Goal: Information Seeking & Learning: Learn about a topic

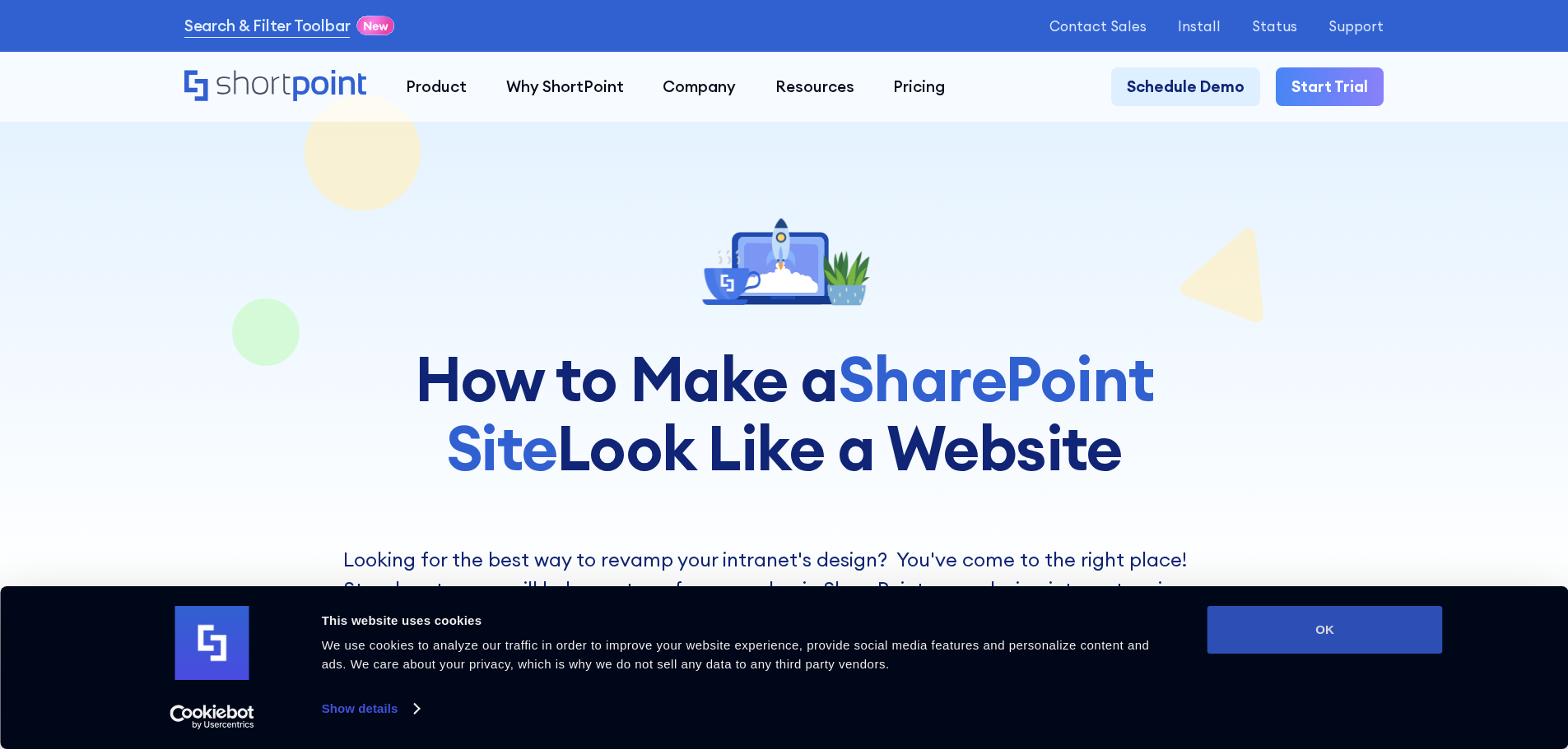
click at [1318, 628] on button "OK" at bounding box center [1325, 630] width 235 height 48
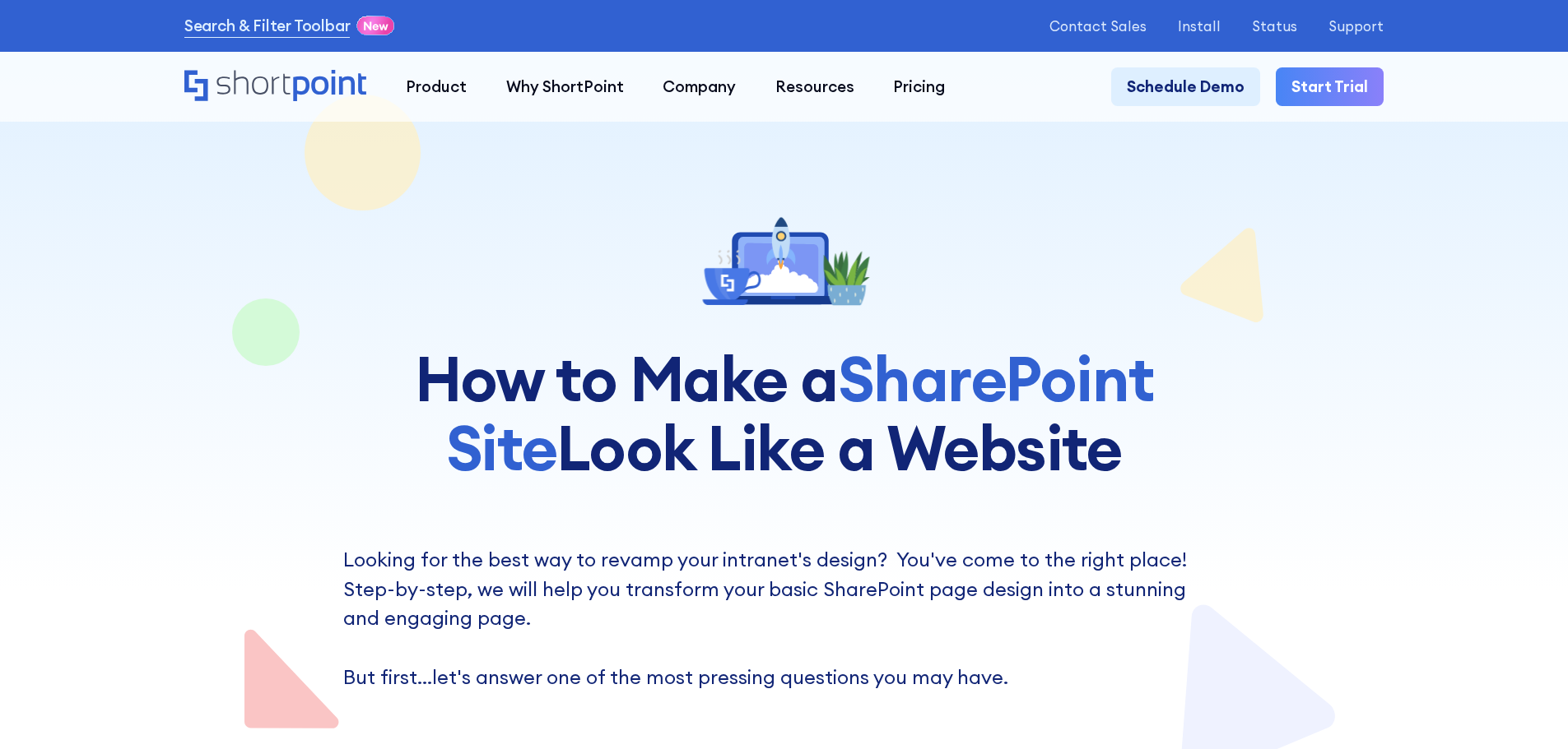
click at [1299, 368] on div at bounding box center [784, 393] width 1199 height 786
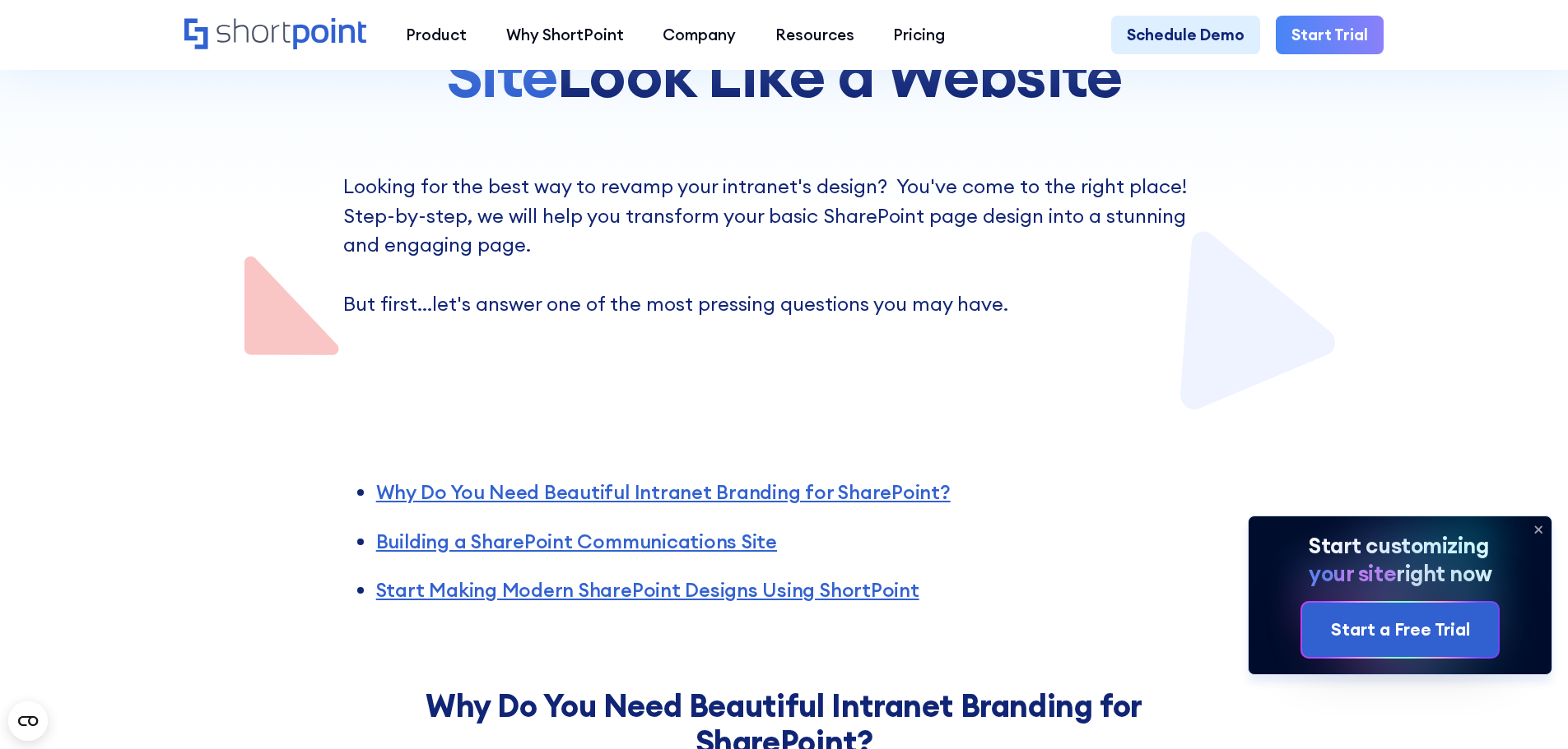
scroll to position [411, 0]
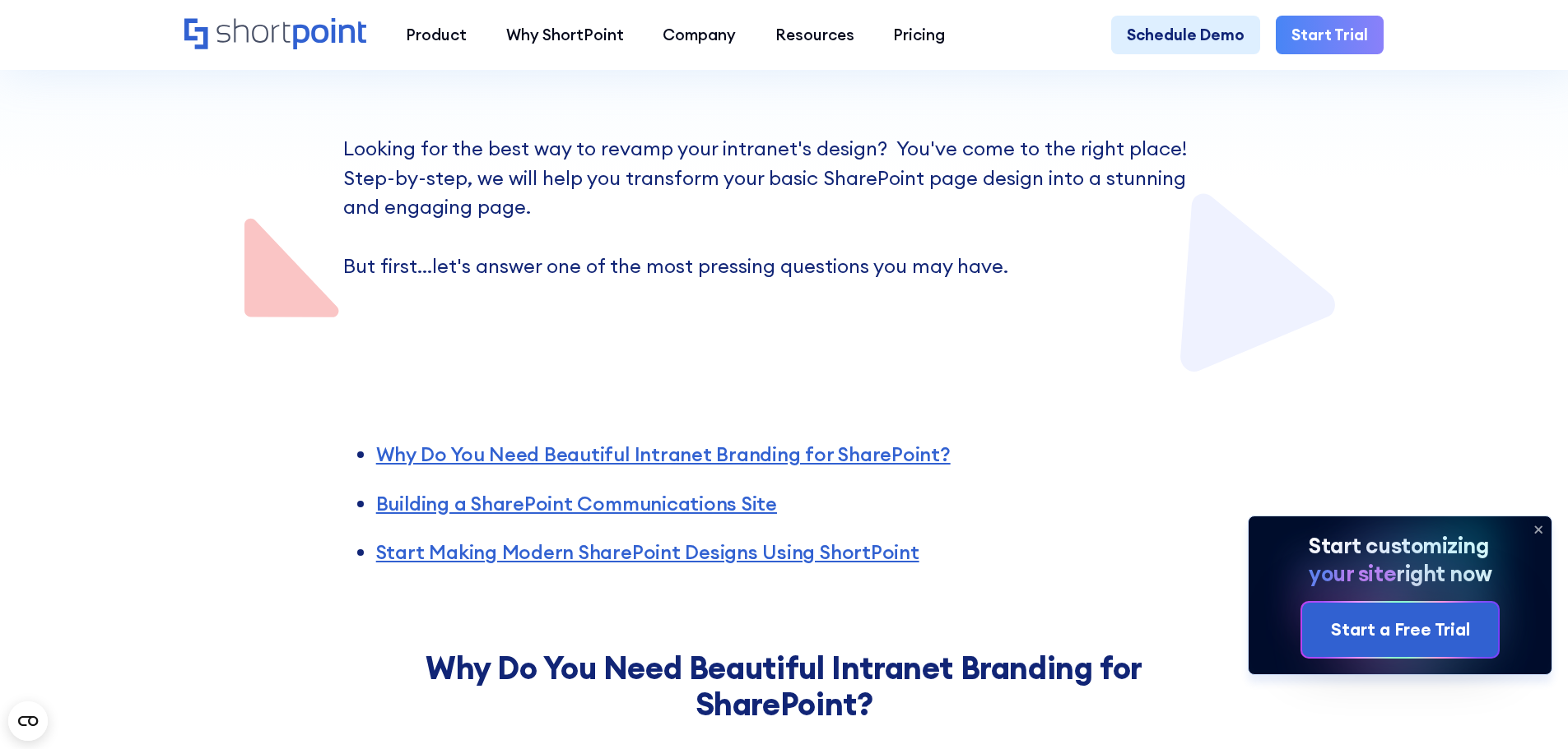
click at [1541, 527] on icon at bounding box center [1538, 529] width 7 height 7
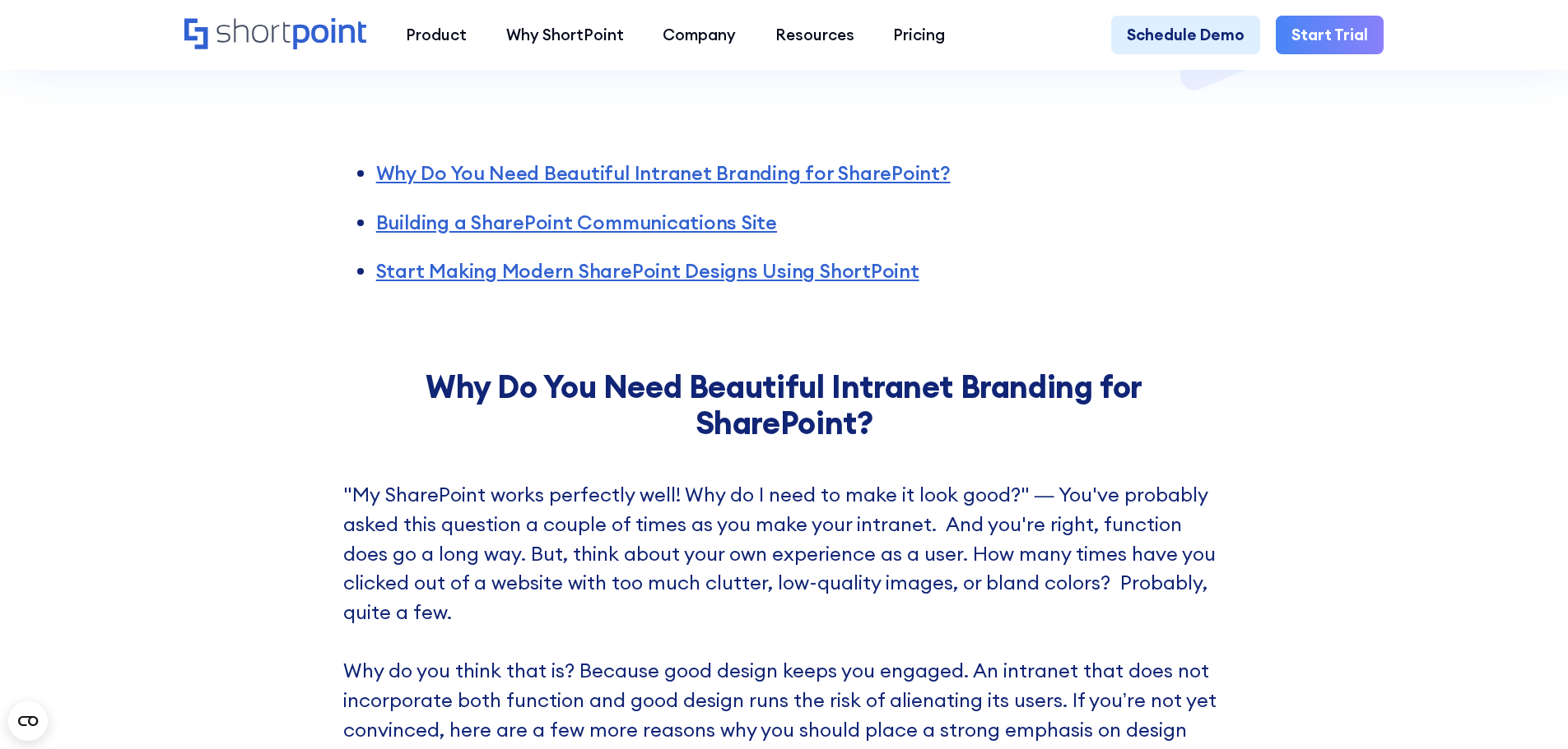
scroll to position [905, 0]
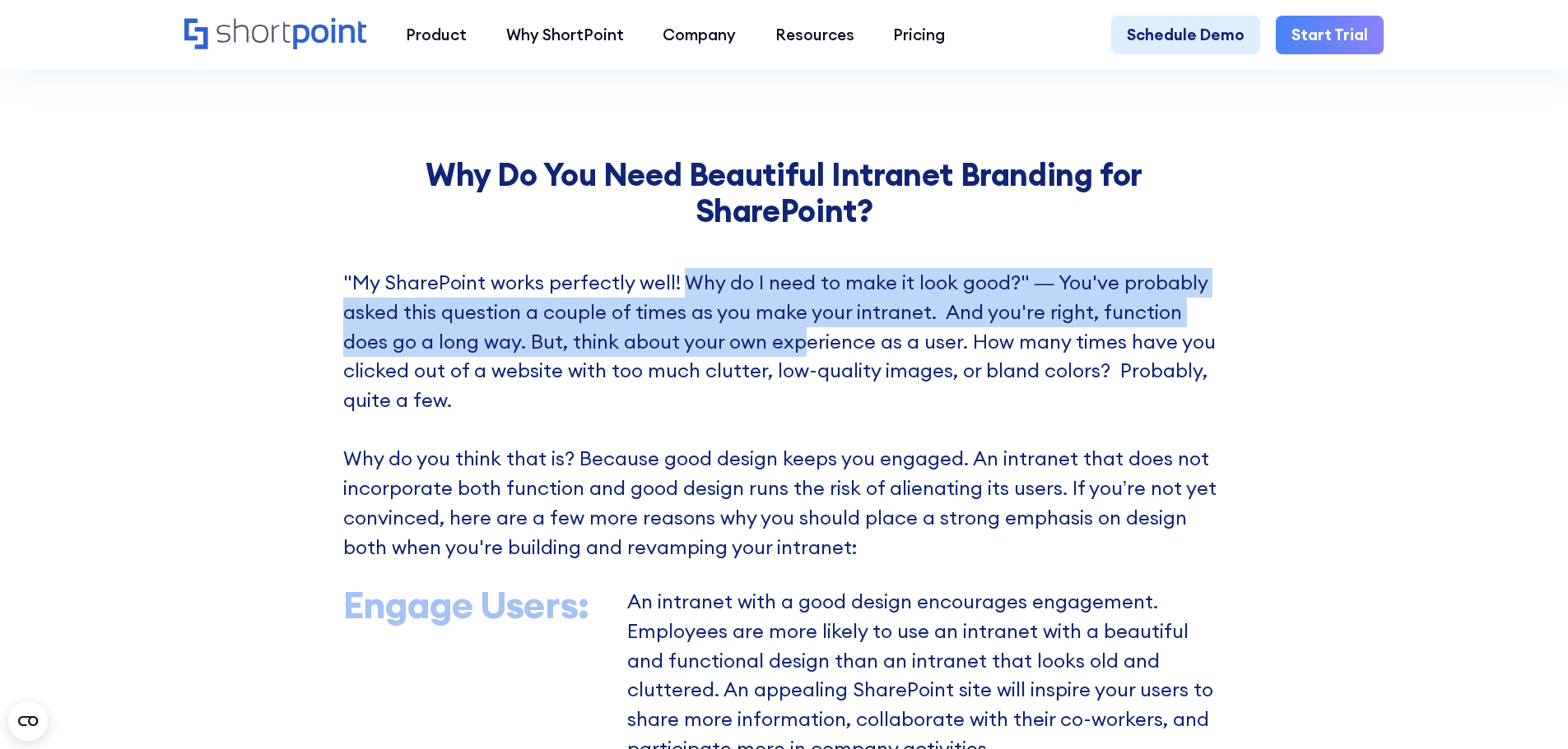
drag, startPoint x: 681, startPoint y: 297, endPoint x: 753, endPoint y: 349, distance: 88.8
click at [753, 349] on p ""My SharePoint works perfectly well! Why do I need to make it look good?" — You…" at bounding box center [784, 415] width 882 height 294
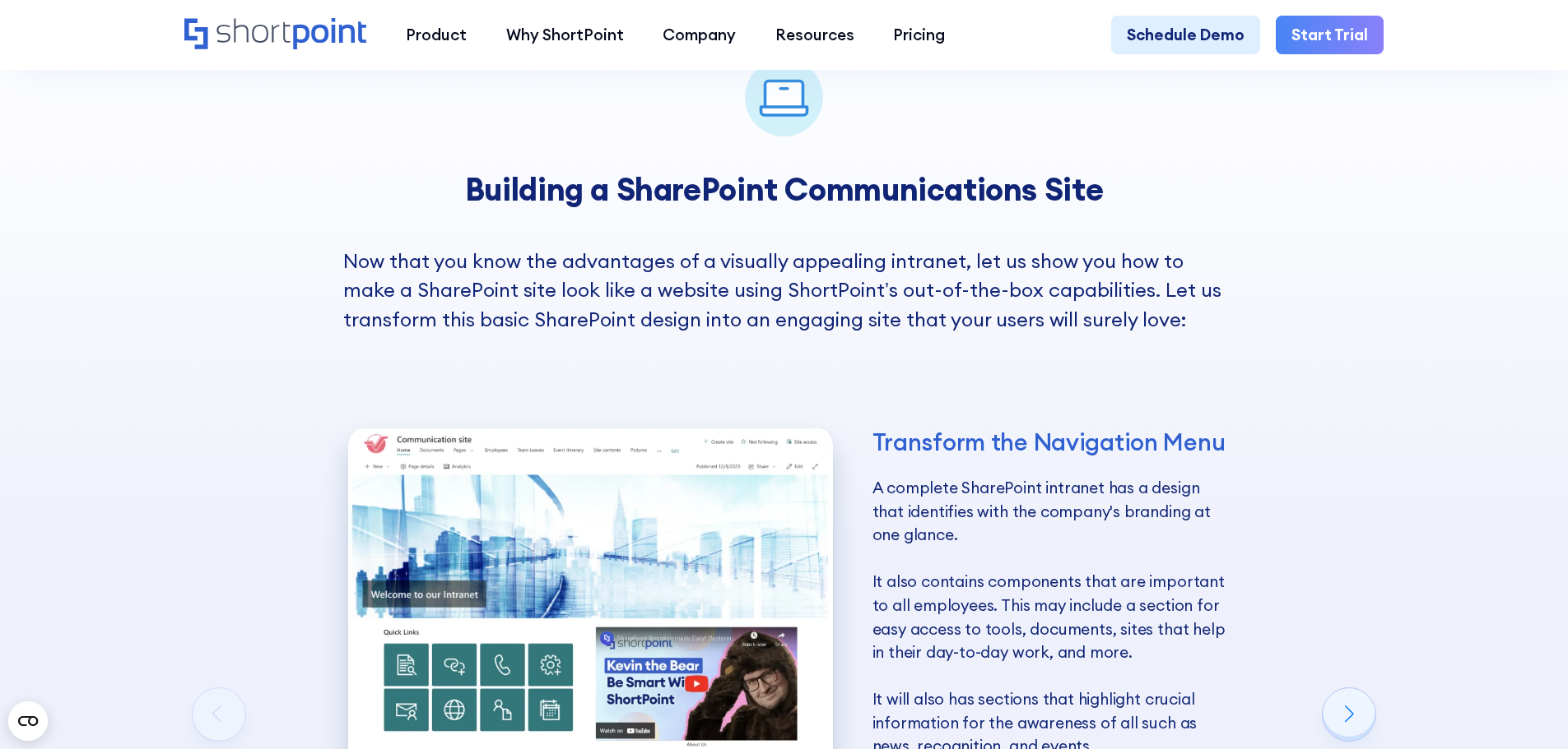
scroll to position [2633, 0]
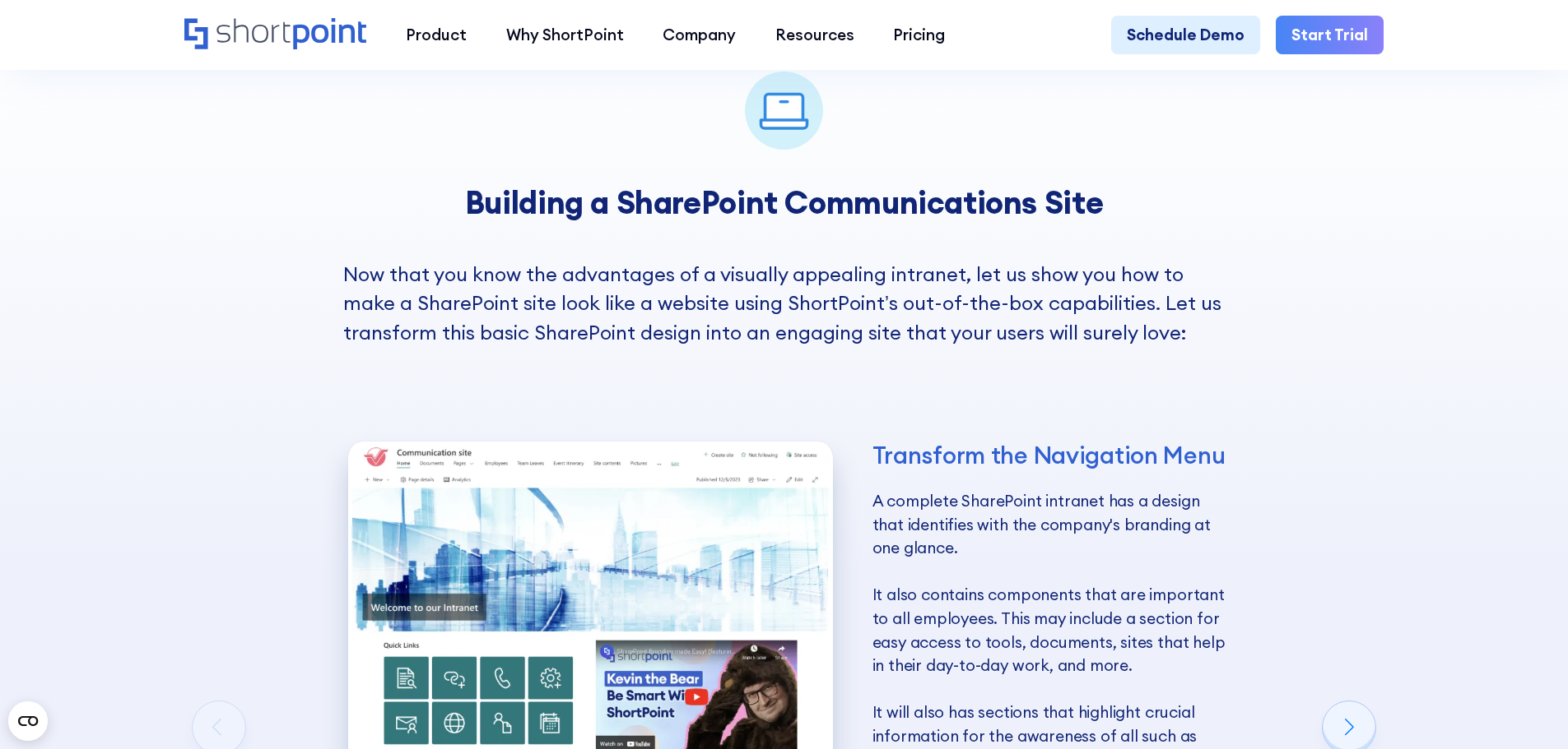
click at [1239, 381] on div "Transform the Navigation Menu A complete SharePoint intranet has a design that …" at bounding box center [784, 745] width 1199 height 796
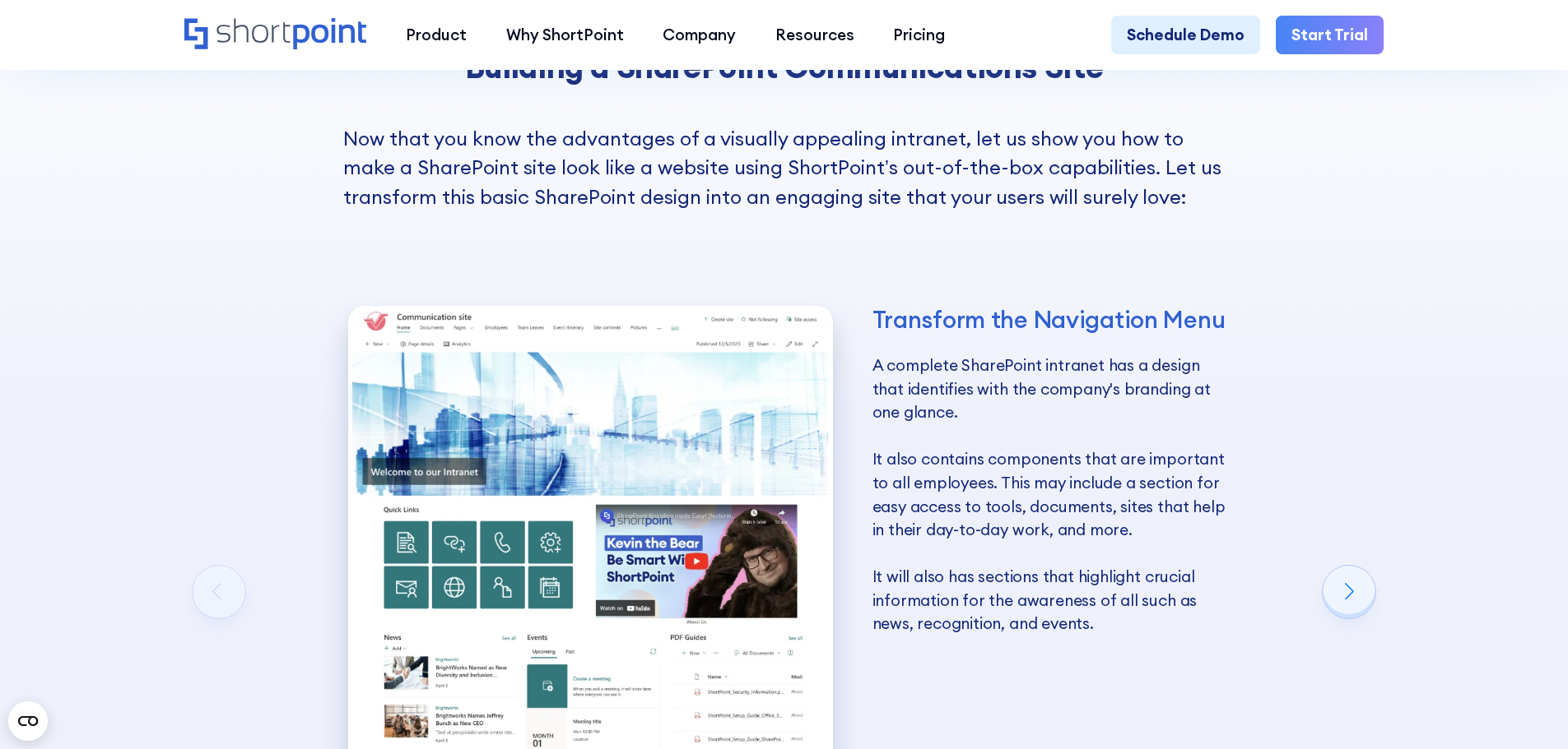
scroll to position [2797, 0]
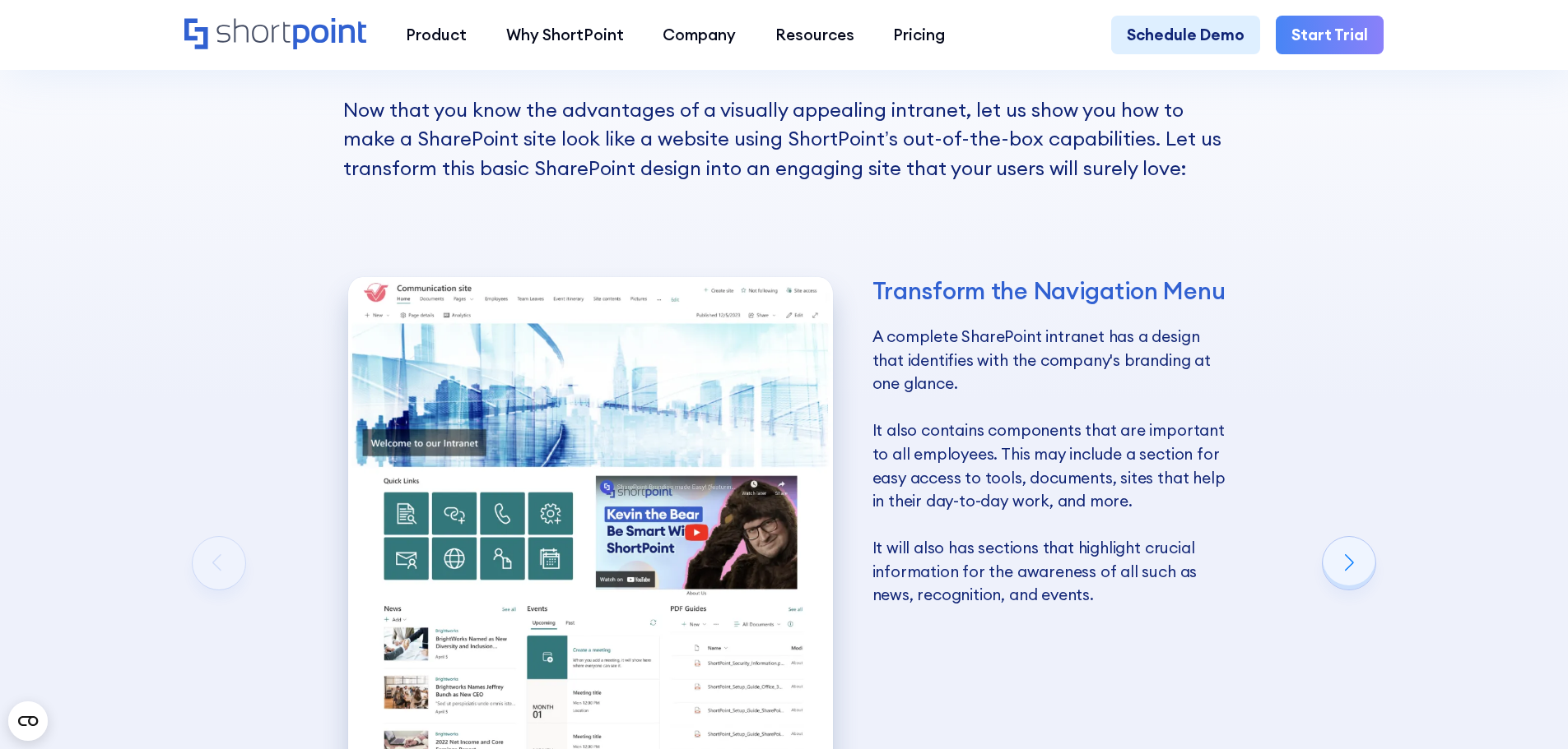
click at [1256, 394] on div "Transform the Navigation Menu A complete SharePoint intranet has a design that …" at bounding box center [789, 571] width 1209 height 713
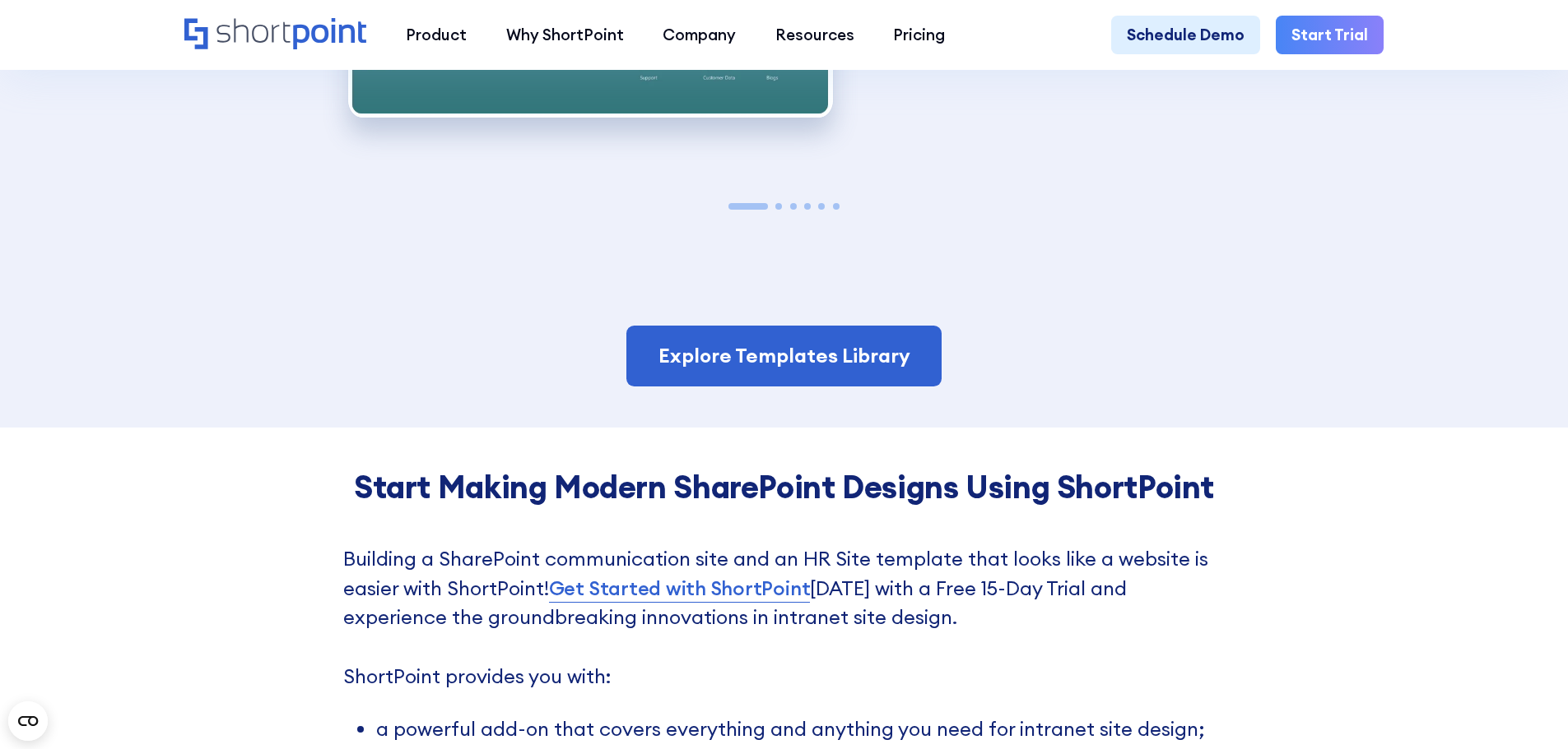
scroll to position [3702, 0]
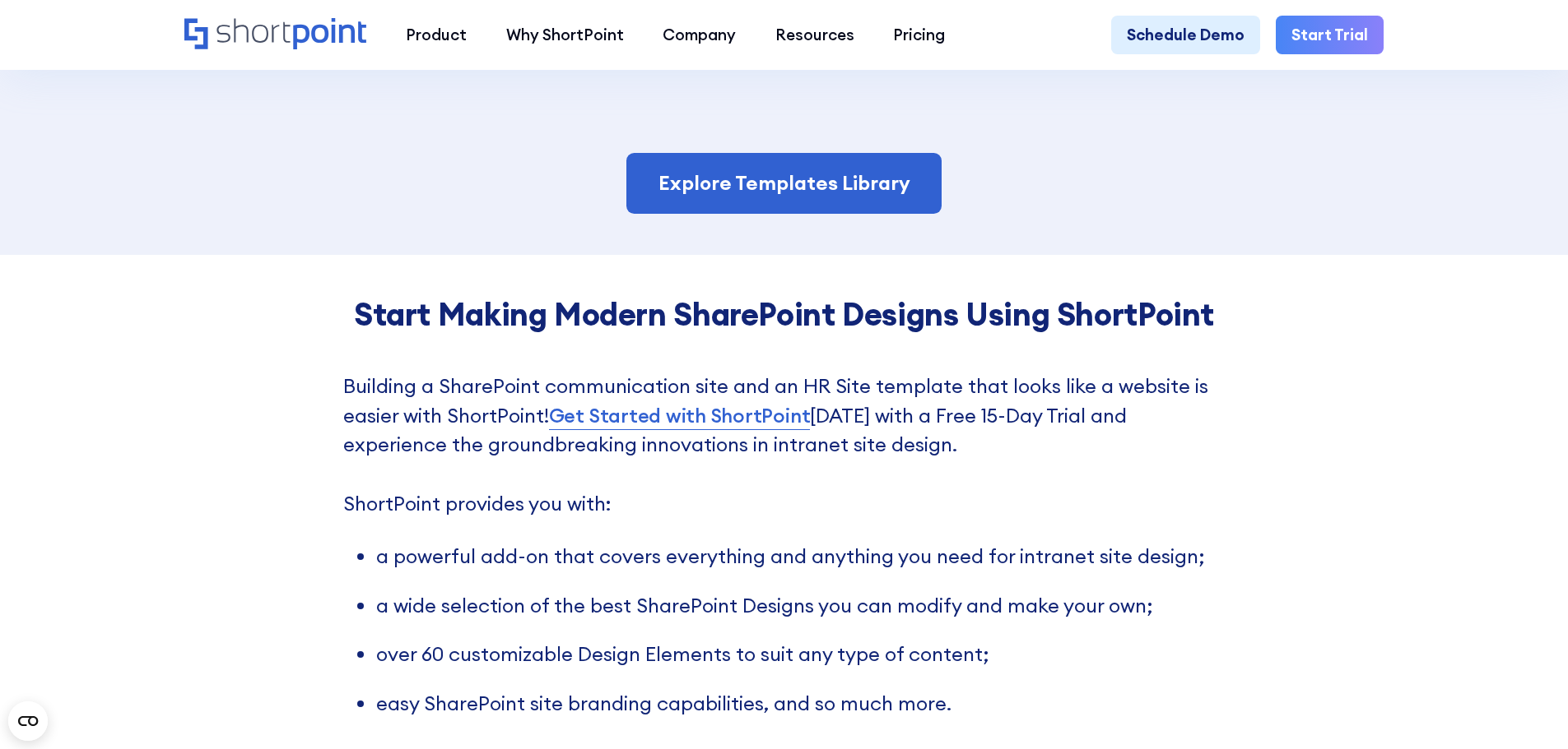
click at [1053, 492] on p "Building a SharePoint communication site and an HR Site template that looks lik…" at bounding box center [784, 445] width 882 height 147
click at [1390, 380] on div "Start Making Modern SharePoint Designs Using ShortPoint Building a SharePoint c…" at bounding box center [784, 625] width 1568 height 741
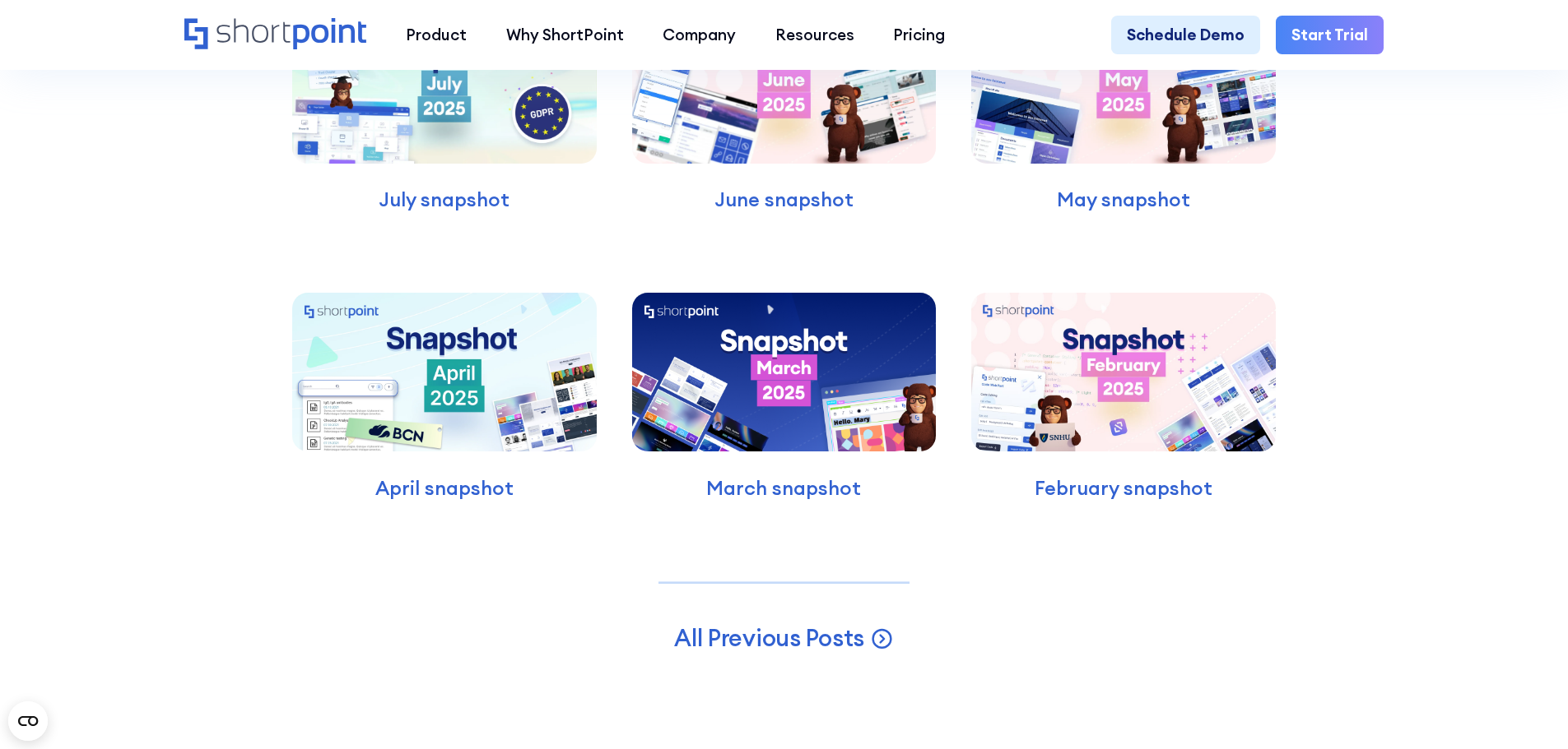
scroll to position [4853, 0]
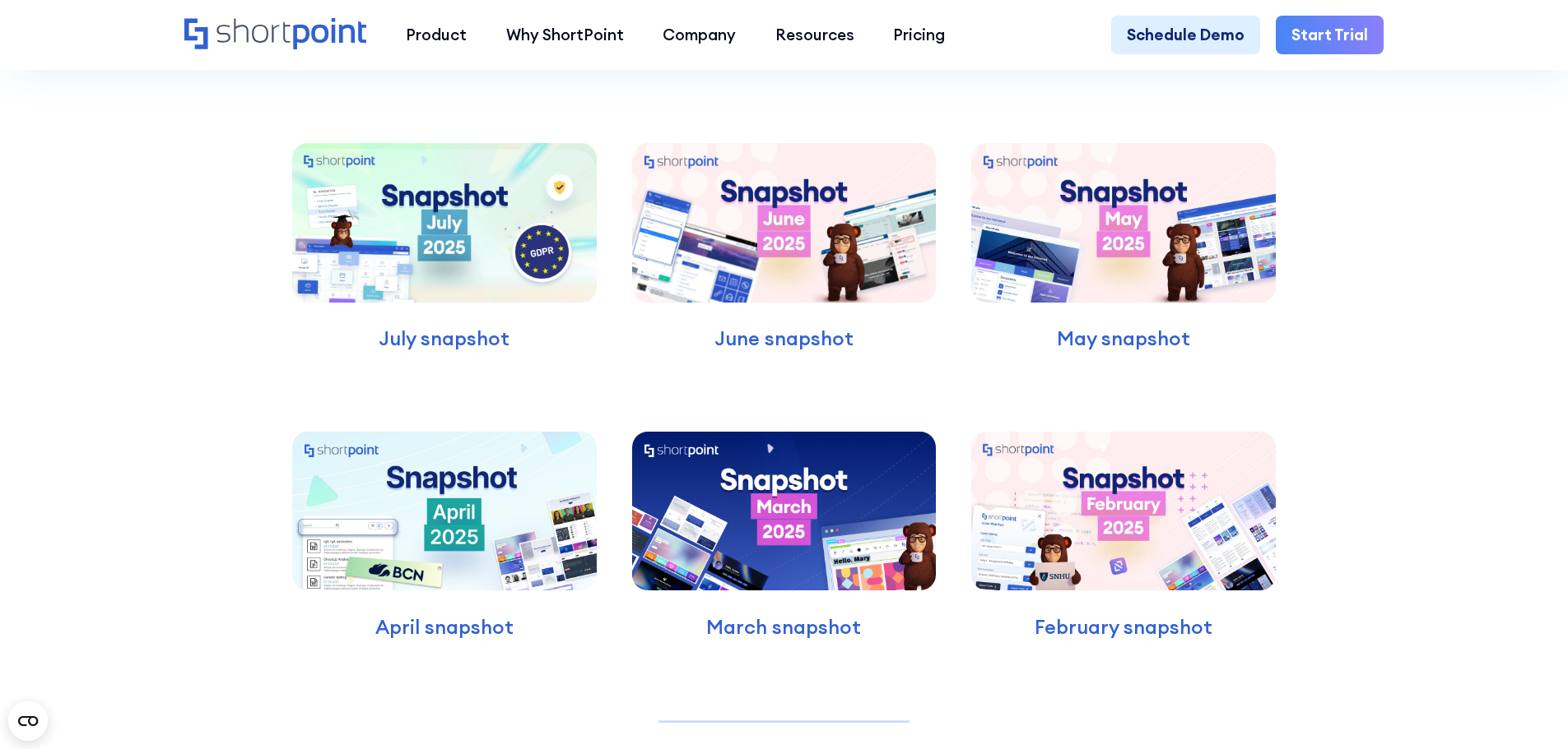
click at [781, 552] on img at bounding box center [784, 511] width 305 height 159
click at [398, 292] on img at bounding box center [445, 223] width 305 height 159
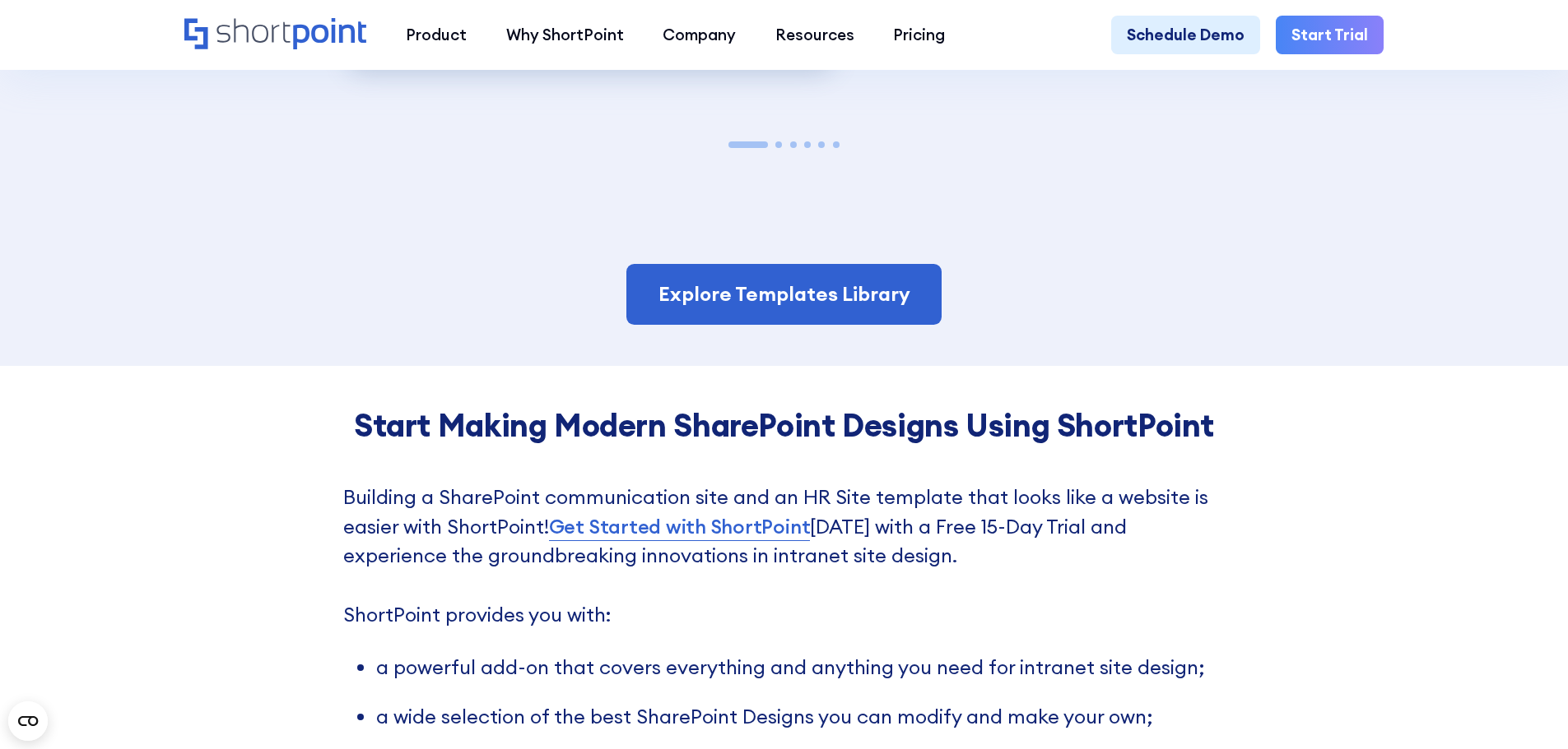
scroll to position [3620, 0]
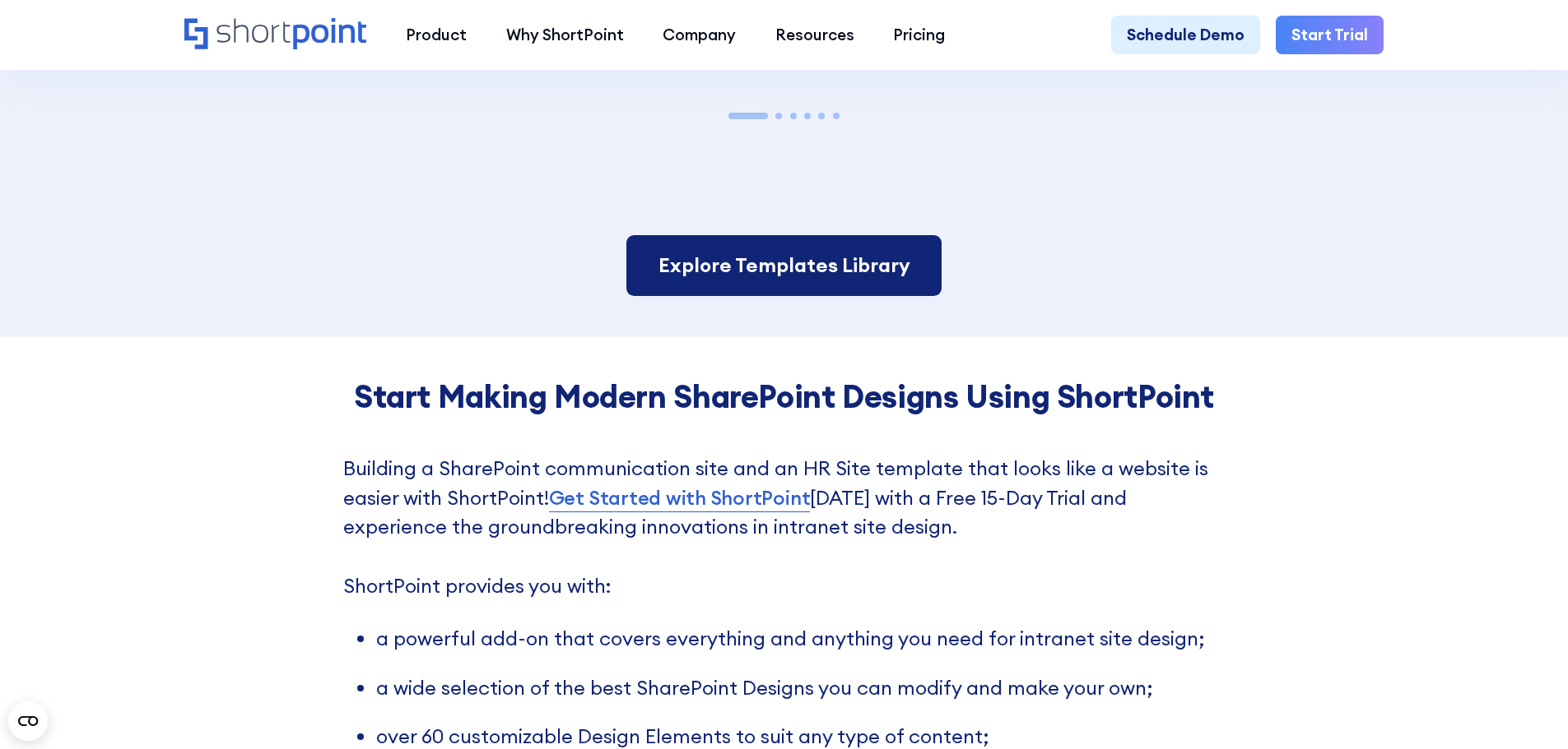
click at [758, 275] on link "Explore Templates Library" at bounding box center [784, 266] width 315 height 61
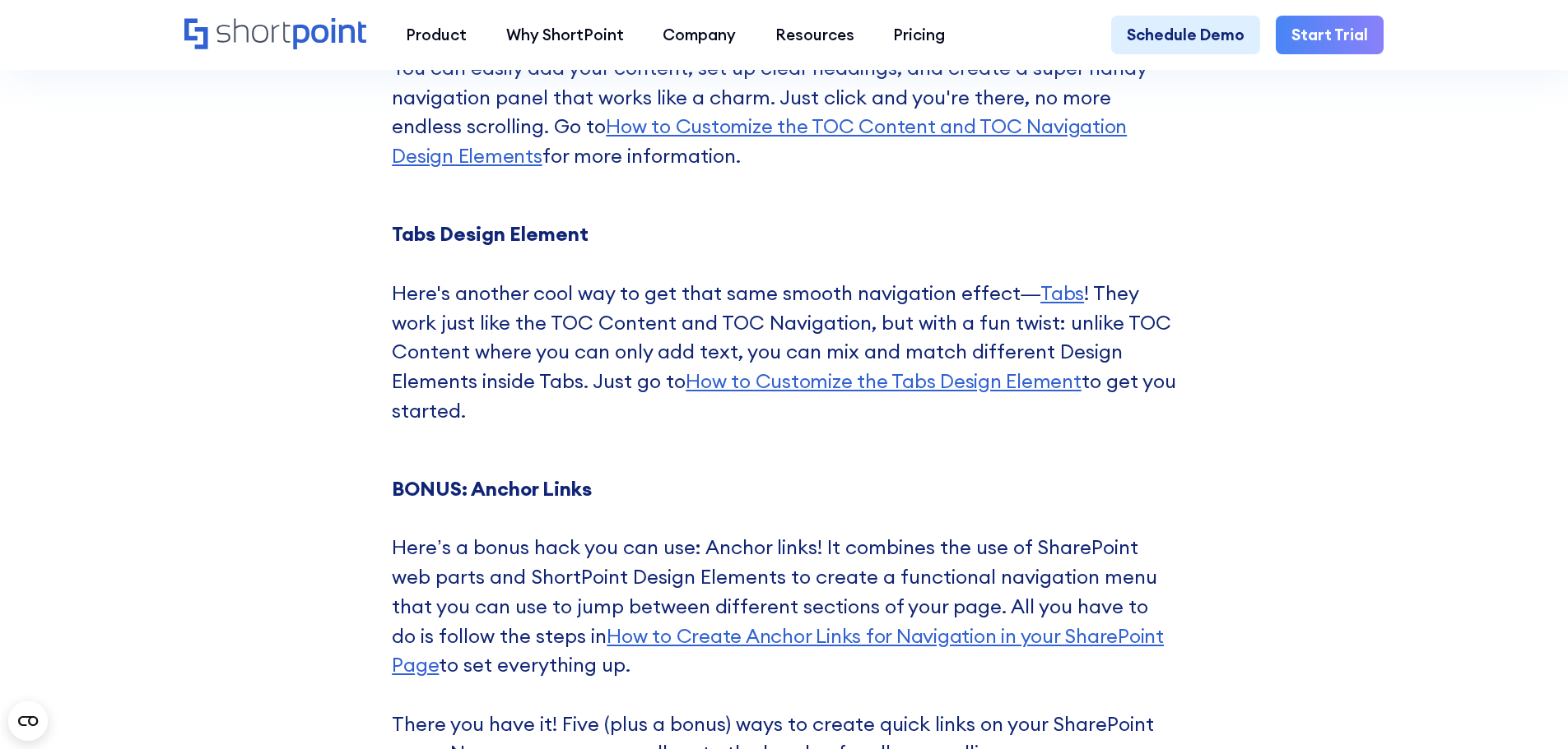
scroll to position [7404, 0]
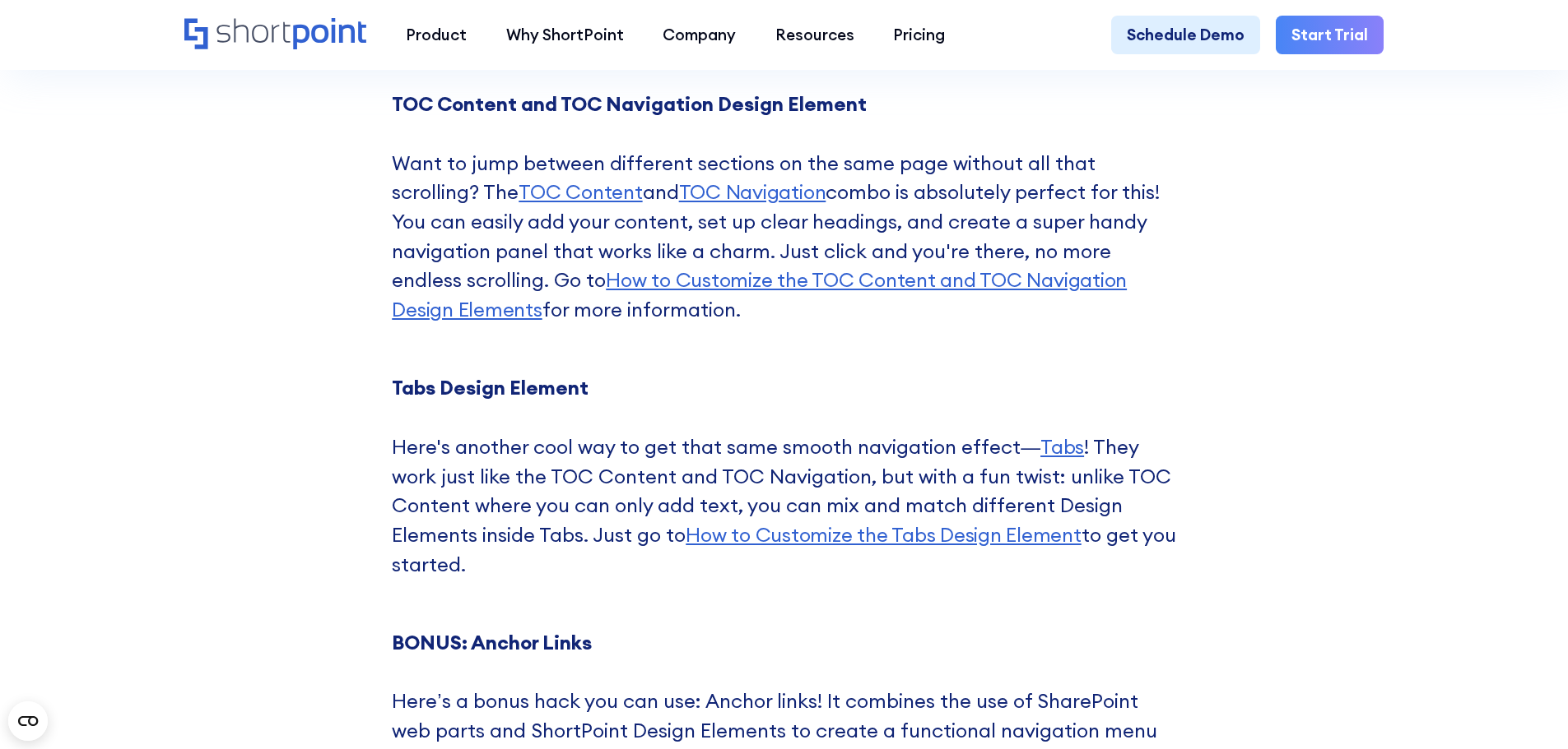
scroll to position [7650, 0]
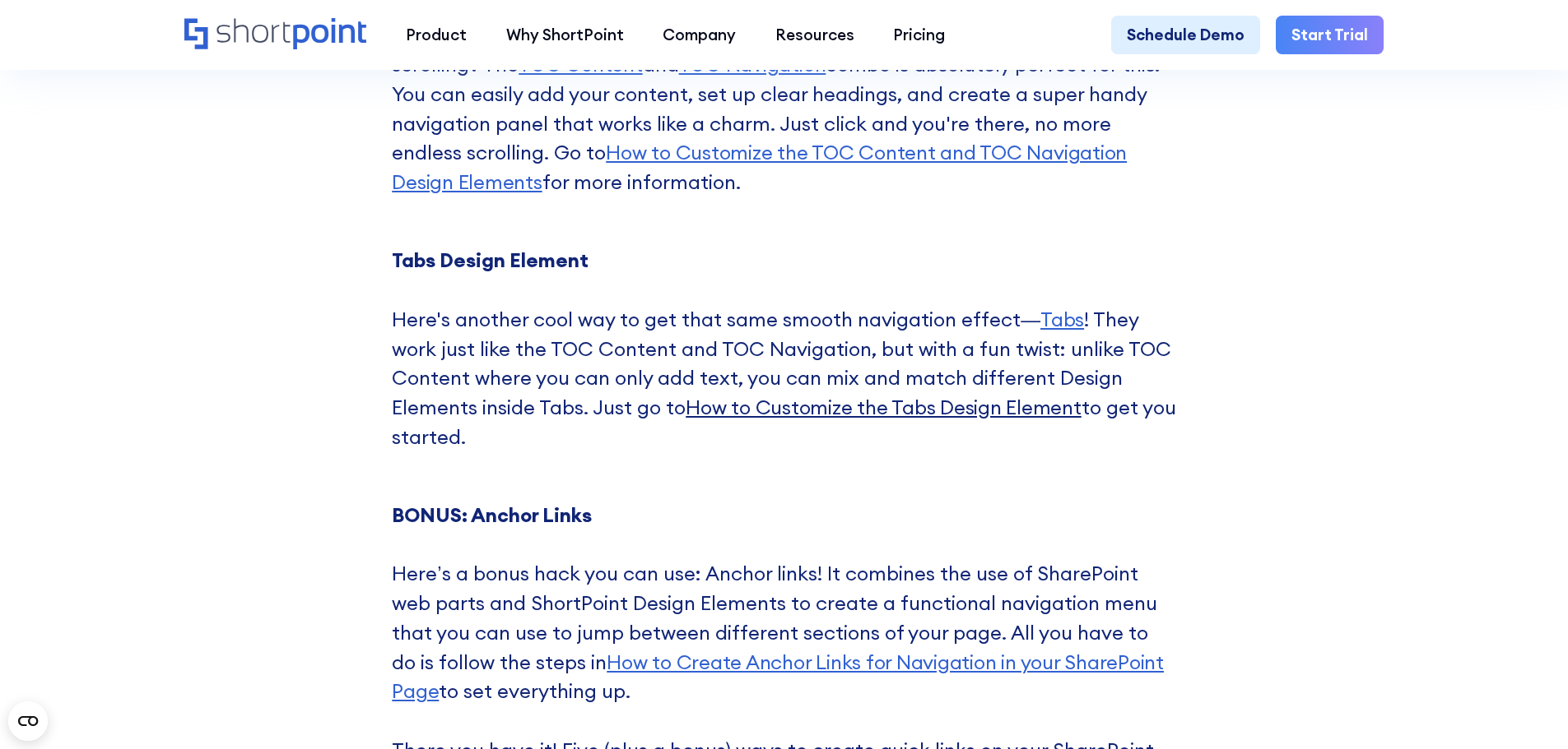
drag, startPoint x: 968, startPoint y: 452, endPoint x: 913, endPoint y: 441, distance: 56.1
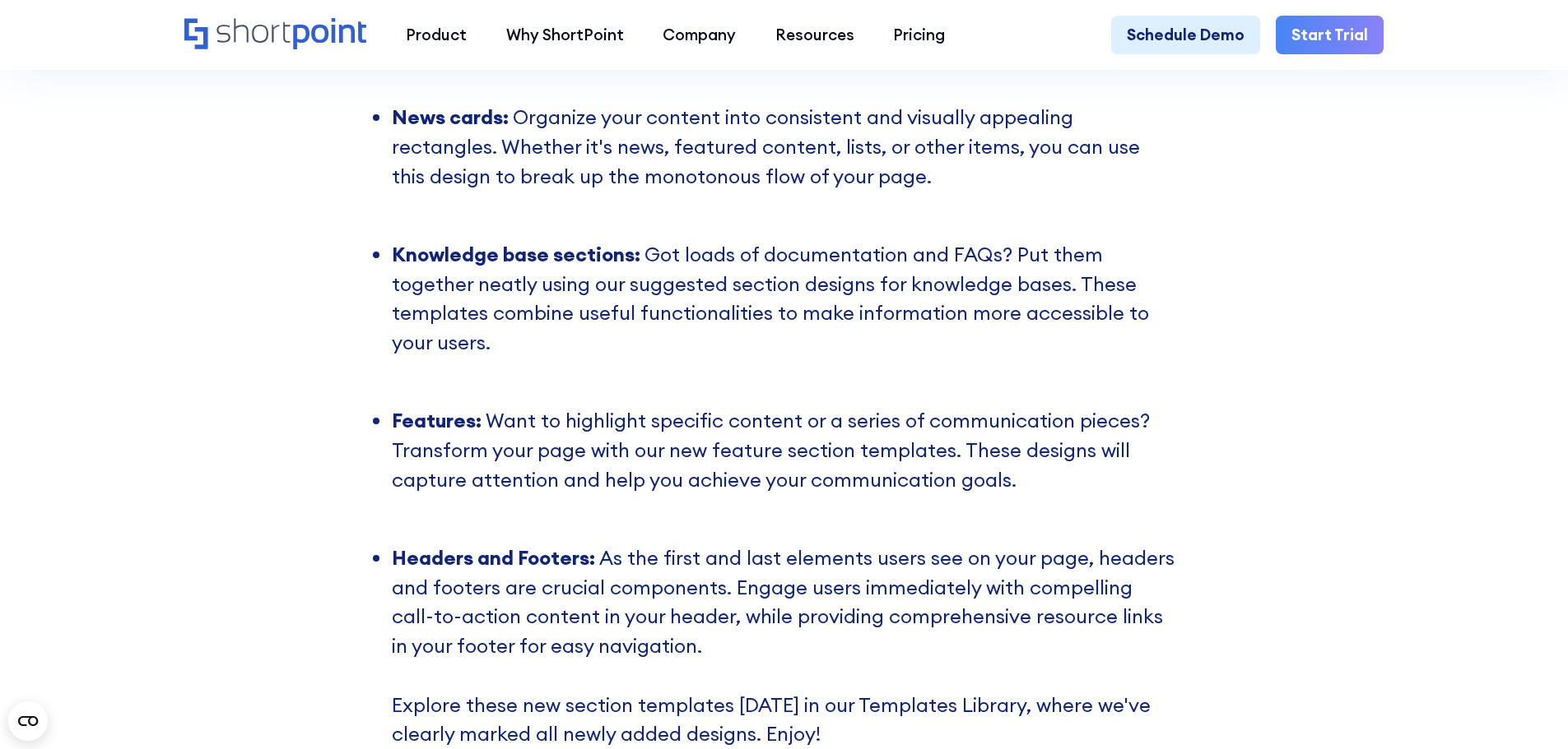
scroll to position [2446, 0]
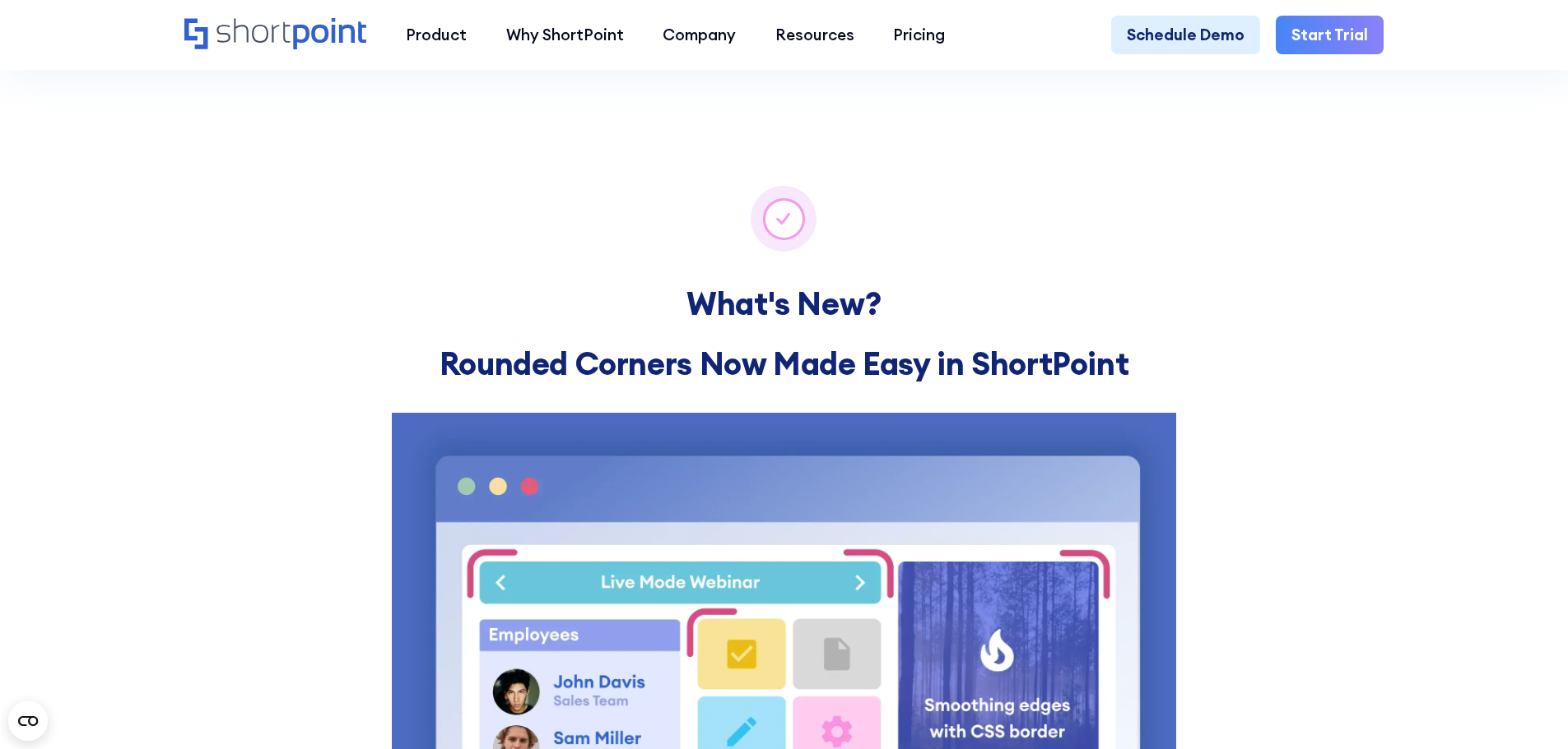
scroll to position [1183, 0]
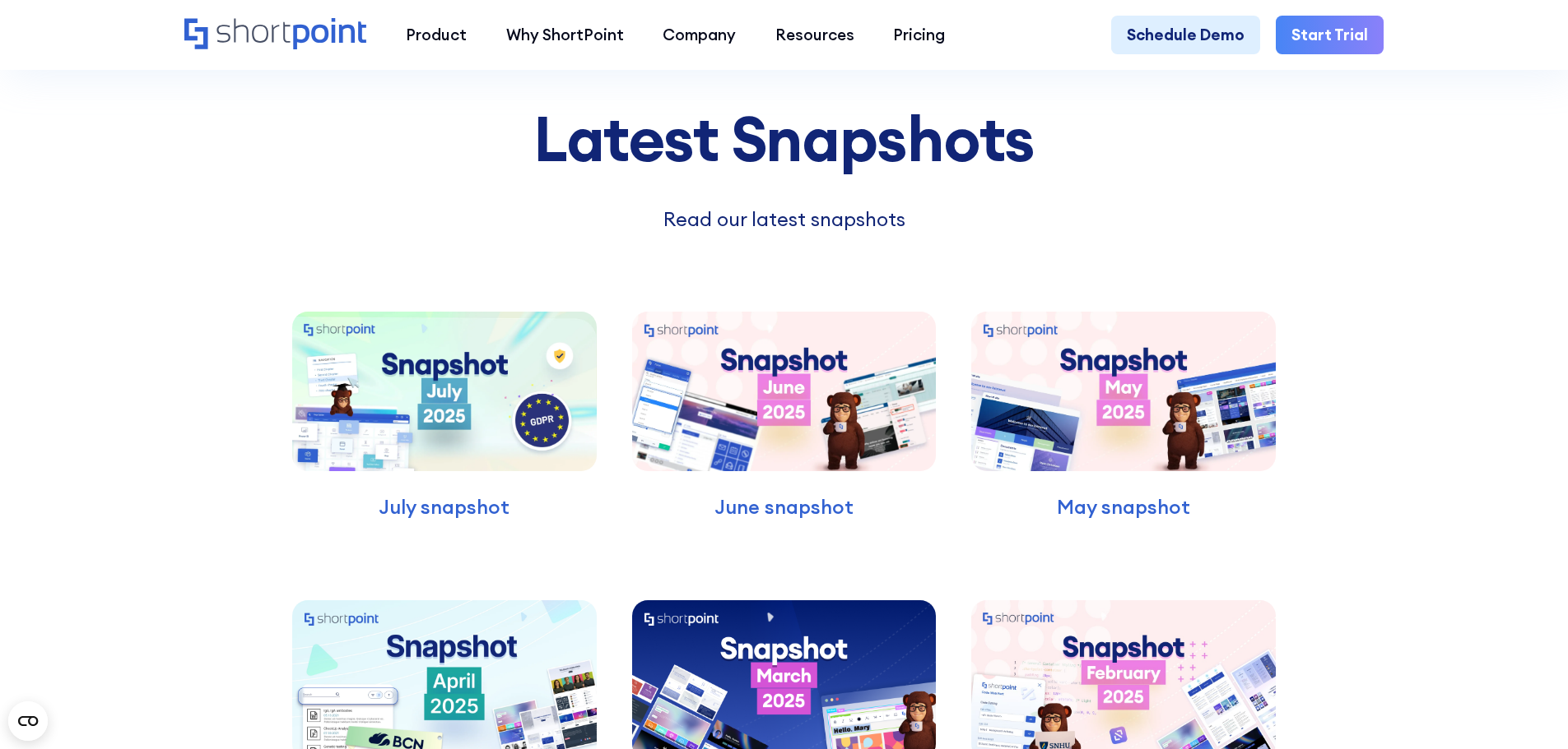
scroll to position [10777, 0]
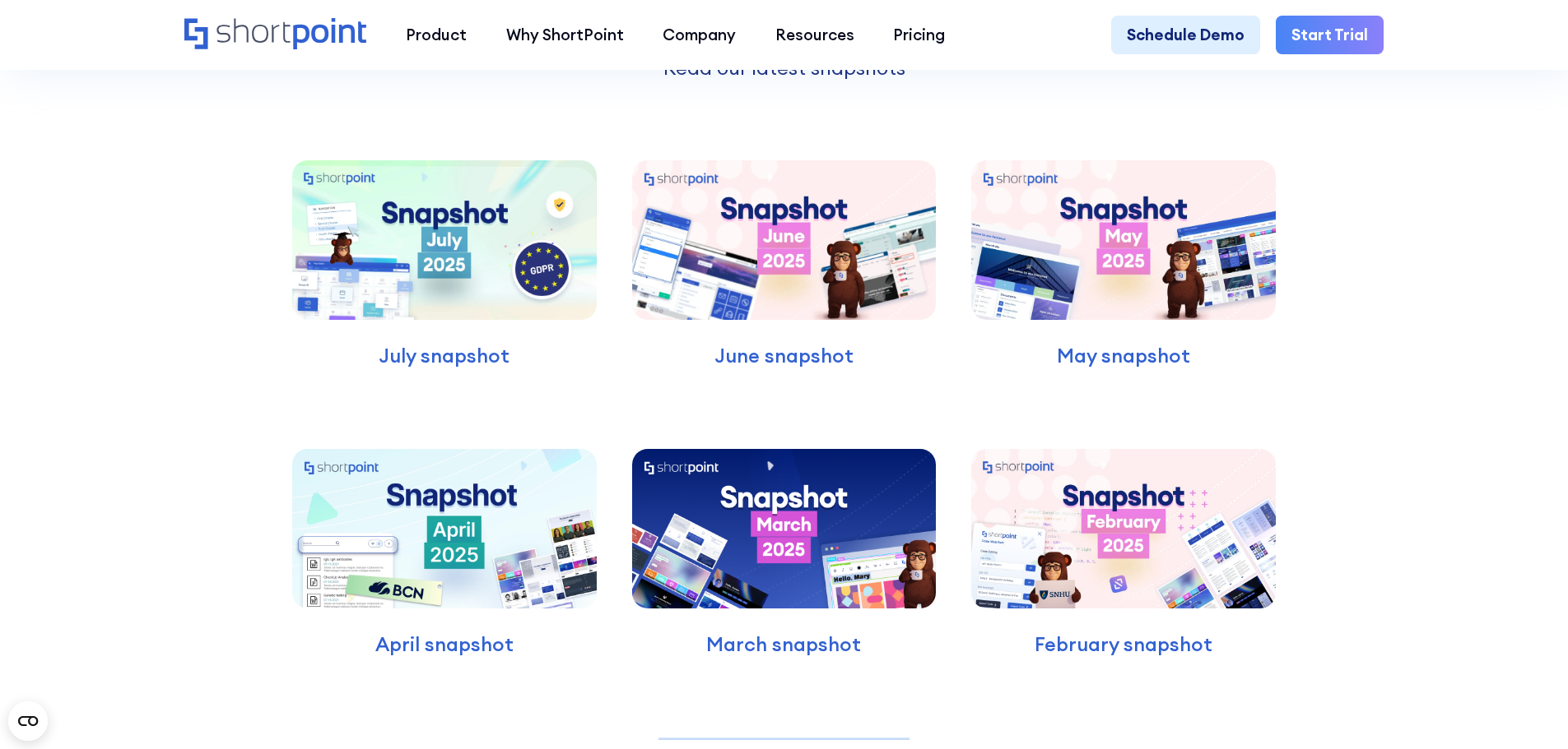
click at [431, 548] on img at bounding box center [445, 528] width 305 height 159
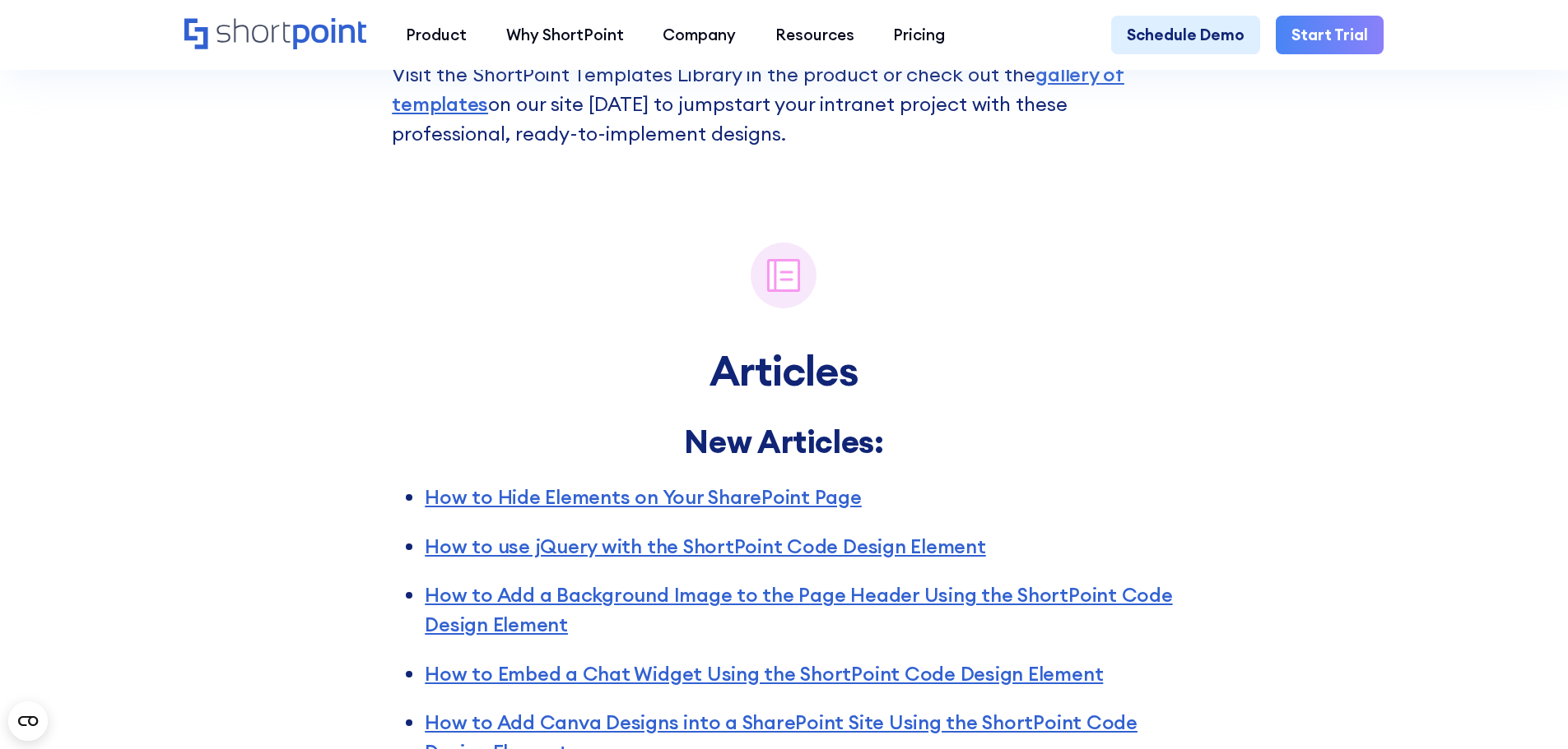
scroll to position [5100, 0]
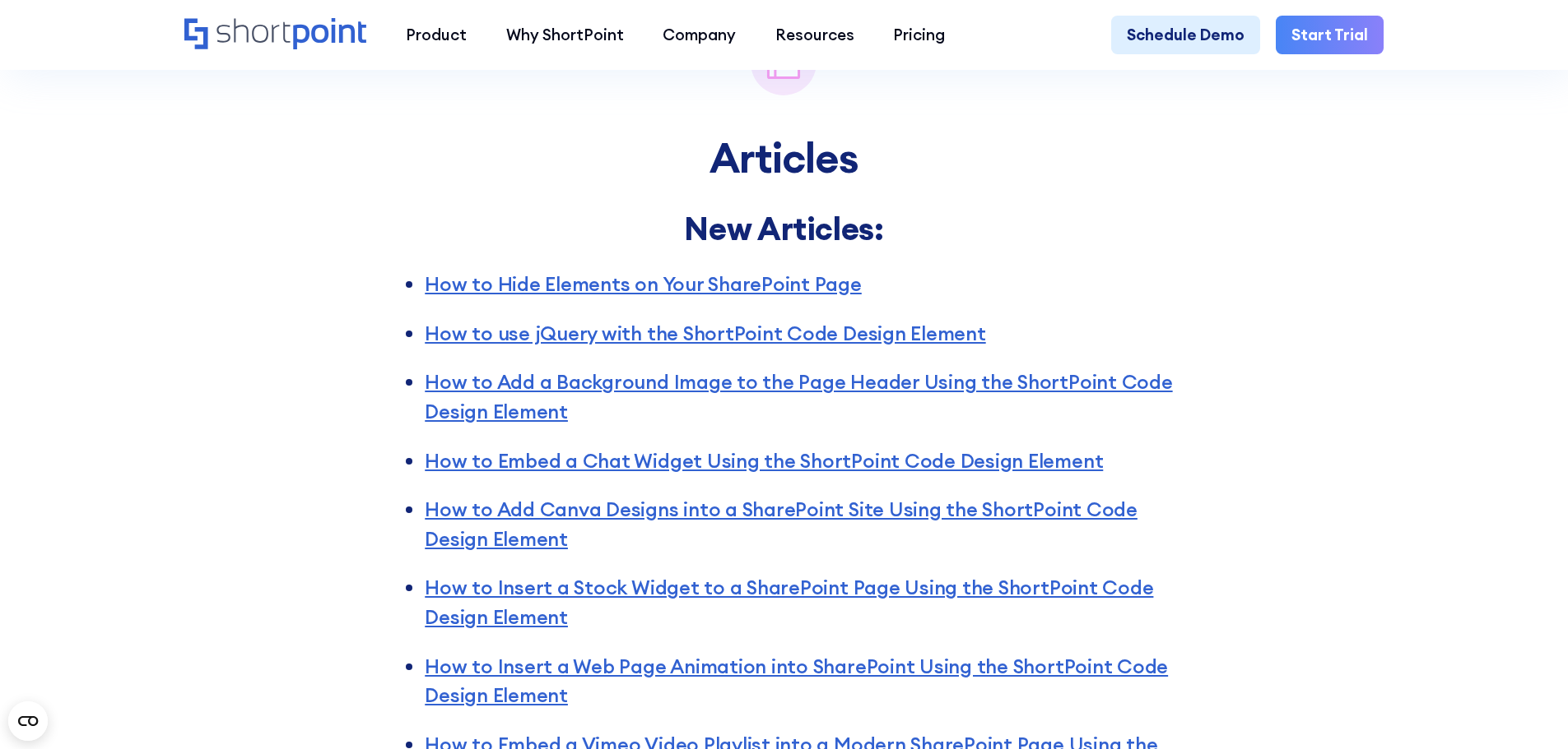
click at [1251, 437] on div "Articles New Articles: How to Hide Elements on Your SharePoint Page How to use …" at bounding box center [784, 690] width 1568 height 1417
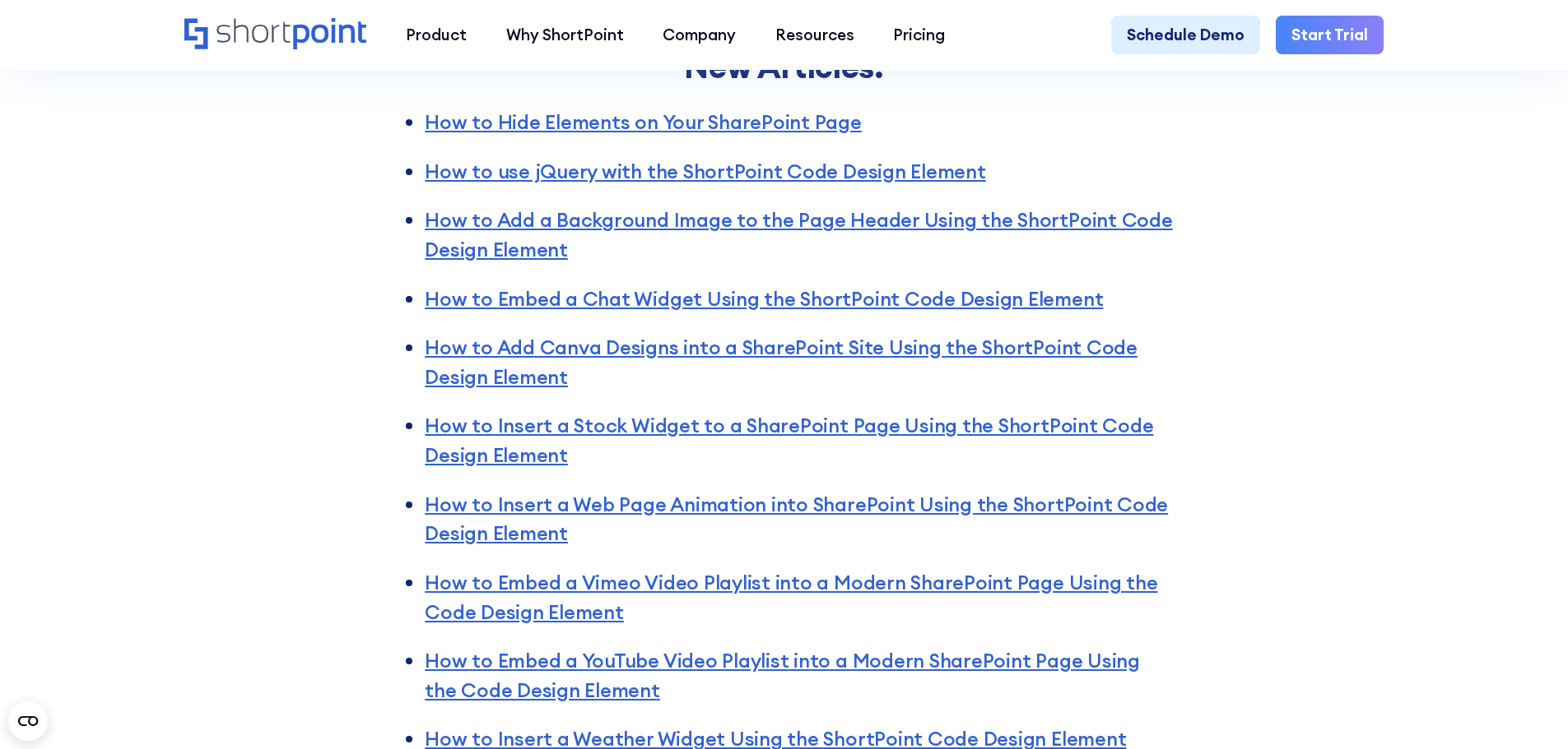
scroll to position [5264, 0]
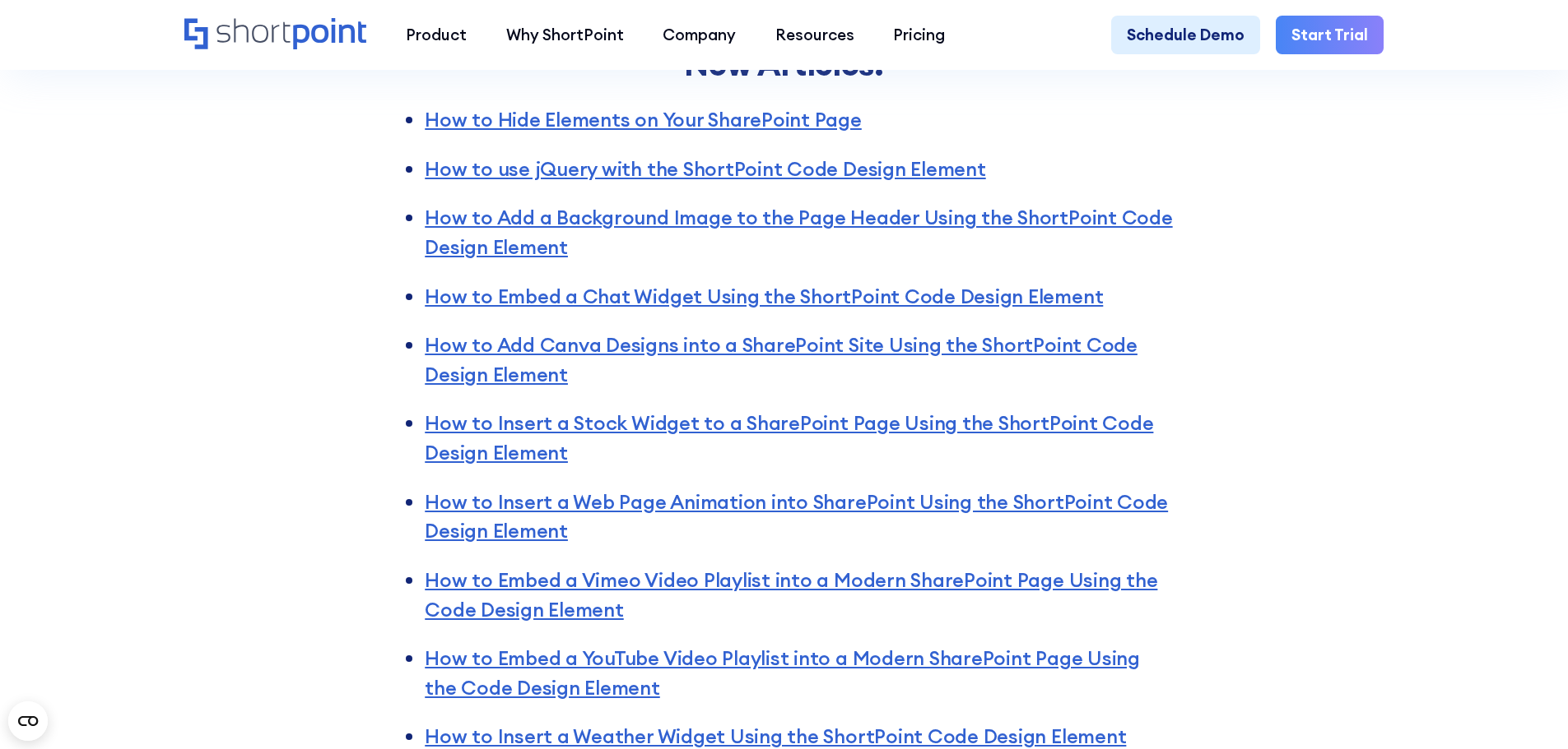
click at [1225, 397] on div "Articles New Articles: How to Hide Elements on Your SharePoint Page How to use …" at bounding box center [784, 526] width 1568 height 1417
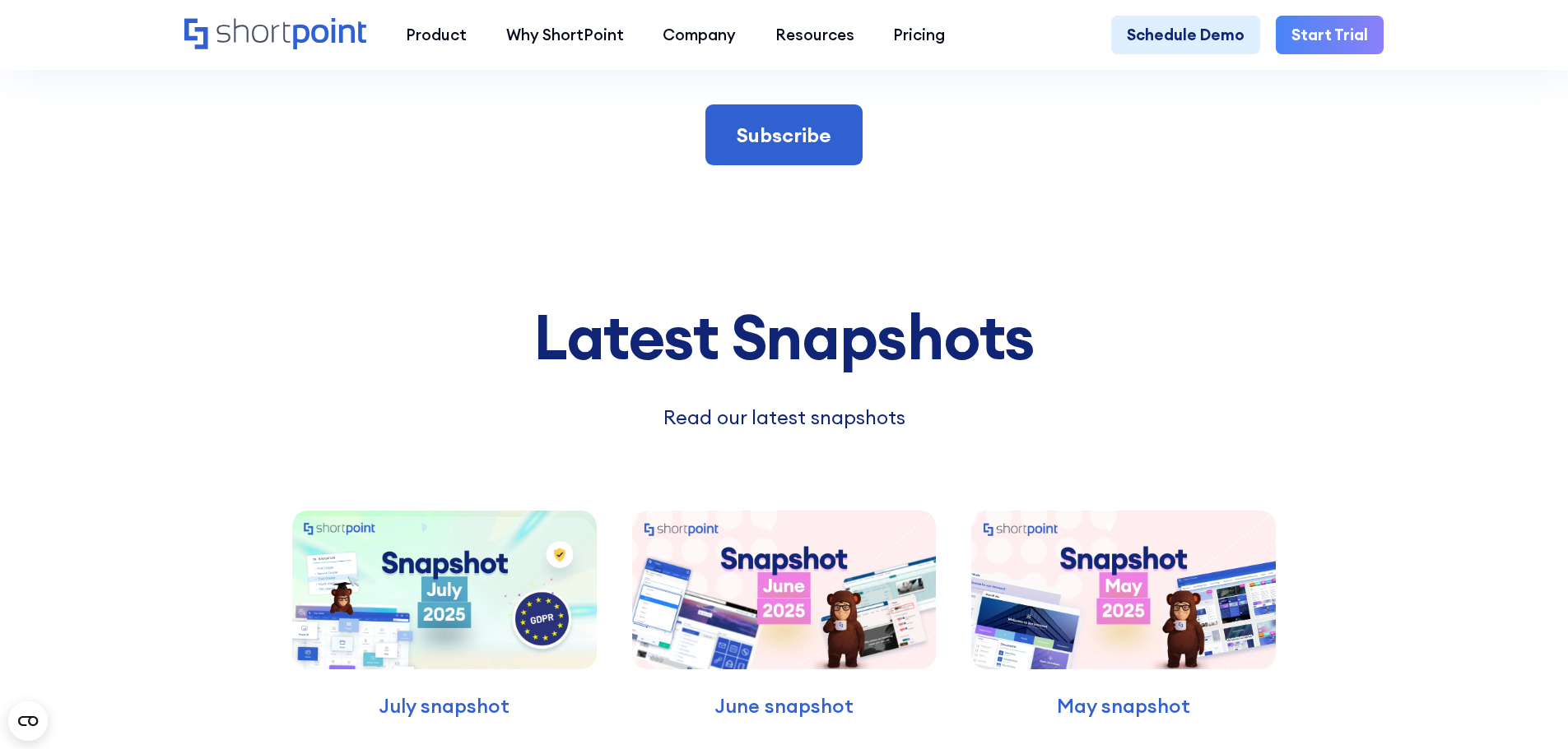
scroll to position [12587, 0]
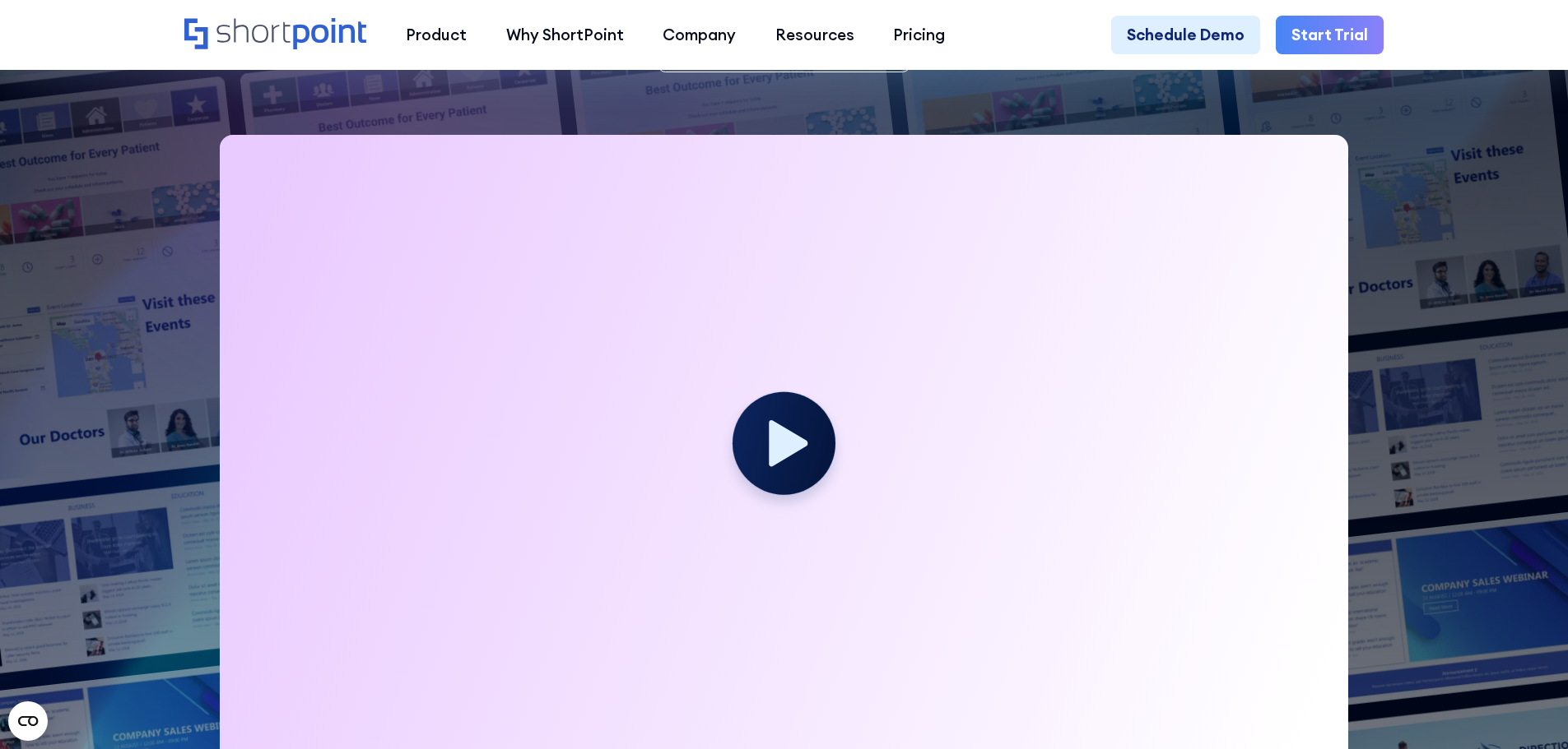
scroll to position [987, 0]
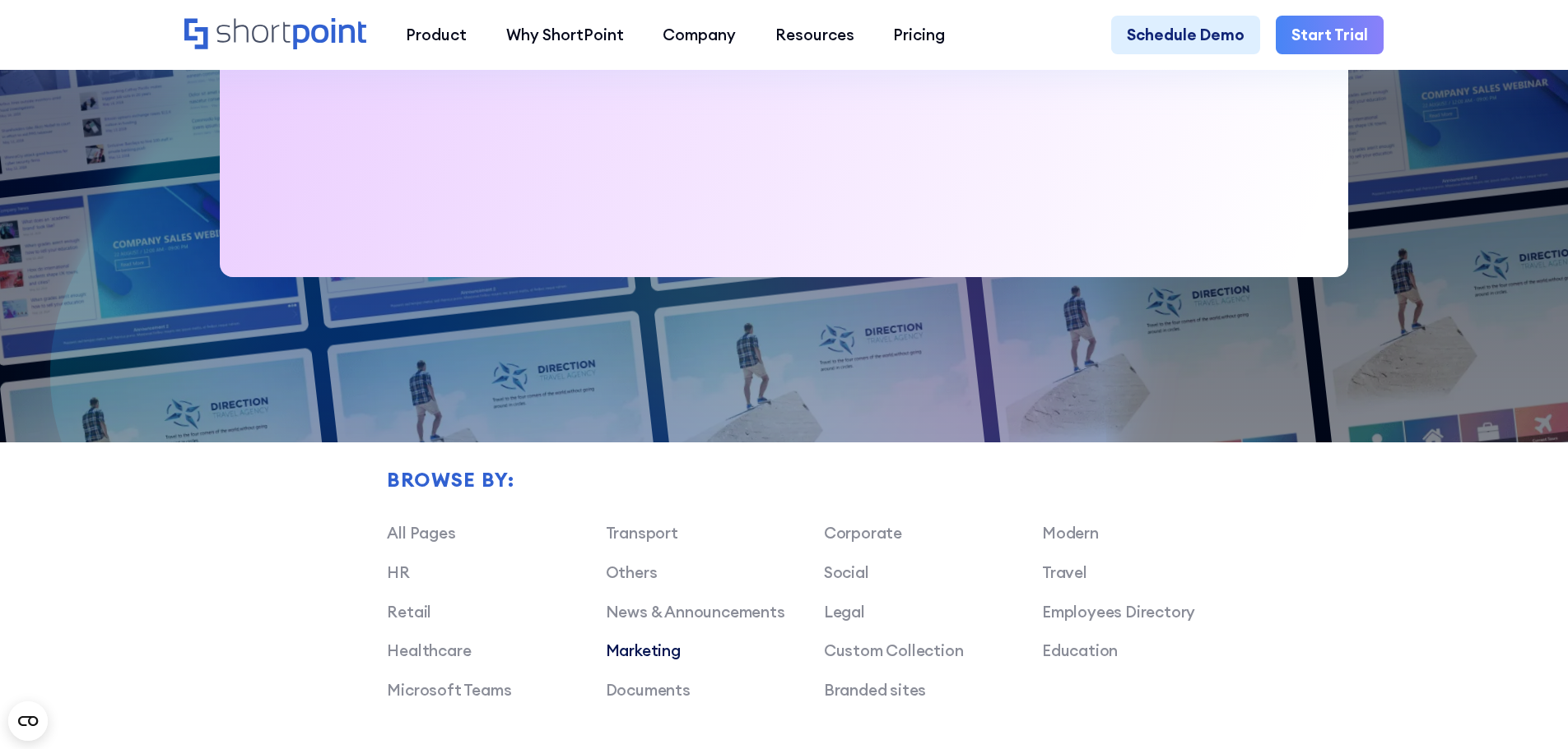
click at [631, 660] on link "Marketing" at bounding box center [643, 650] width 75 height 20
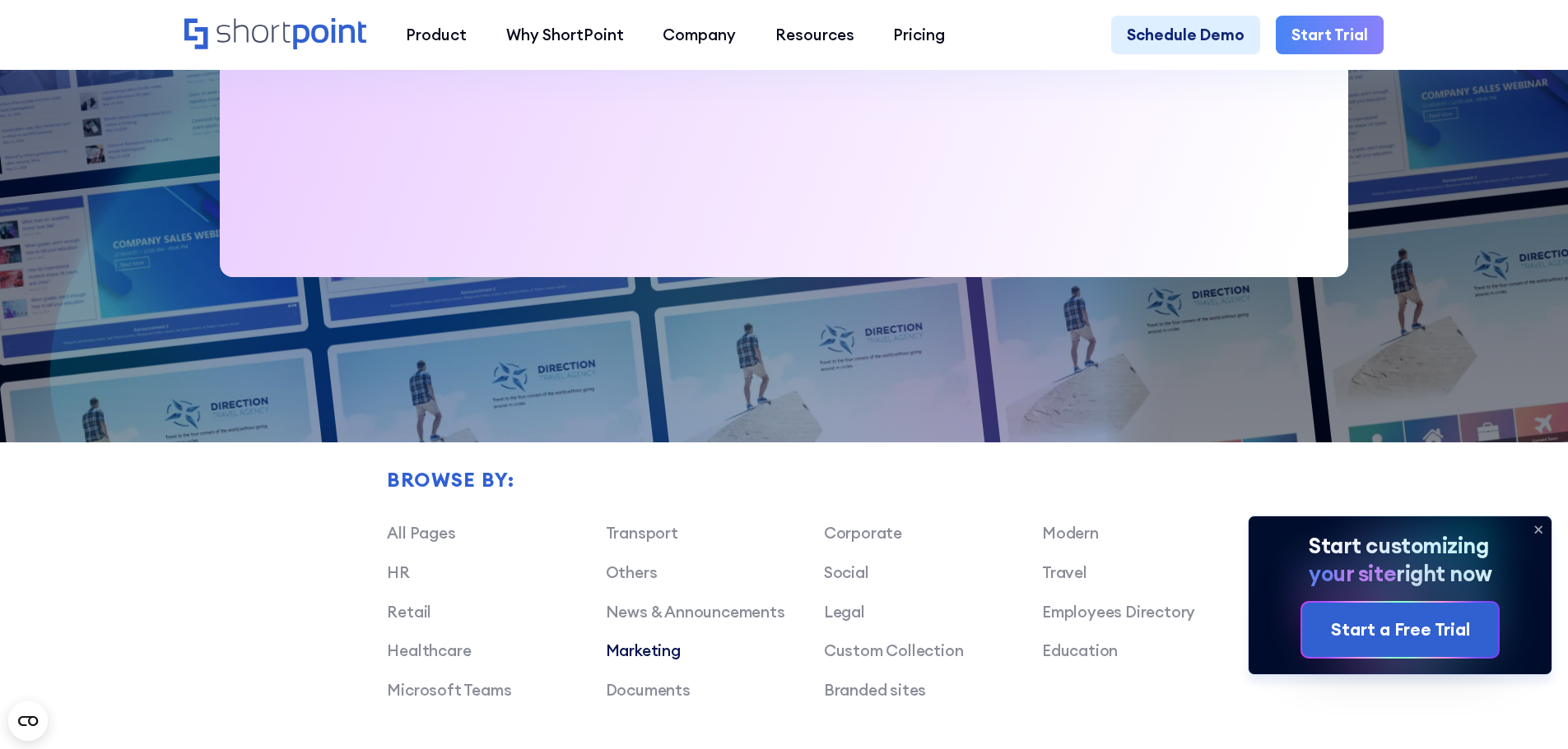
click at [632, 660] on link "Marketing" at bounding box center [643, 650] width 75 height 20
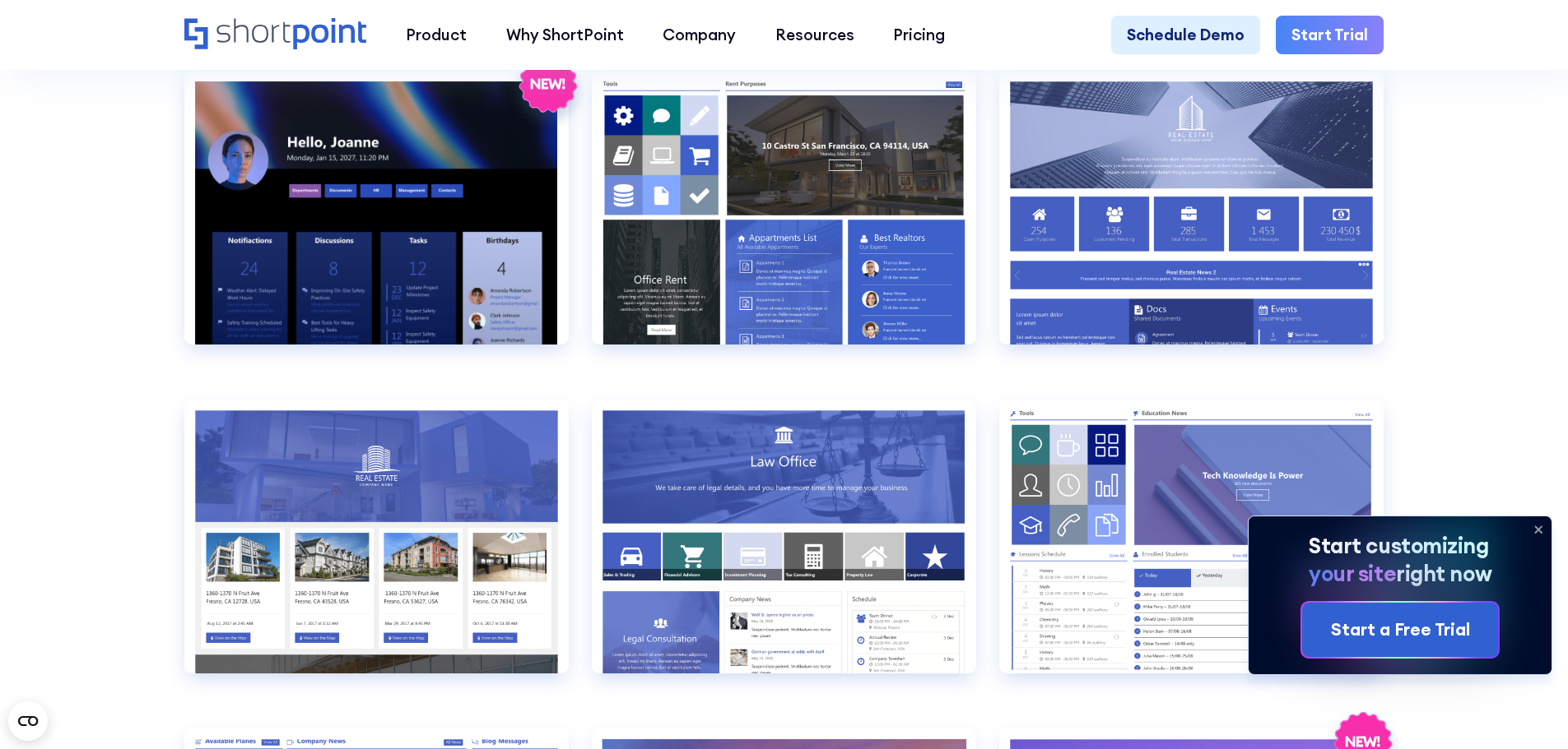
scroll to position [1727, 0]
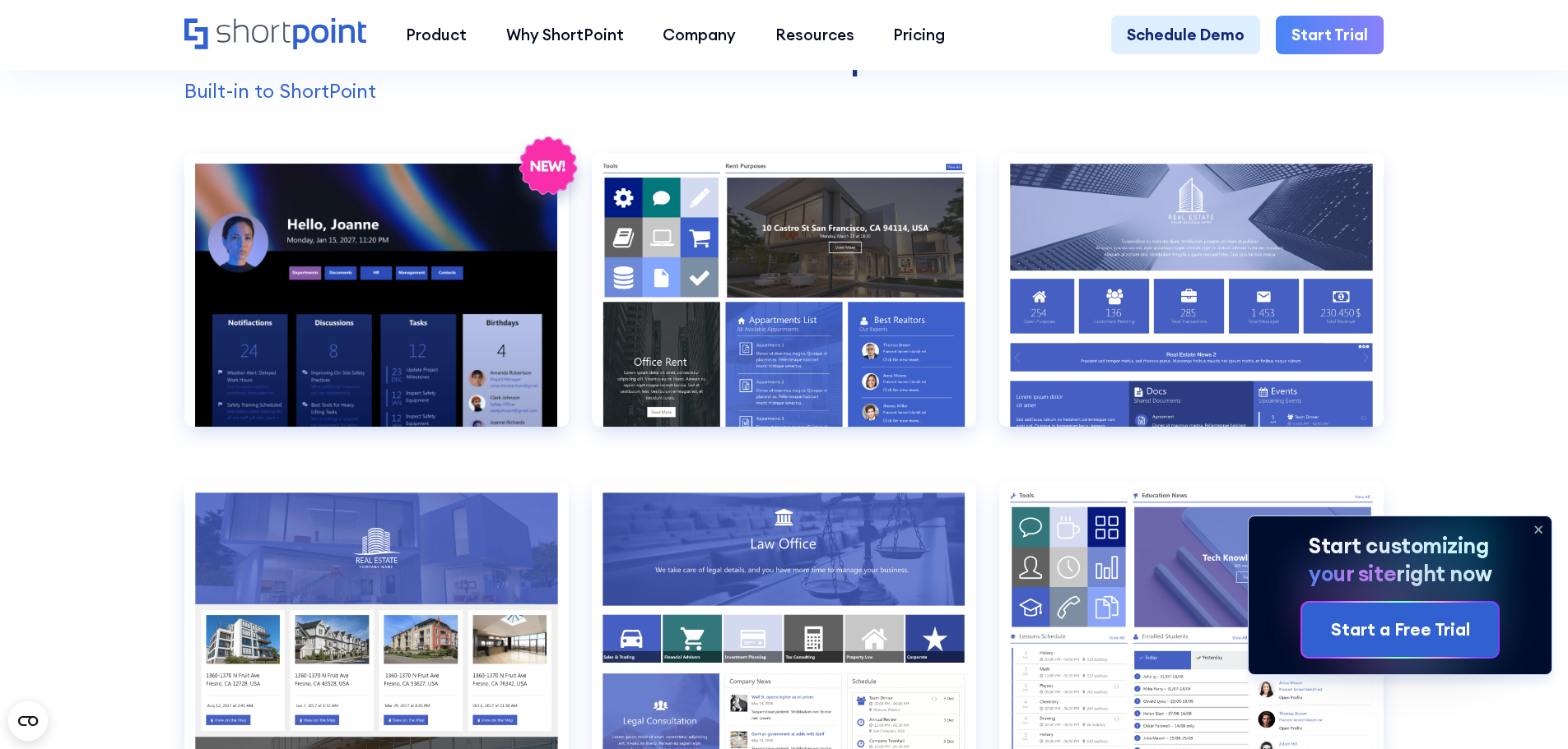
click at [1541, 531] on icon at bounding box center [1538, 529] width 7 height 7
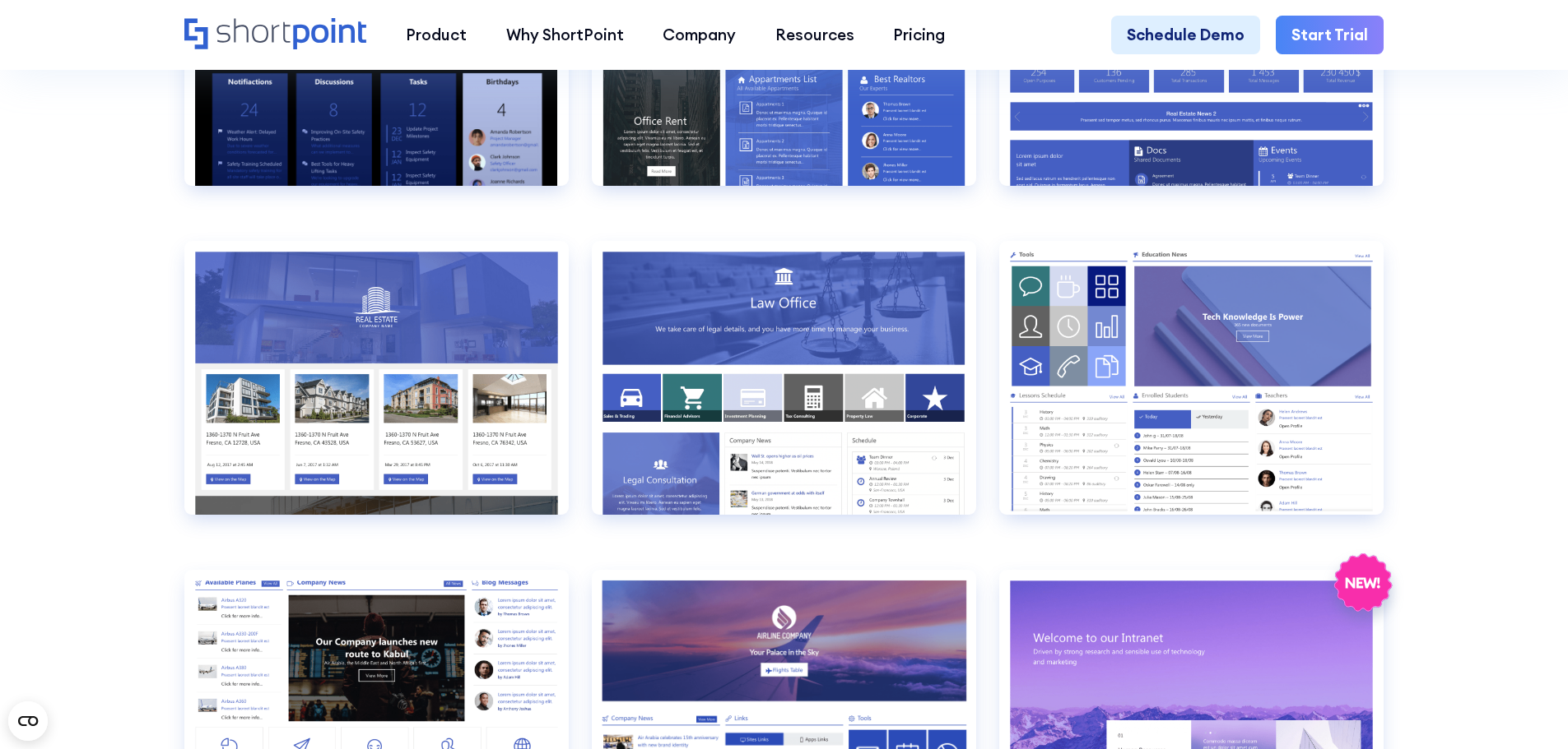
scroll to position [1975, 0]
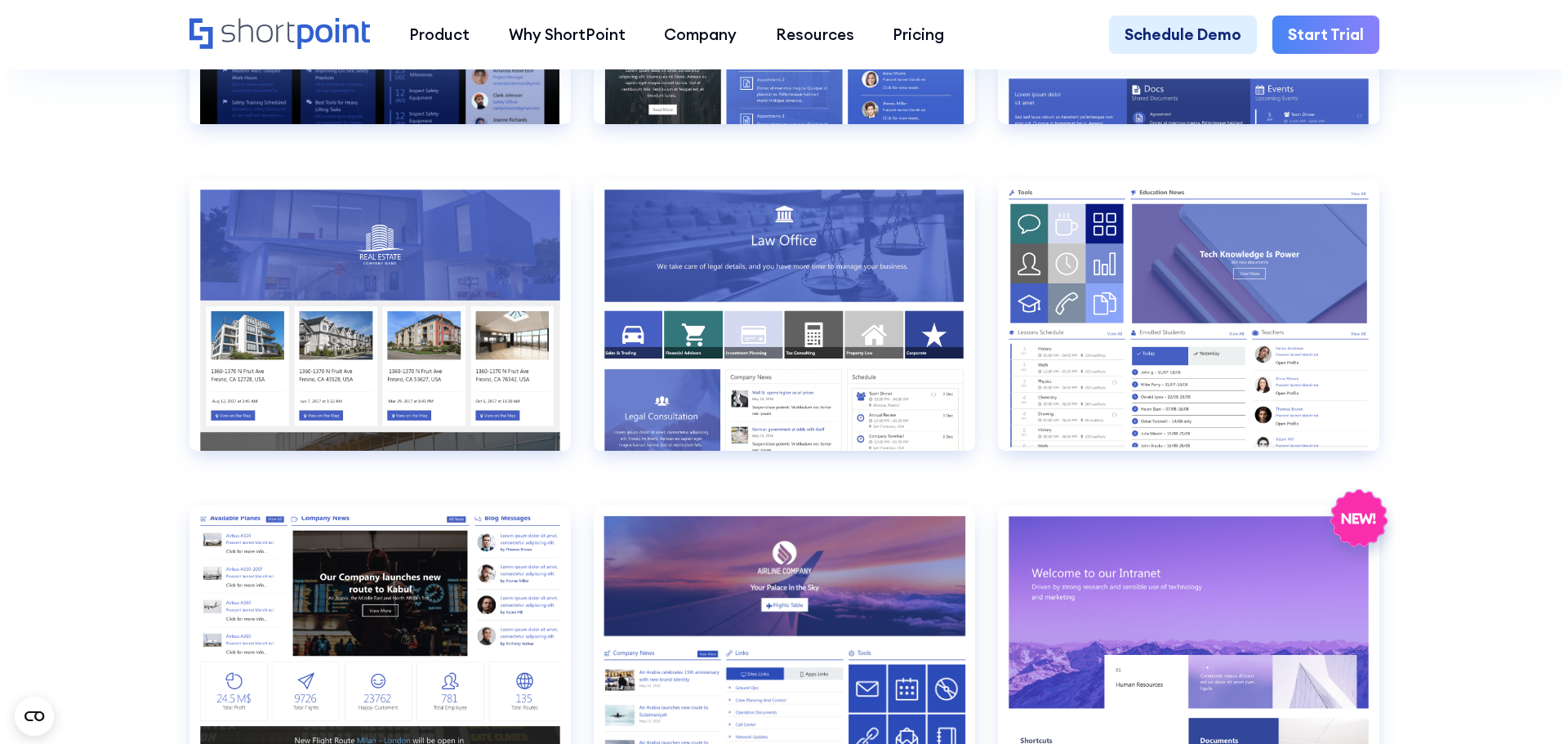
scroll to position [1996, 0]
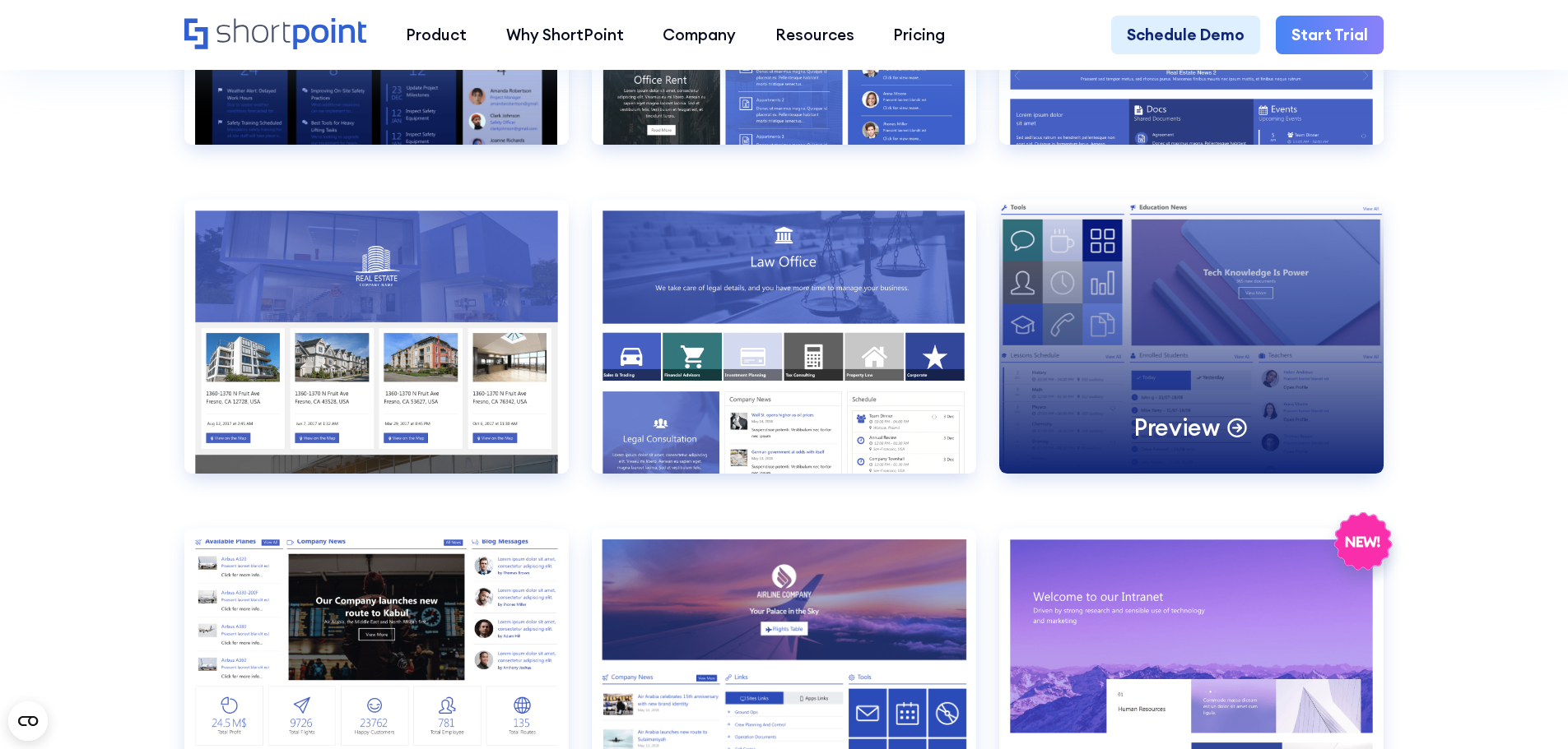
click at [1298, 326] on div "Preview" at bounding box center [1191, 337] width 384 height 274
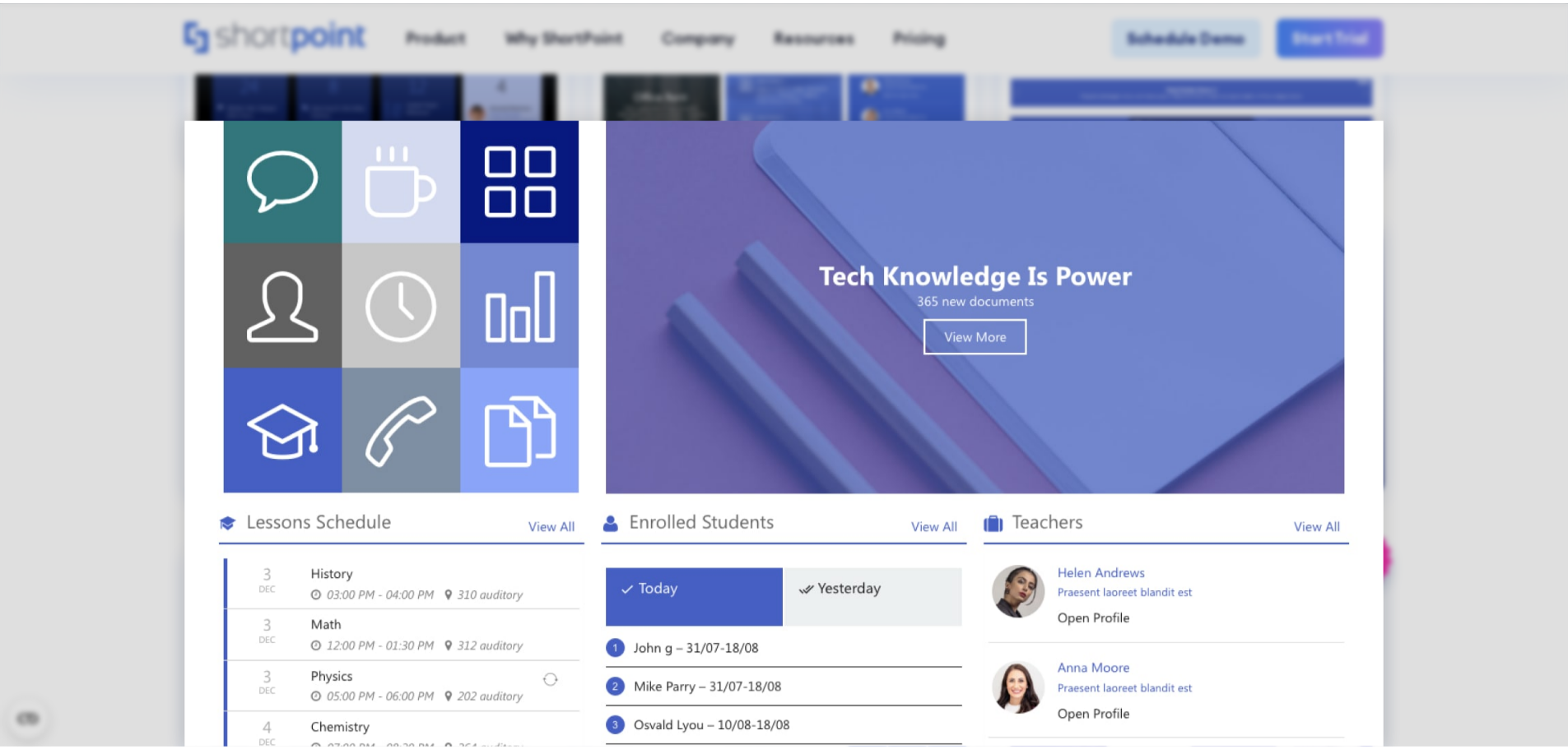
scroll to position [0, 0]
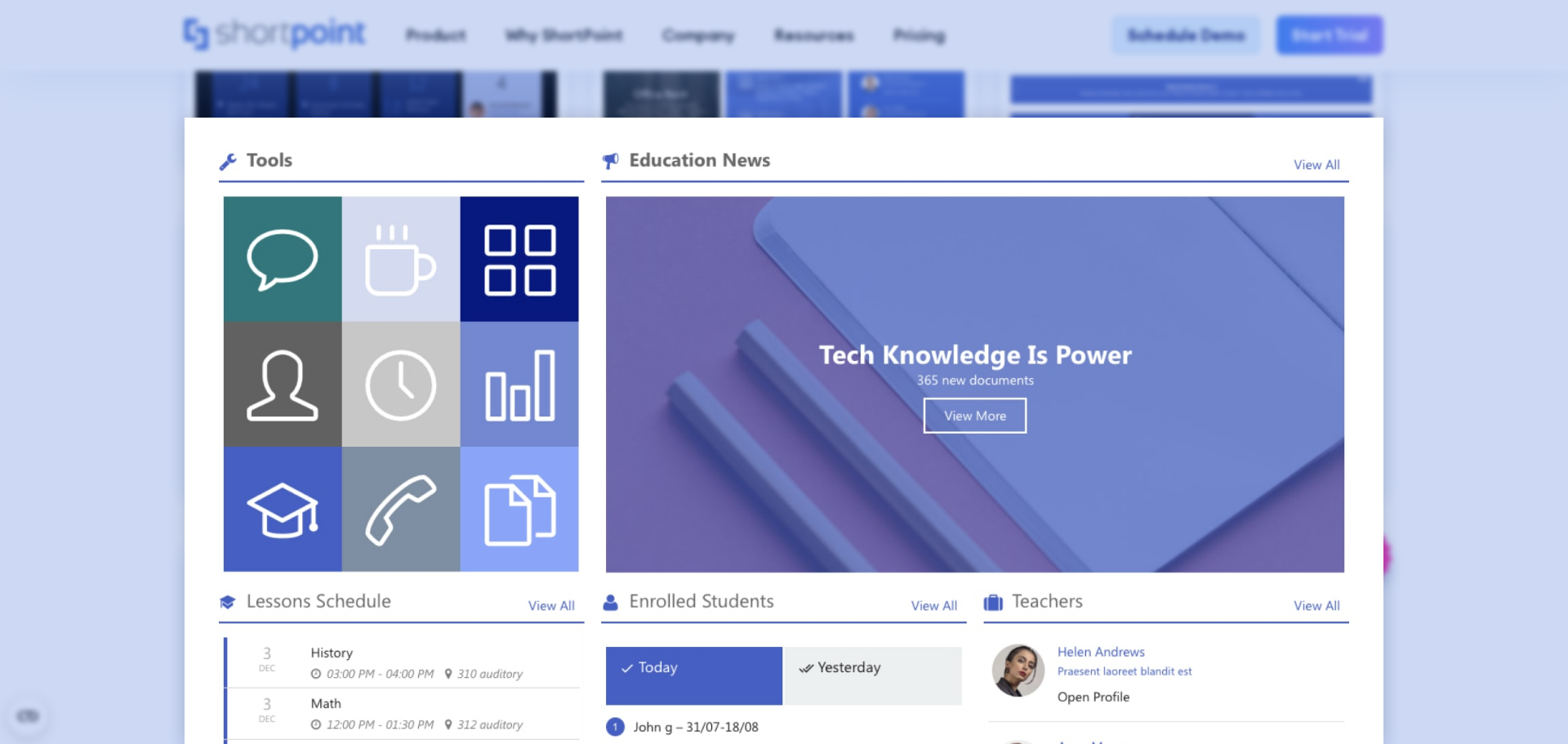
click at [1432, 168] on div at bounding box center [784, 372] width 1568 height 744
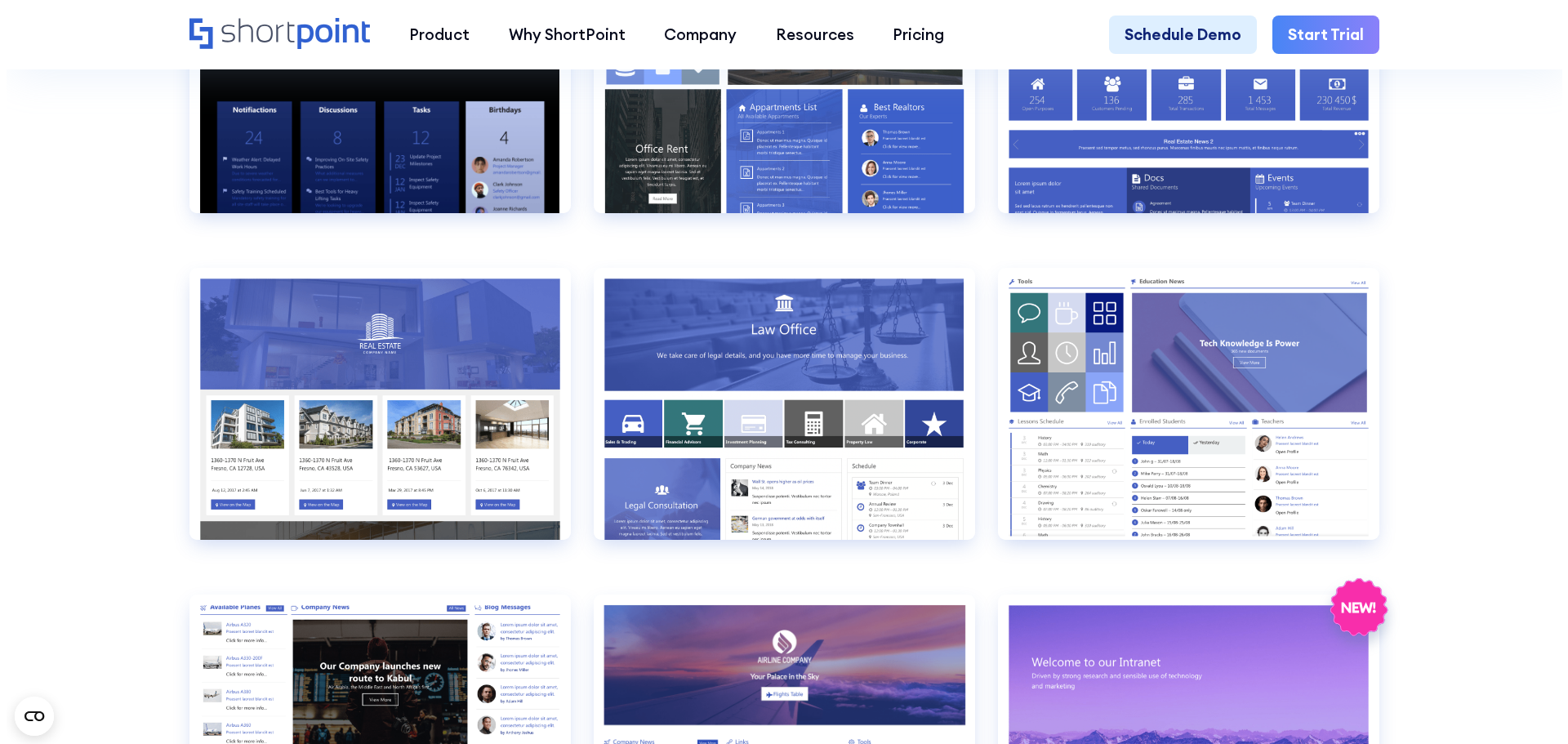
scroll to position [1833, 0]
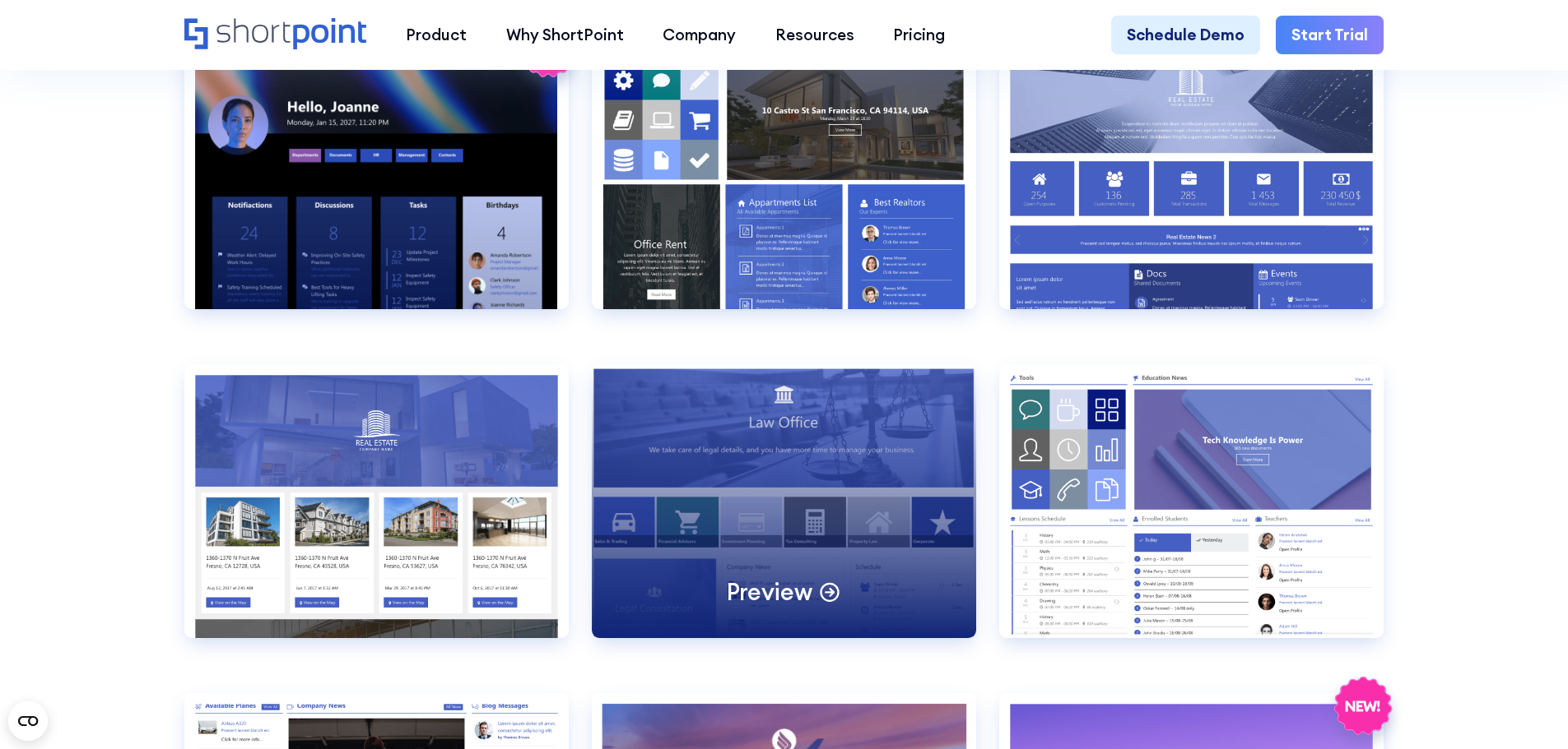
click at [911, 447] on div "Preview" at bounding box center [784, 501] width 384 height 274
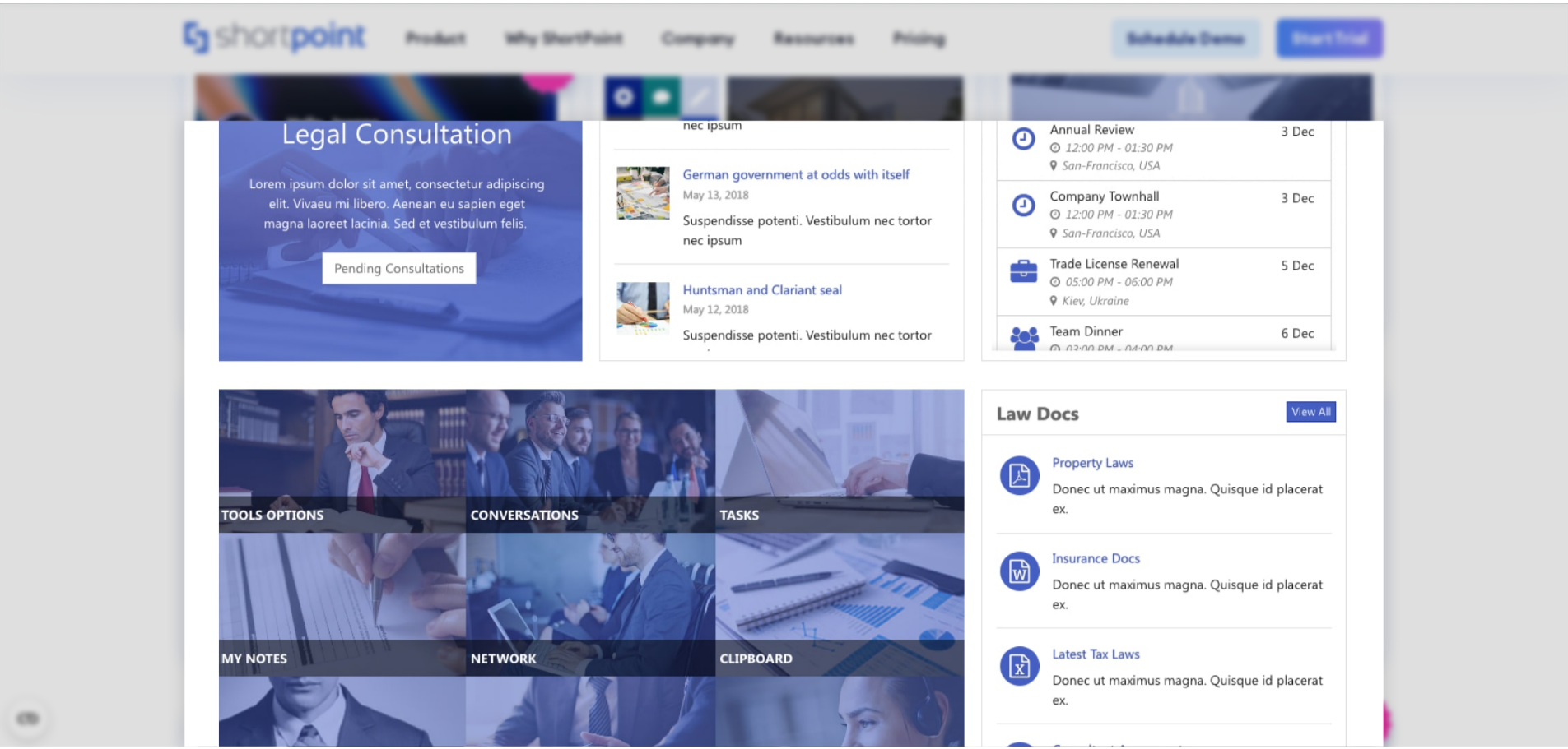
scroll to position [1118, 0]
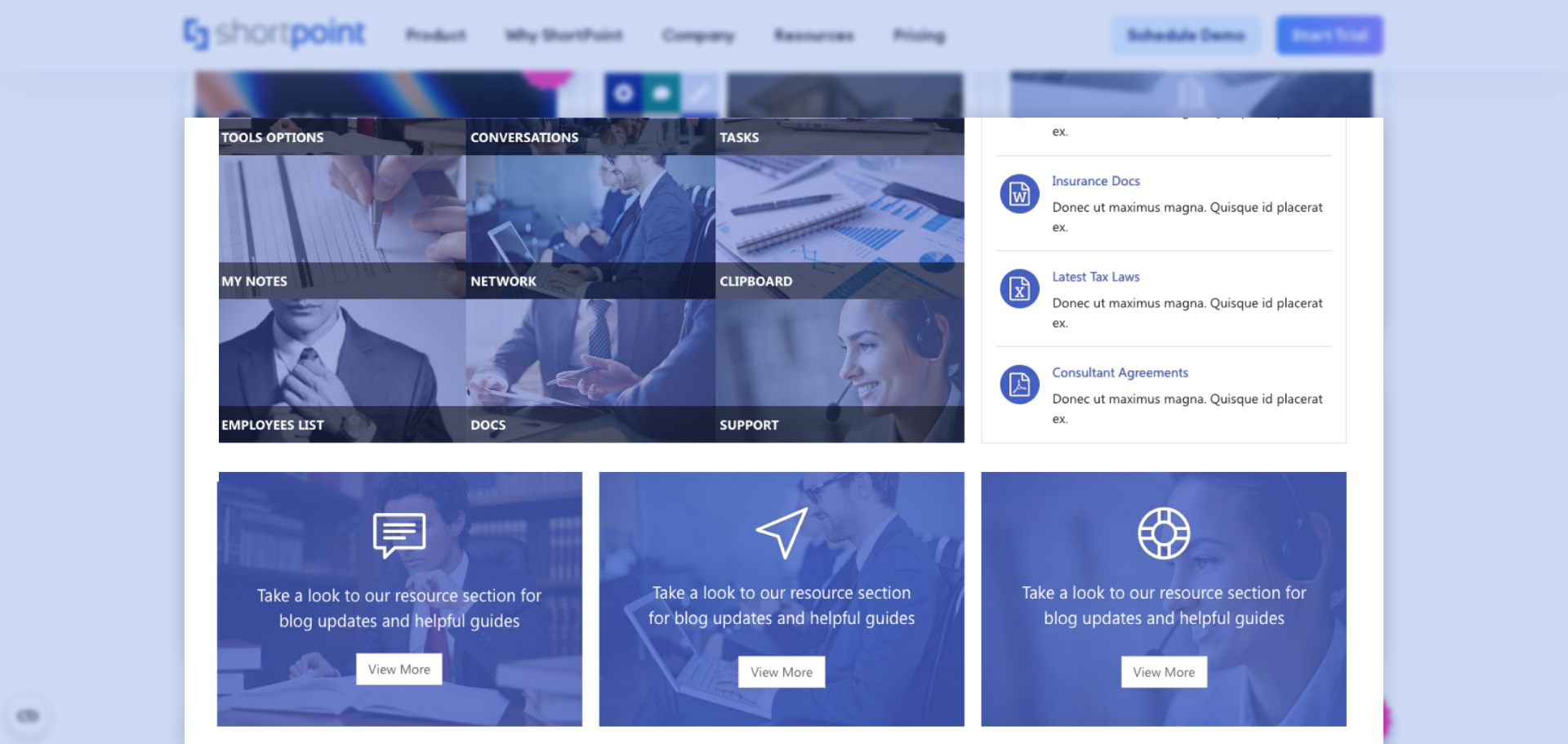
click at [1416, 403] on div at bounding box center [784, 372] width 1568 height 744
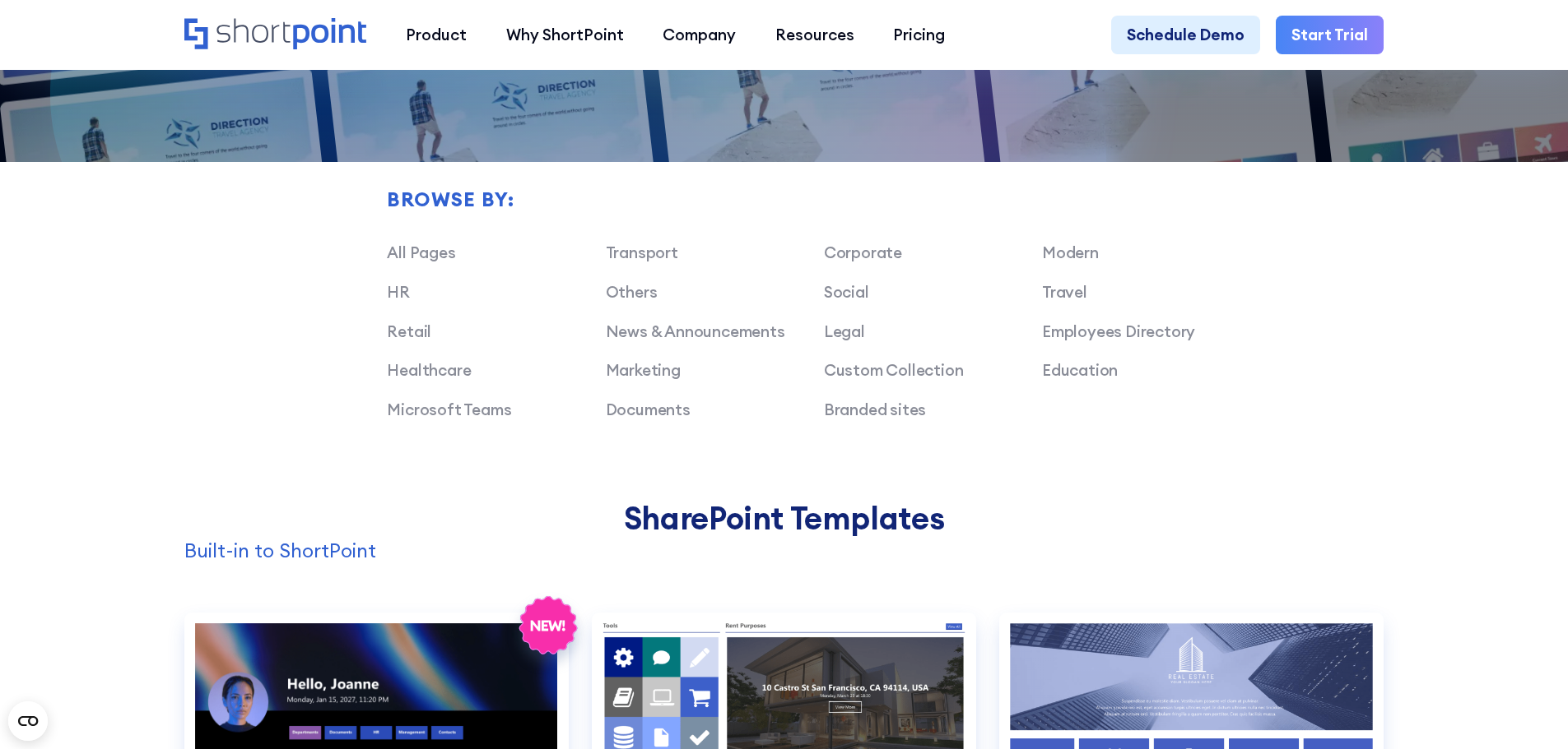
scroll to position [1104, 0]
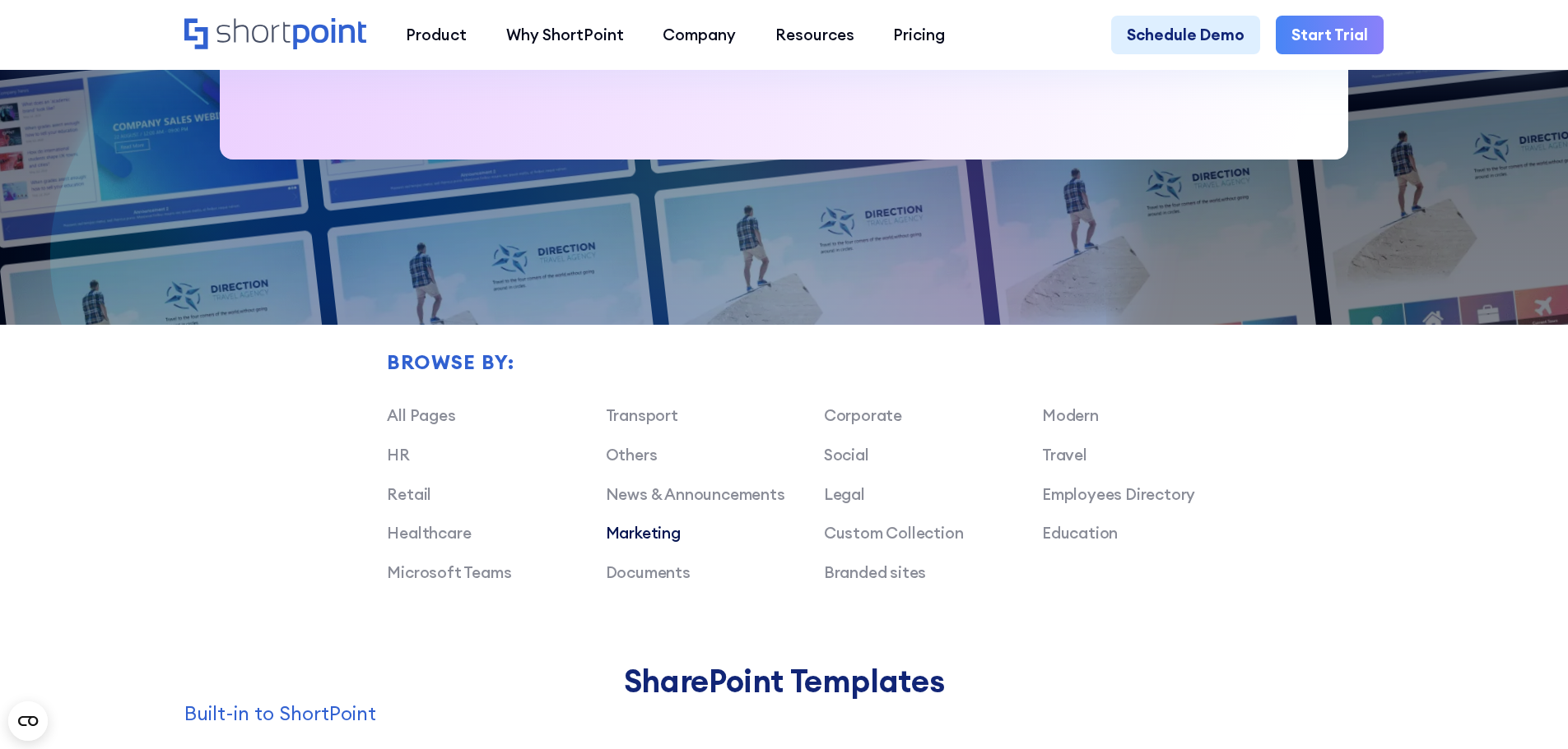
click at [657, 541] on link "Marketing" at bounding box center [643, 533] width 75 height 20
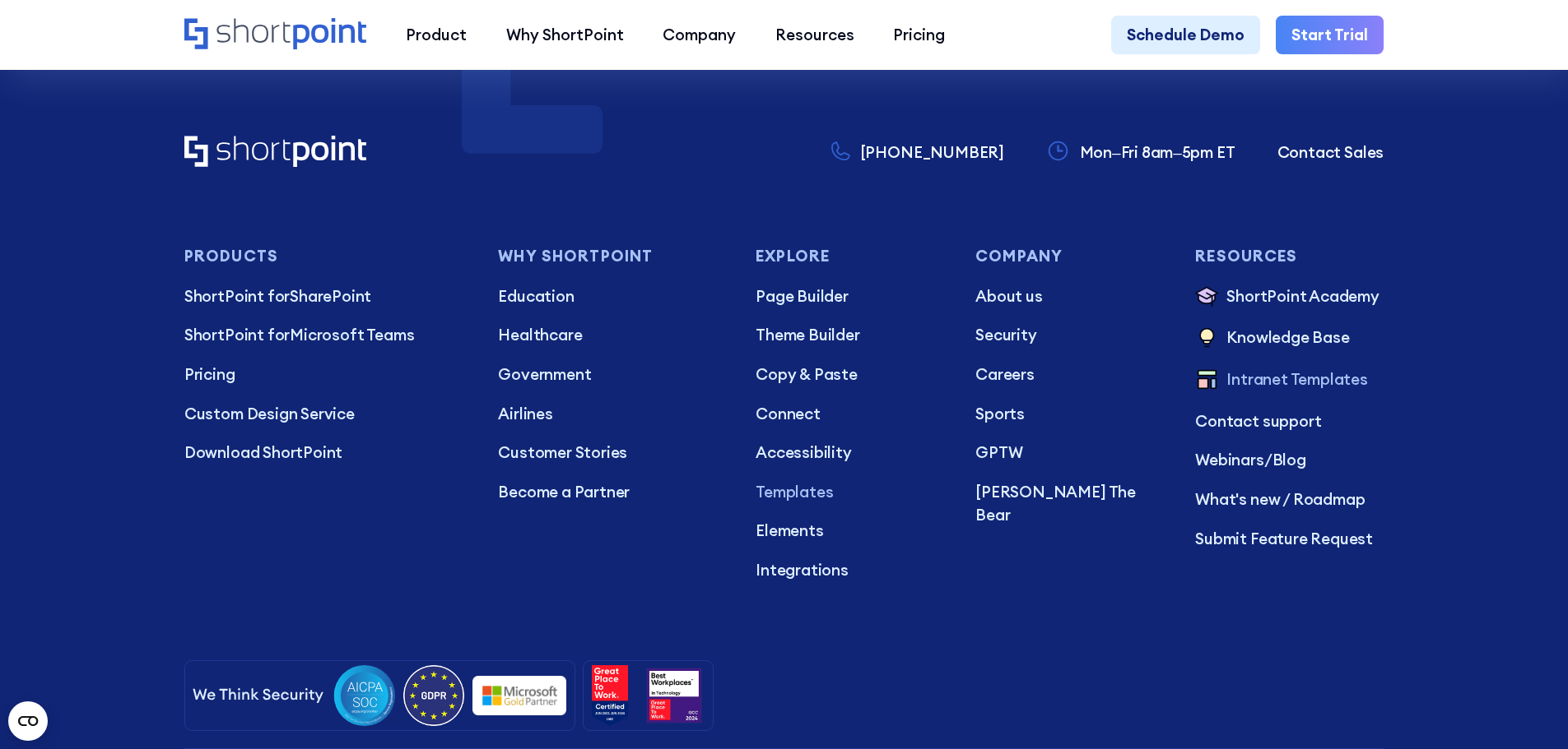
scroll to position [12211, 0]
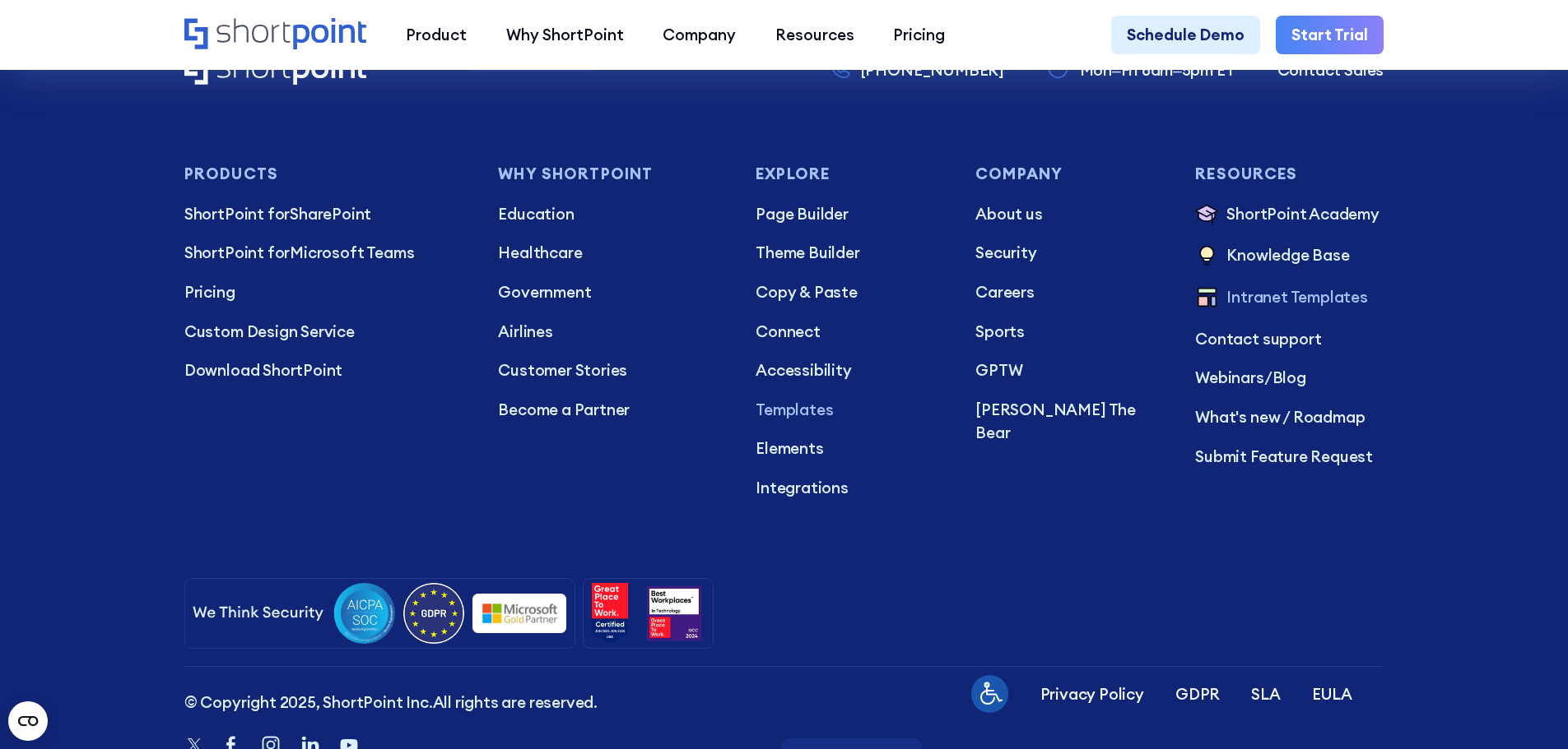
click at [794, 422] on p "Templates" at bounding box center [849, 410] width 189 height 23
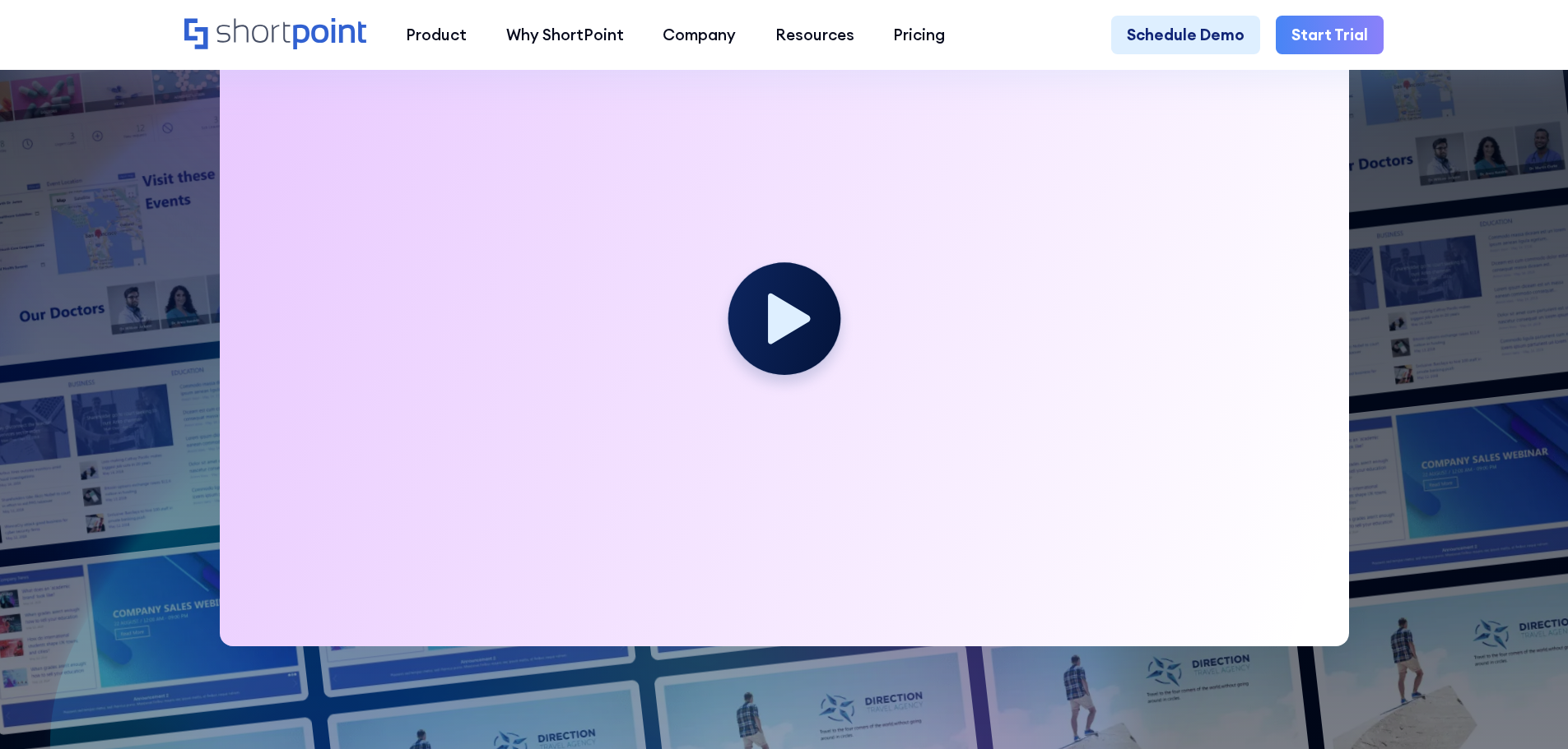
scroll to position [740, 0]
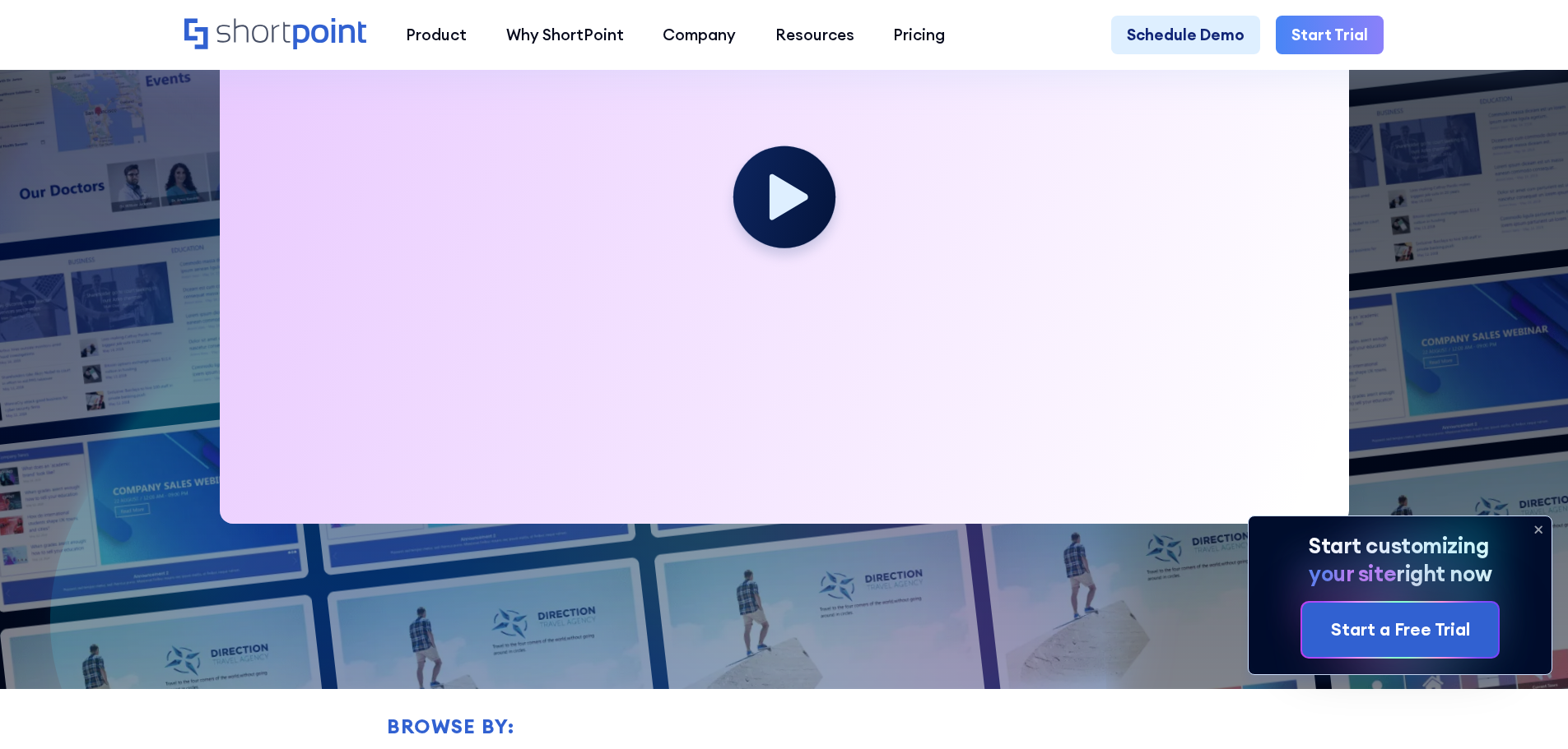
click at [1534, 524] on icon at bounding box center [1538, 529] width 26 height 26
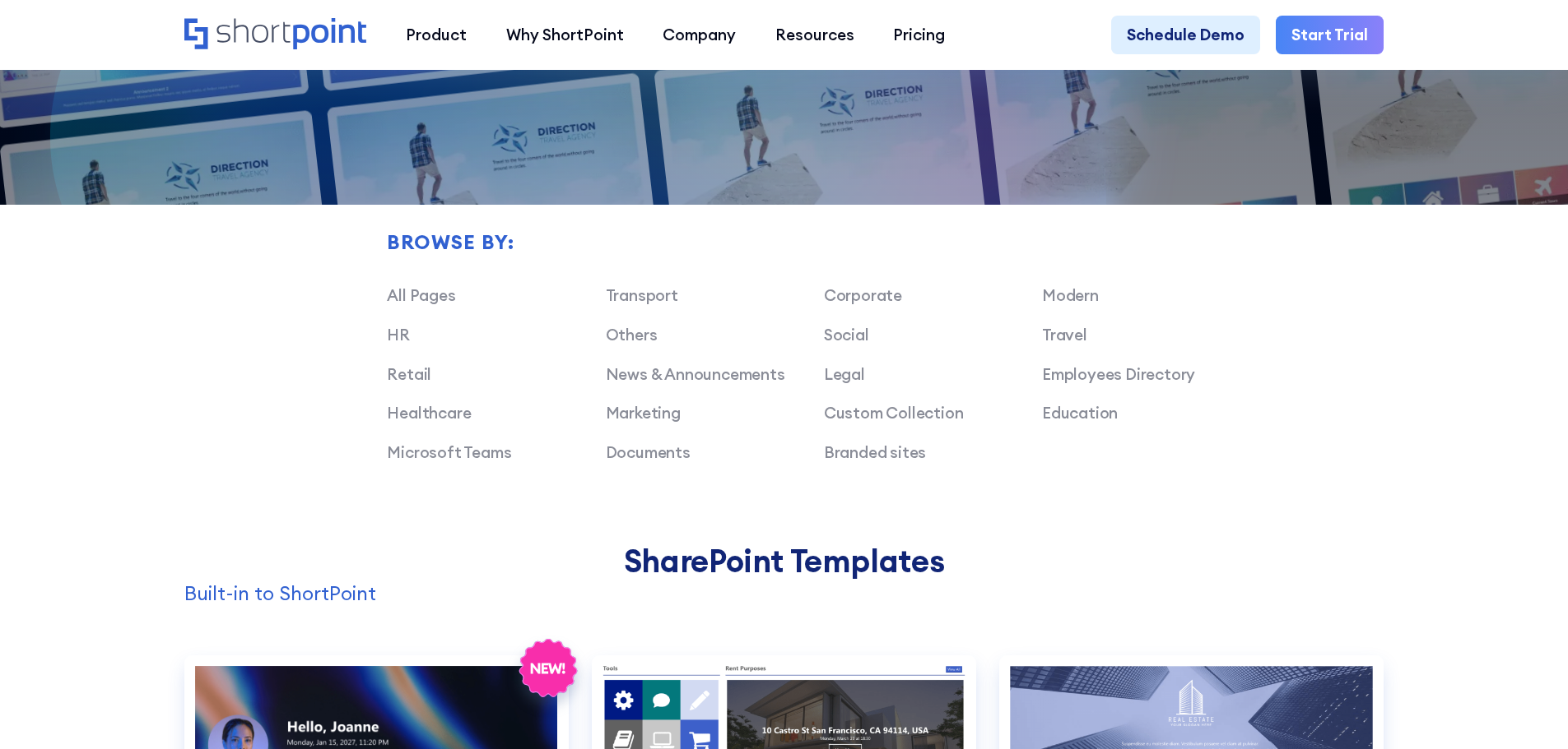
scroll to position [1234, 0]
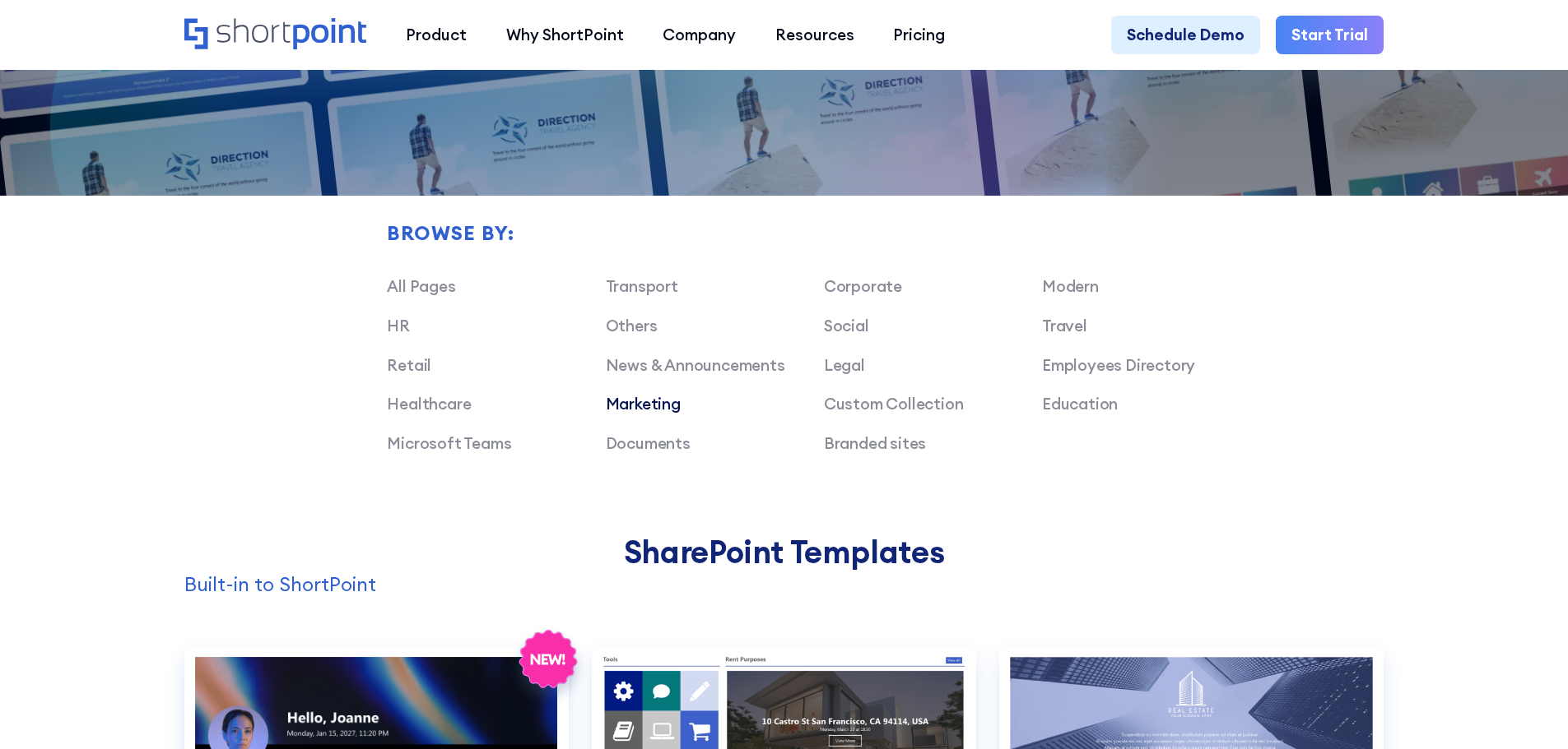
click at [656, 412] on link "Marketing" at bounding box center [643, 404] width 75 height 20
click at [649, 414] on link "Marketing" at bounding box center [643, 404] width 75 height 20
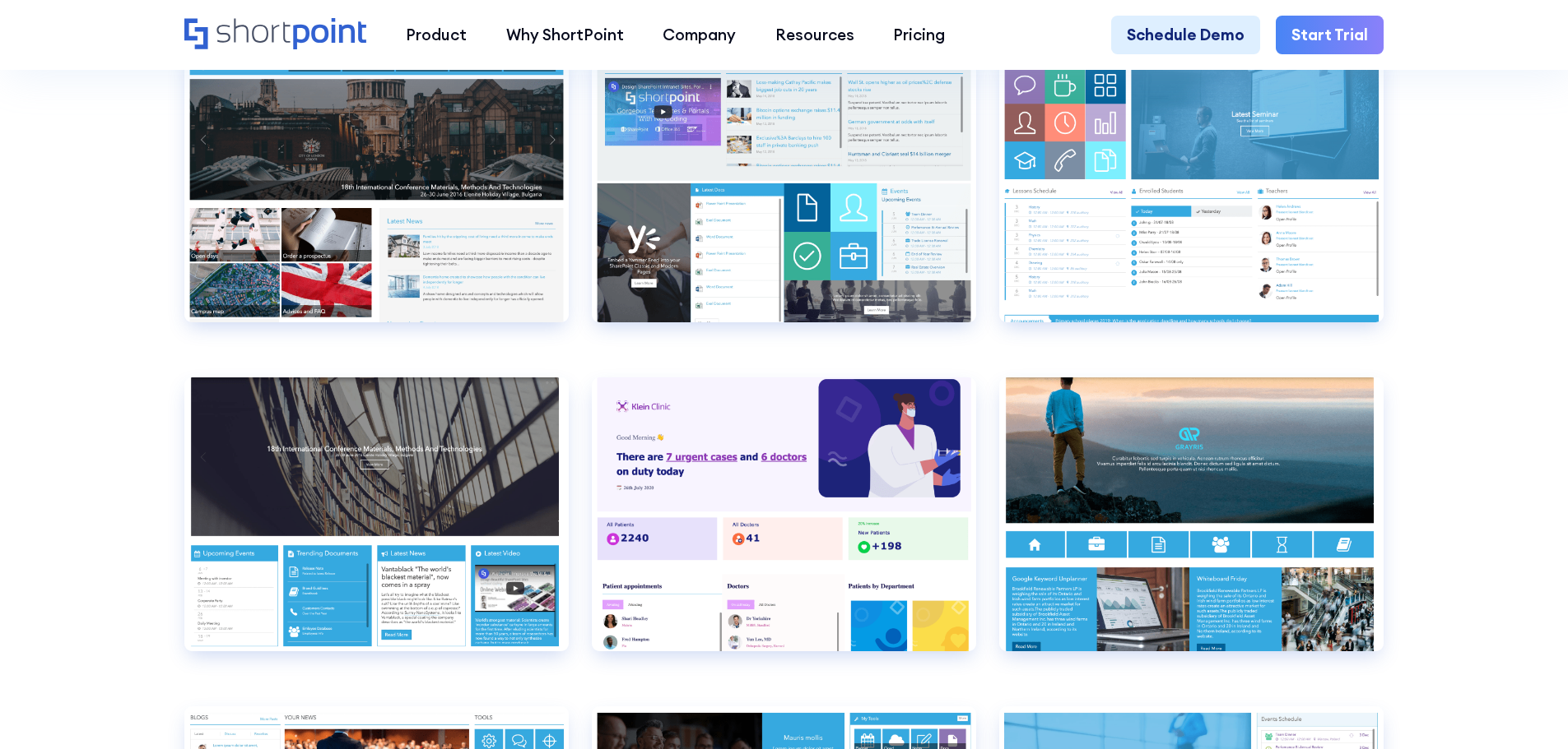
scroll to position [8473, 0]
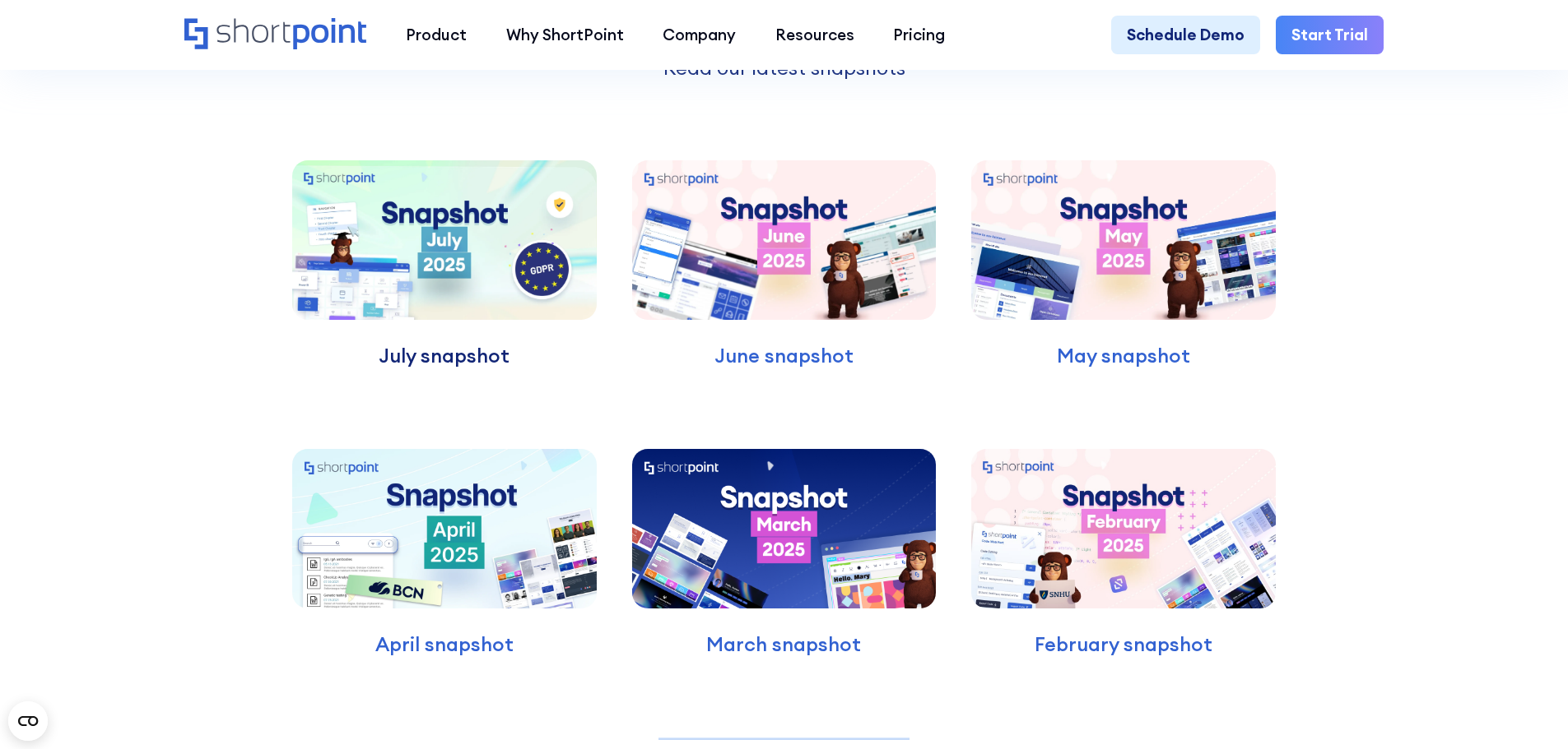
click at [469, 371] on p "July snapshot" at bounding box center [445, 356] width 305 height 29
click at [1443, 276] on div "Latest Snapshots Read our latest snapshots July snapshot June snapshot May snap…" at bounding box center [784, 414] width 1568 height 1104
click at [1455, 354] on div "Latest Snapshots Read our latest snapshots July snapshot June snapshot May snap…" at bounding box center [784, 414] width 1568 height 1104
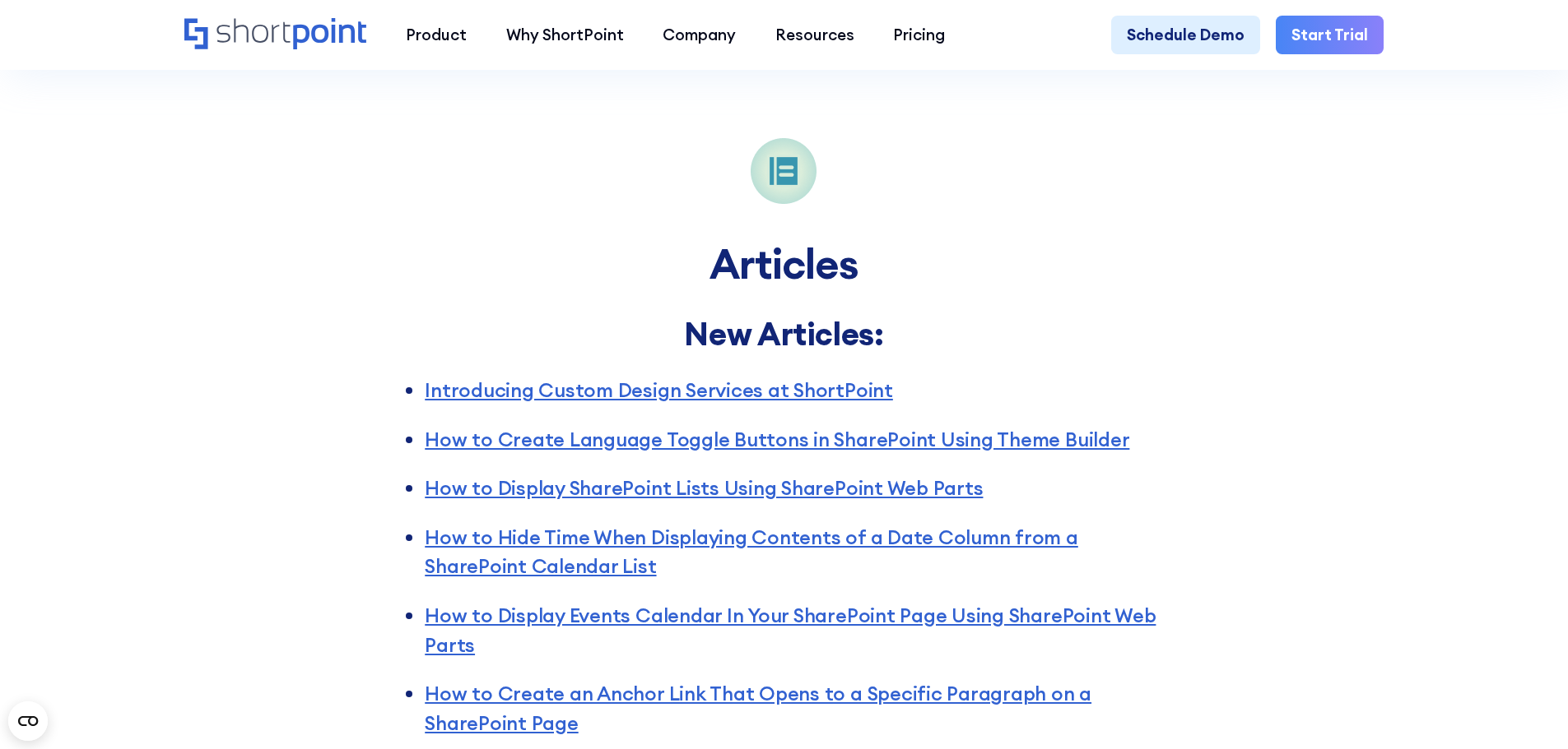
scroll to position [4442, 0]
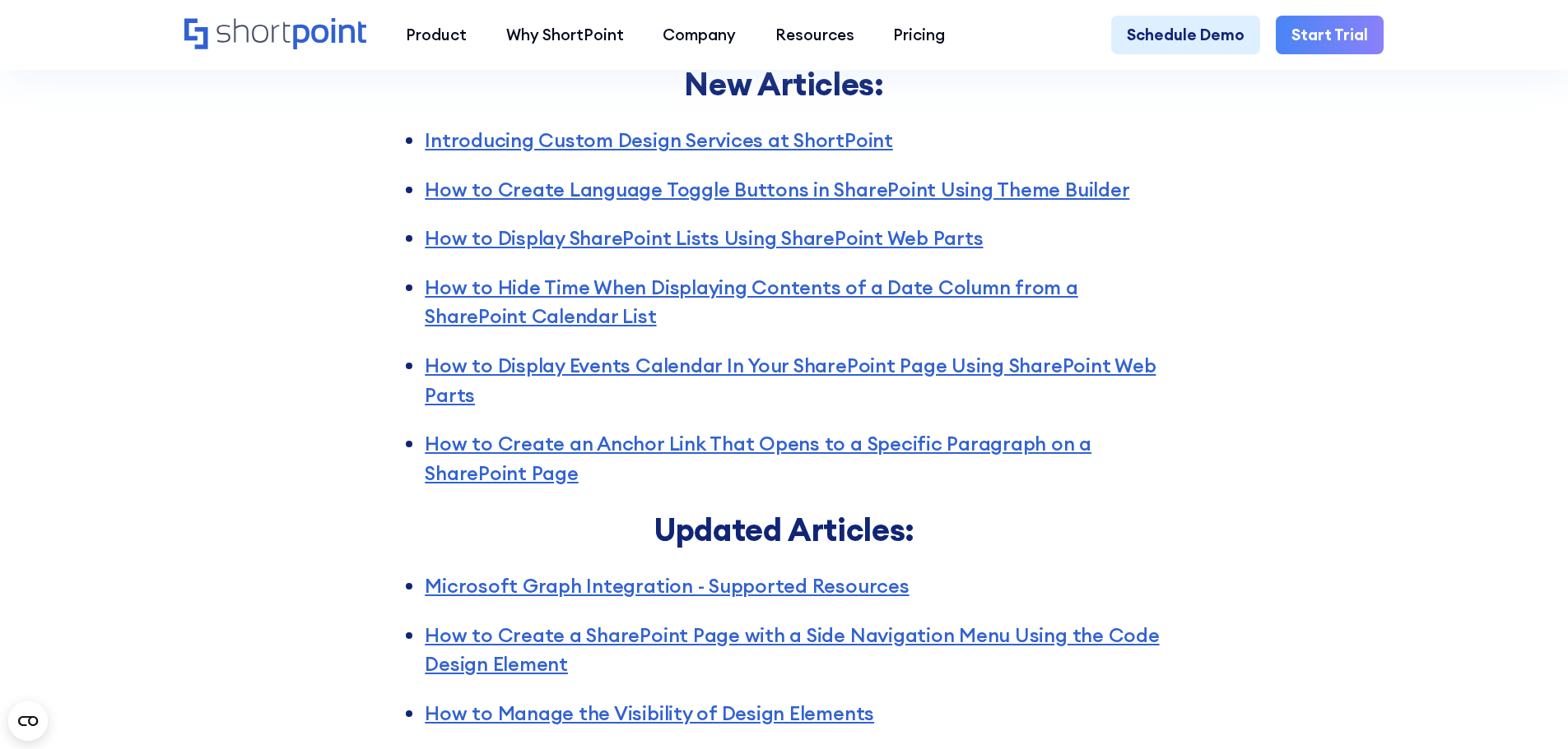
click at [1329, 436] on div "Articles New Articles: Introducing Custom Design Services at ShortPoint How to …" at bounding box center [784, 553] width 1568 height 1424
click at [1291, 306] on div "Articles New Articles: Introducing Custom Design Services at ShortPoint How to …" at bounding box center [784, 553] width 1568 height 1424
drag, startPoint x: 1368, startPoint y: 385, endPoint x: 1358, endPoint y: 384, distance: 10.0
click at [1368, 385] on div "Articles New Articles: Introducing Custom Design Services at ShortPoint How to …" at bounding box center [784, 553] width 1568 height 1424
click at [1326, 450] on div "Articles New Articles: Introducing Custom Design Services at ShortPoint How to …" at bounding box center [784, 553] width 1568 height 1424
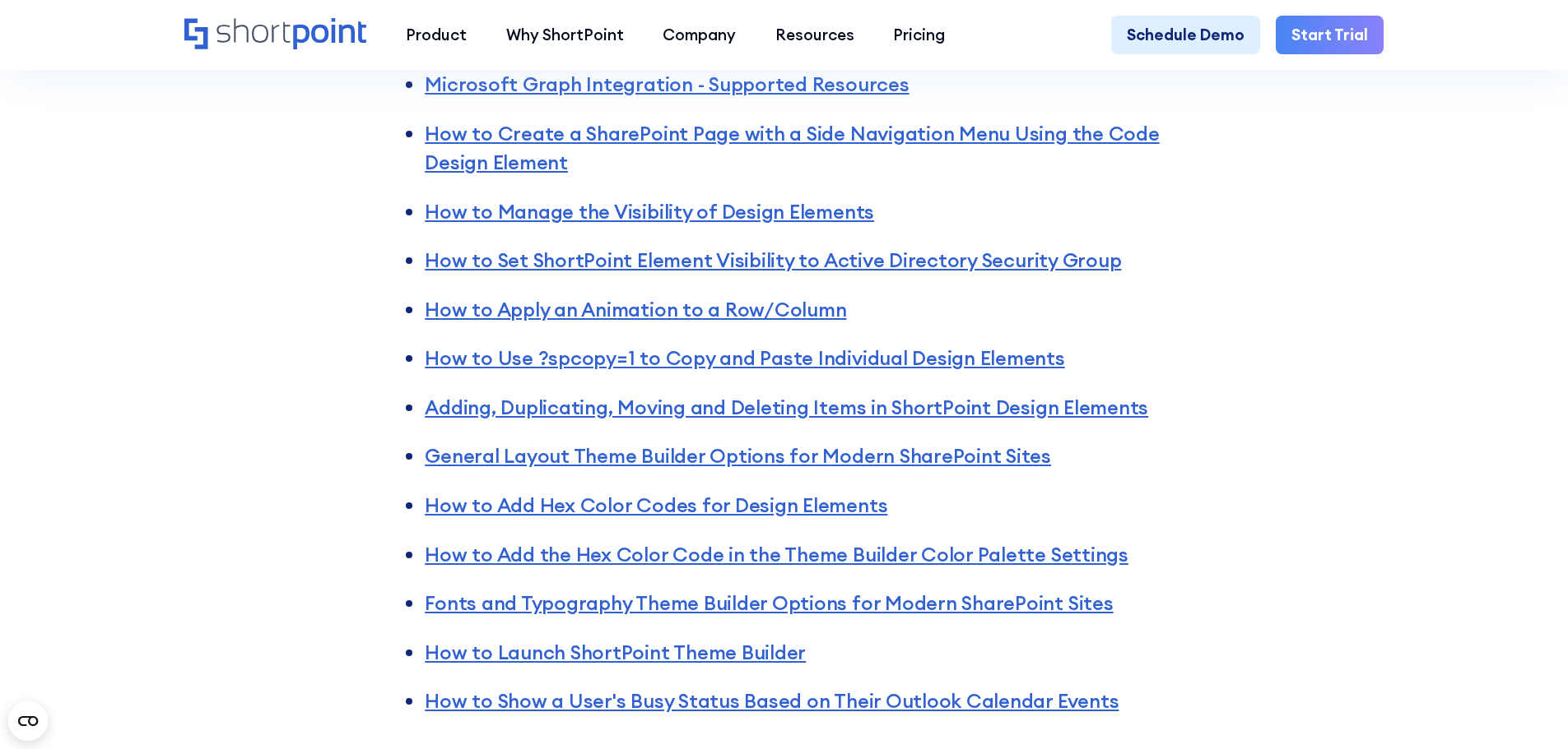
scroll to position [5018, 0]
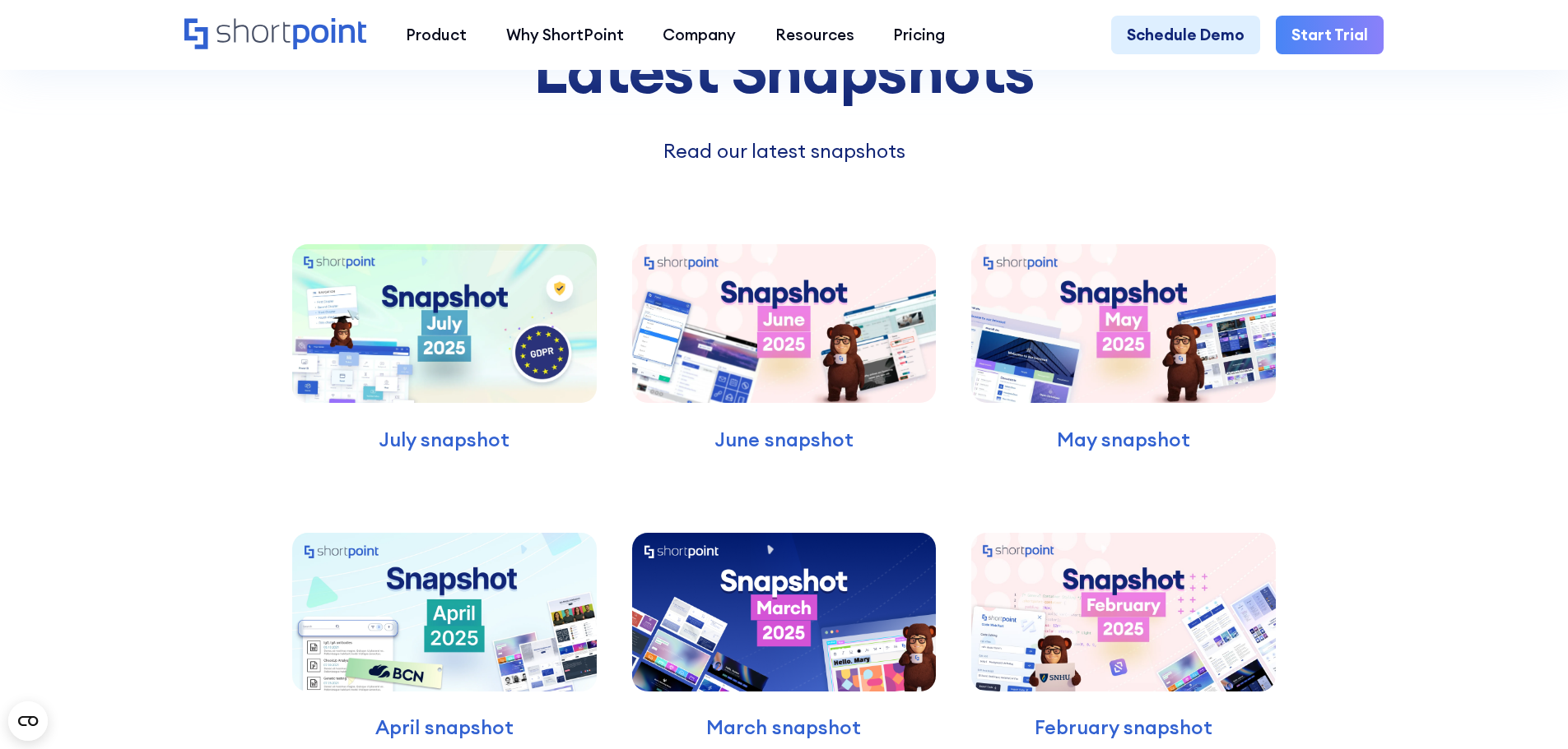
scroll to position [12916, 0]
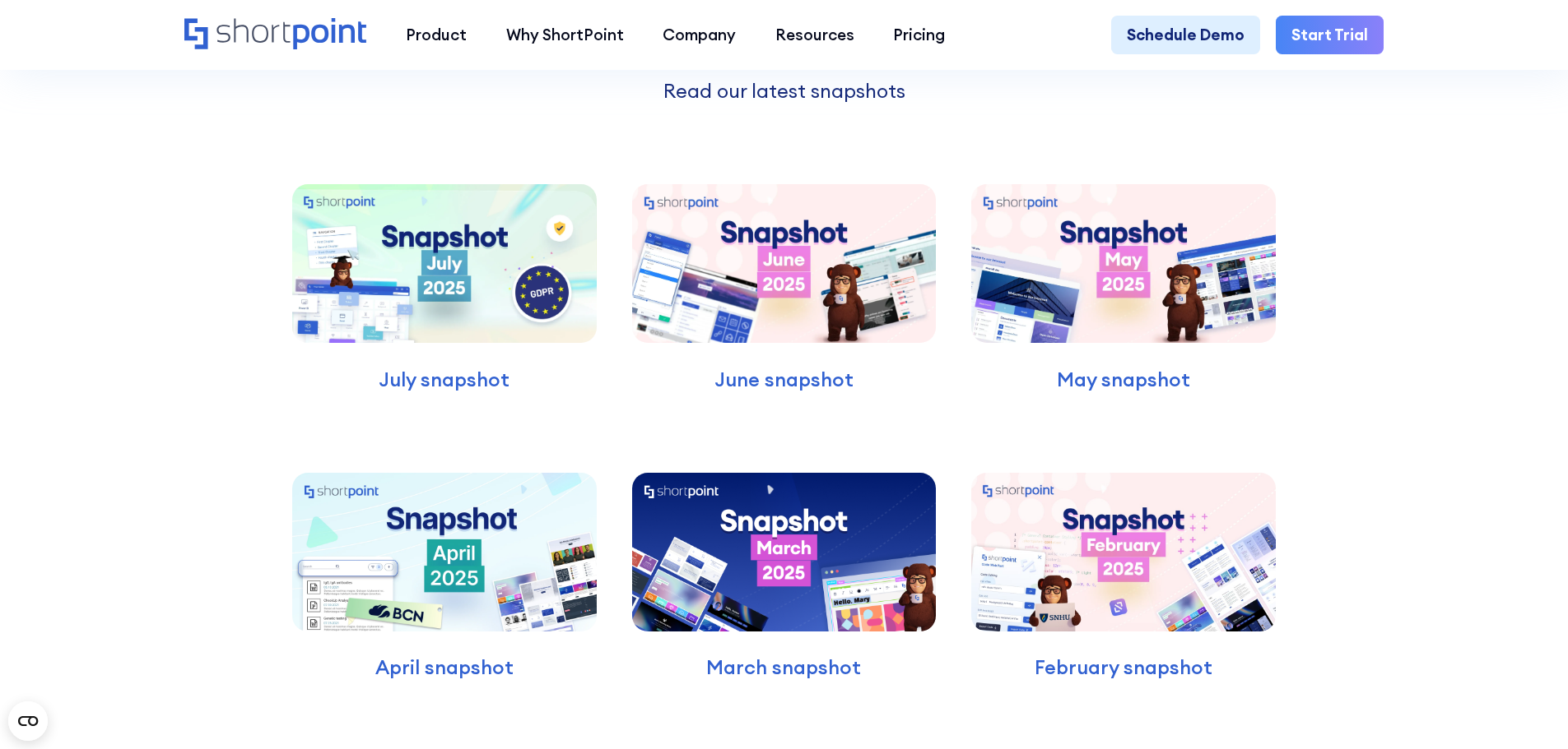
click at [794, 297] on img at bounding box center [784, 264] width 305 height 159
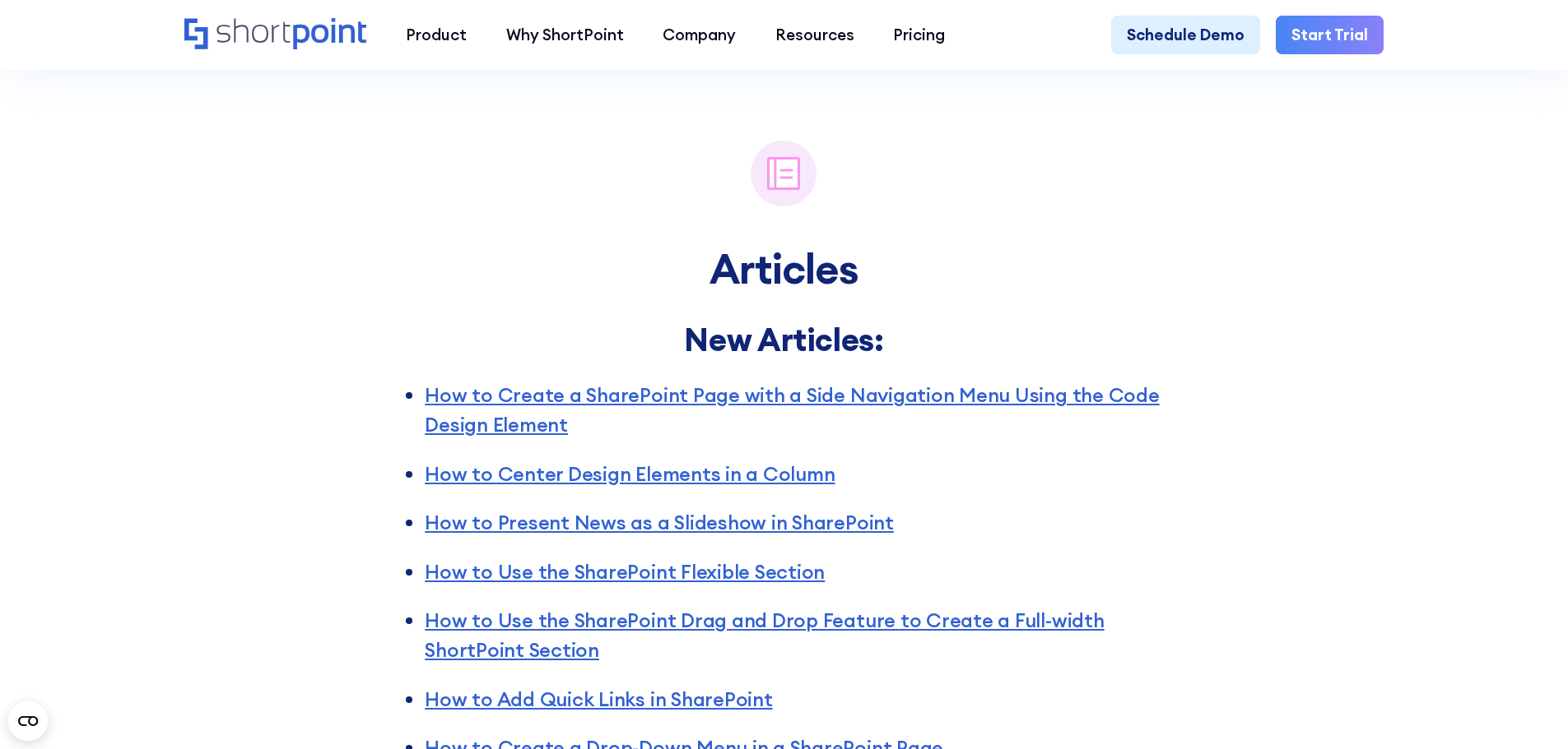
scroll to position [2962, 0]
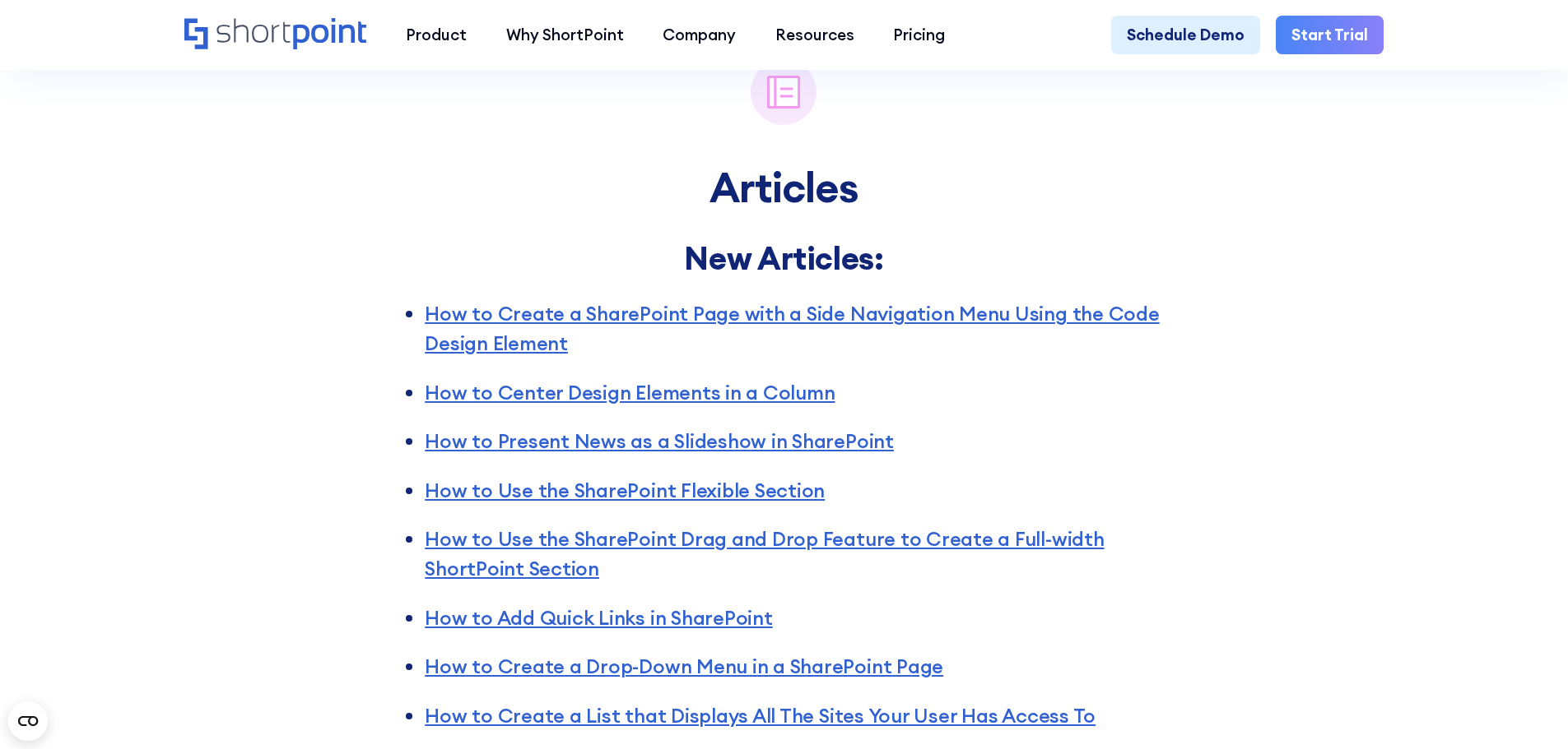
click at [1324, 342] on div "Articles New Articles: How to Create a SharePoint Page with a Side Navigation M…" at bounding box center [784, 721] width 1568 height 1417
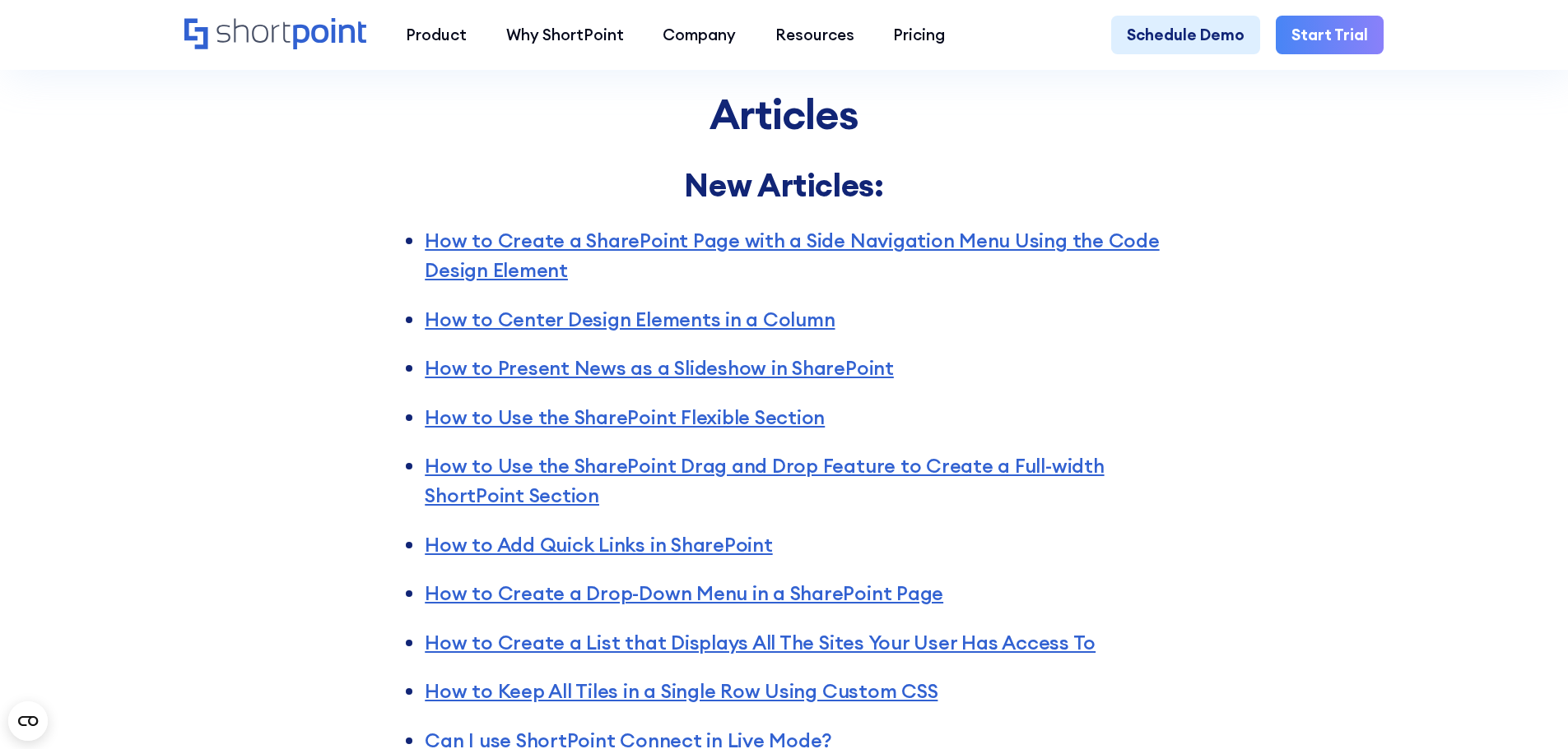
scroll to position [3126, 0]
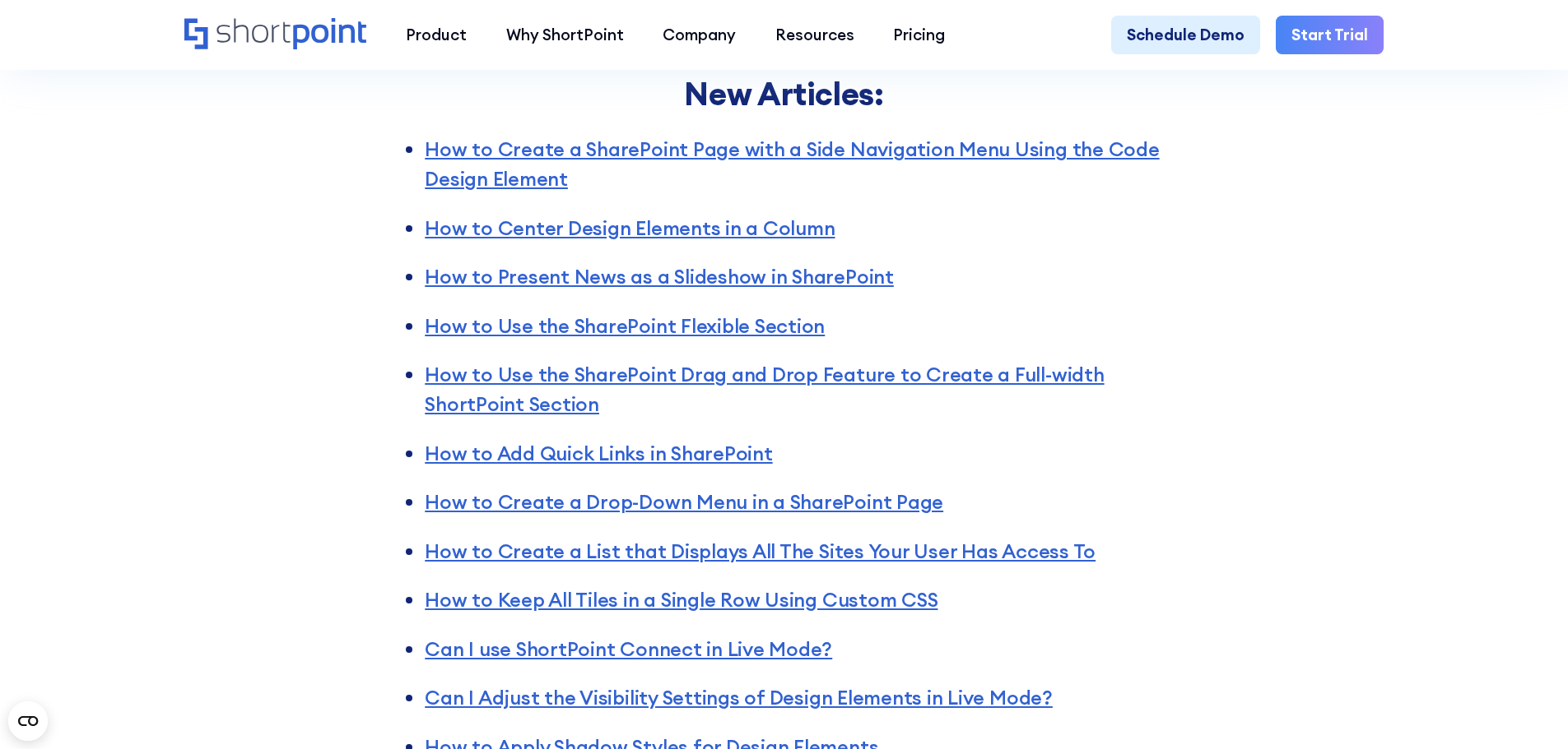
click at [1275, 356] on div "Articles New Articles: How to Create a SharePoint Page with a Side Navigation M…" at bounding box center [784, 556] width 1568 height 1417
click at [1321, 337] on div "Articles New Articles: How to Create a SharePoint Page with a Side Navigation M…" at bounding box center [784, 556] width 1568 height 1417
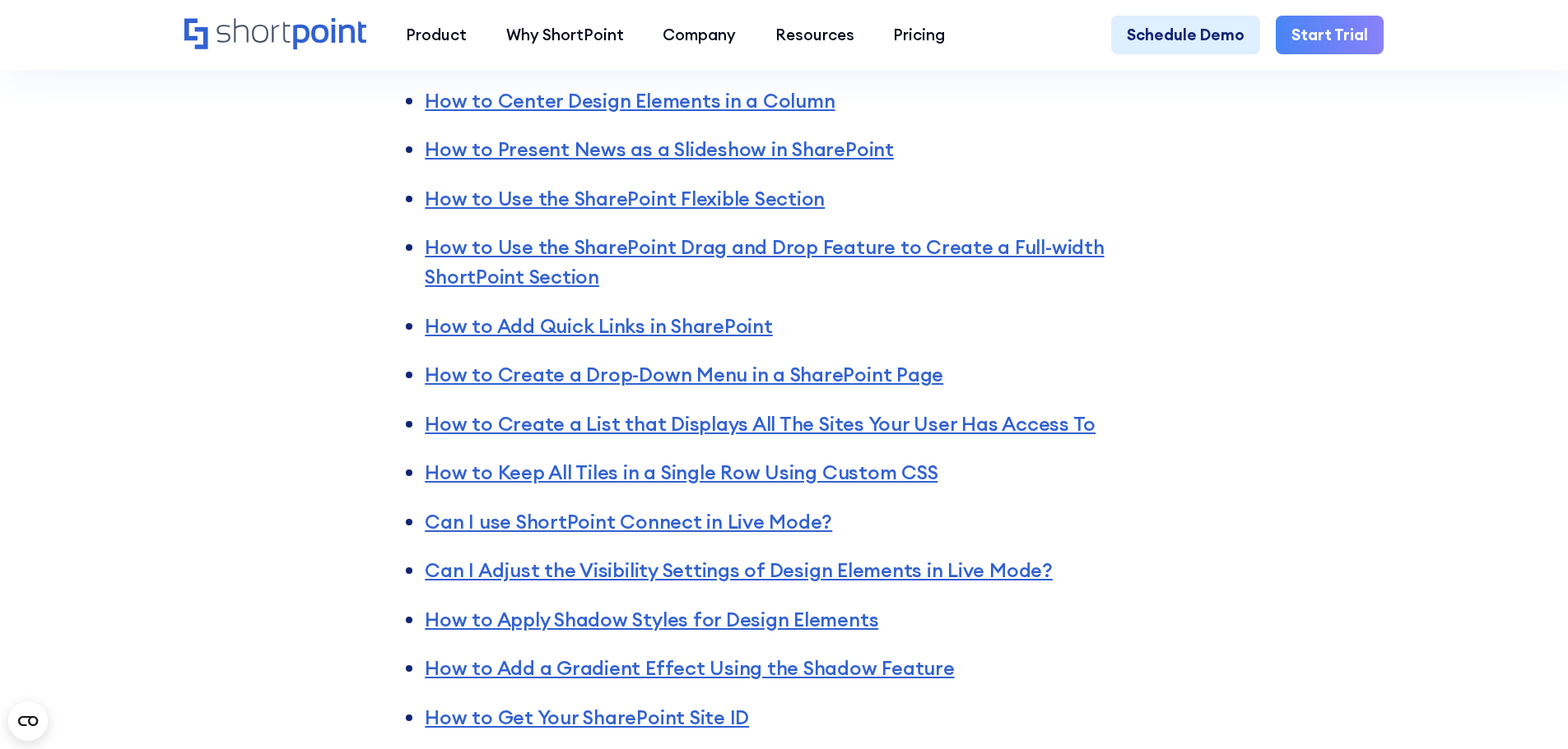
scroll to position [3291, 0]
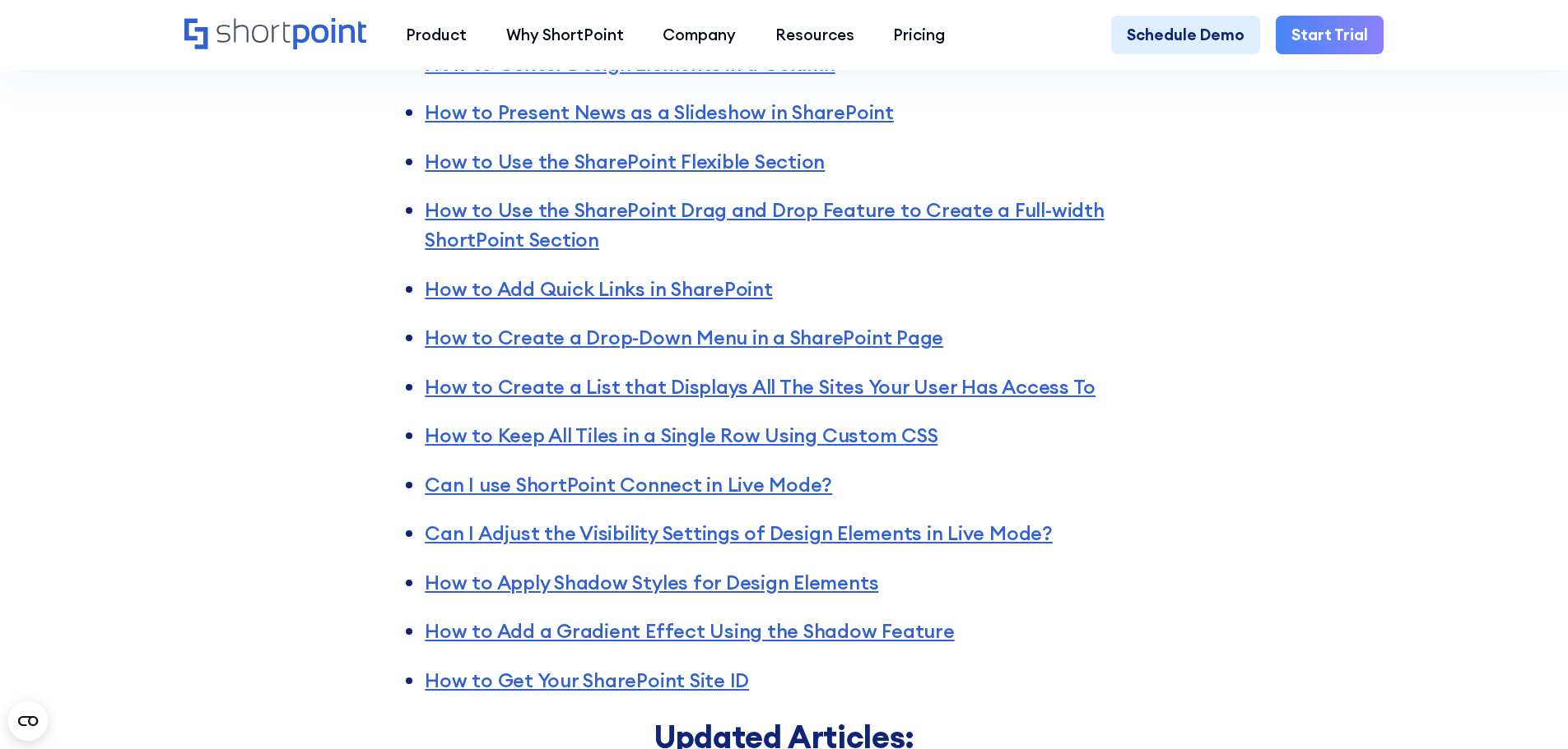
click at [1224, 411] on div "Articles New Articles: How to Create a SharePoint Page with a Side Navigation M…" at bounding box center [784, 392] width 1568 height 1417
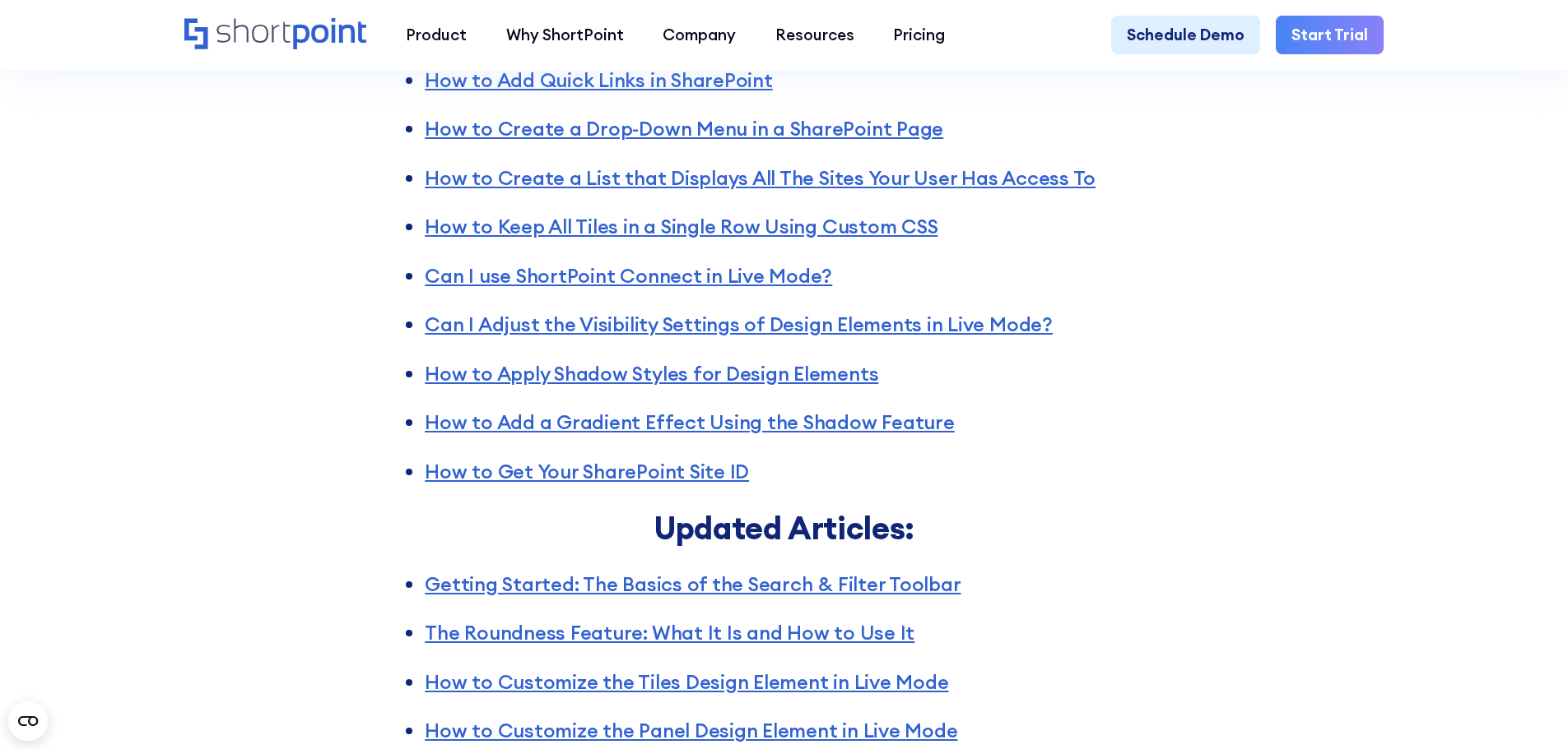
scroll to position [3784, 0]
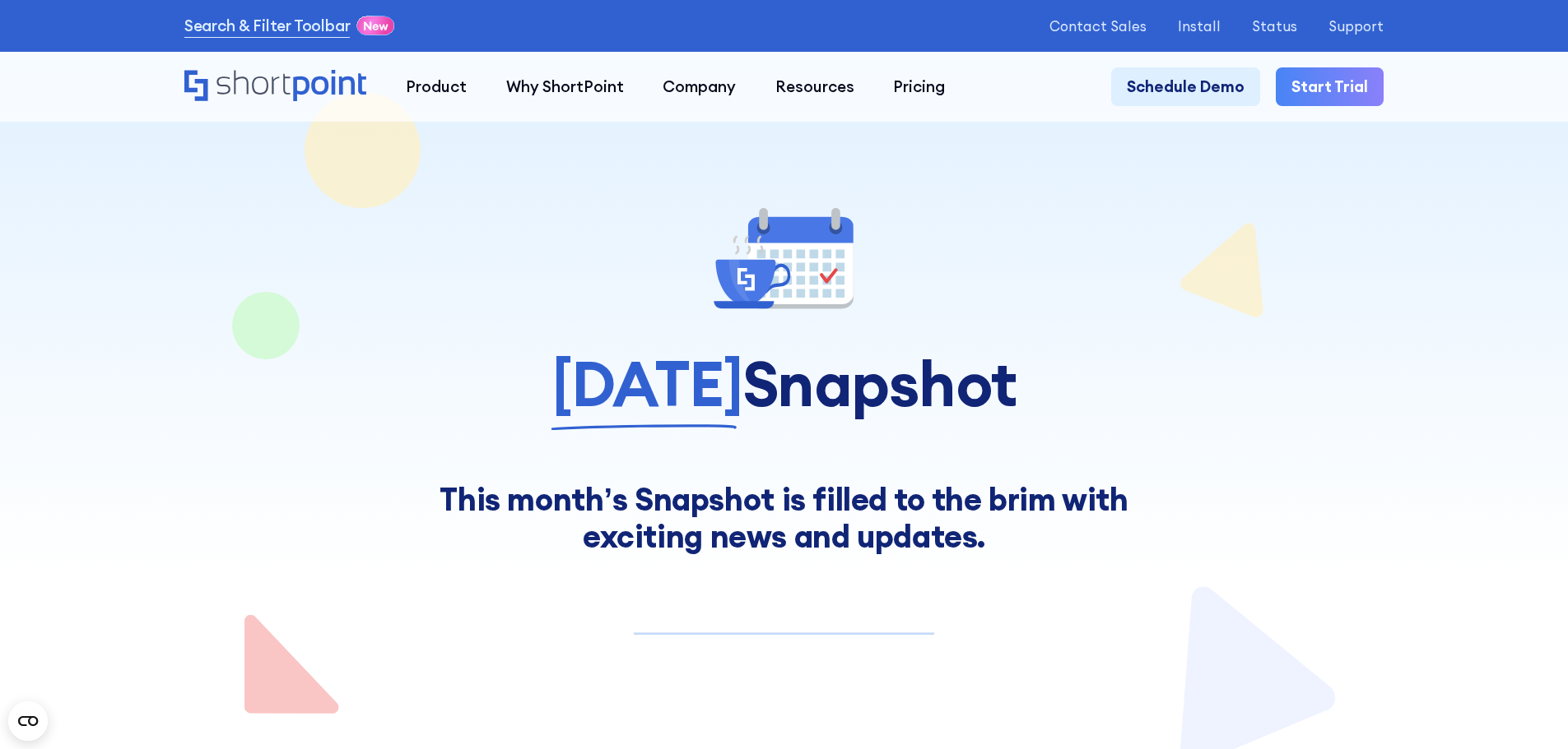
click at [1531, 317] on div at bounding box center [784, 384] width 1568 height 769
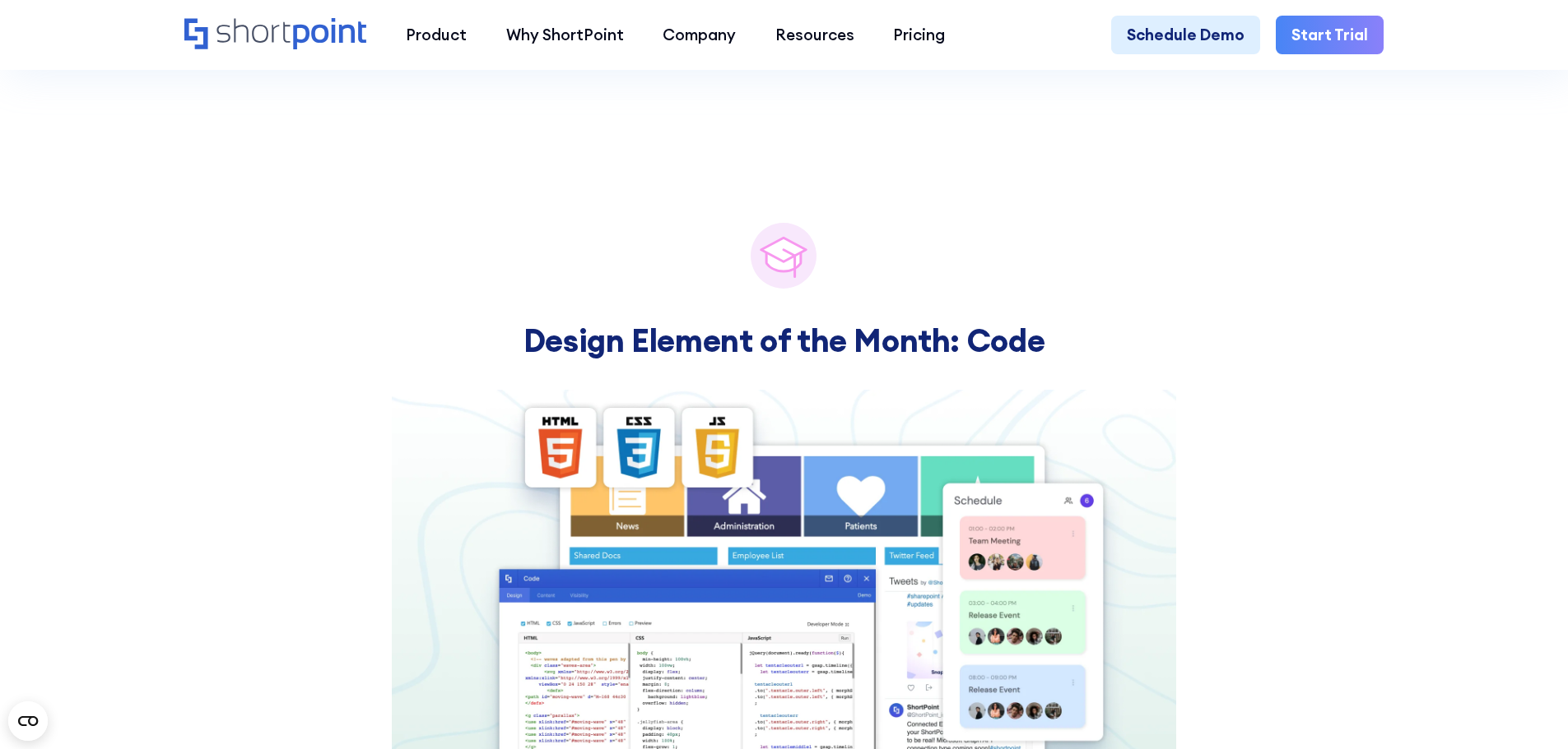
scroll to position [6664, 0]
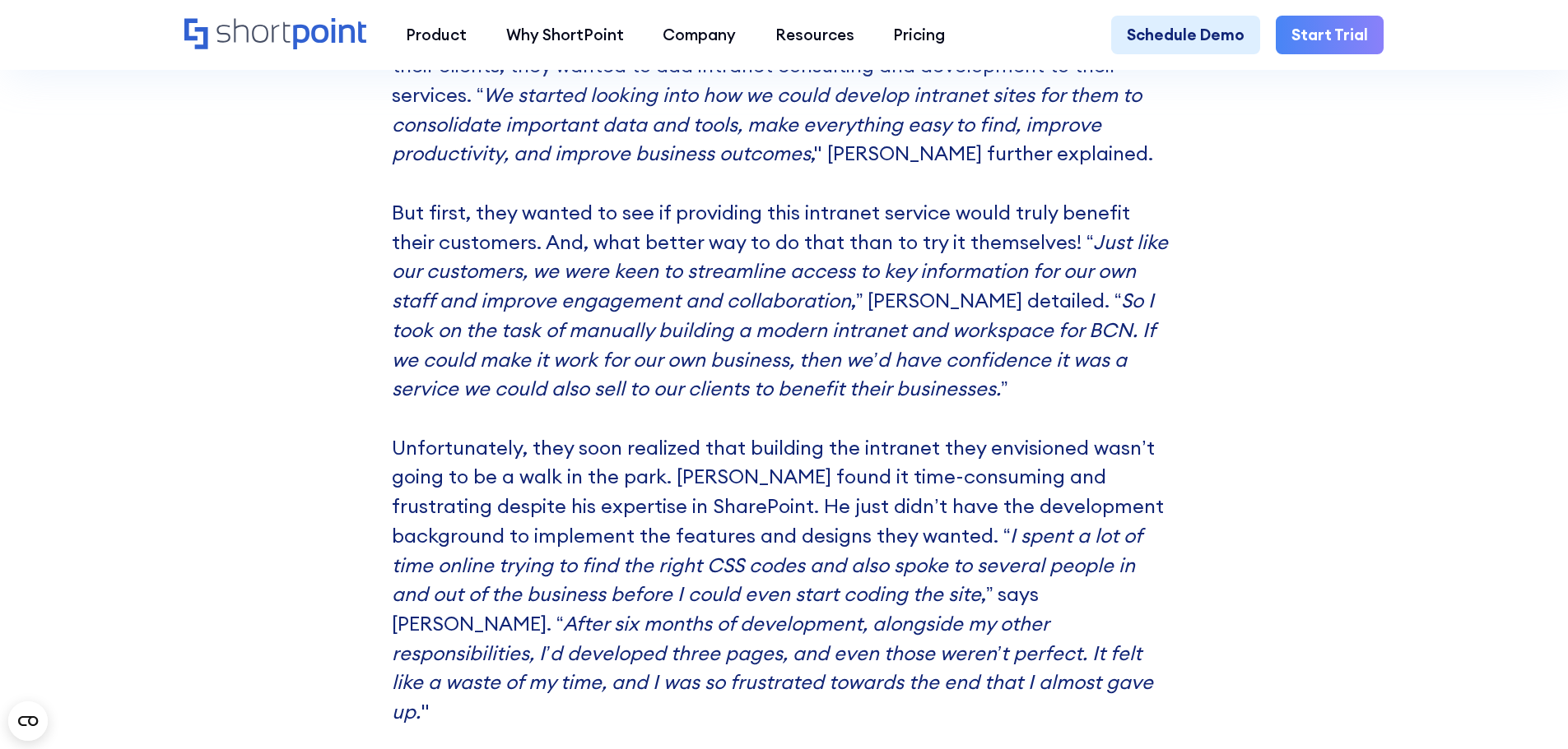
scroll to position [11023, 0]
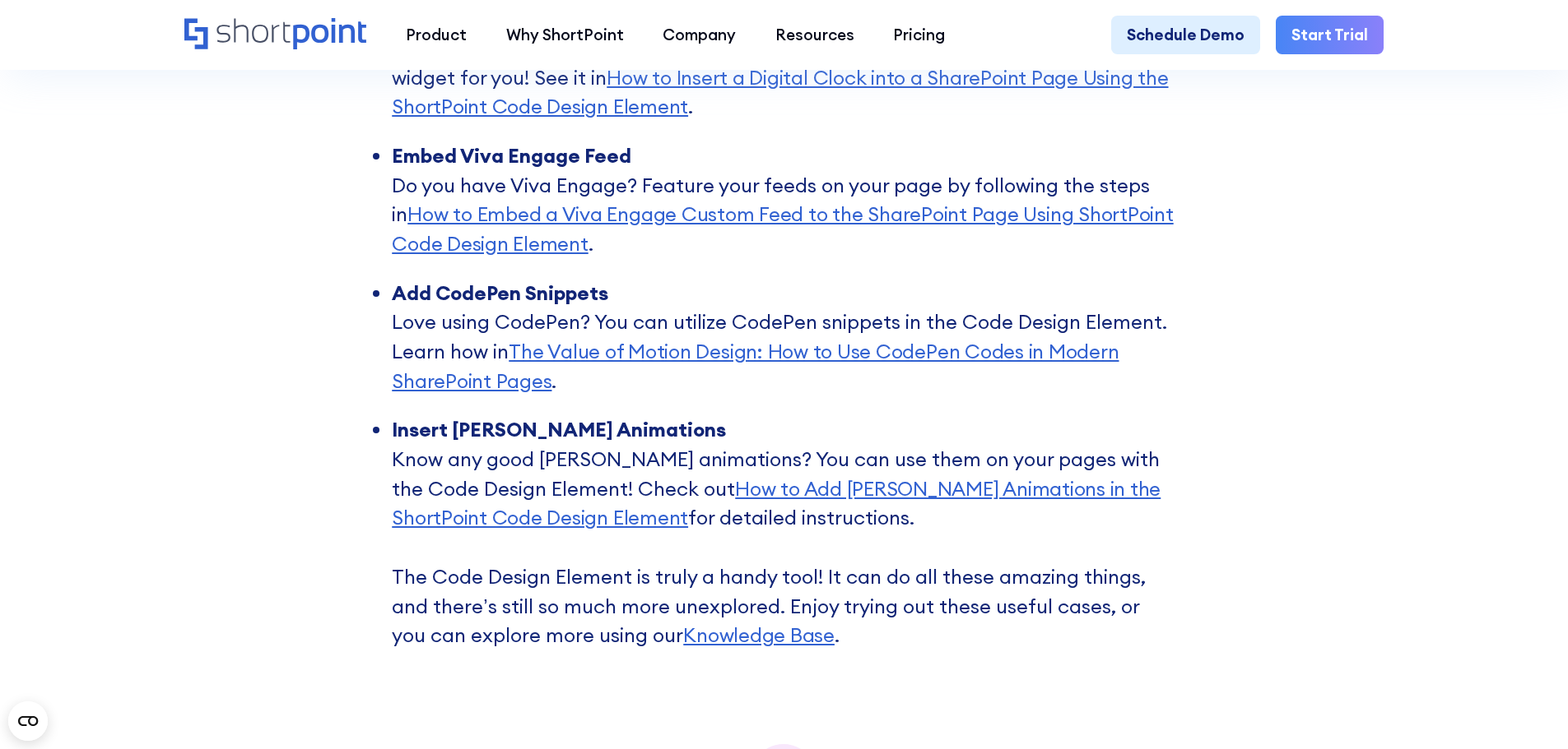
scroll to position [9002, 0]
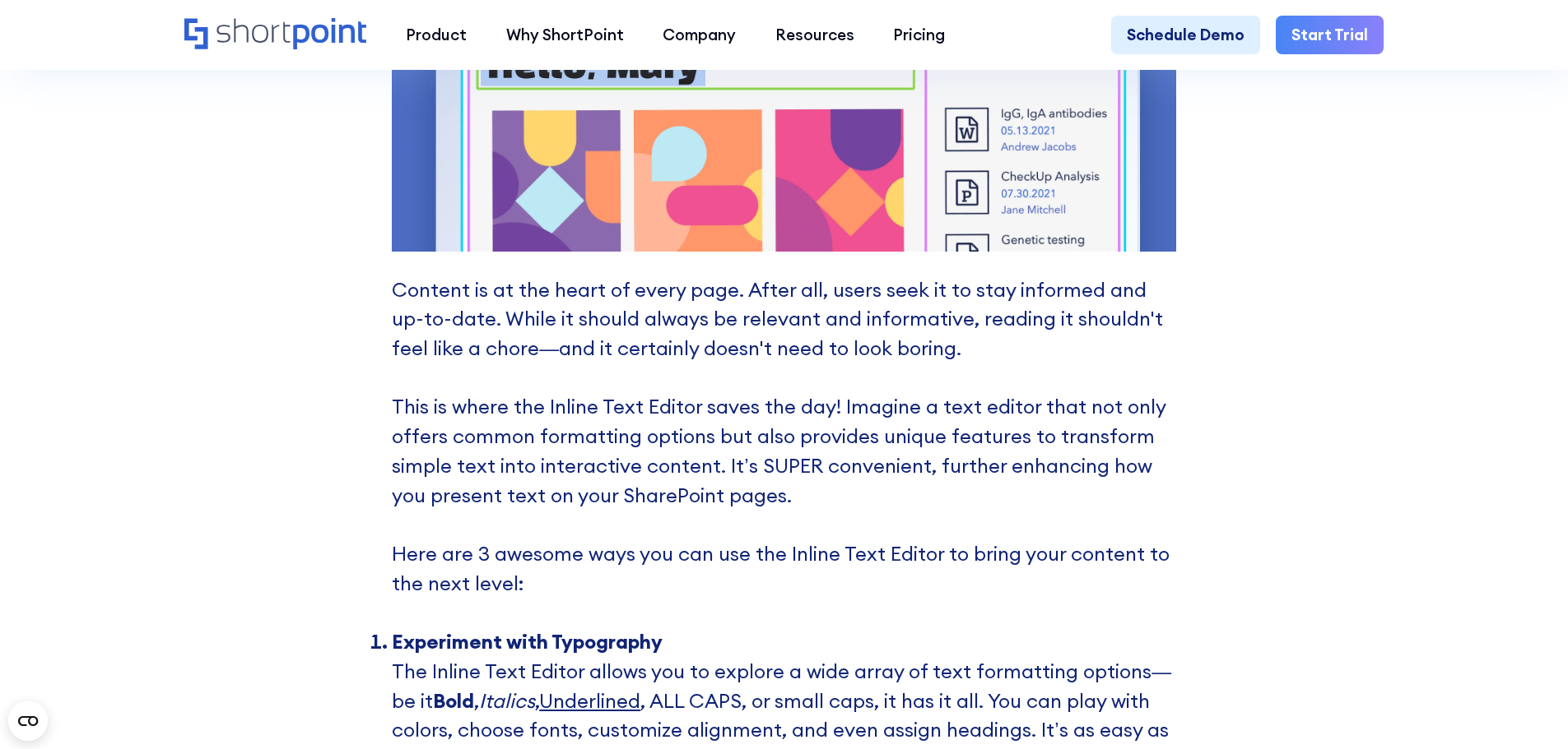
scroll to position [6252, 0]
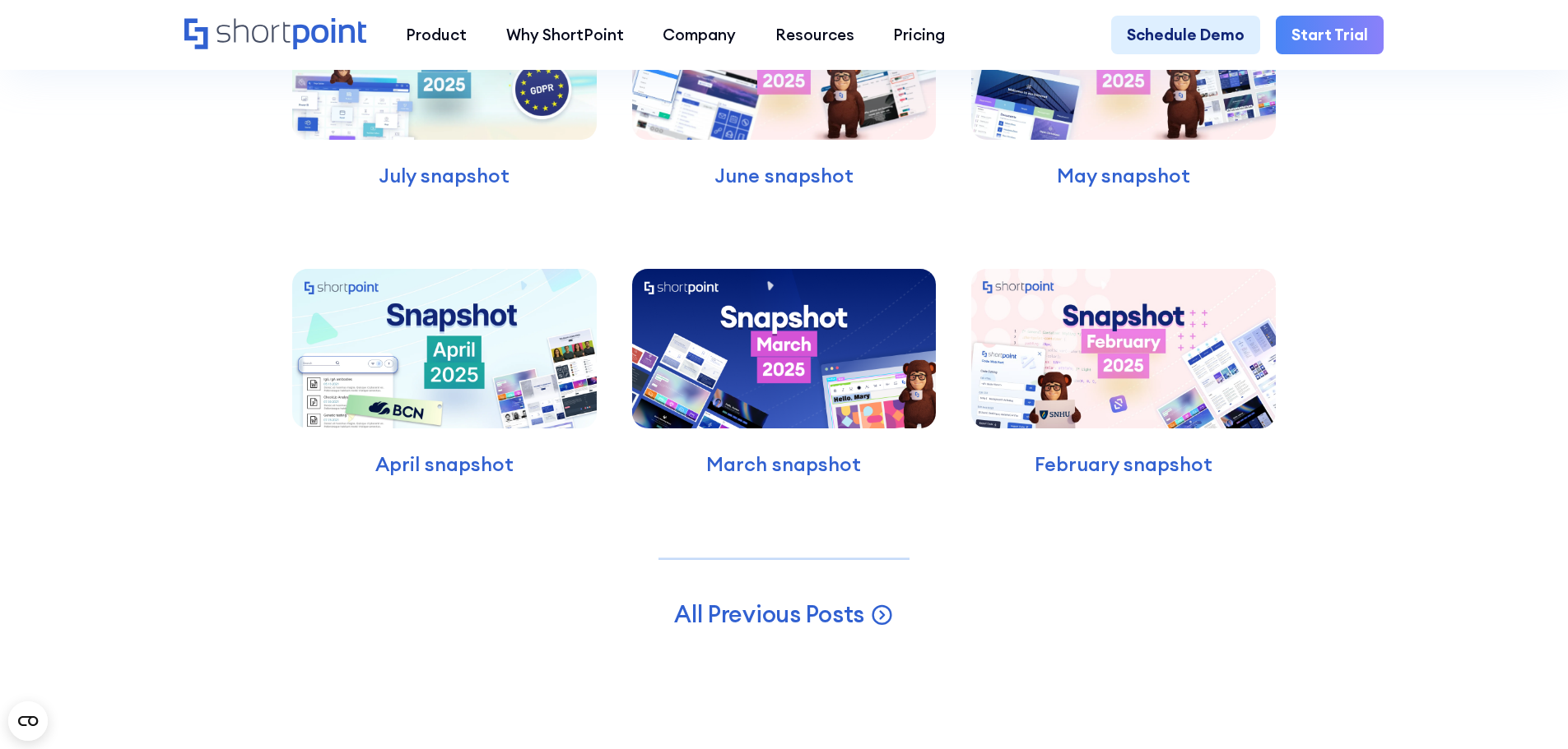
scroll to position [9867, 0]
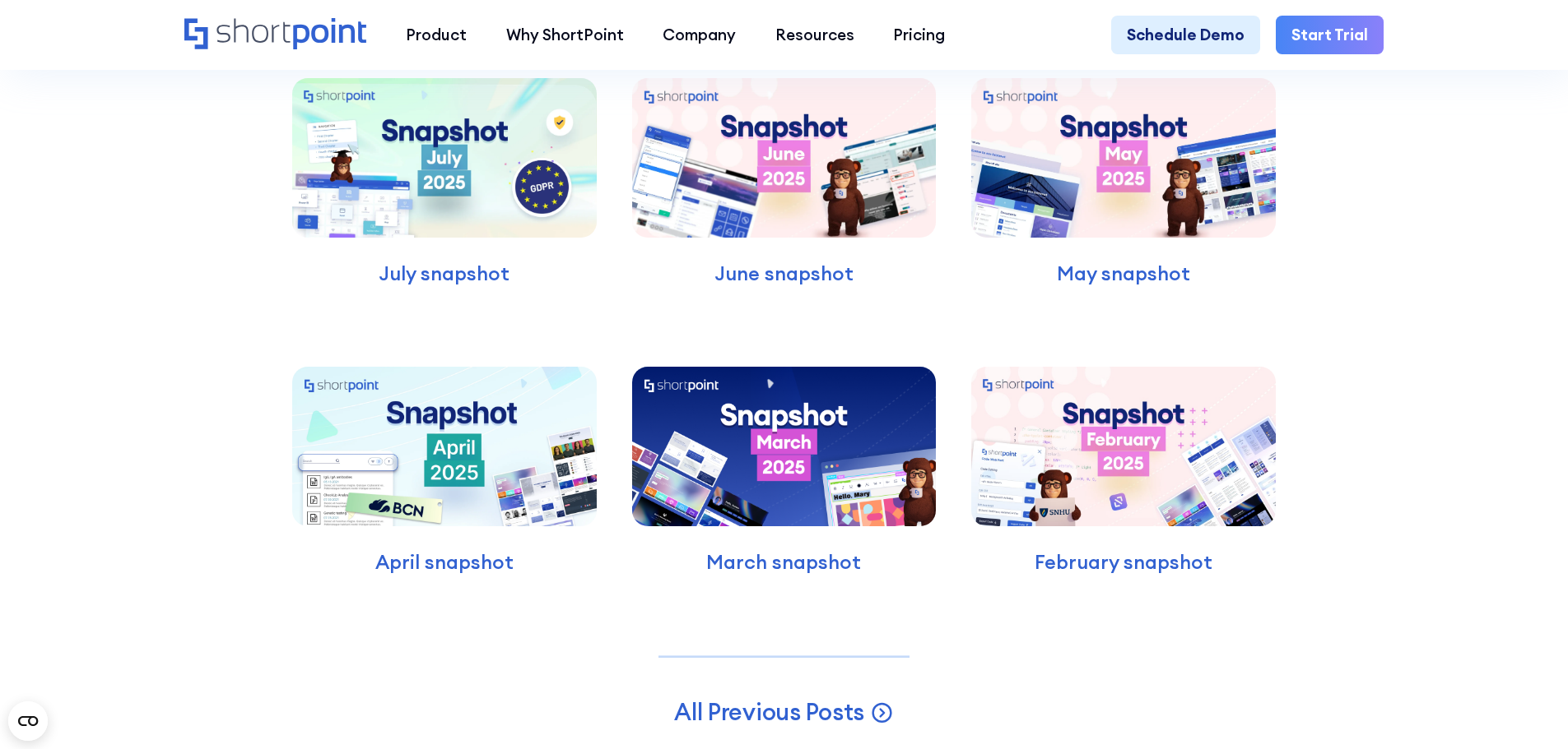
click at [462, 526] on img at bounding box center [445, 446] width 305 height 159
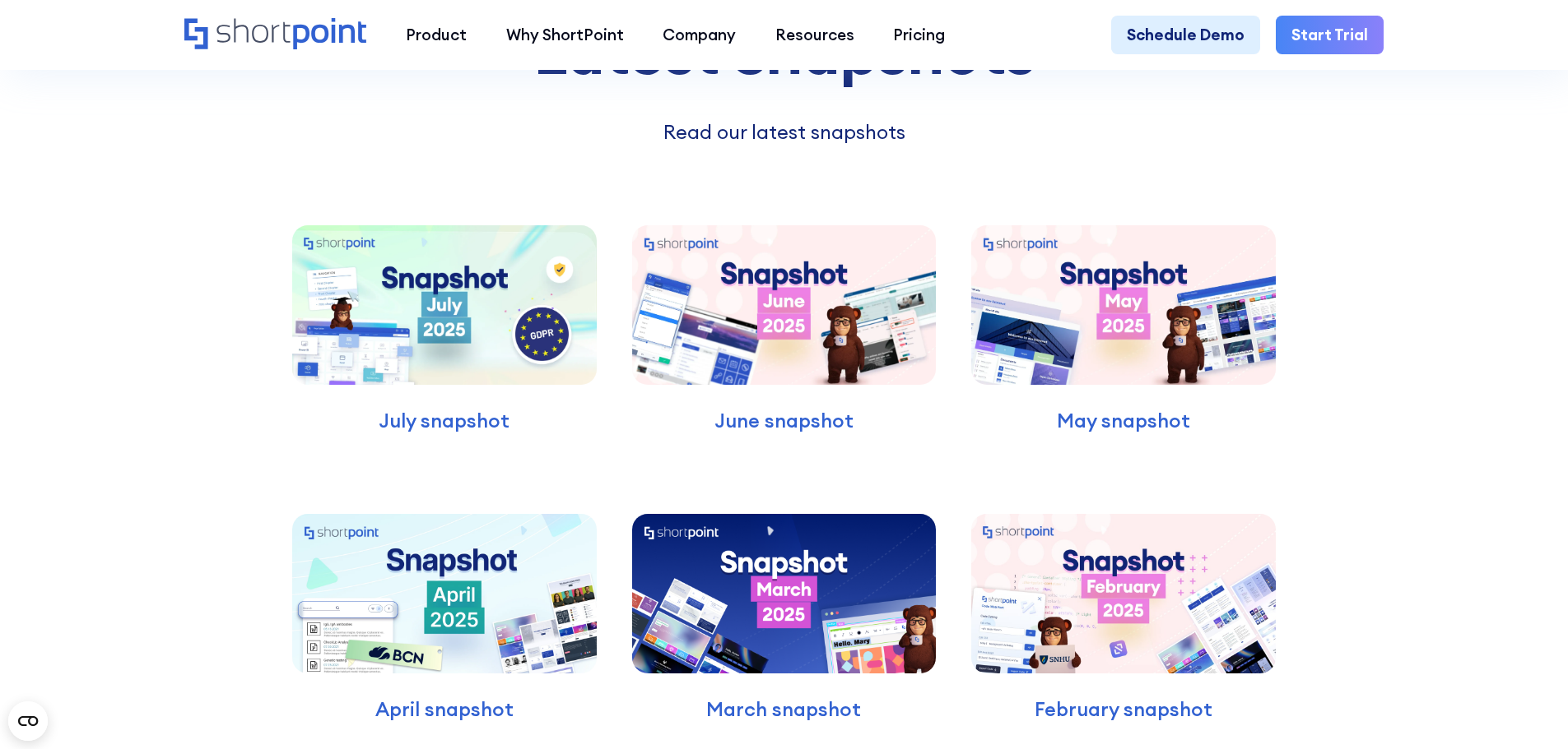
scroll to position [10131, 0]
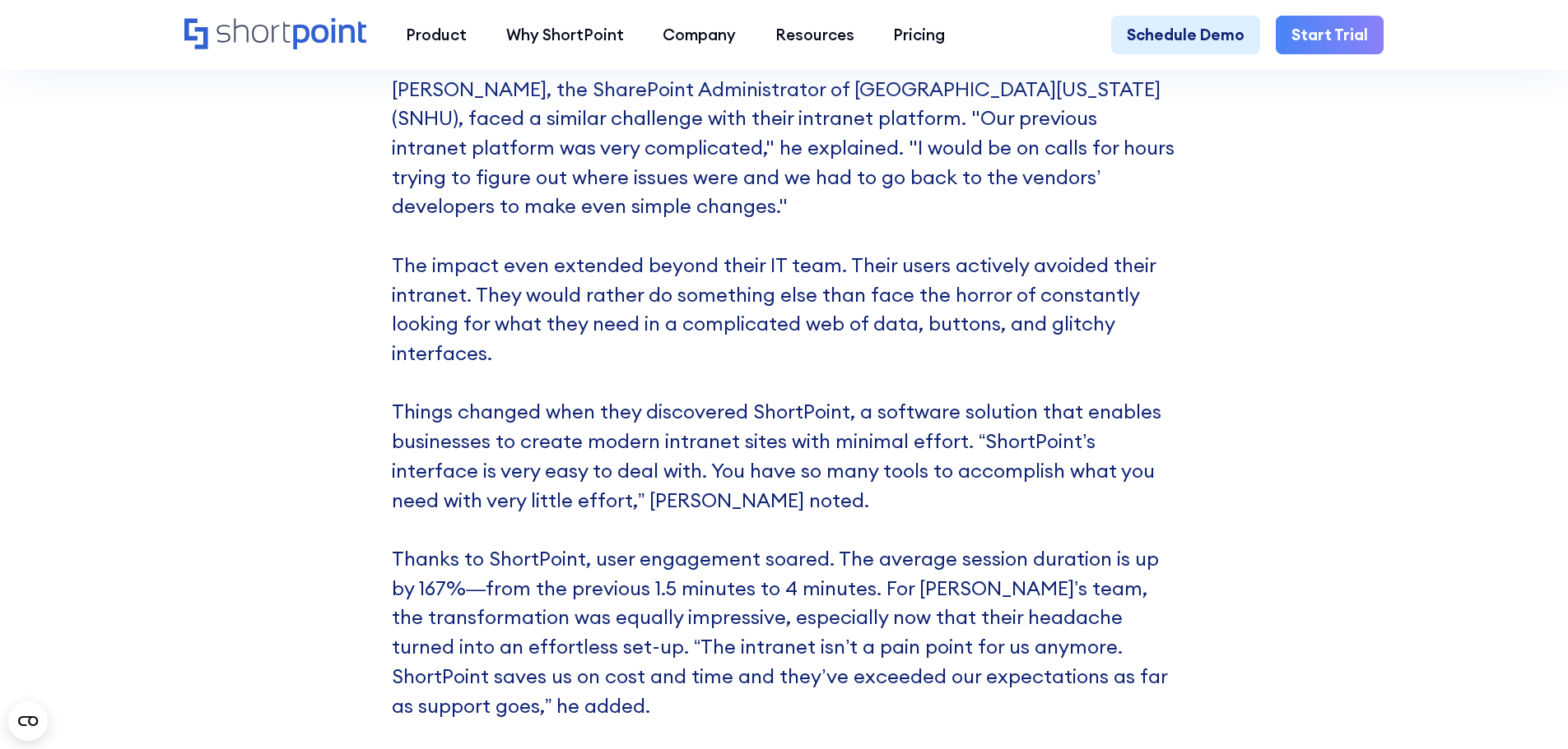
scroll to position [8489, 0]
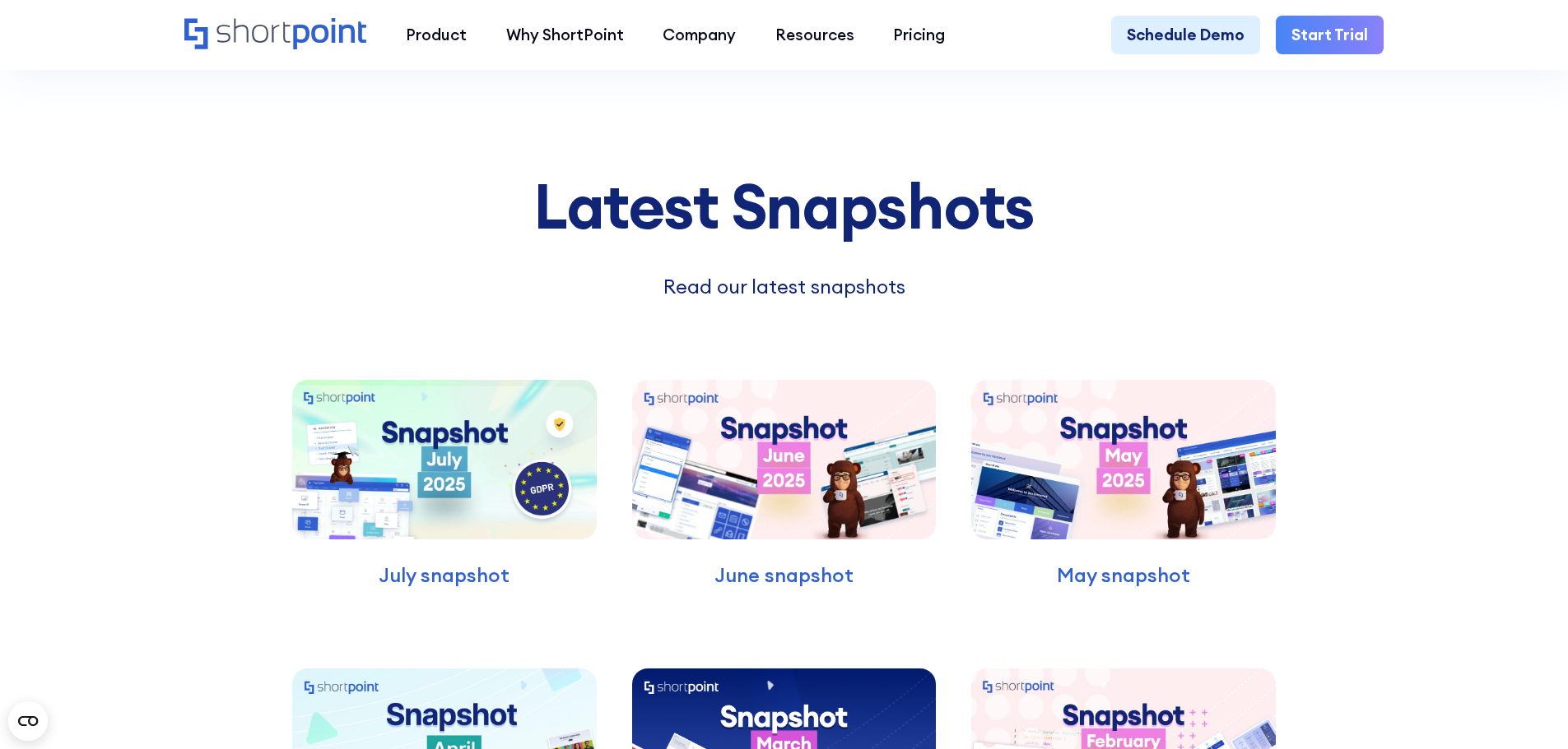
scroll to position [10140, 0]
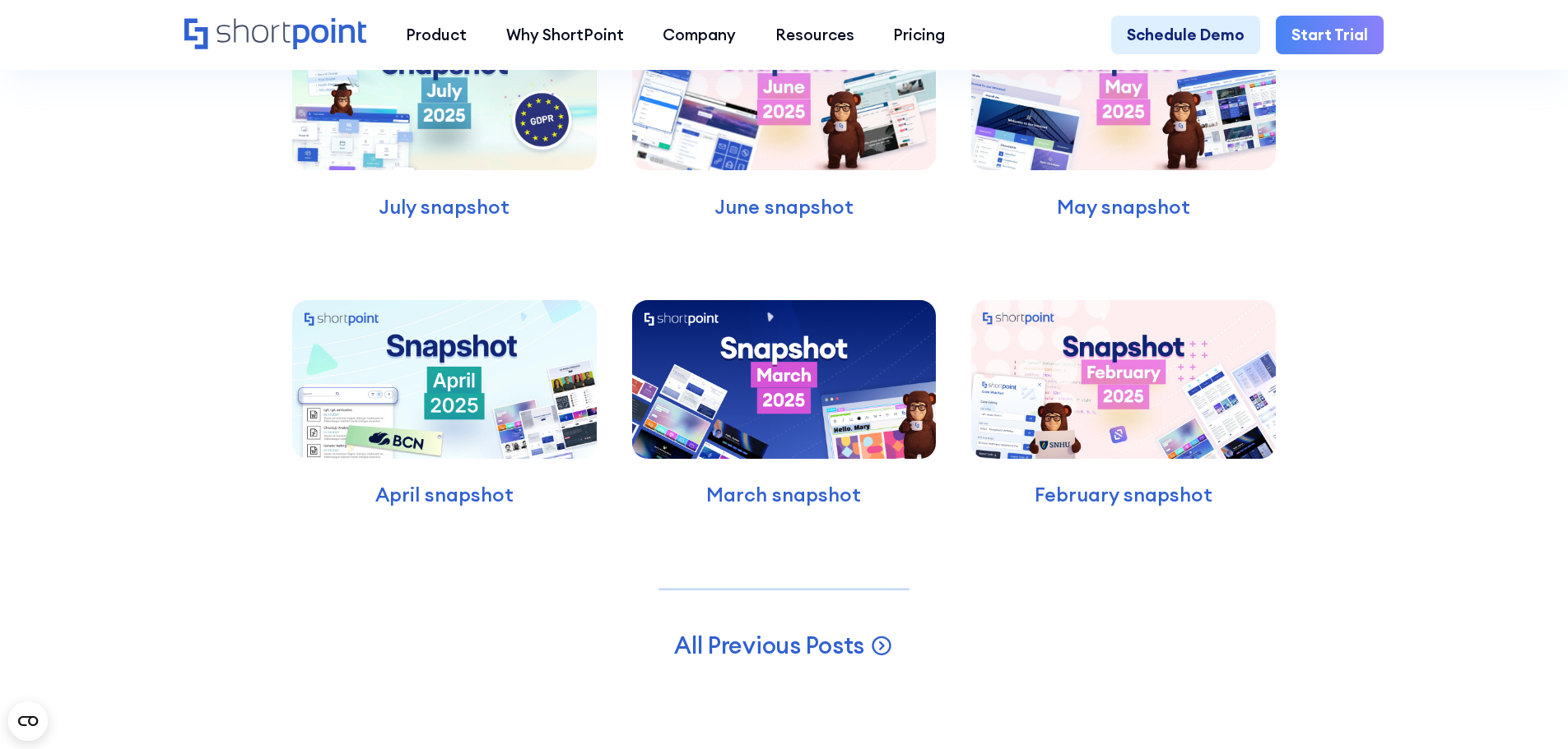
scroll to position [12998, 0]
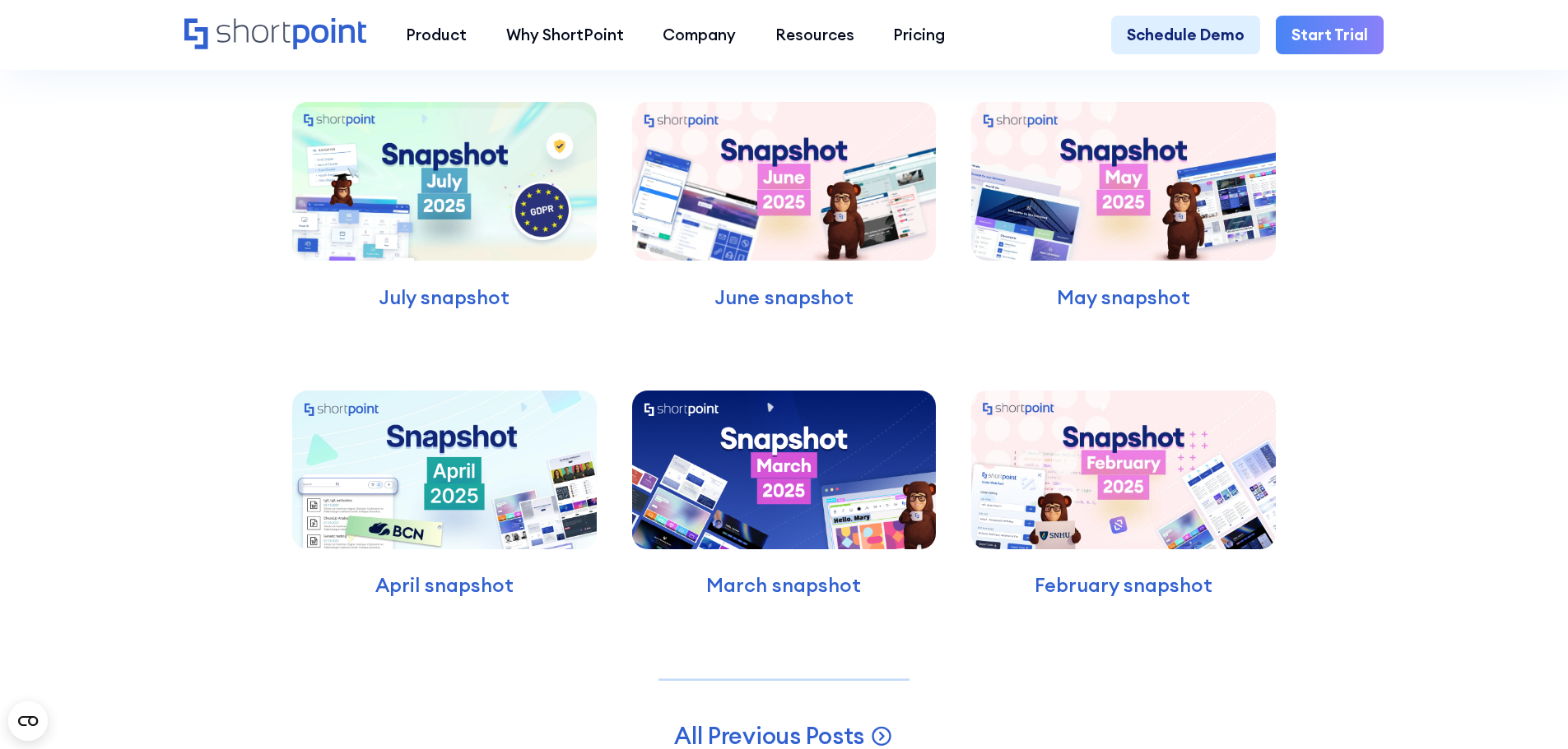
click at [873, 470] on img at bounding box center [784, 470] width 305 height 159
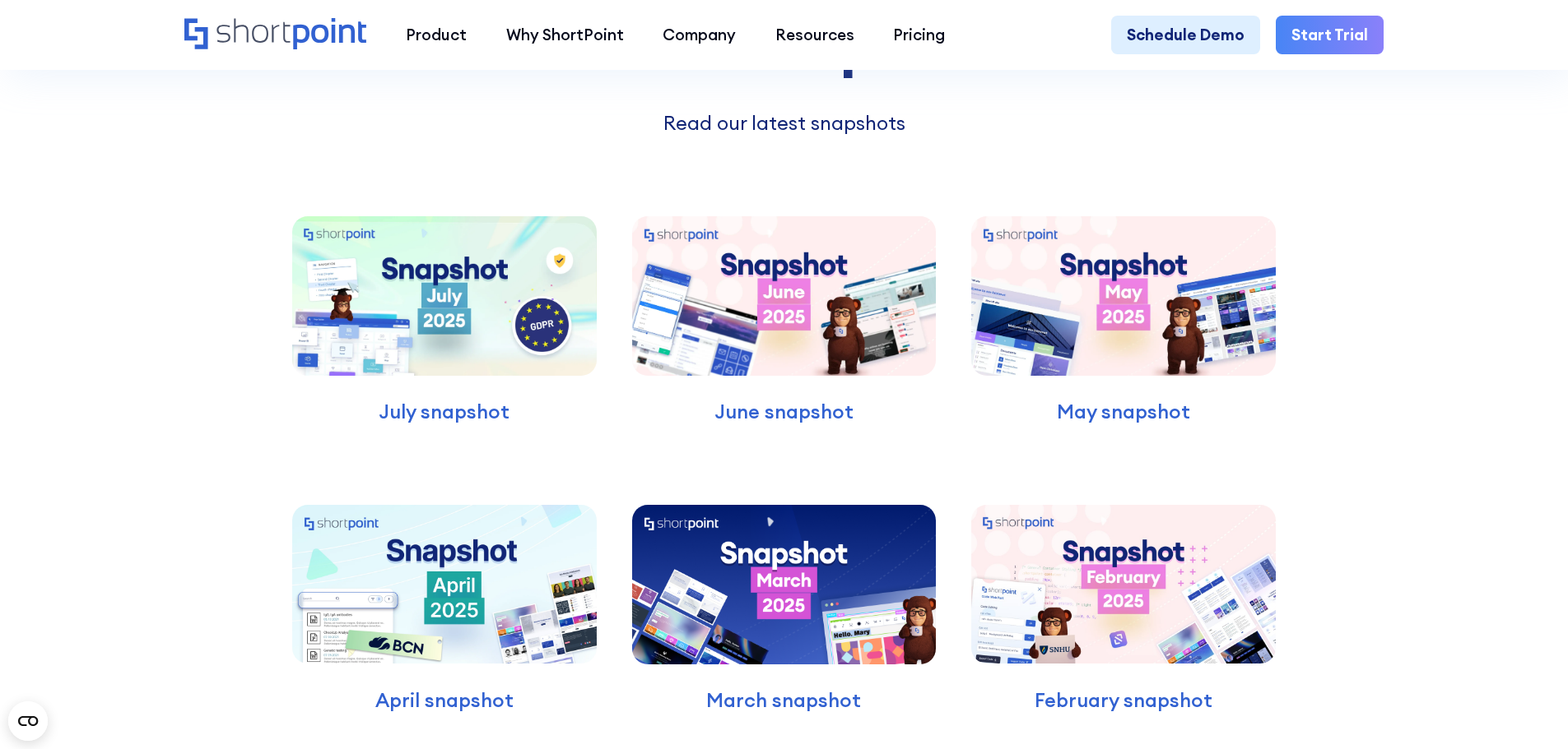
scroll to position [11627, 0]
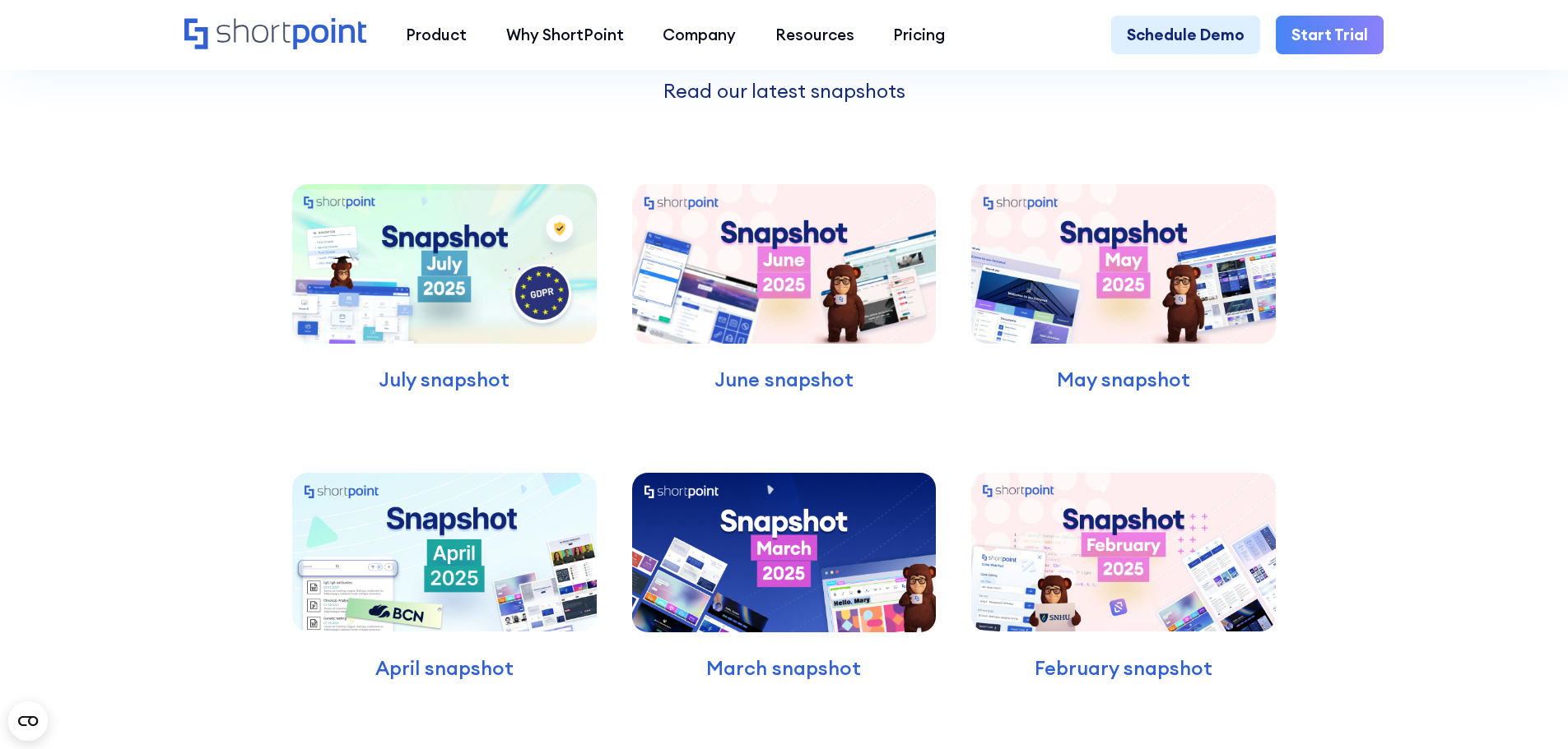
click at [475, 185] on img at bounding box center [445, 264] width 305 height 159
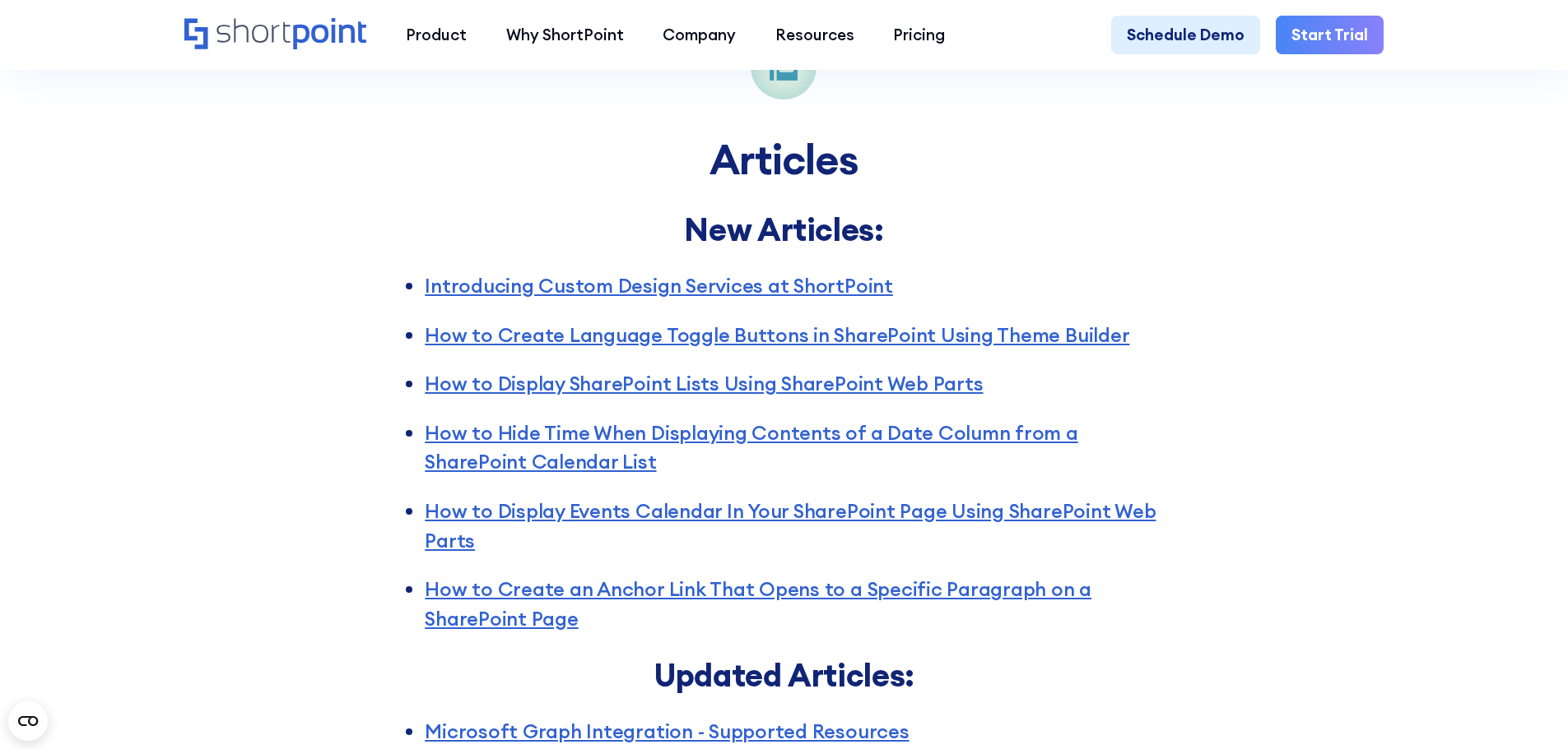
scroll to position [4295, 0]
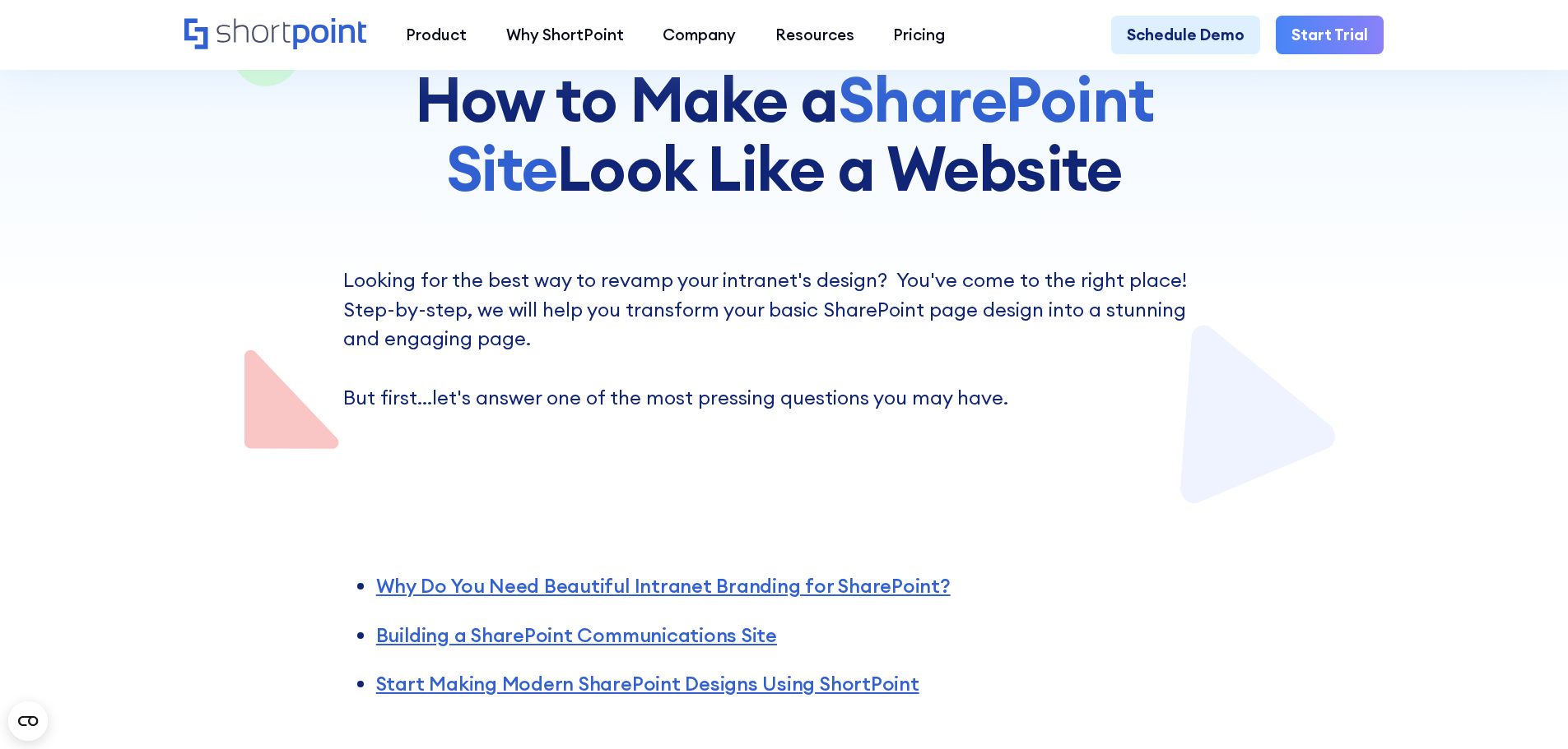
scroll to position [493, 0]
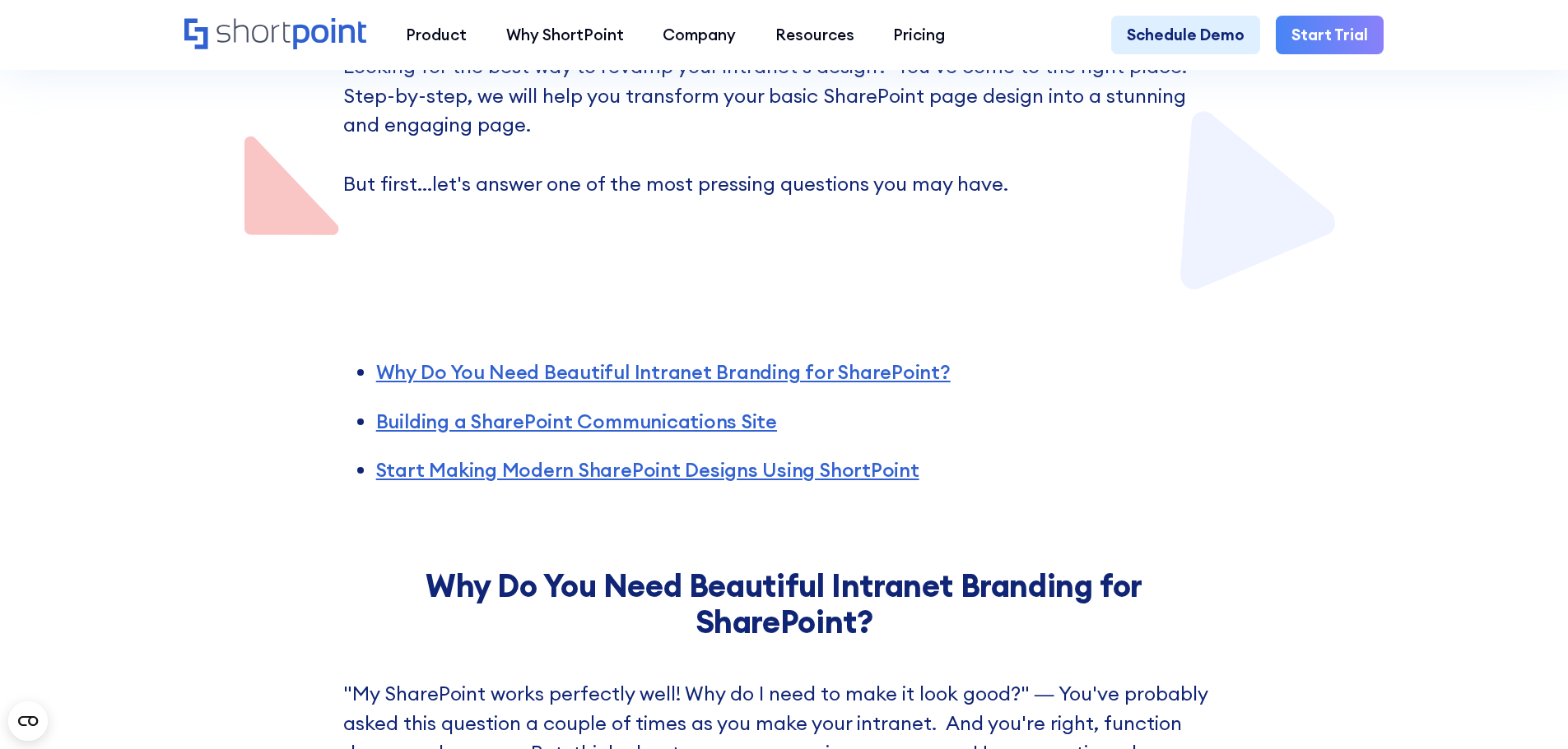
click at [1371, 455] on div "Why Do You Need Beautiful Intranet Branding for SharePoint? Building a SharePoi…" at bounding box center [784, 409] width 1568 height 233
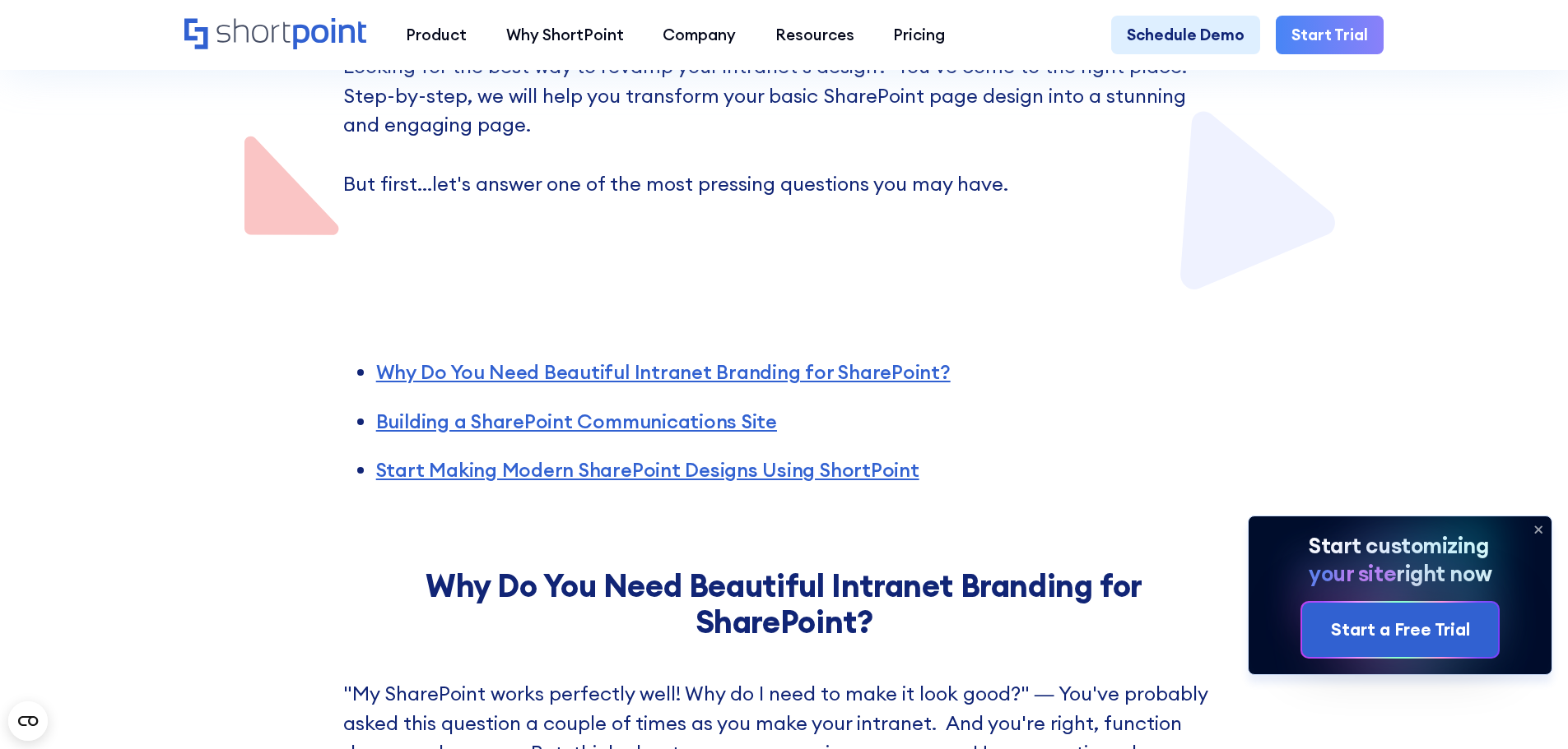
click at [1539, 530] on icon at bounding box center [1538, 529] width 7 height 7
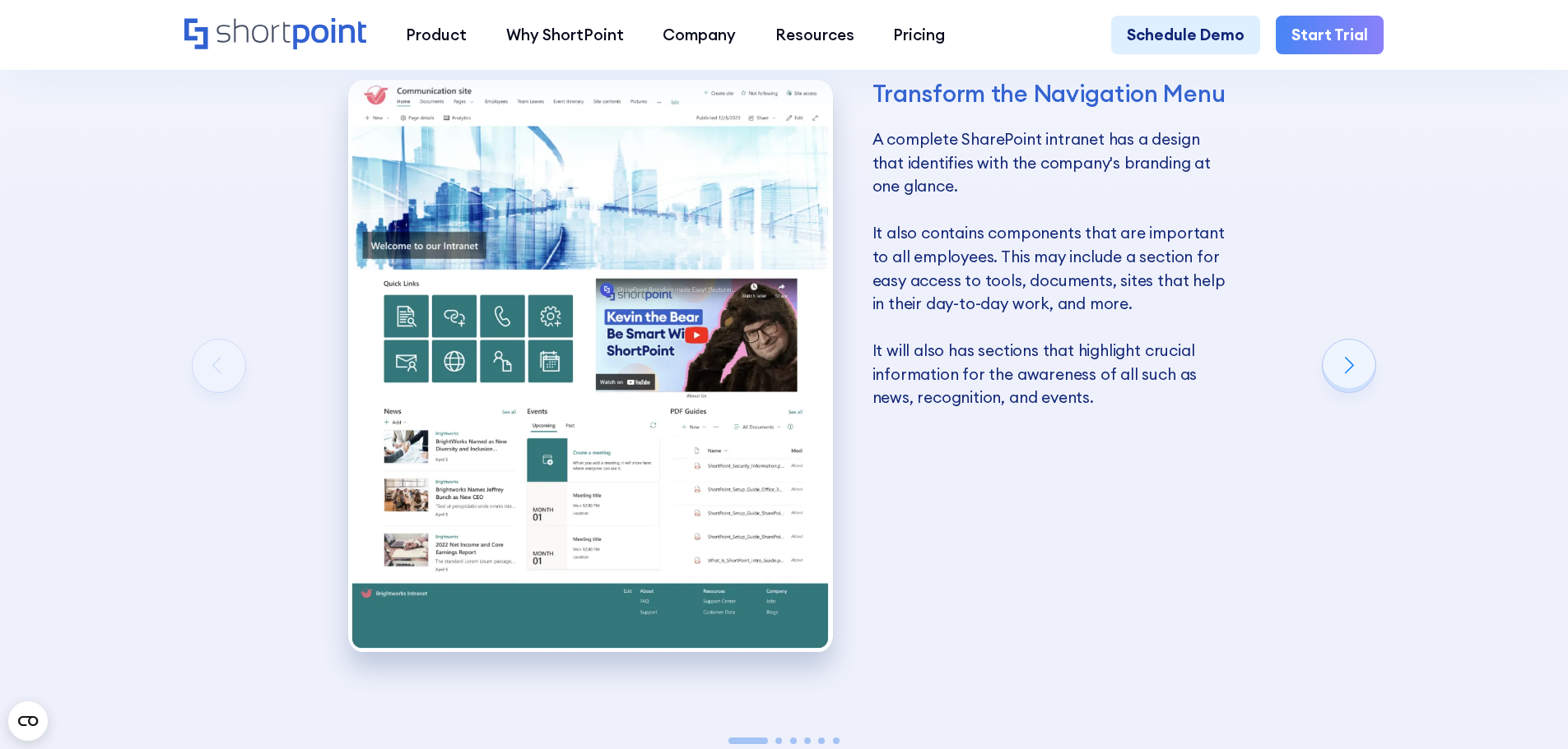
scroll to position [2962, 0]
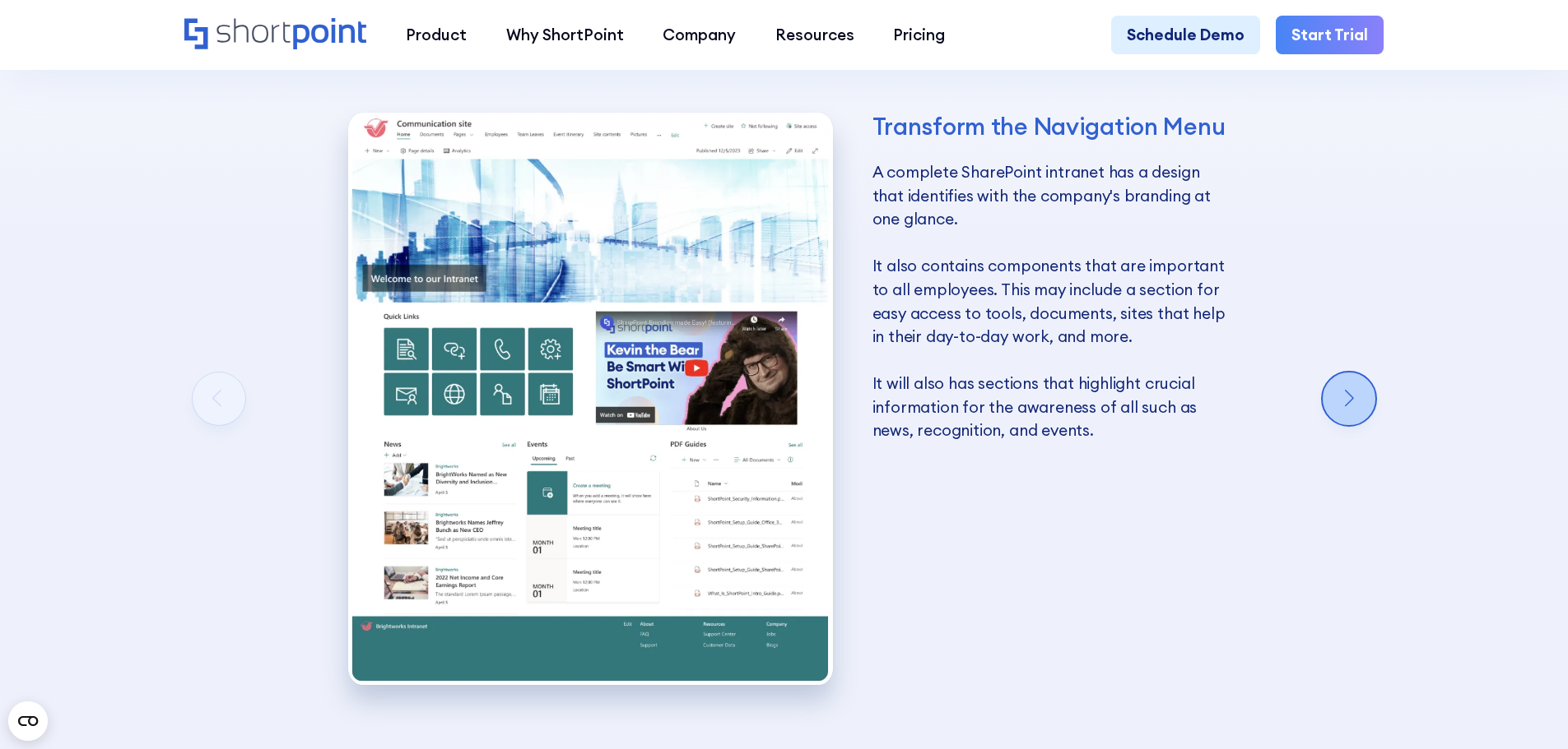
click at [1330, 413] on div "Next slide" at bounding box center [1349, 399] width 53 height 53
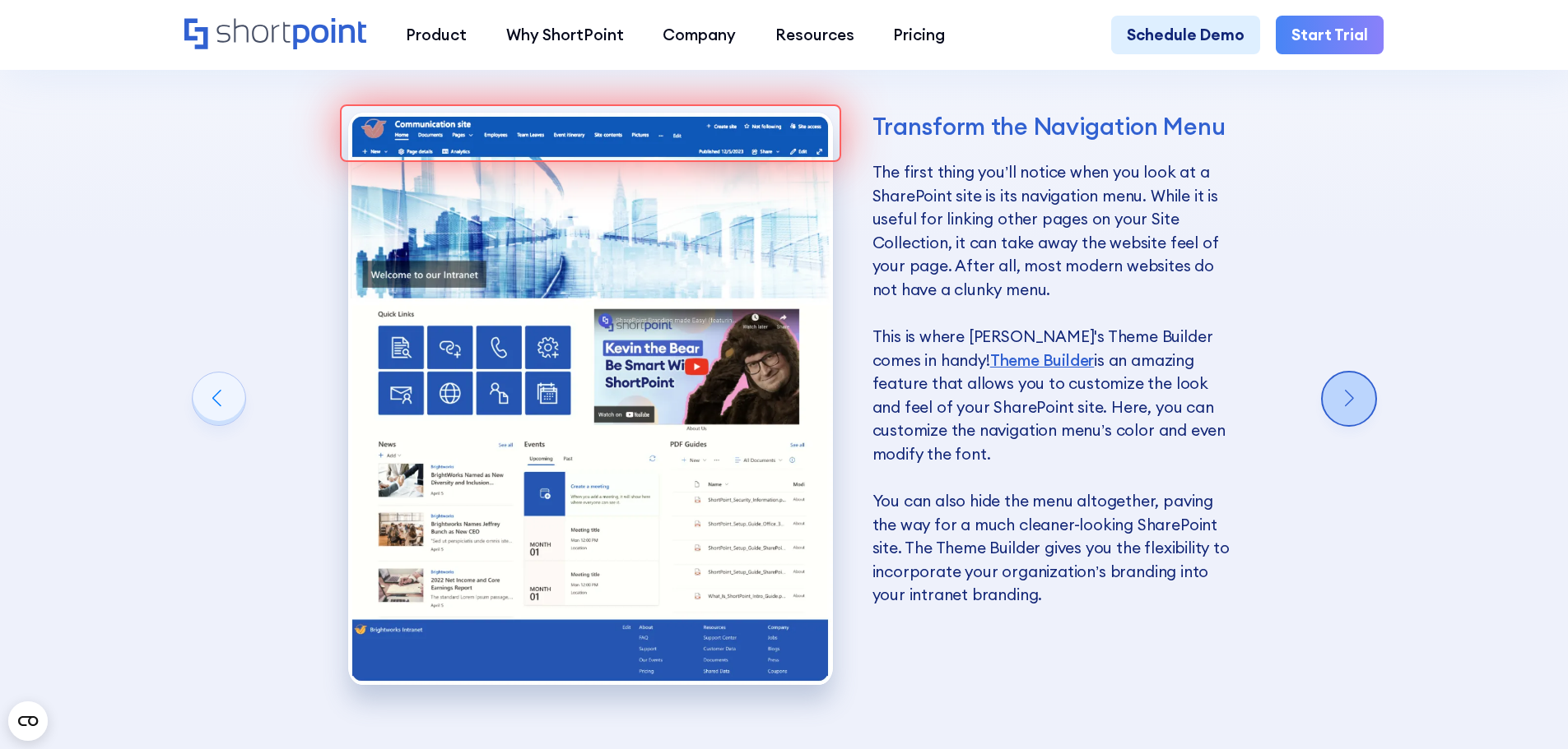
click at [1335, 412] on div "Next slide" at bounding box center [1349, 399] width 53 height 53
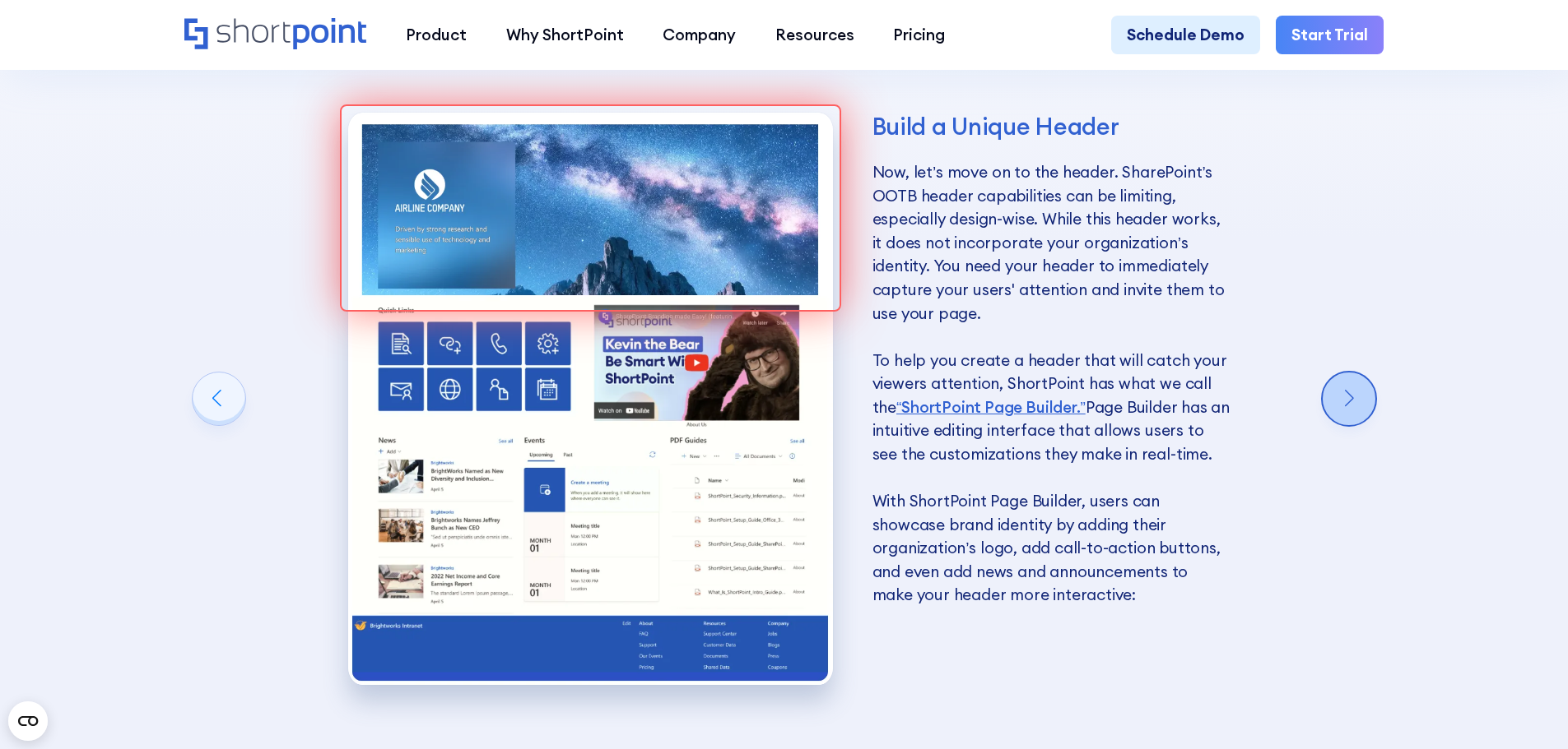
click at [1335, 412] on div "Next slide" at bounding box center [1349, 399] width 53 height 53
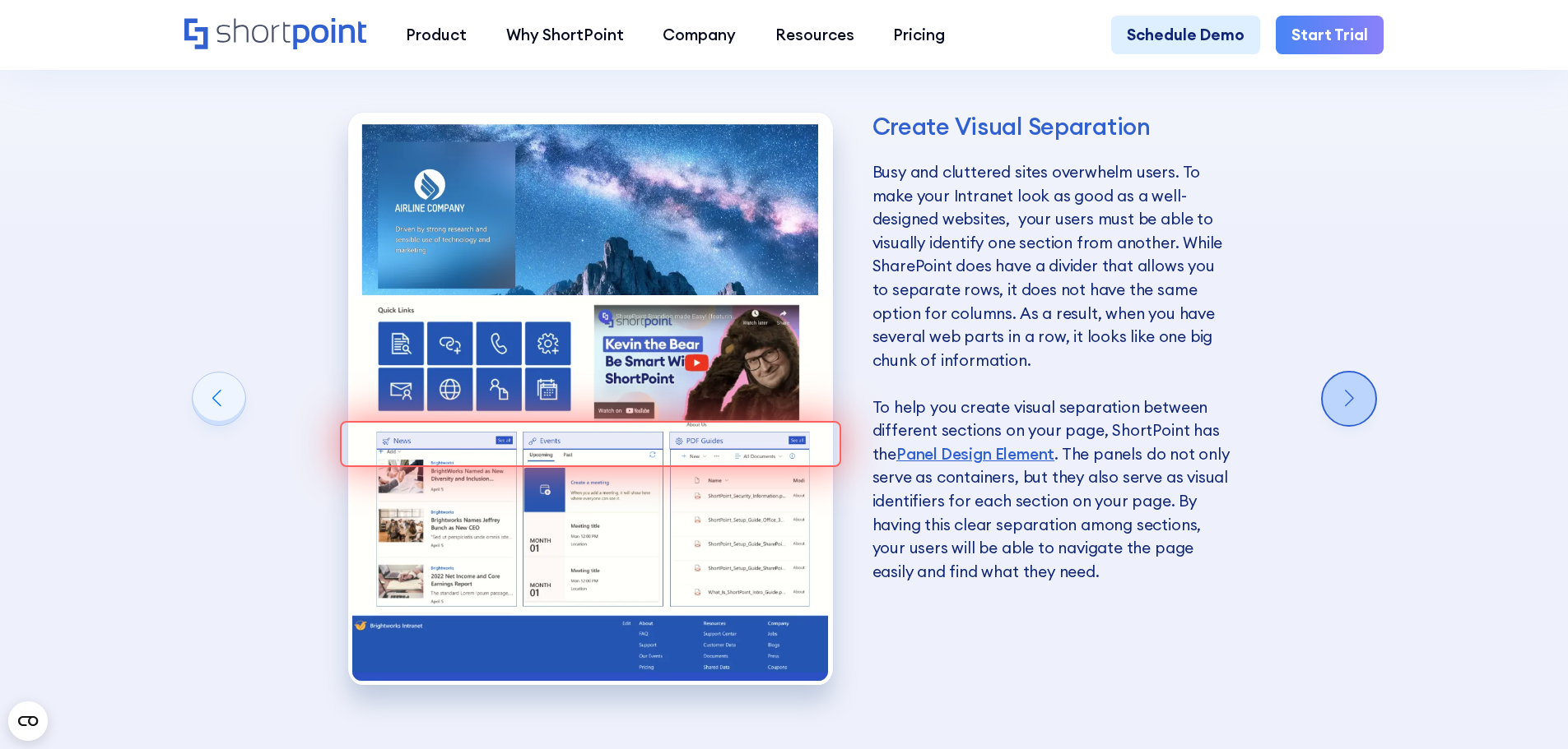
click at [1335, 412] on div "Next slide" at bounding box center [1349, 399] width 53 height 53
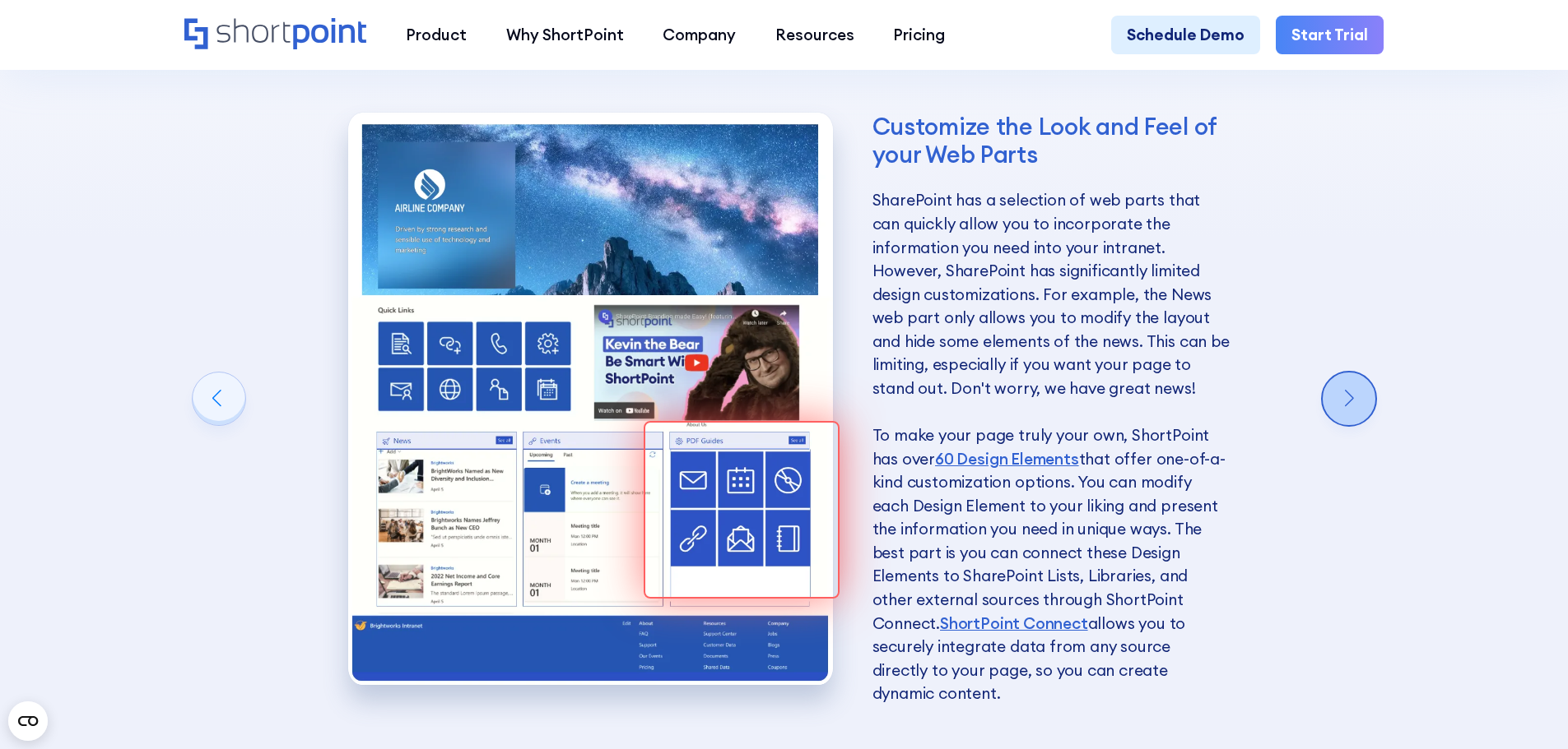
click at [1335, 412] on div "Next slide" at bounding box center [1349, 399] width 53 height 53
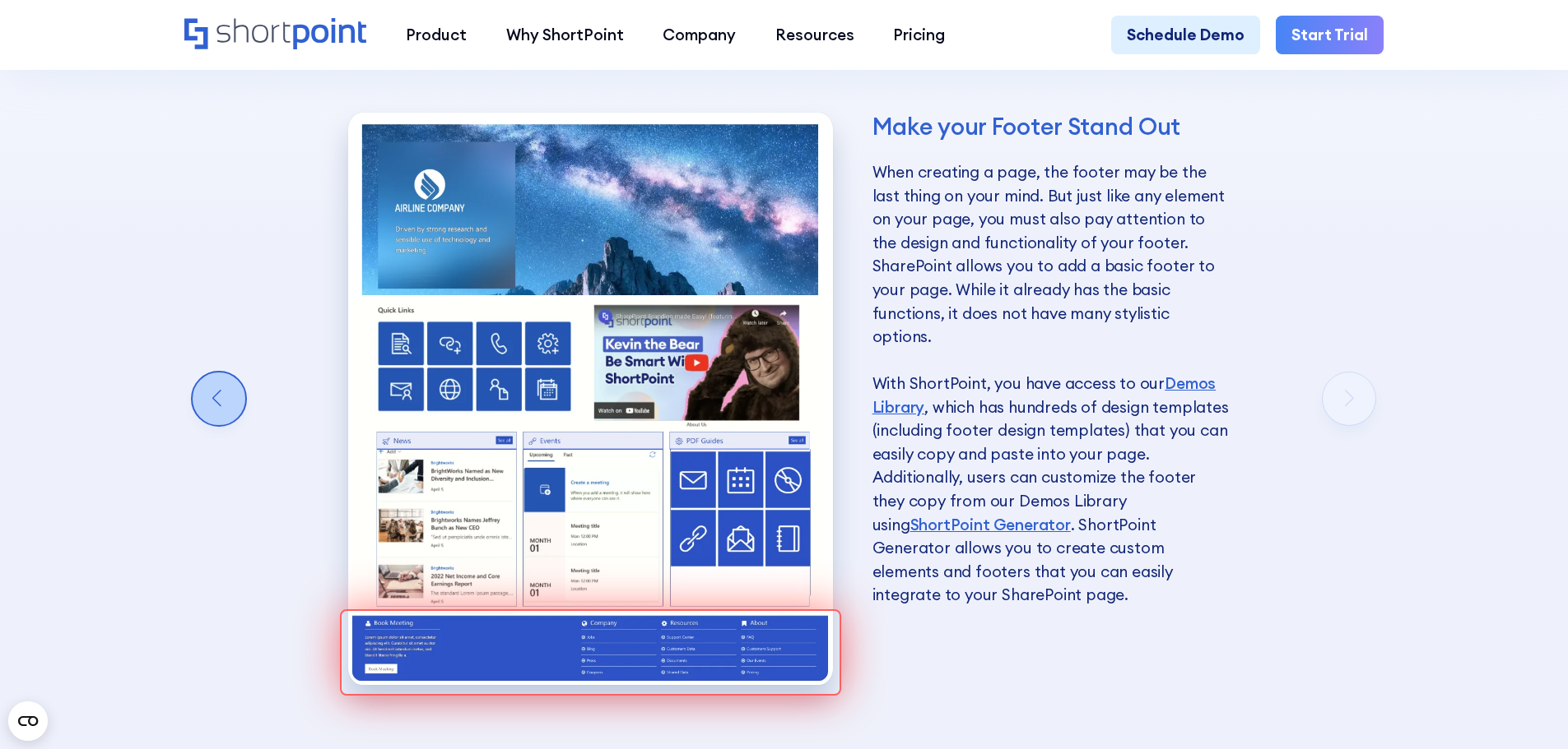
click at [221, 404] on div "Previous slide" at bounding box center [219, 399] width 53 height 53
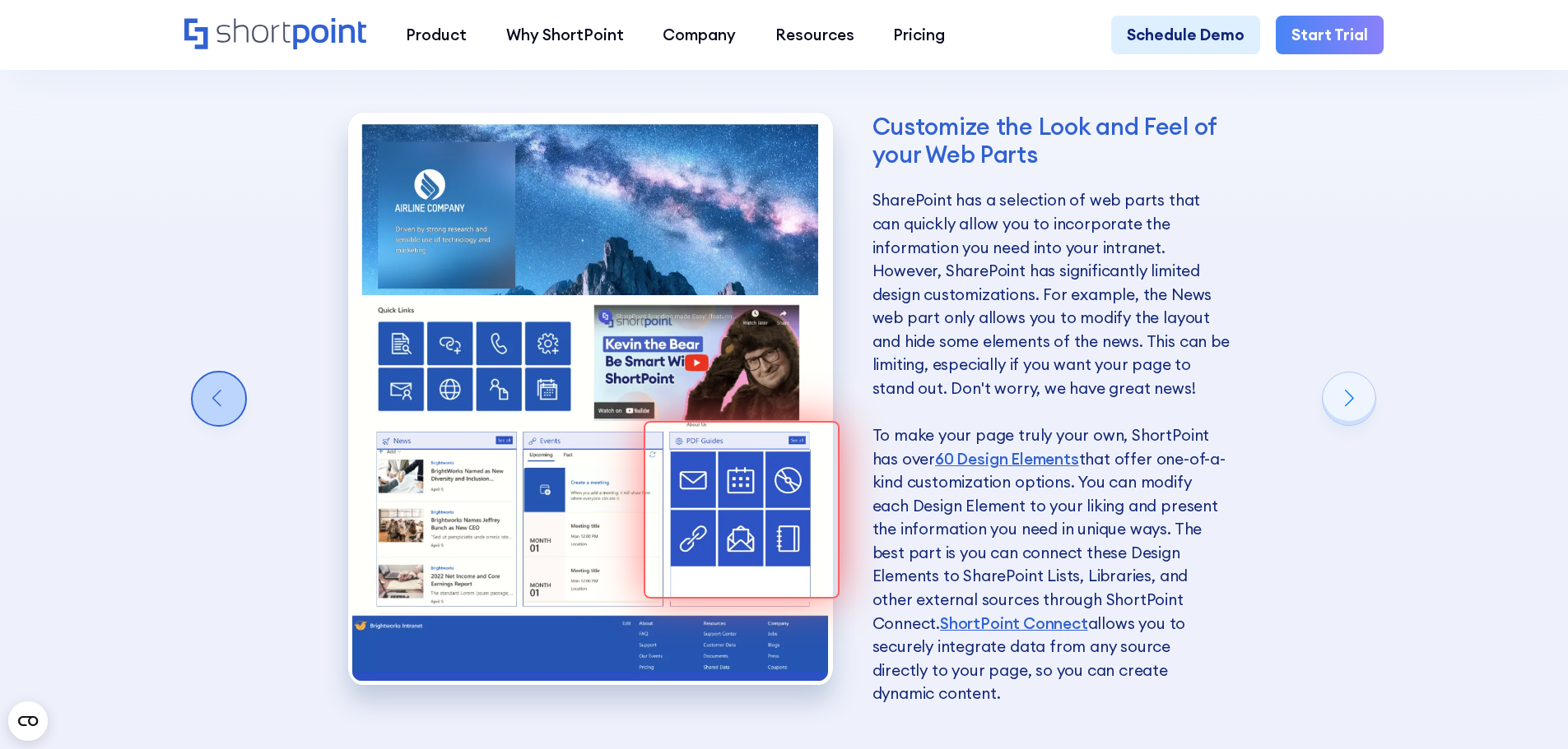
click at [221, 404] on div "Previous slide" at bounding box center [219, 399] width 53 height 53
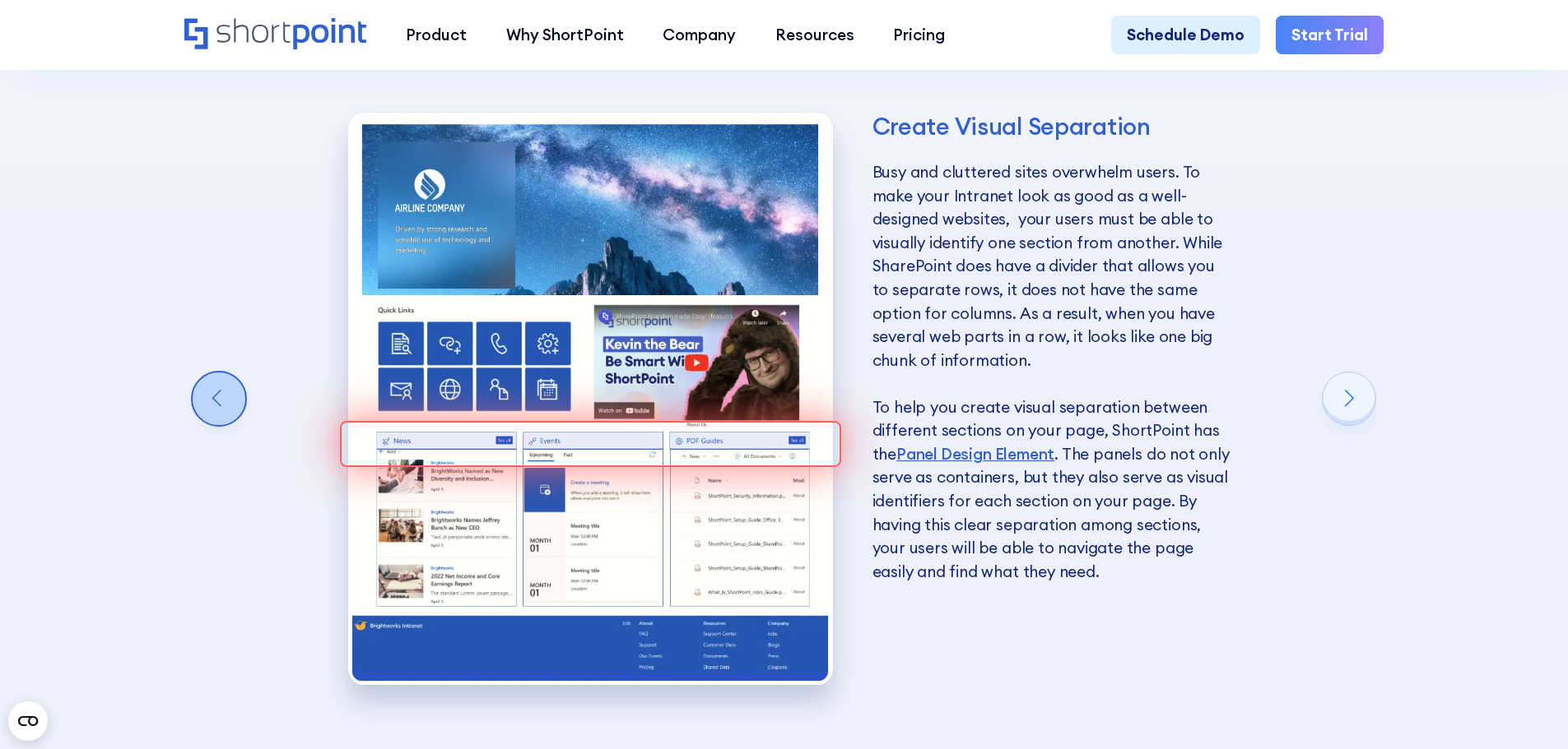
click at [221, 404] on div "Previous slide" at bounding box center [219, 399] width 53 height 53
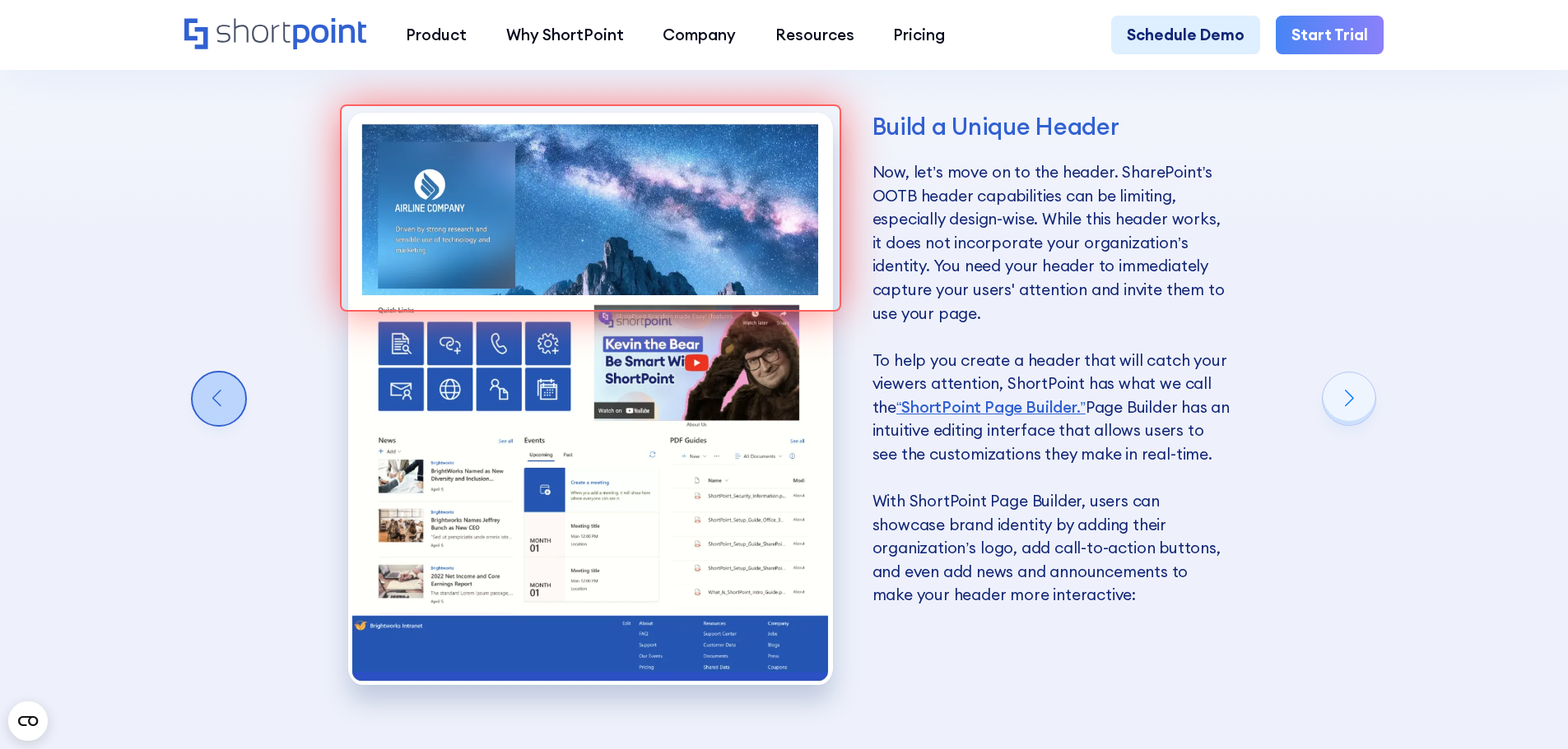
click at [221, 404] on div "Previous slide" at bounding box center [219, 399] width 53 height 53
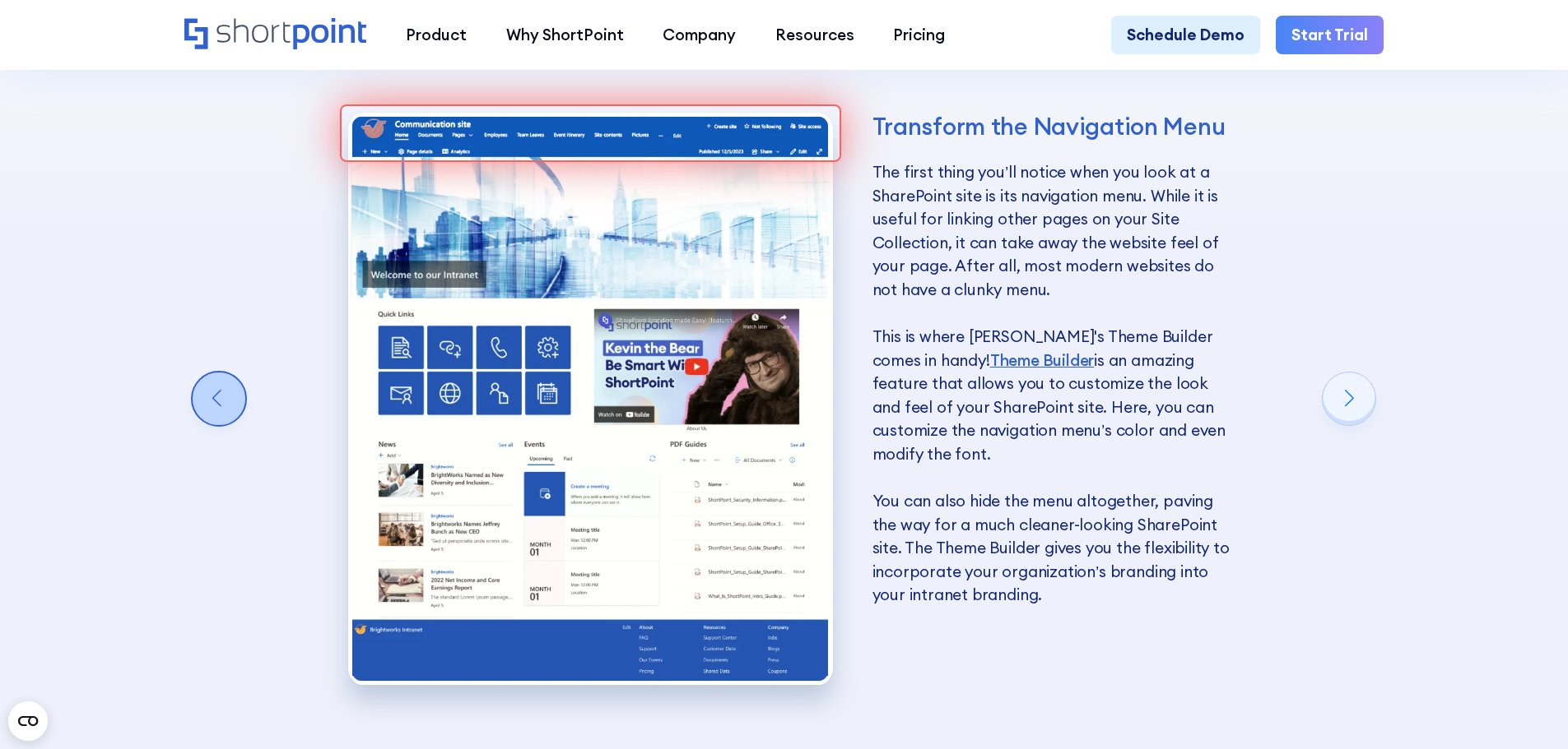
click at [221, 404] on div "Previous slide" at bounding box center [219, 399] width 53 height 53
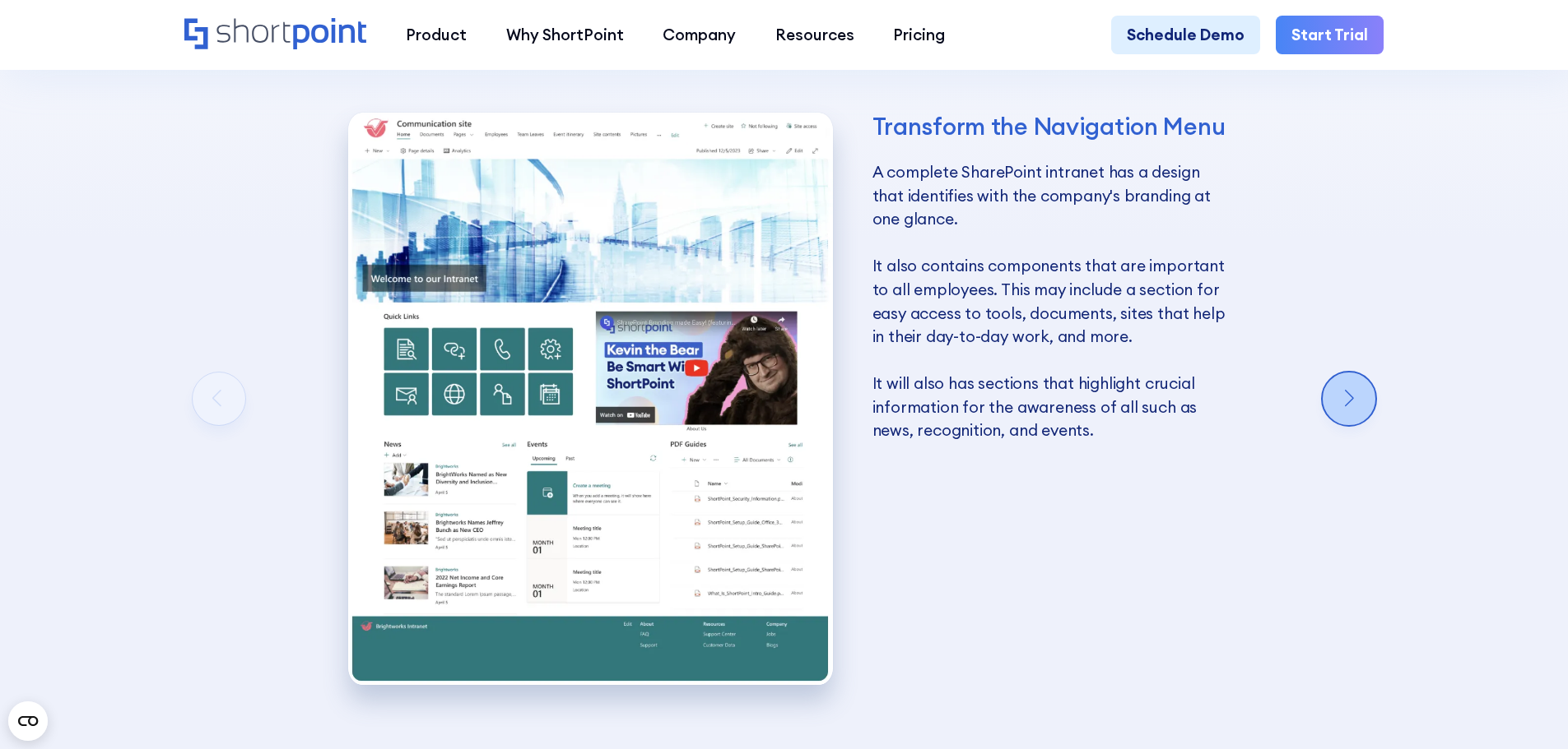
click at [1366, 407] on div "Next slide" at bounding box center [1349, 399] width 53 height 53
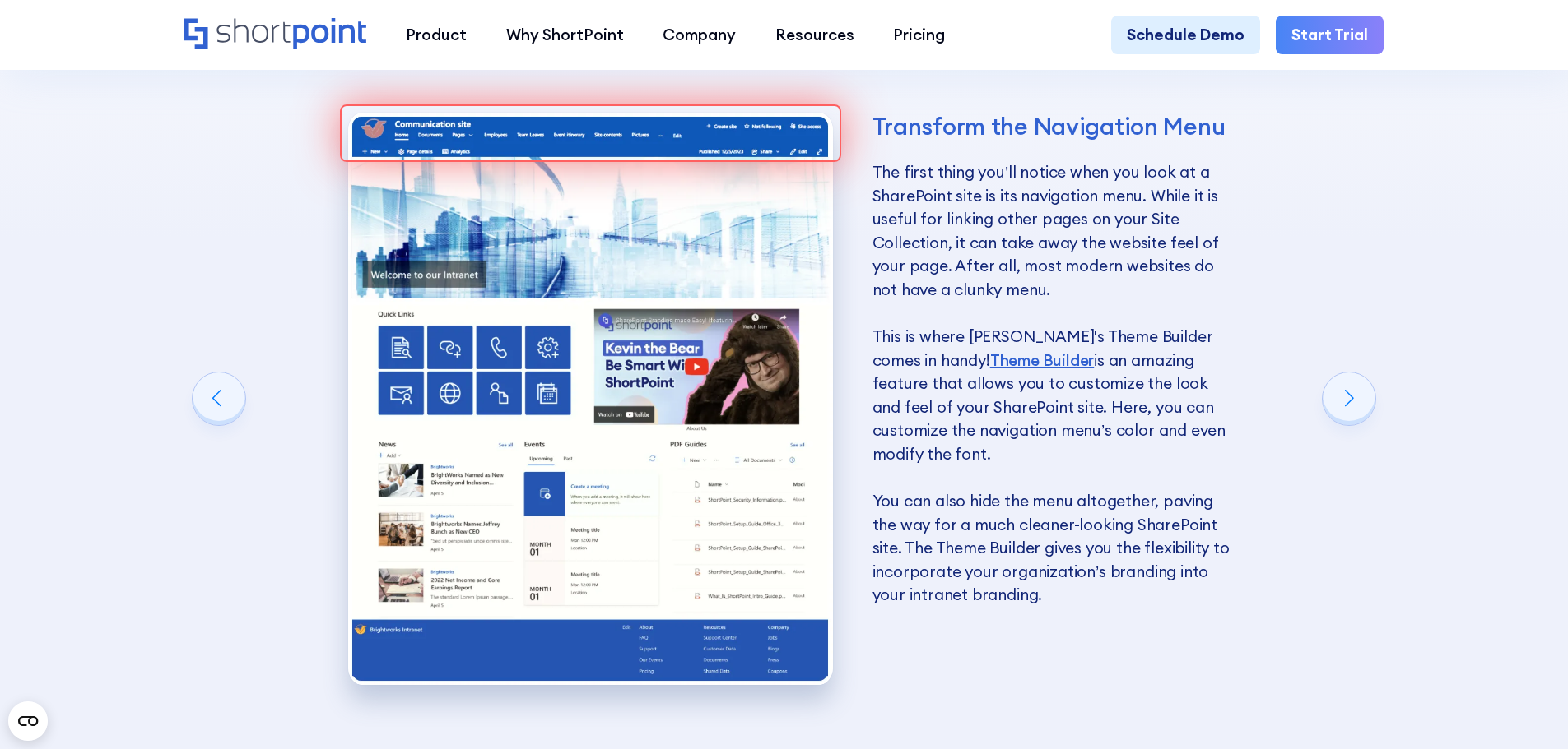
click at [1412, 305] on div "Building a SharePoint Communications Site Now that you know the advantages of a…" at bounding box center [784, 348] width 1568 height 1294
click at [1395, 308] on div "Building a SharePoint Communications Site Now that you know the advantages of a…" at bounding box center [784, 348] width 1568 height 1294
click at [1370, 400] on div "Next slide" at bounding box center [1349, 399] width 53 height 53
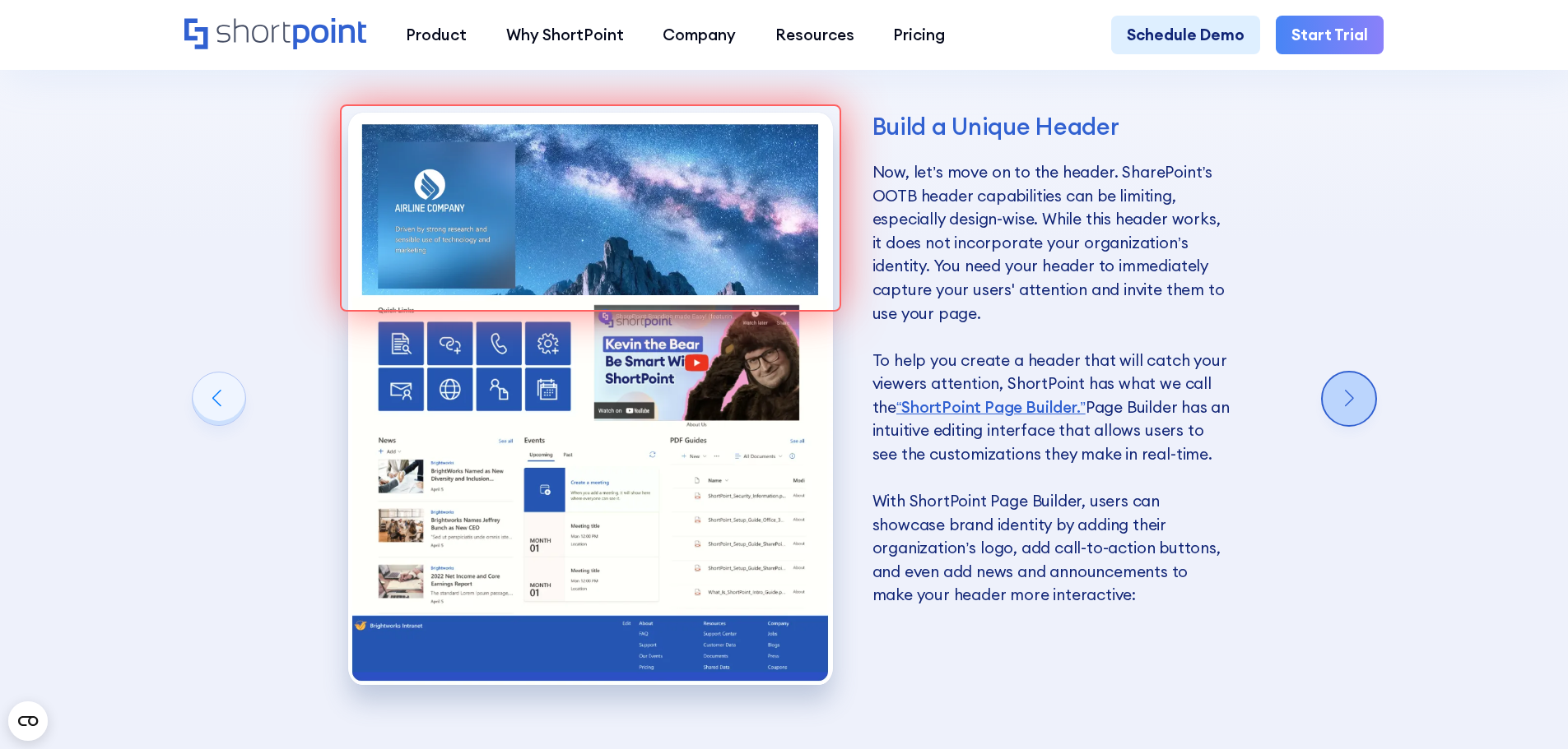
click at [1368, 403] on div "Next slide" at bounding box center [1349, 399] width 53 height 53
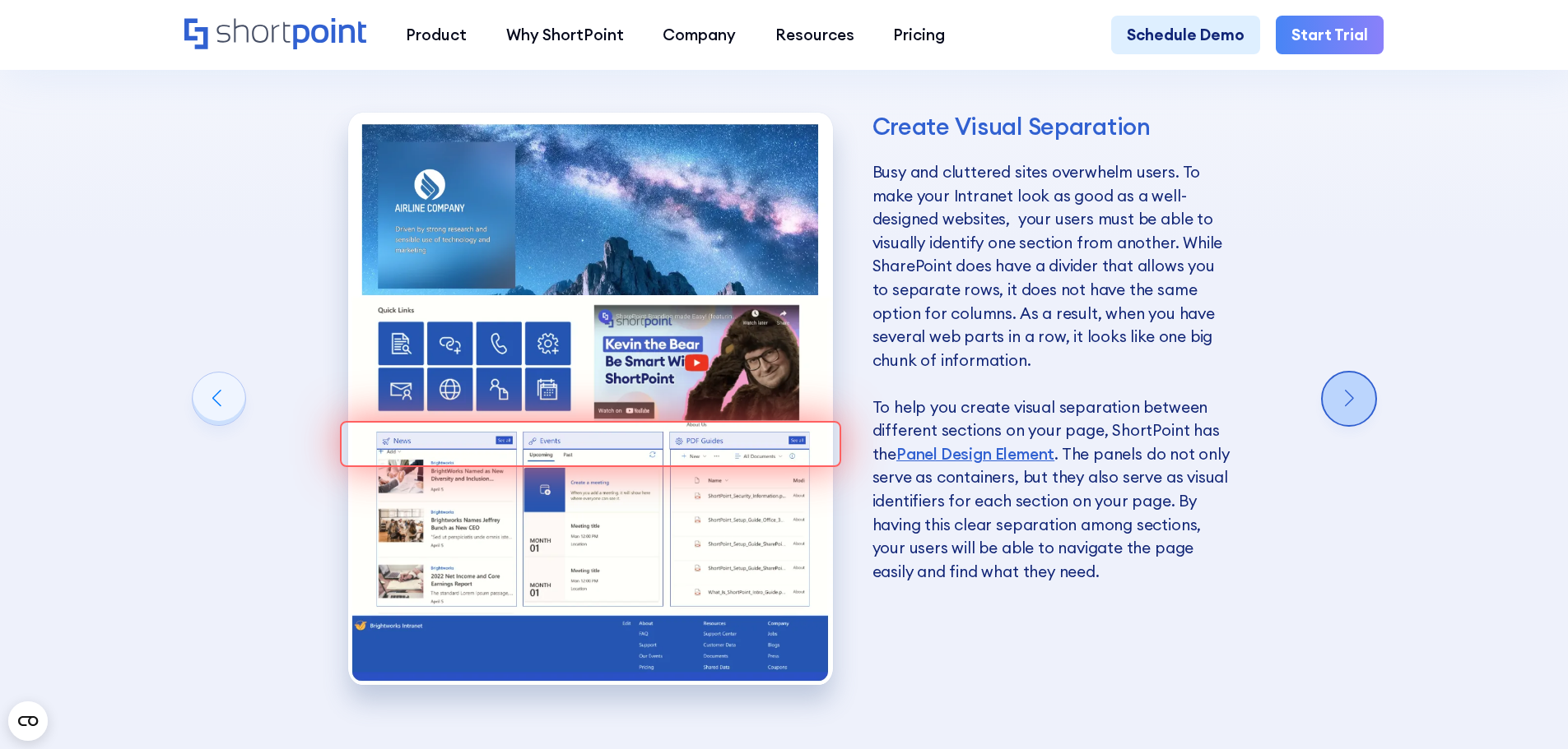
click at [1368, 403] on div "Next slide" at bounding box center [1349, 399] width 53 height 53
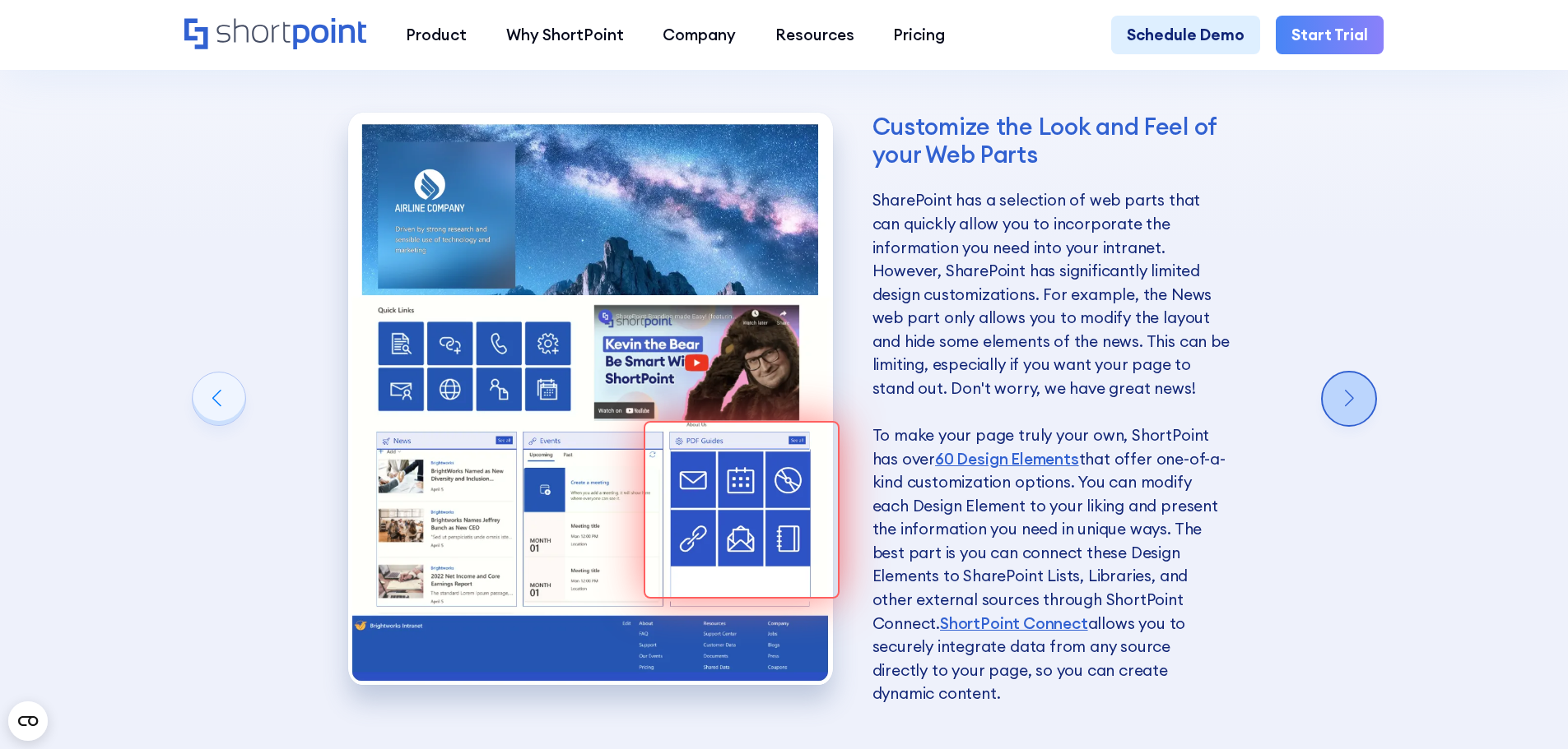
click at [1368, 403] on div "Next slide" at bounding box center [1349, 399] width 53 height 53
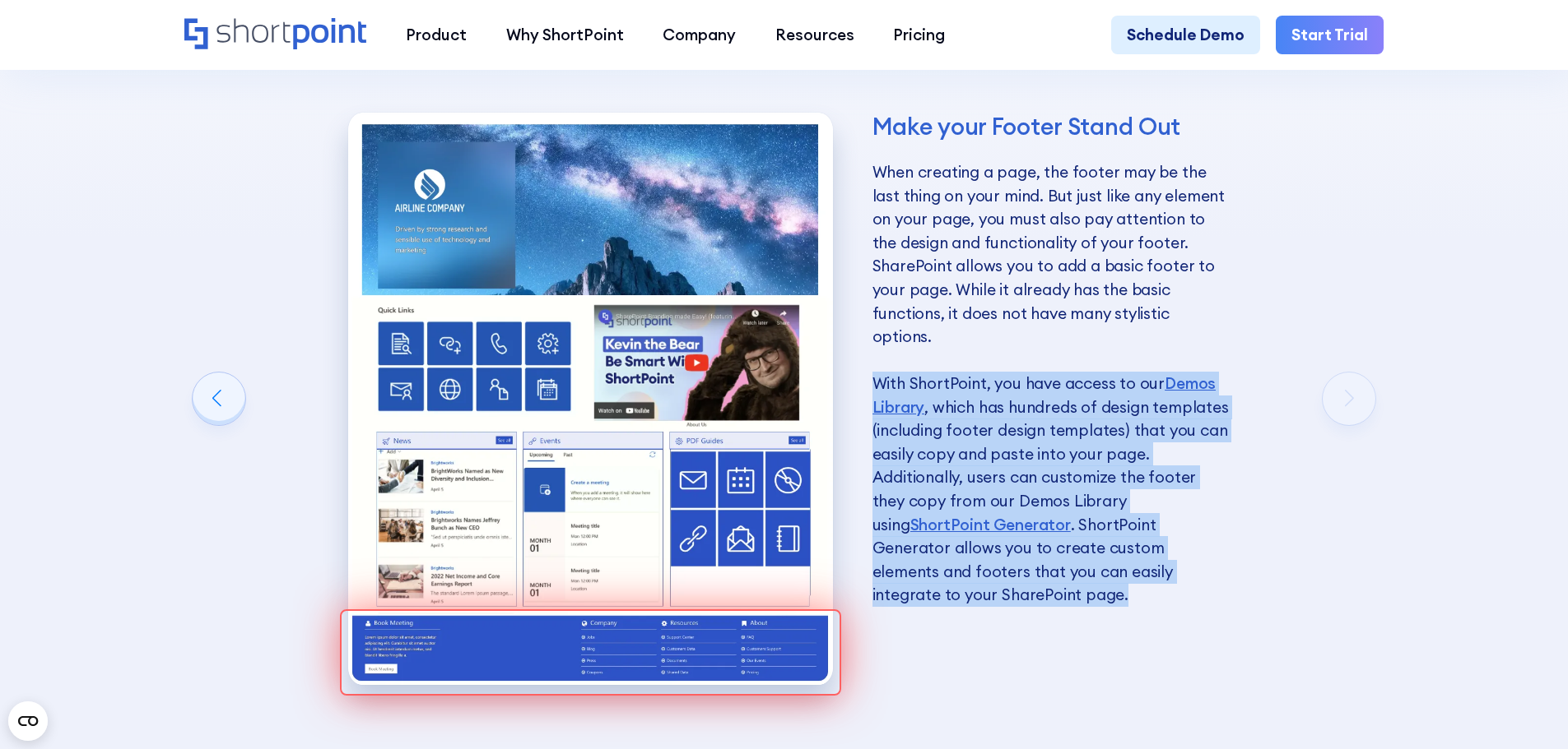
click at [1368, 403] on div "Make your Footer Stand Out When creating a page, the footer may be the last thi…" at bounding box center [789, 406] width 1209 height 713
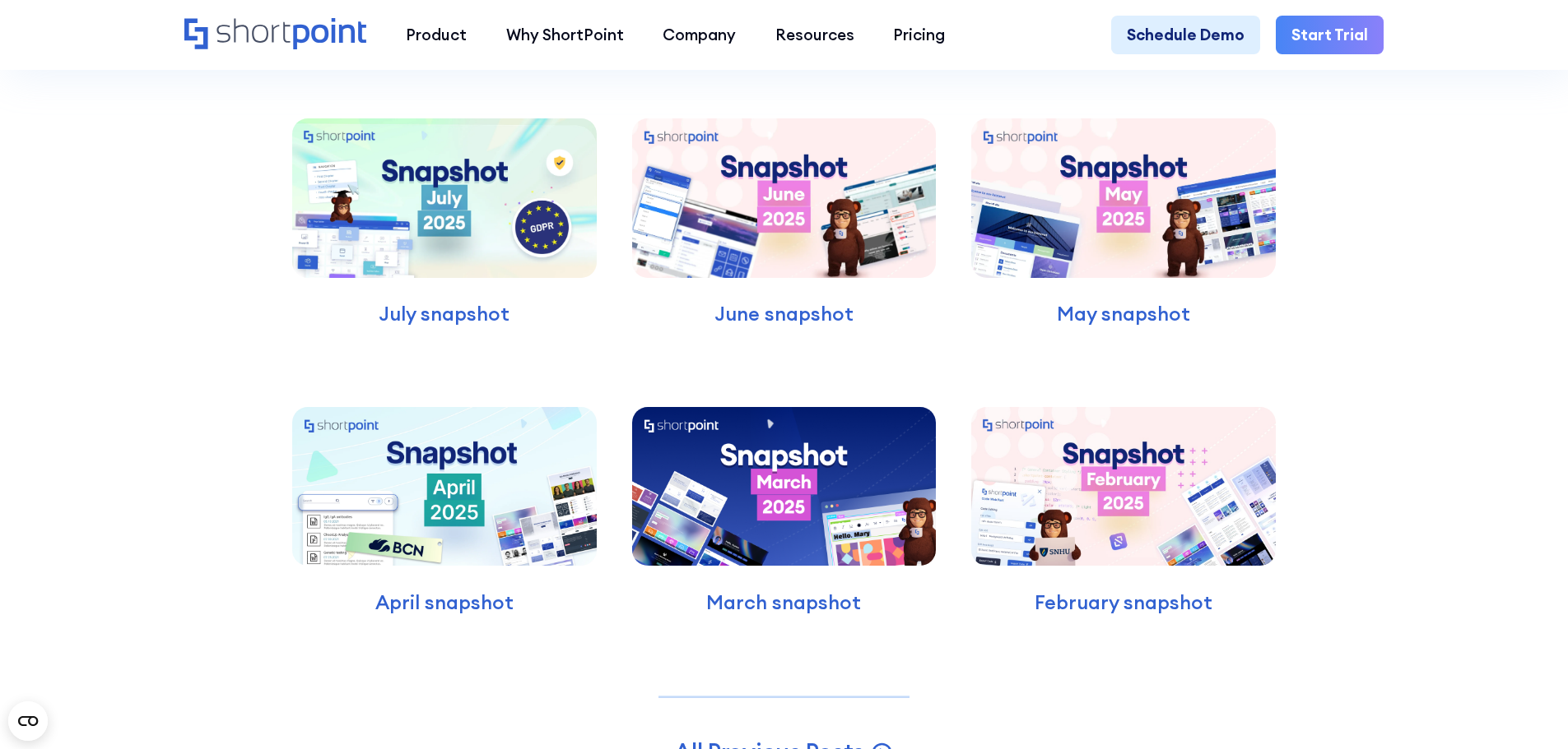
scroll to position [5018, 0]
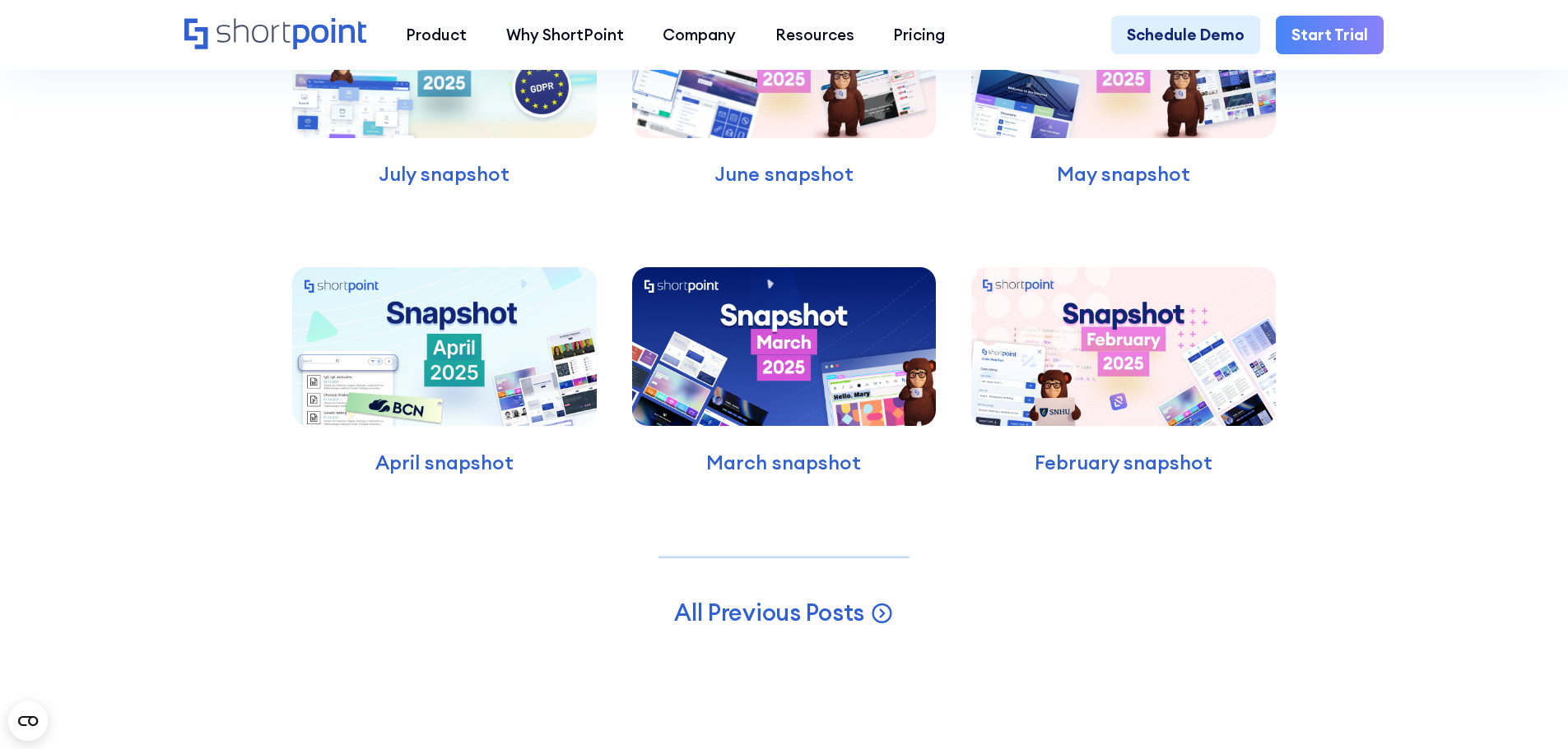
click at [1381, 286] on div "Latest Snapshots Read our latest snapshots July snapshot June snapshot May snap…" at bounding box center [784, 232] width 1568 height 1104
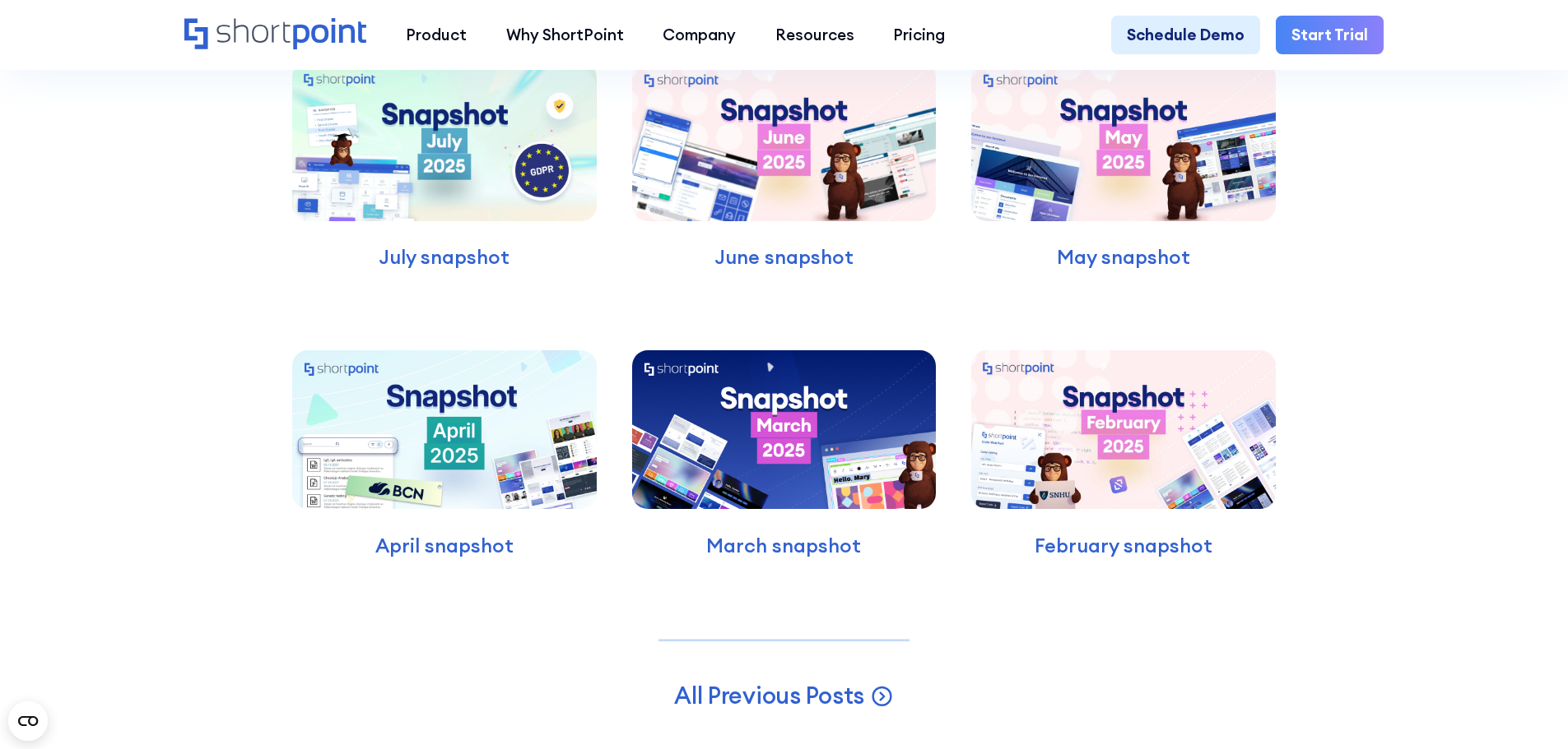
scroll to position [4936, 0]
click at [1470, 443] on div "Latest Snapshots Read our latest snapshots July snapshot June snapshot May snap…" at bounding box center [784, 314] width 1568 height 1104
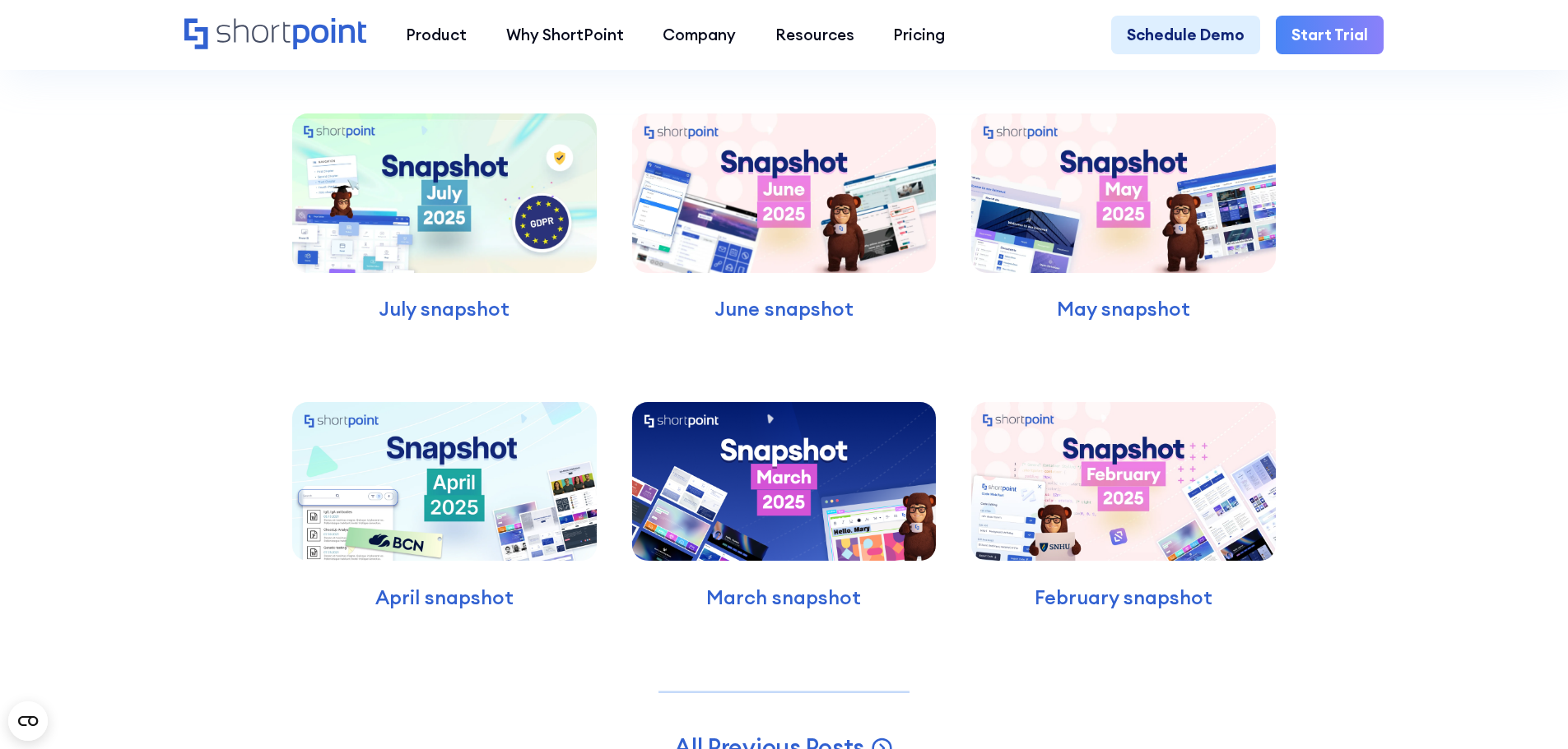
scroll to position [4853, 0]
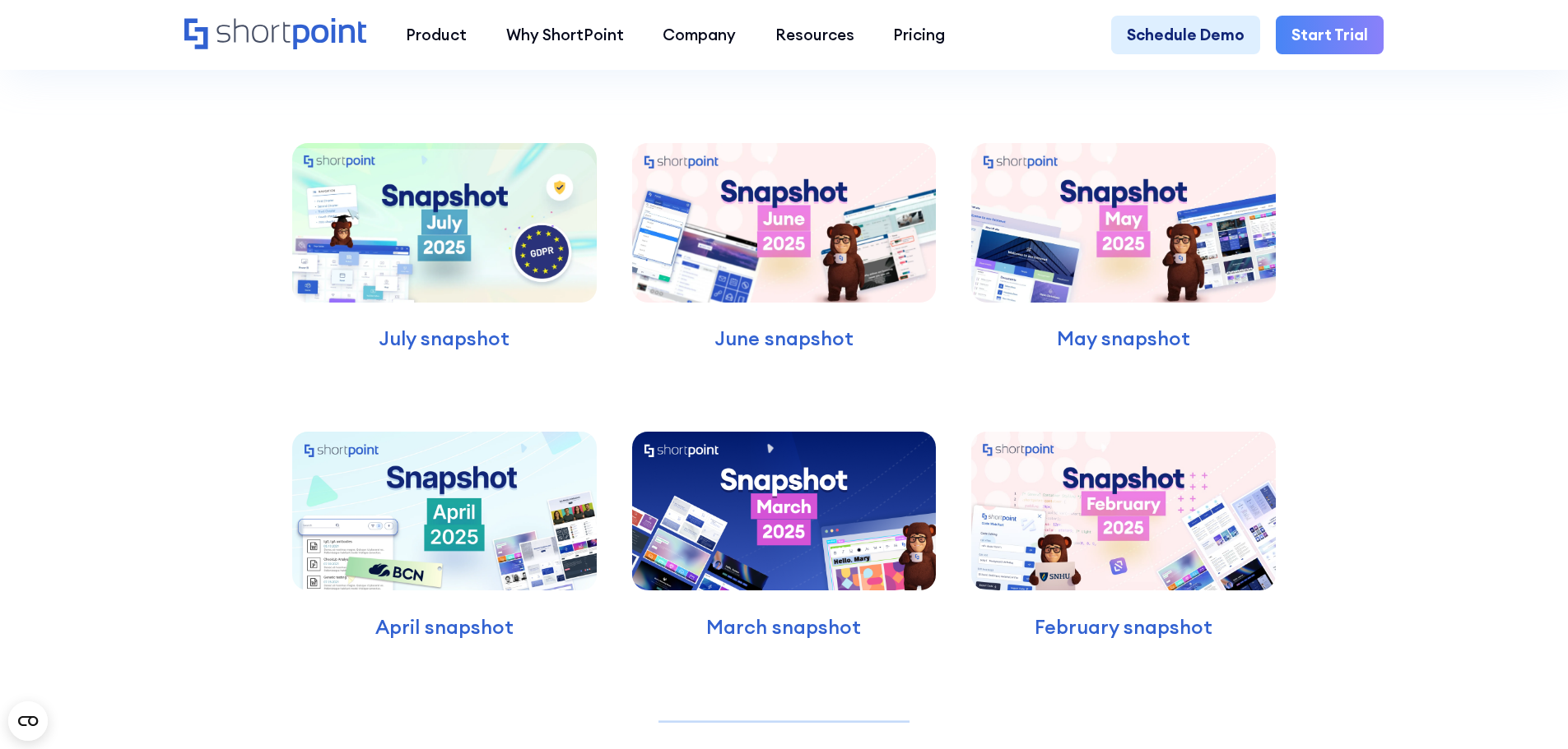
click at [573, 286] on img at bounding box center [445, 223] width 305 height 159
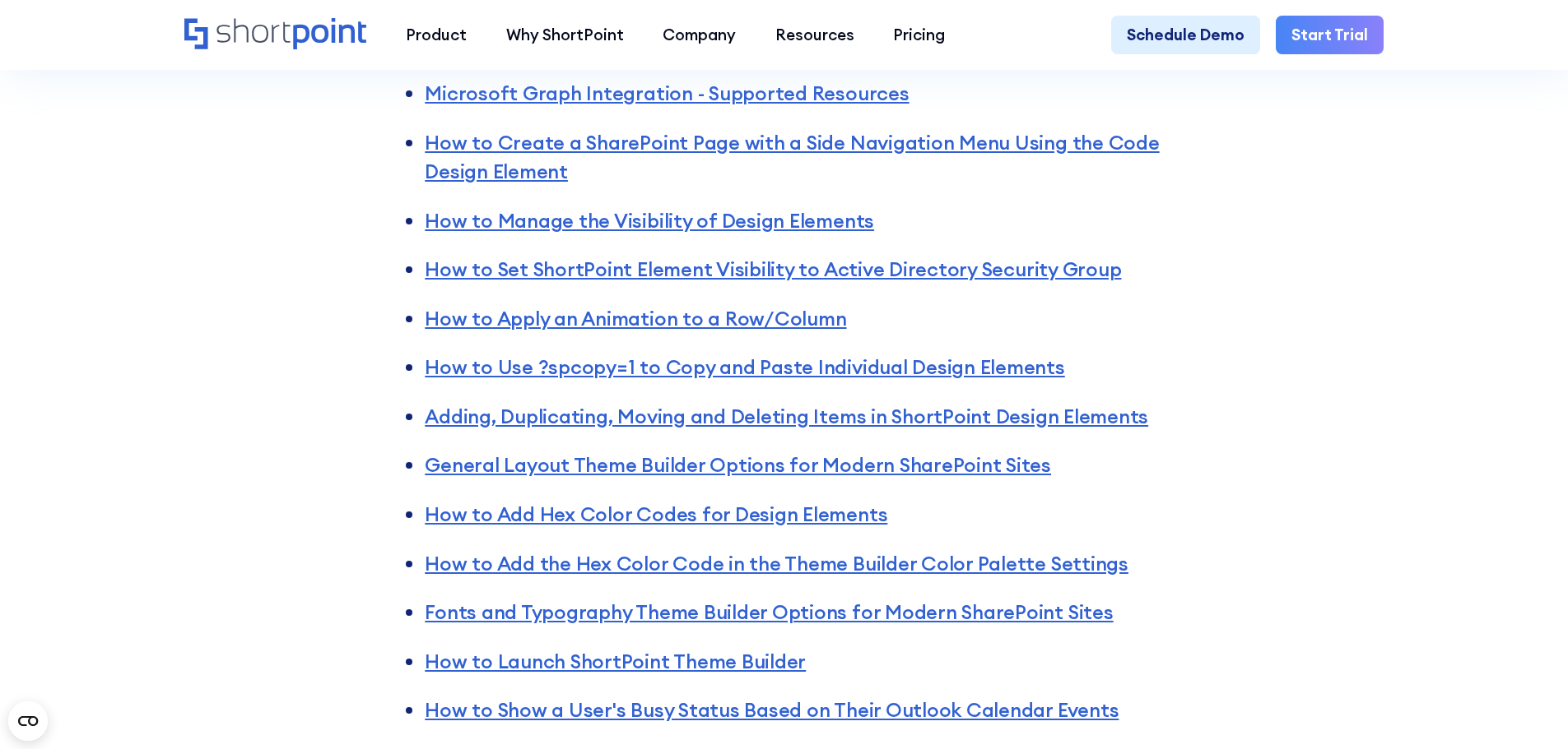
scroll to position [4936, 0]
click at [1246, 443] on div "Articles New Articles: Introducing Custom Design Services at ShortPoint How to …" at bounding box center [784, 60] width 1568 height 1424
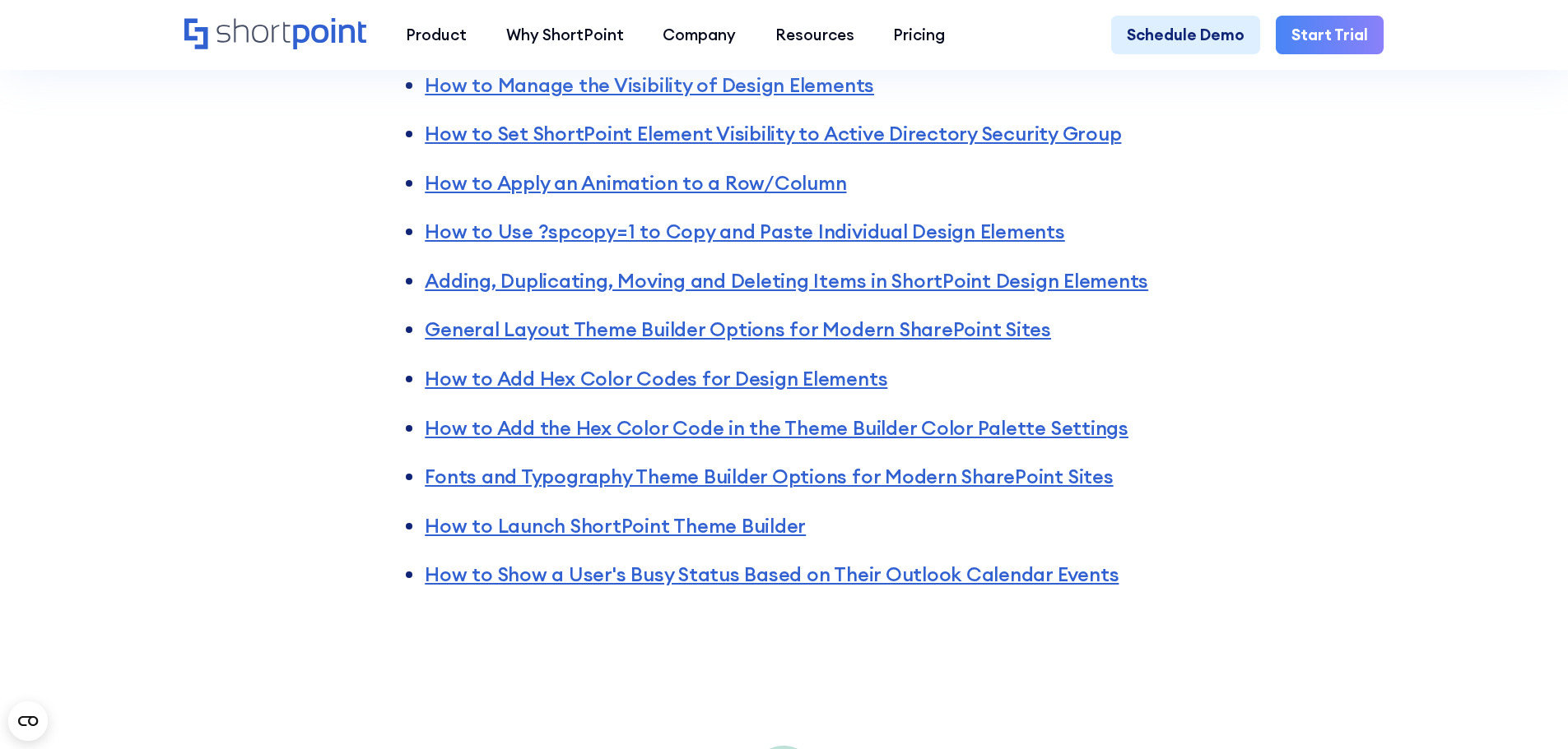
scroll to position [5100, 0]
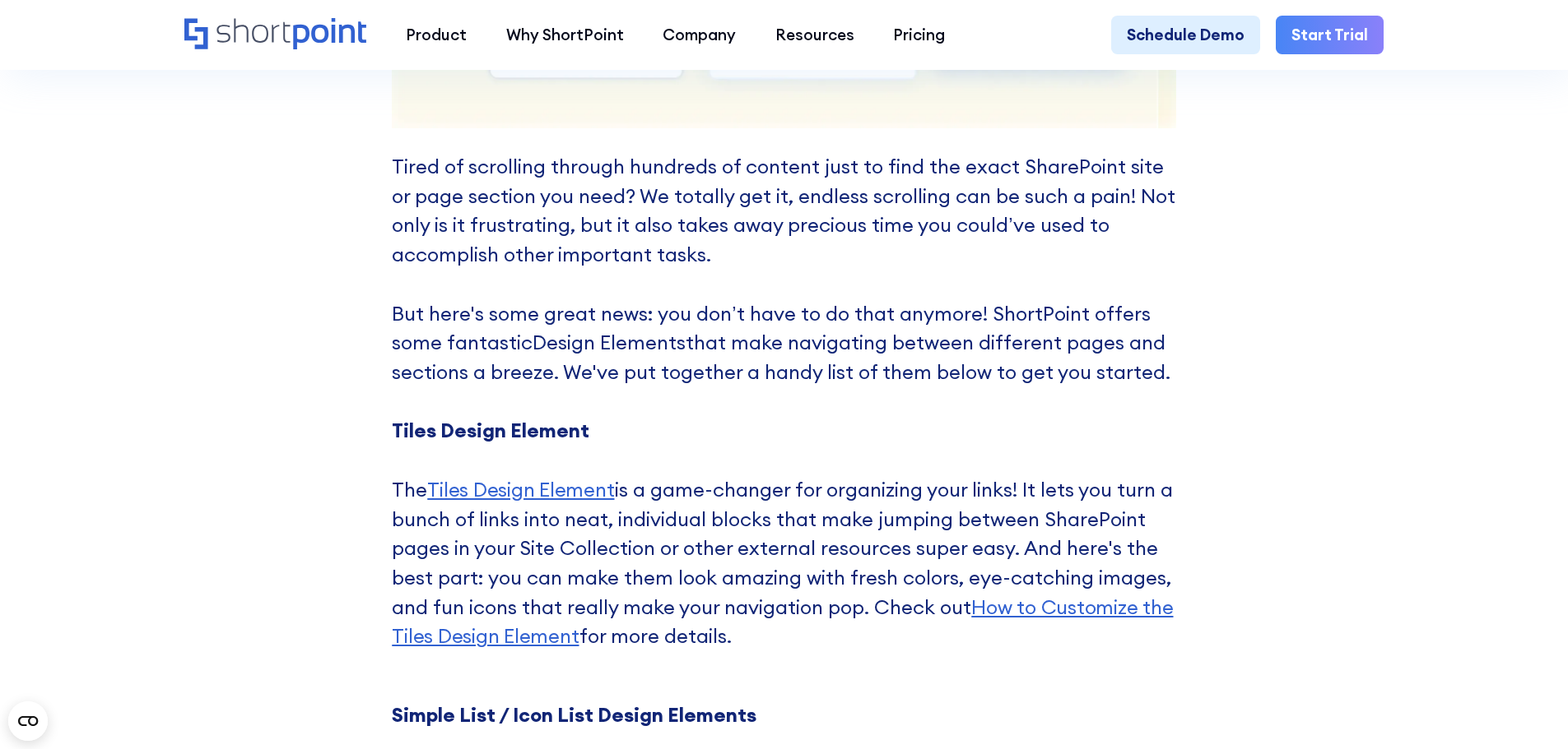
scroll to position [6910, 0]
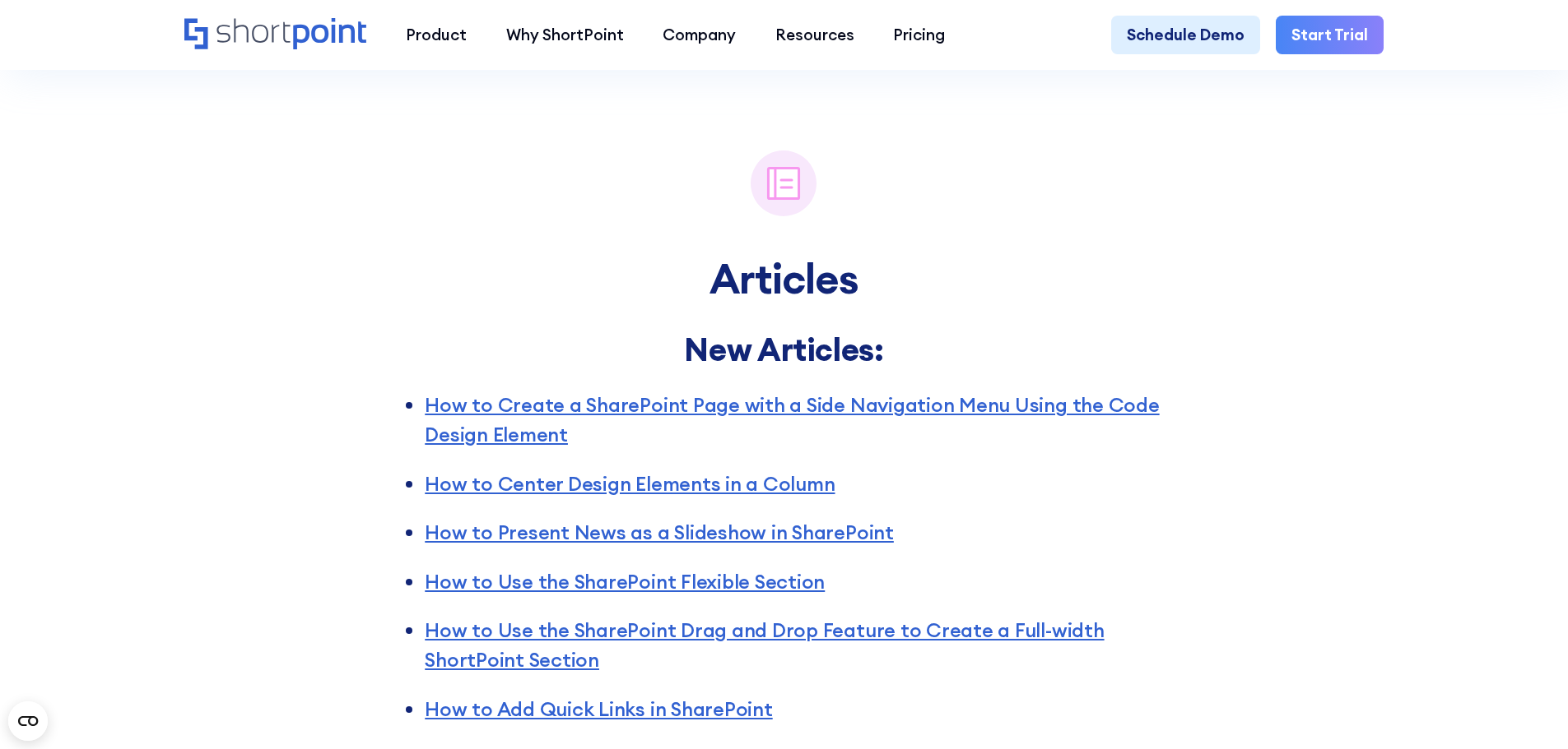
scroll to position [2962, 0]
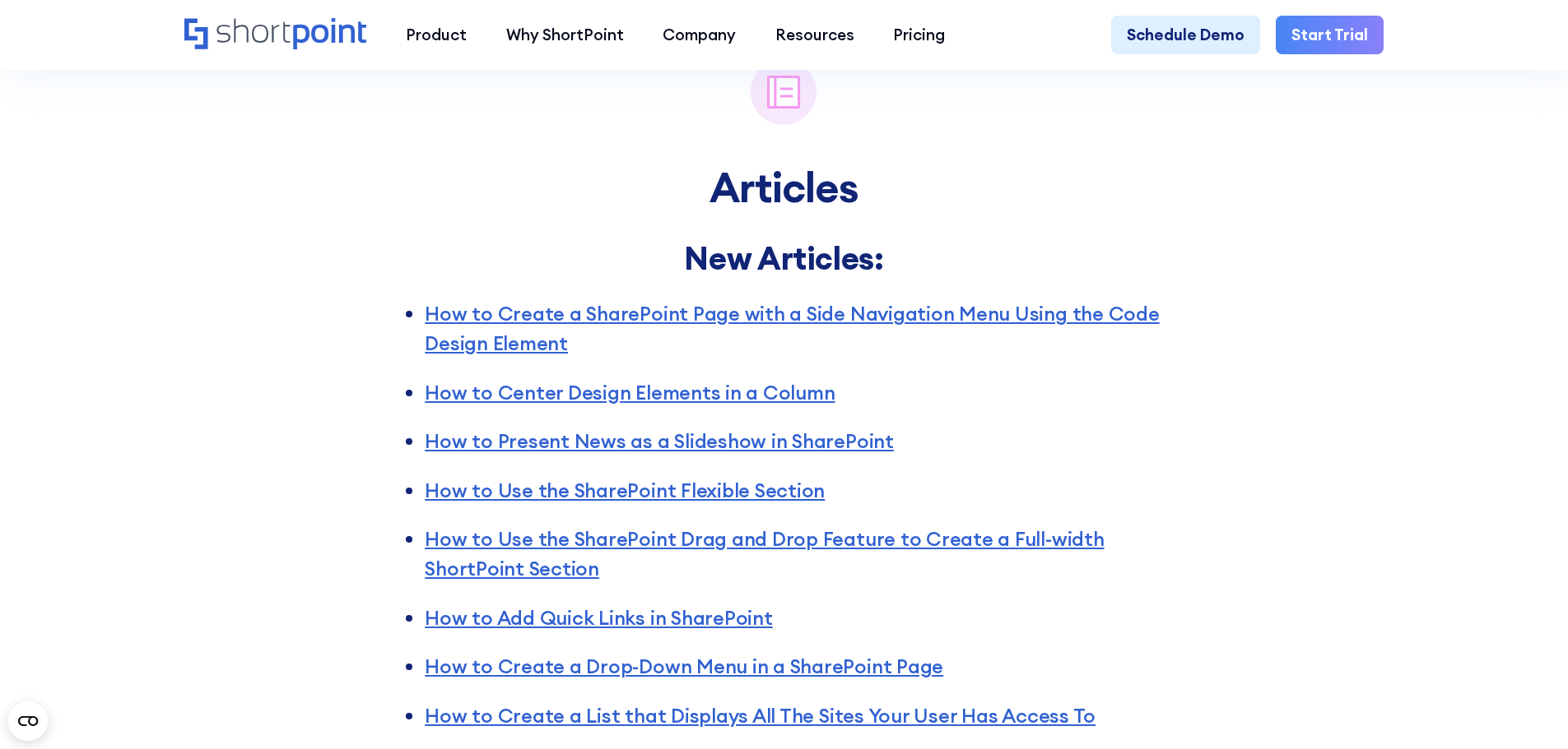
click at [1275, 363] on div "Articles New Articles: How to Create a SharePoint Page with a Side Navigation M…" at bounding box center [784, 721] width 1568 height 1417
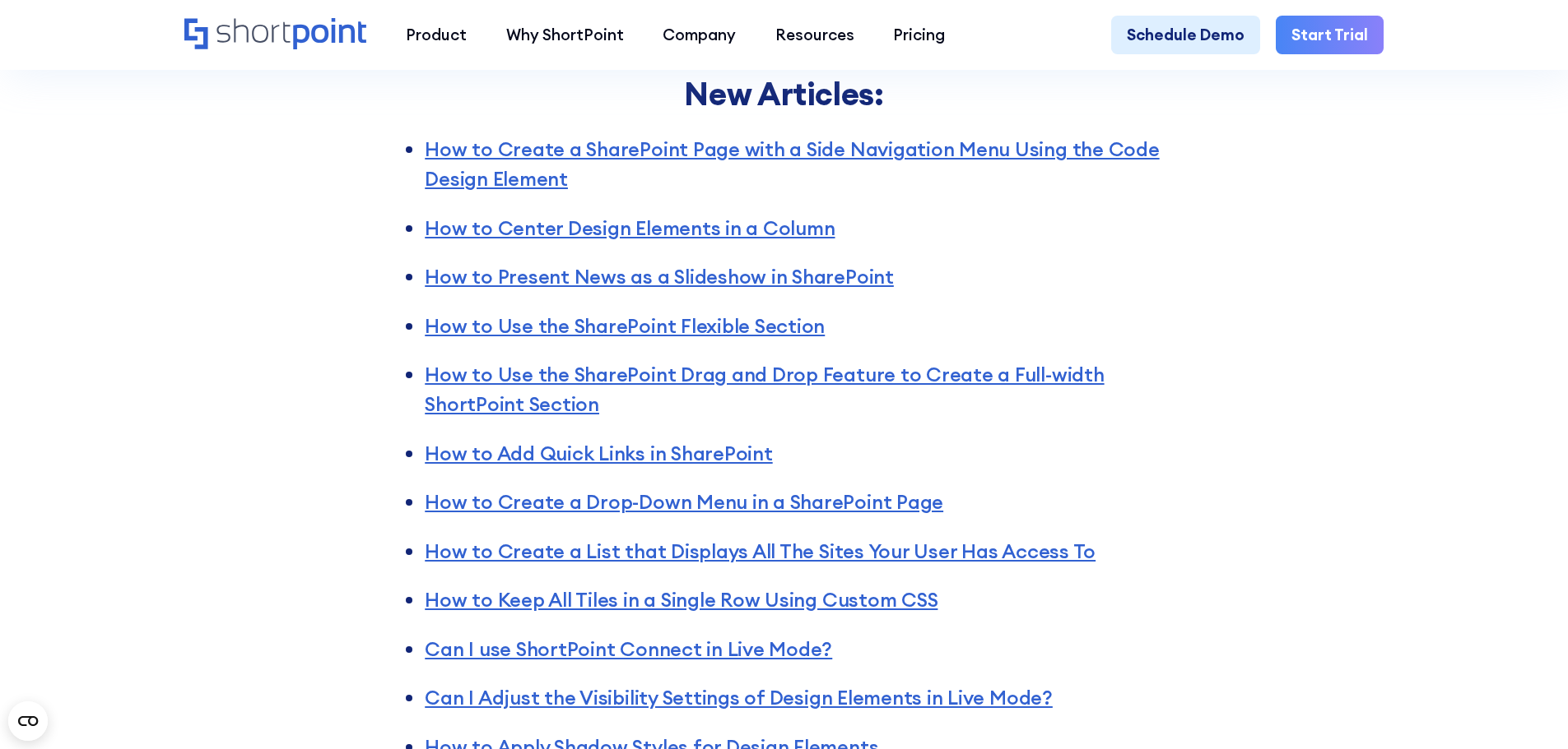
scroll to position [3044, 0]
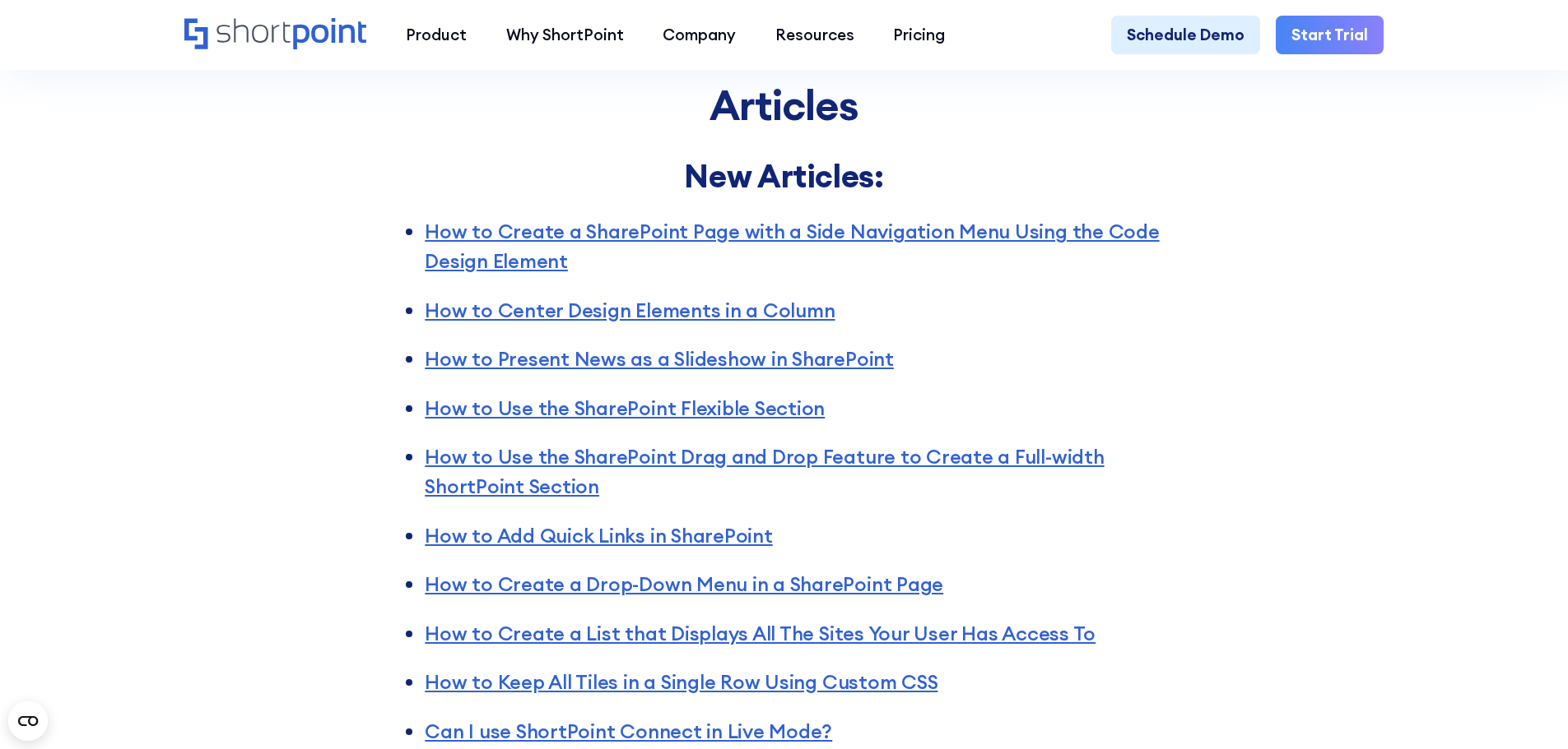
click at [1312, 437] on div "Articles New Articles: How to Create a SharePoint Page with a Side Navigation M…" at bounding box center [784, 638] width 1568 height 1417
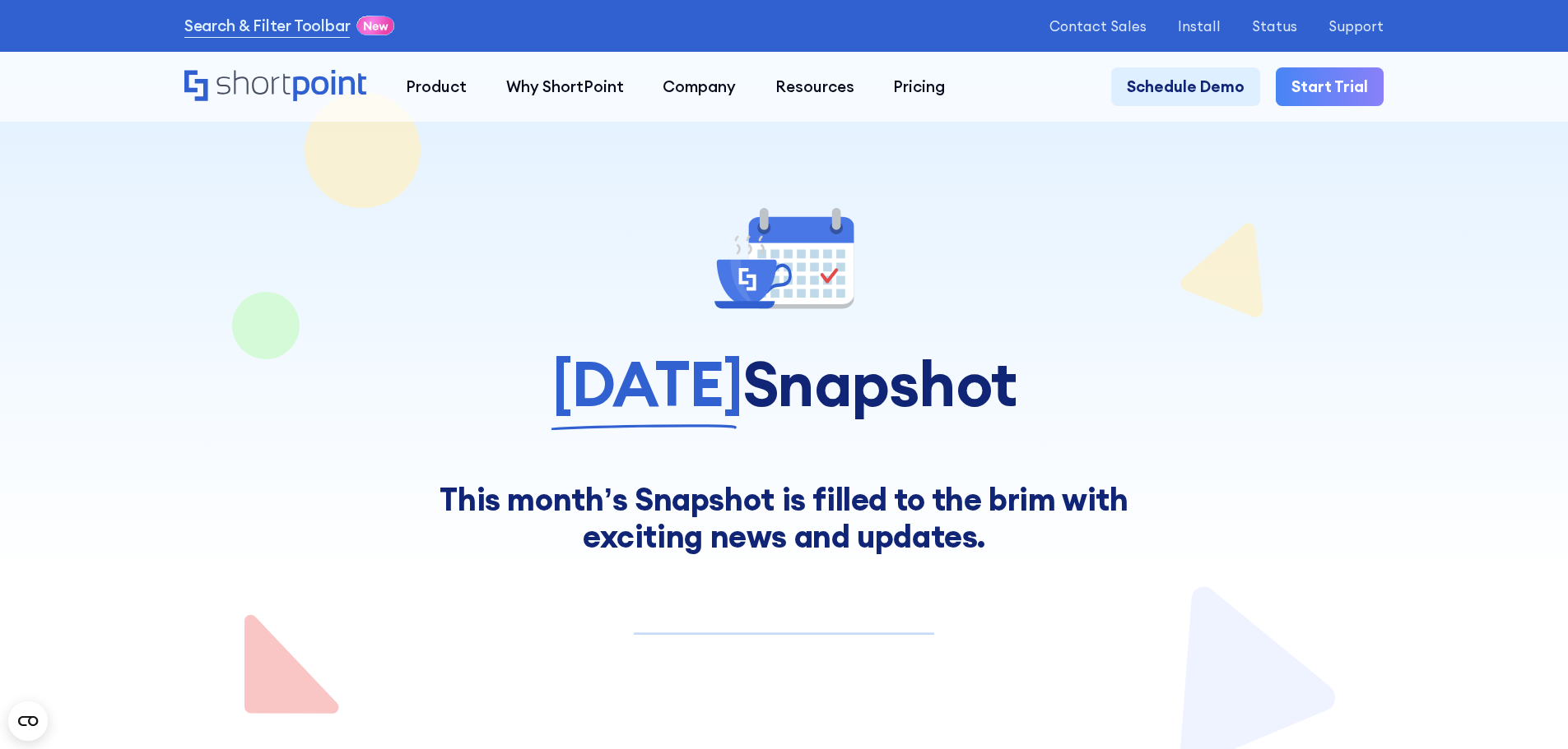
scroll to position [4597, 0]
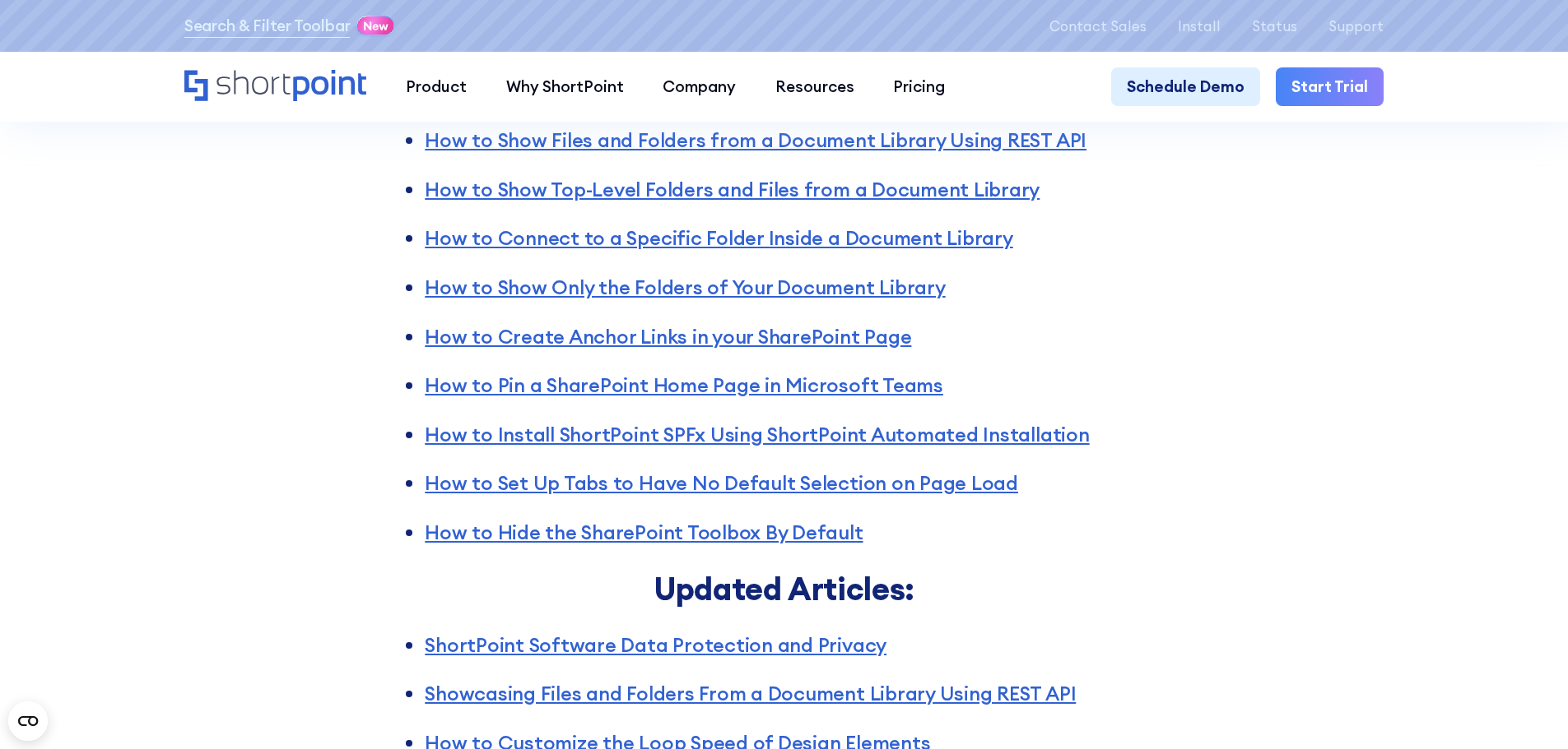
click at [1265, 394] on div "Articles New Articles: How to Set Default Values for the Filter Widget of the S…" at bounding box center [784, 322] width 1568 height 1162
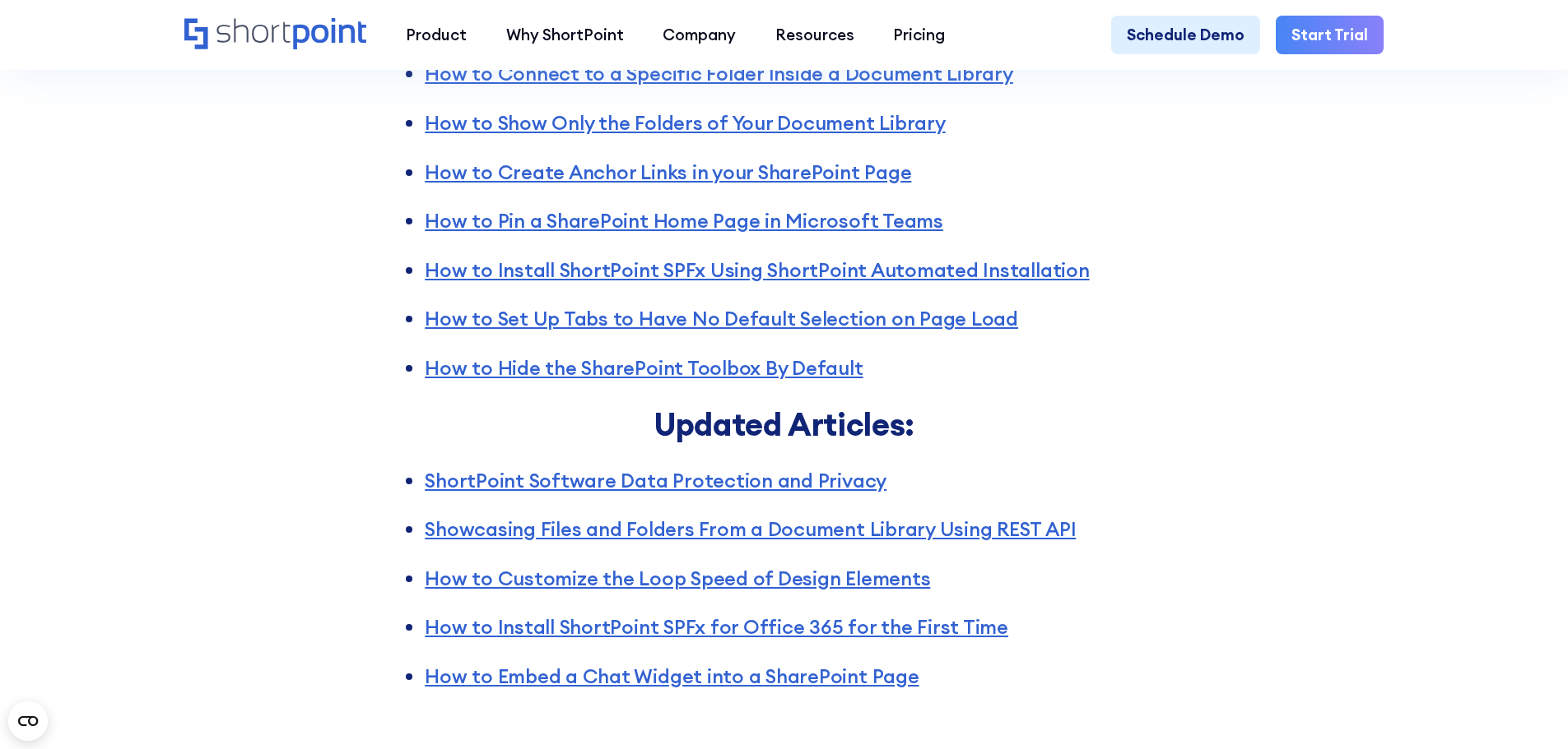
scroll to position [4926, 0]
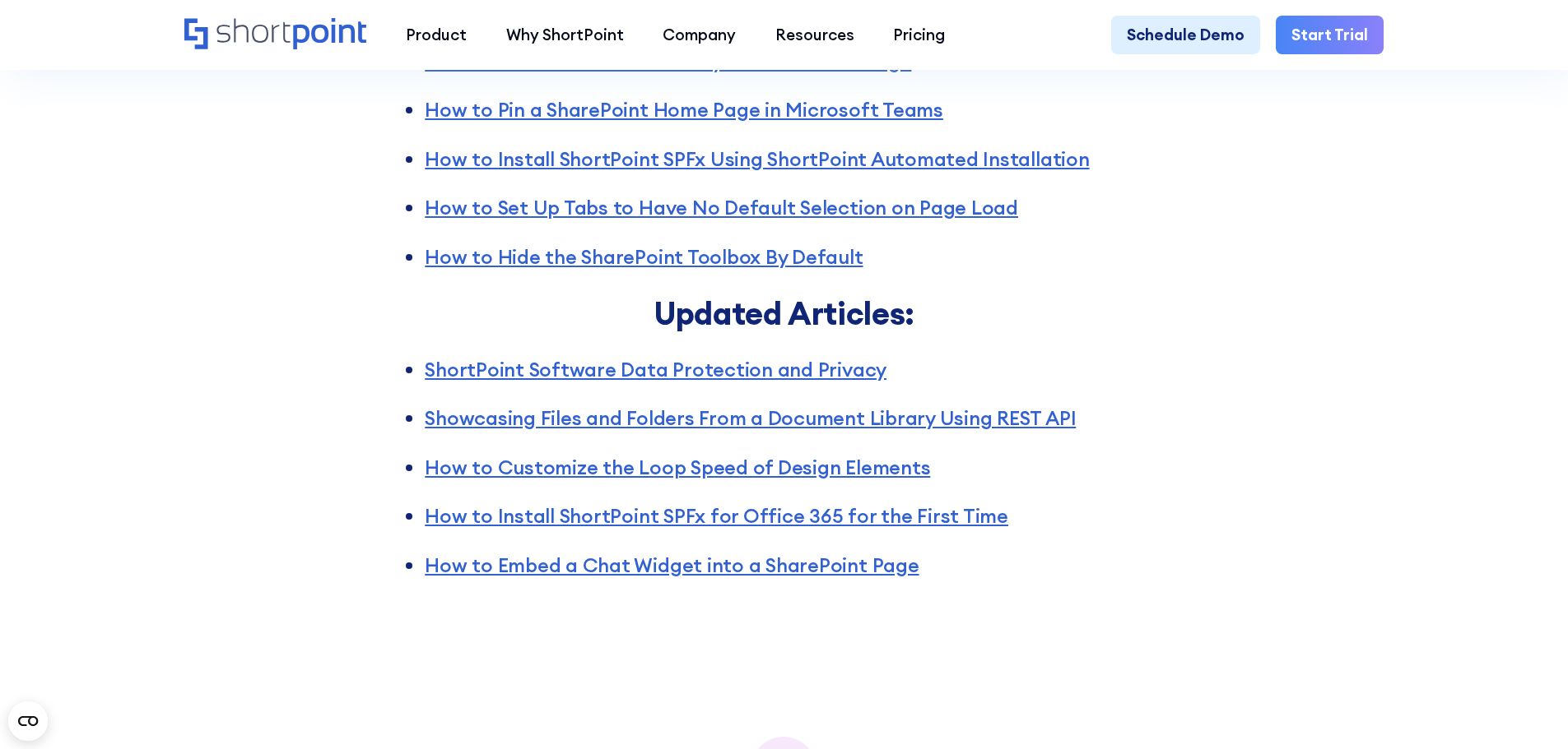
scroll to position [4843, 0]
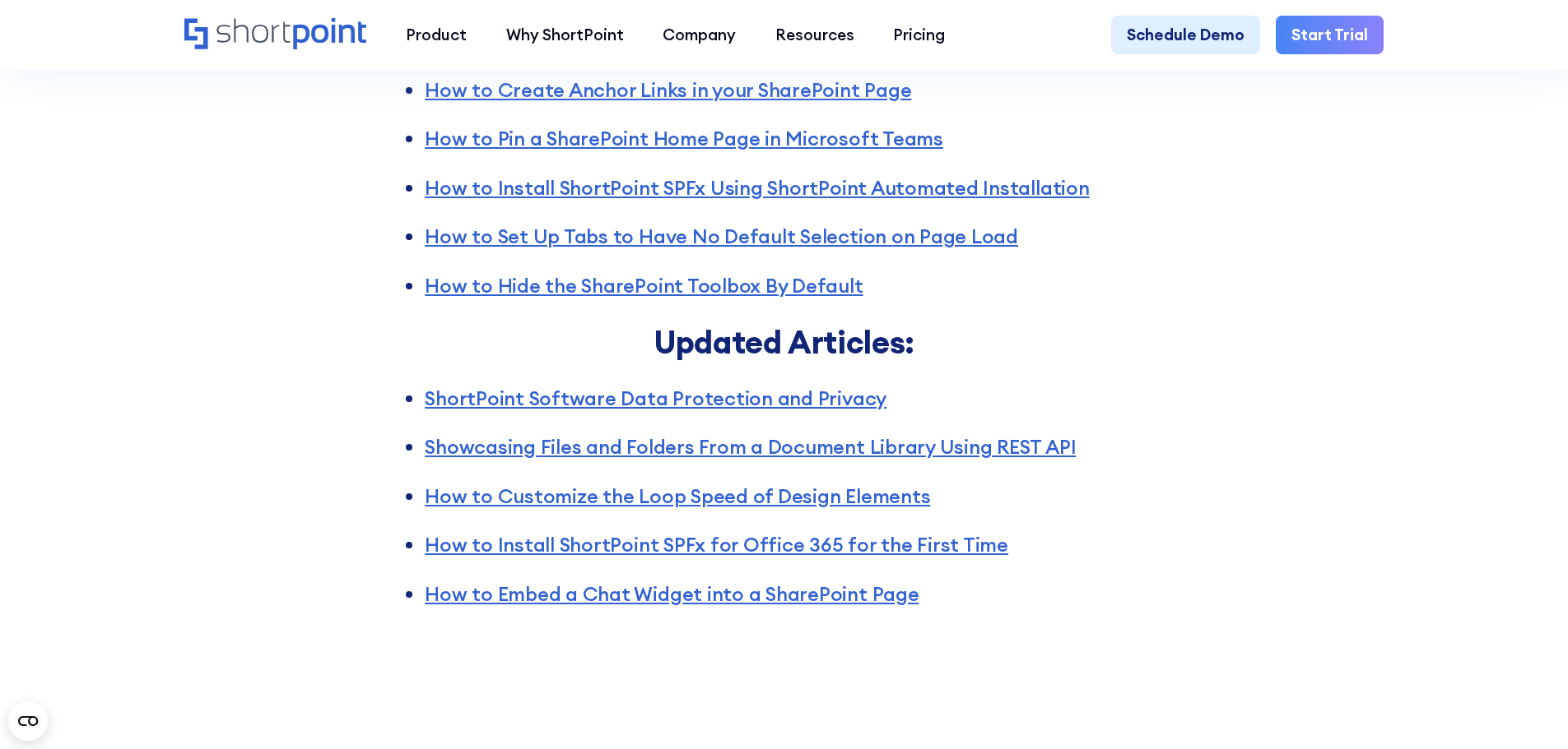
click at [1276, 307] on div "Articles New Articles: How to Set Default Values for the Filter Widget of the S…" at bounding box center [784, 75] width 1568 height 1162
click at [1245, 339] on div "Articles New Articles: How to Set Default Values for the Filter Widget of the S…" at bounding box center [784, 75] width 1568 height 1162
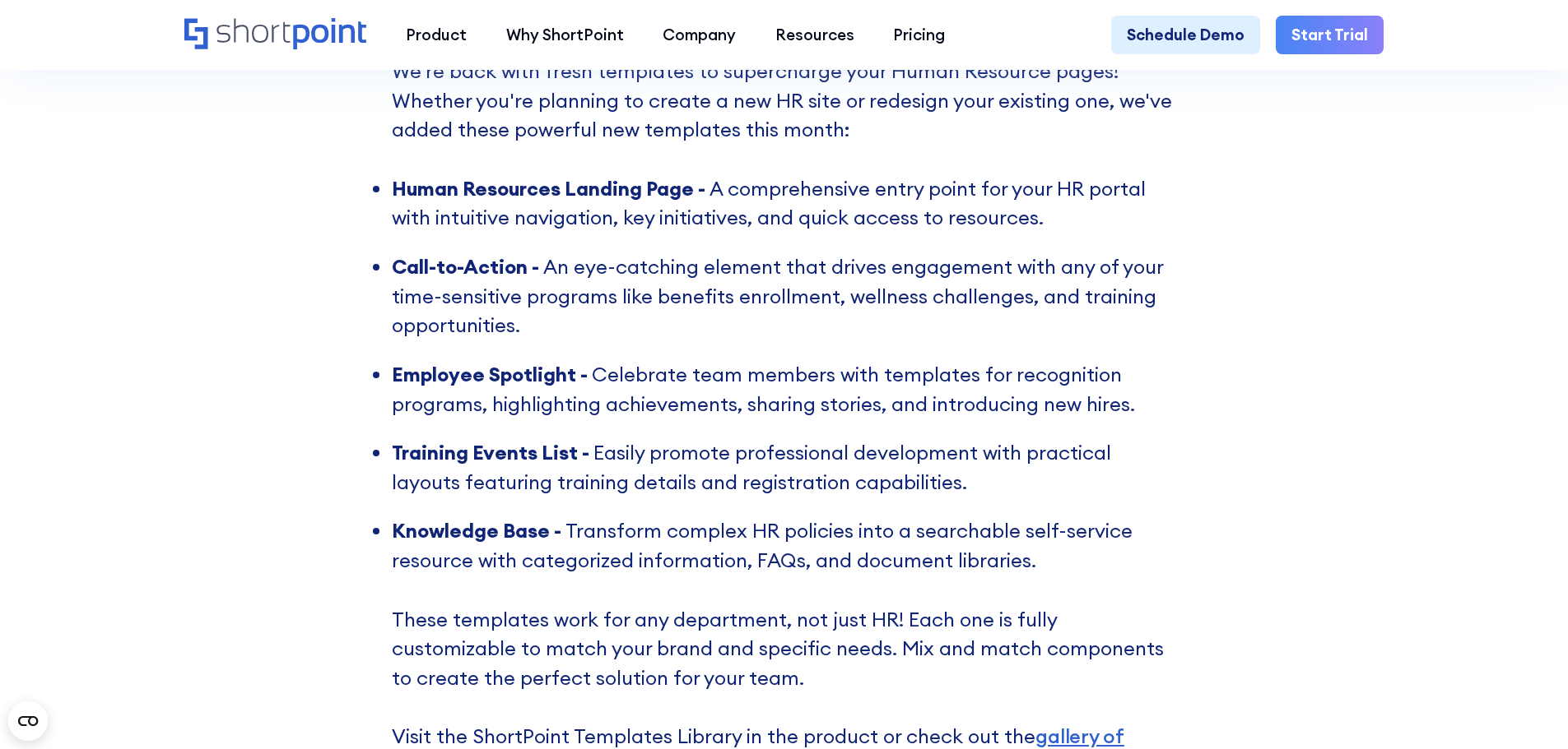
scroll to position [4524, 0]
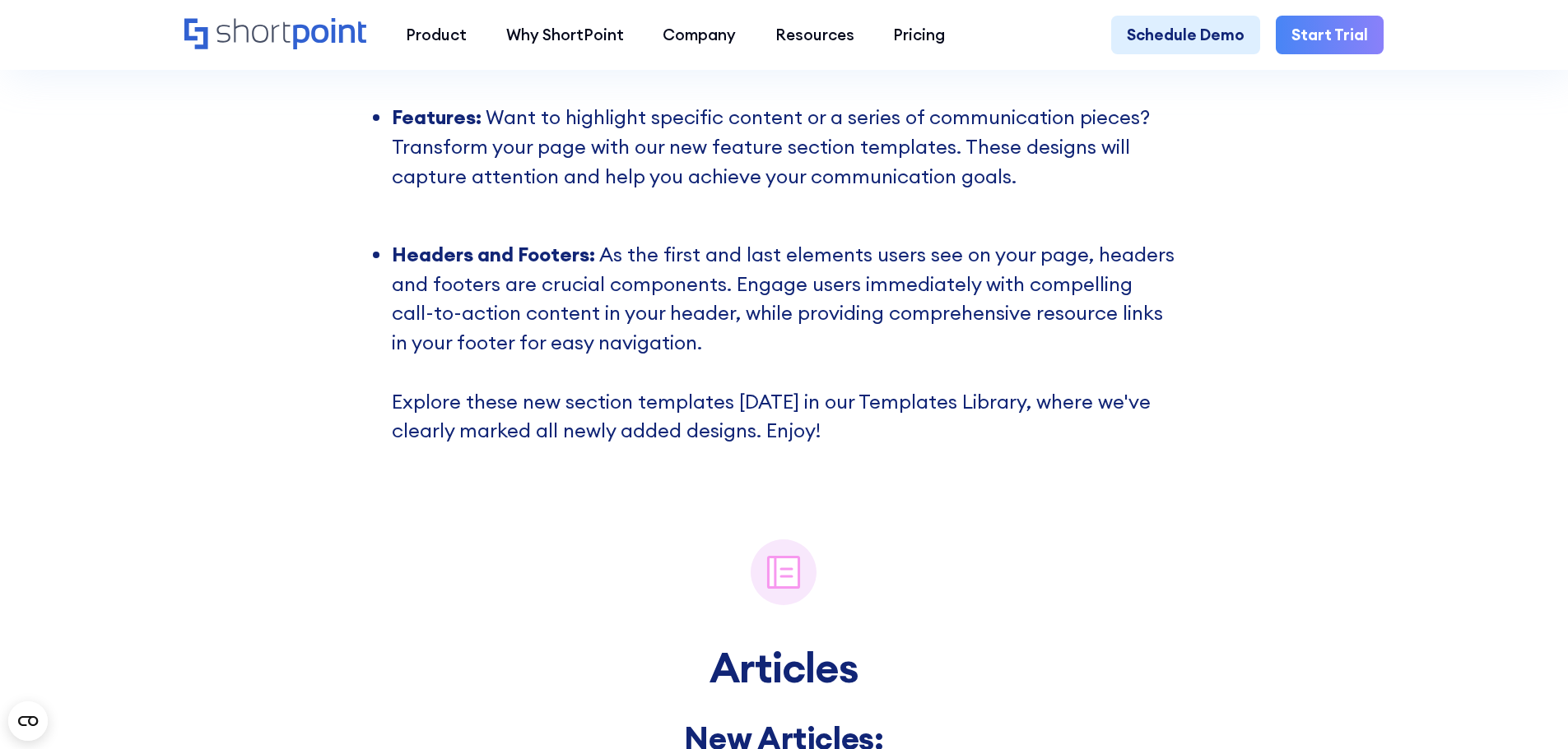
scroll to position [3949, 0]
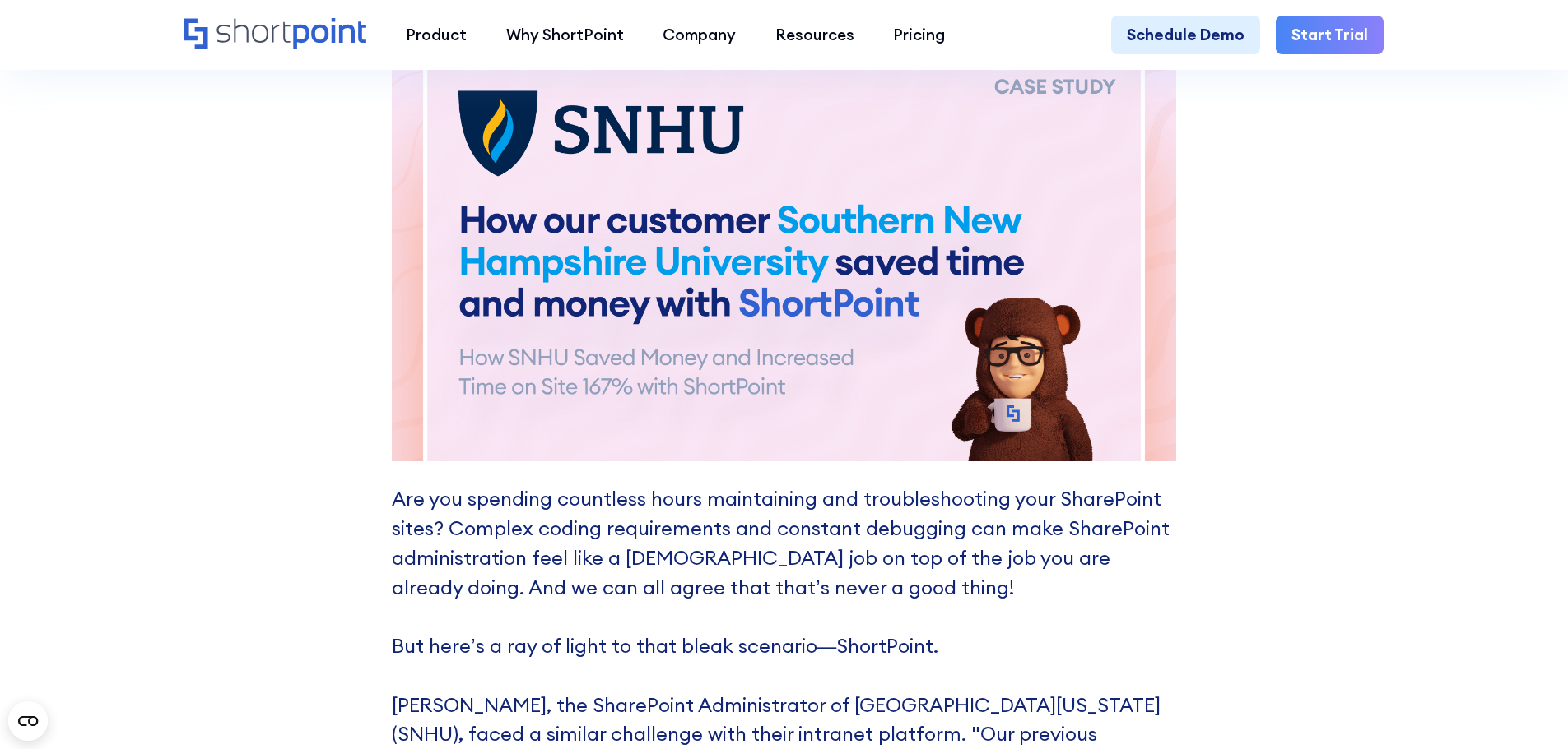
scroll to position [7733, 0]
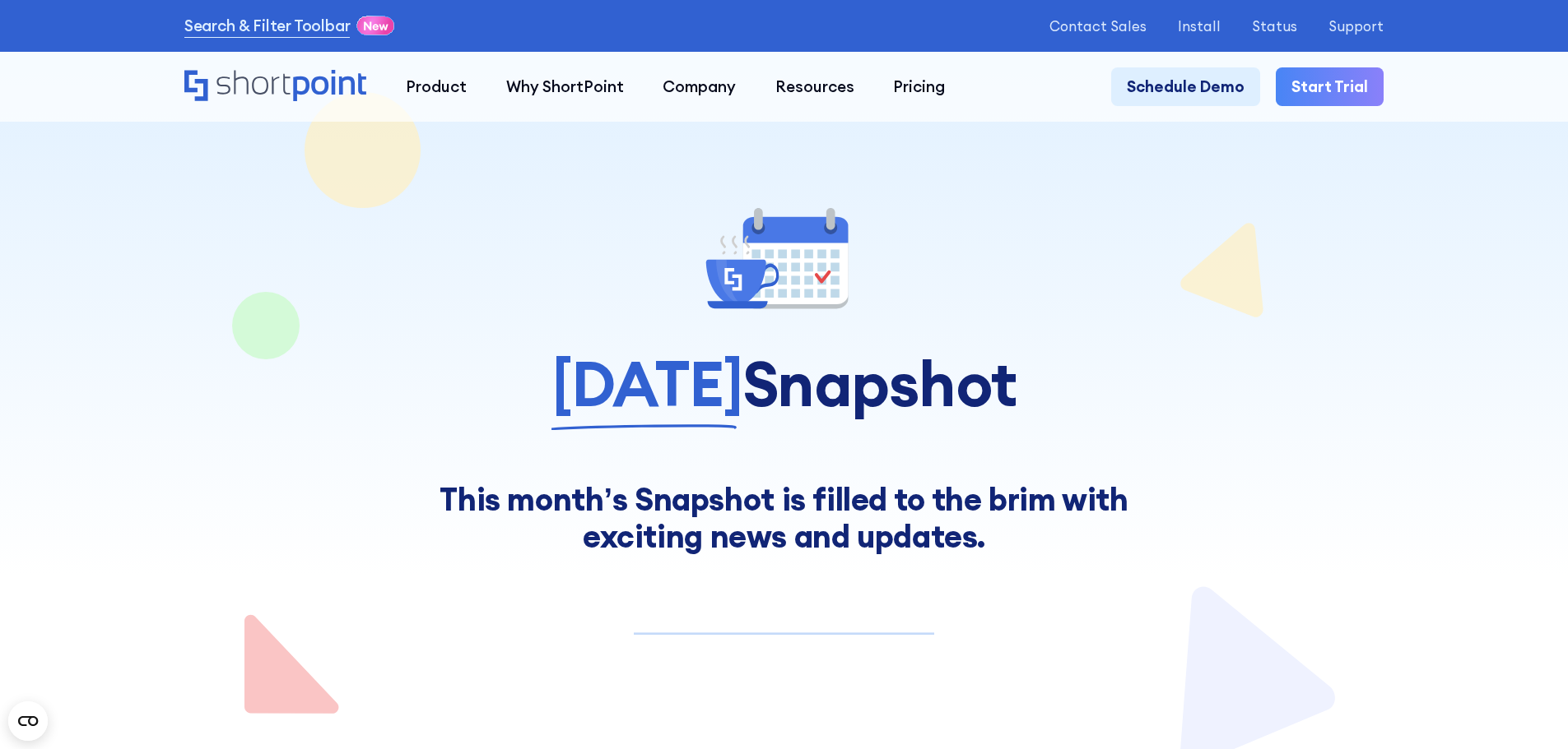
click at [1305, 329] on div "[DATE] Snapshot Make Your Intranet Accessible to Everyone This month’s Snapshot…" at bounding box center [784, 379] width 1199 height 351
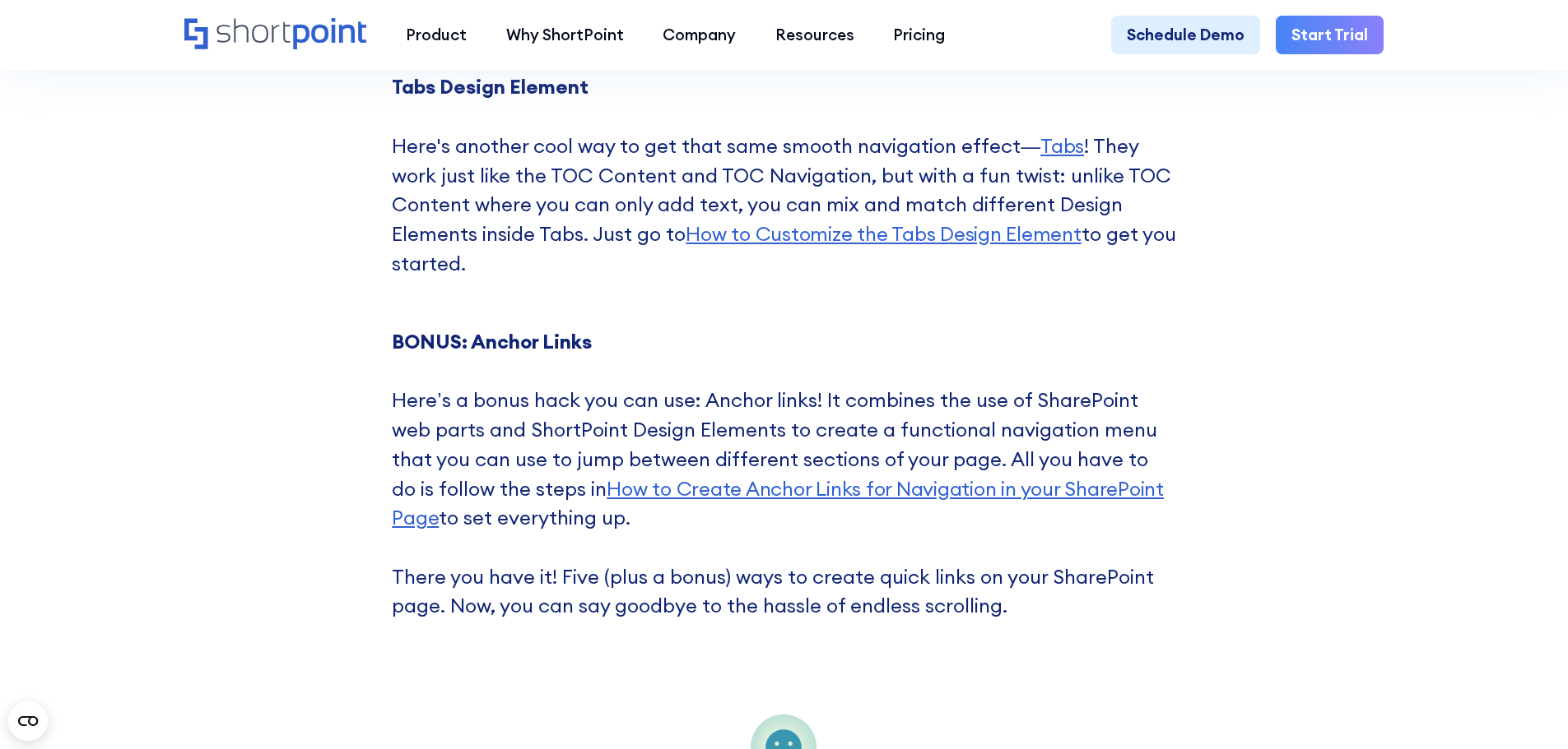
scroll to position [4519, 0]
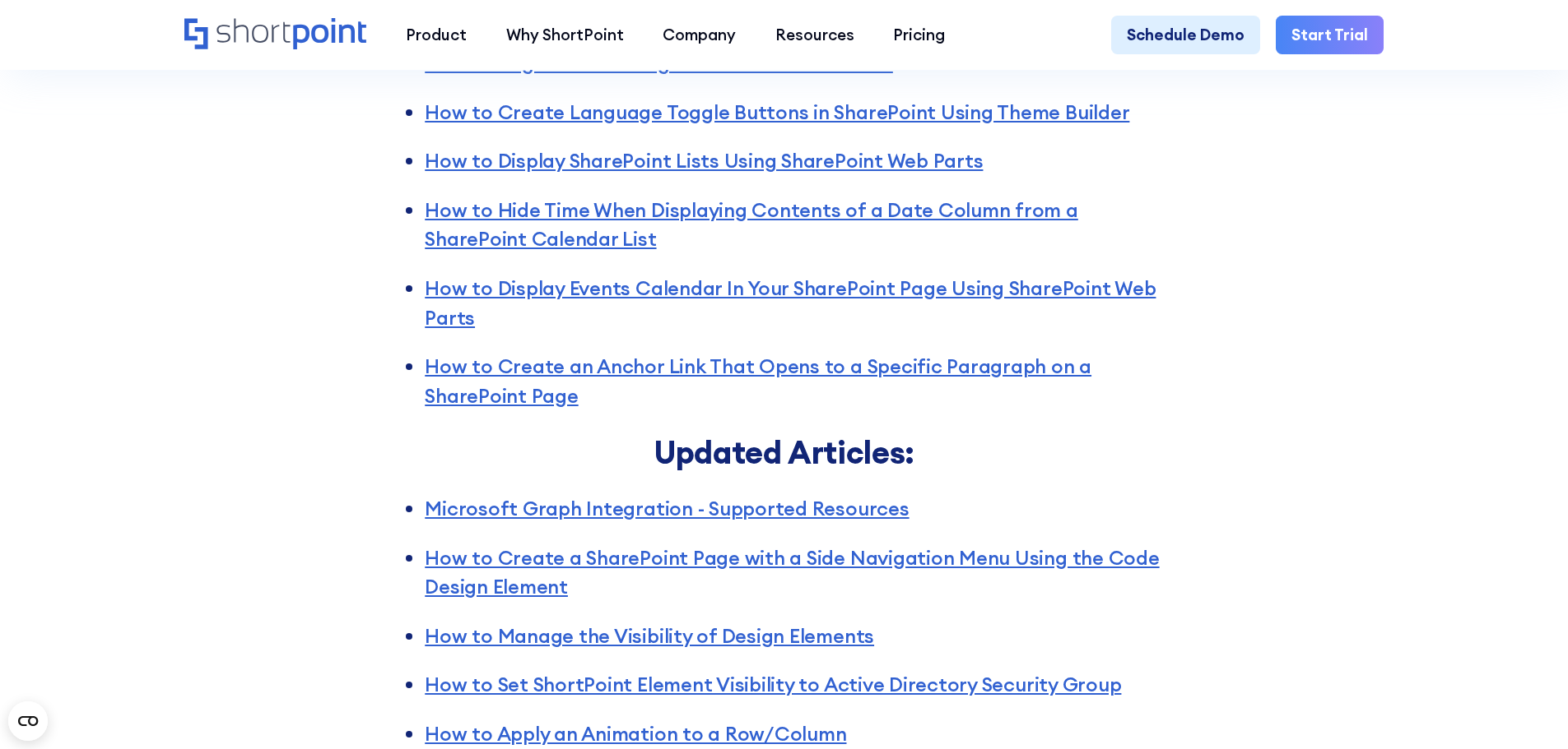
click at [1315, 441] on div "Articles New Articles: Introducing Custom Design Services at ShortPoint How to …" at bounding box center [784, 476] width 1568 height 1424
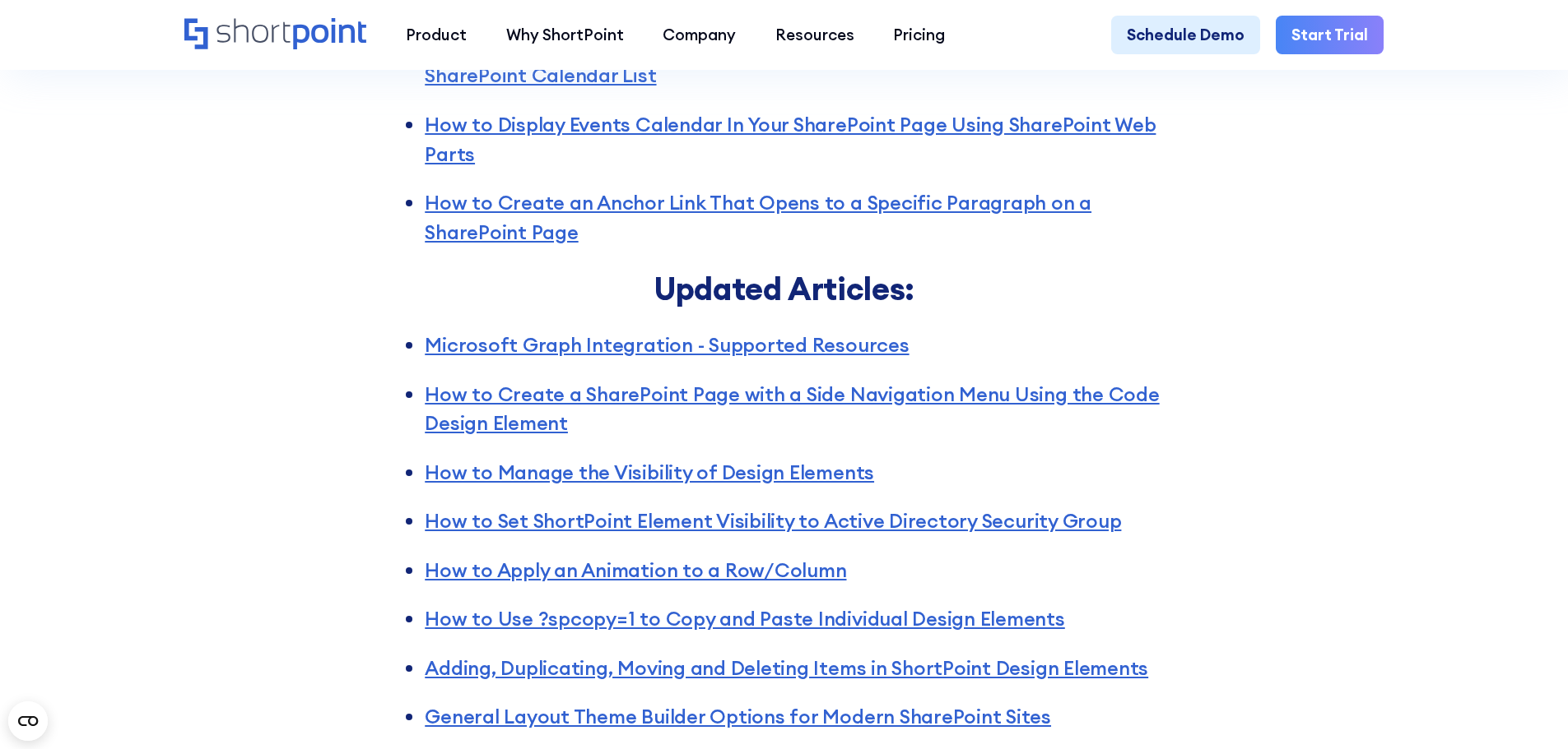
scroll to position [4684, 0]
click at [1308, 351] on div "Articles New Articles: Introducing Custom Design Services at ShortPoint How to …" at bounding box center [784, 312] width 1568 height 1424
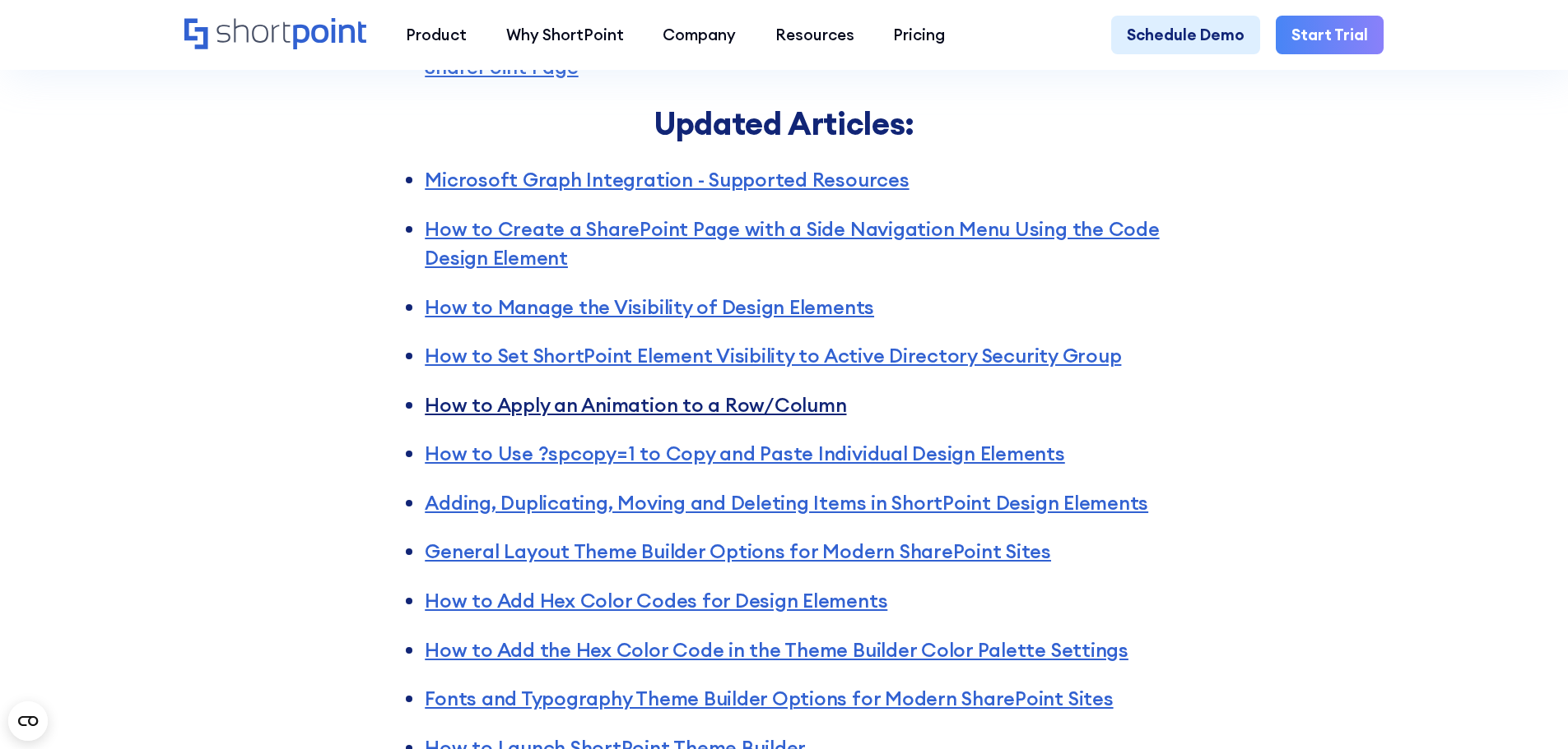
scroll to position [5014, 0]
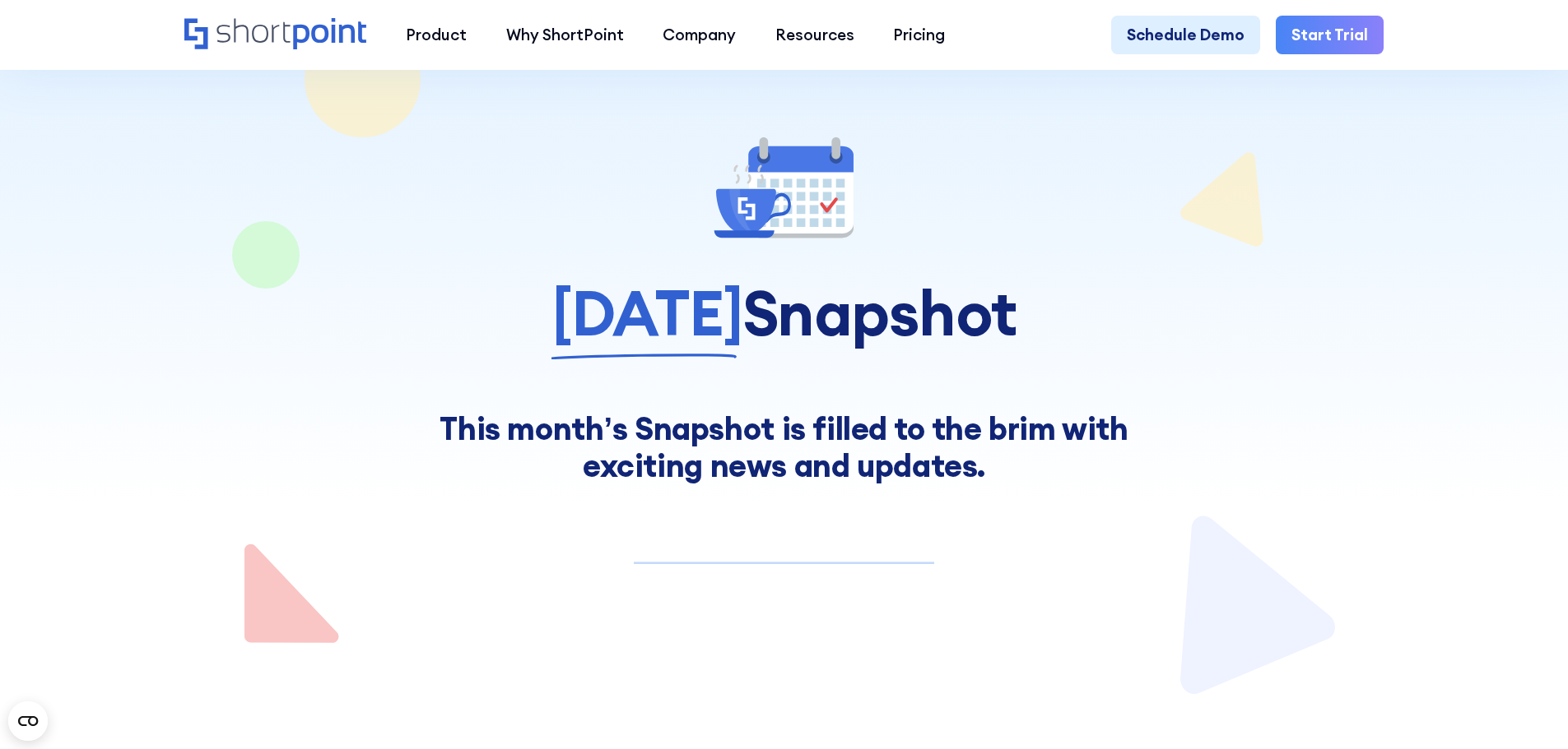
scroll to position [0, 0]
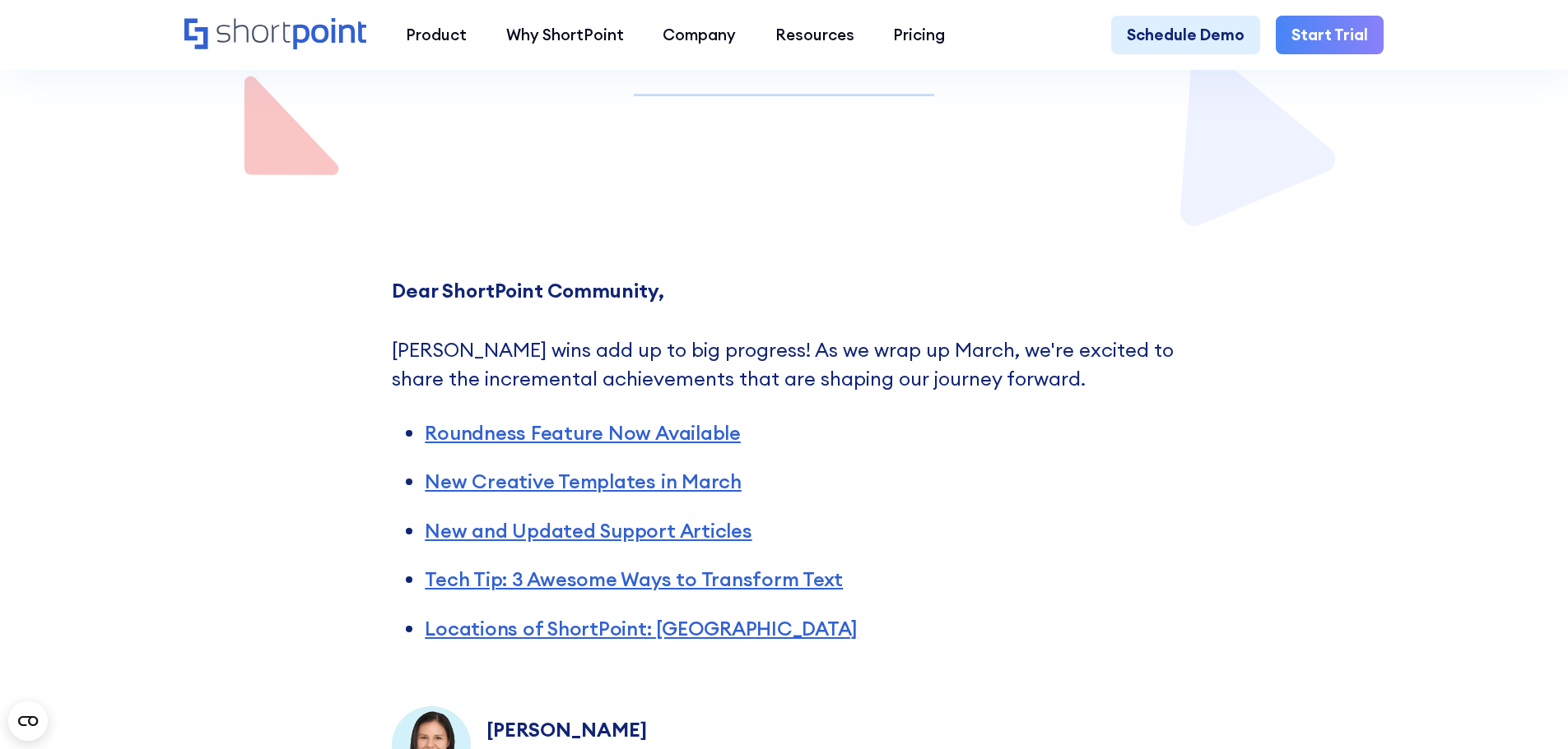
scroll to position [740, 0]
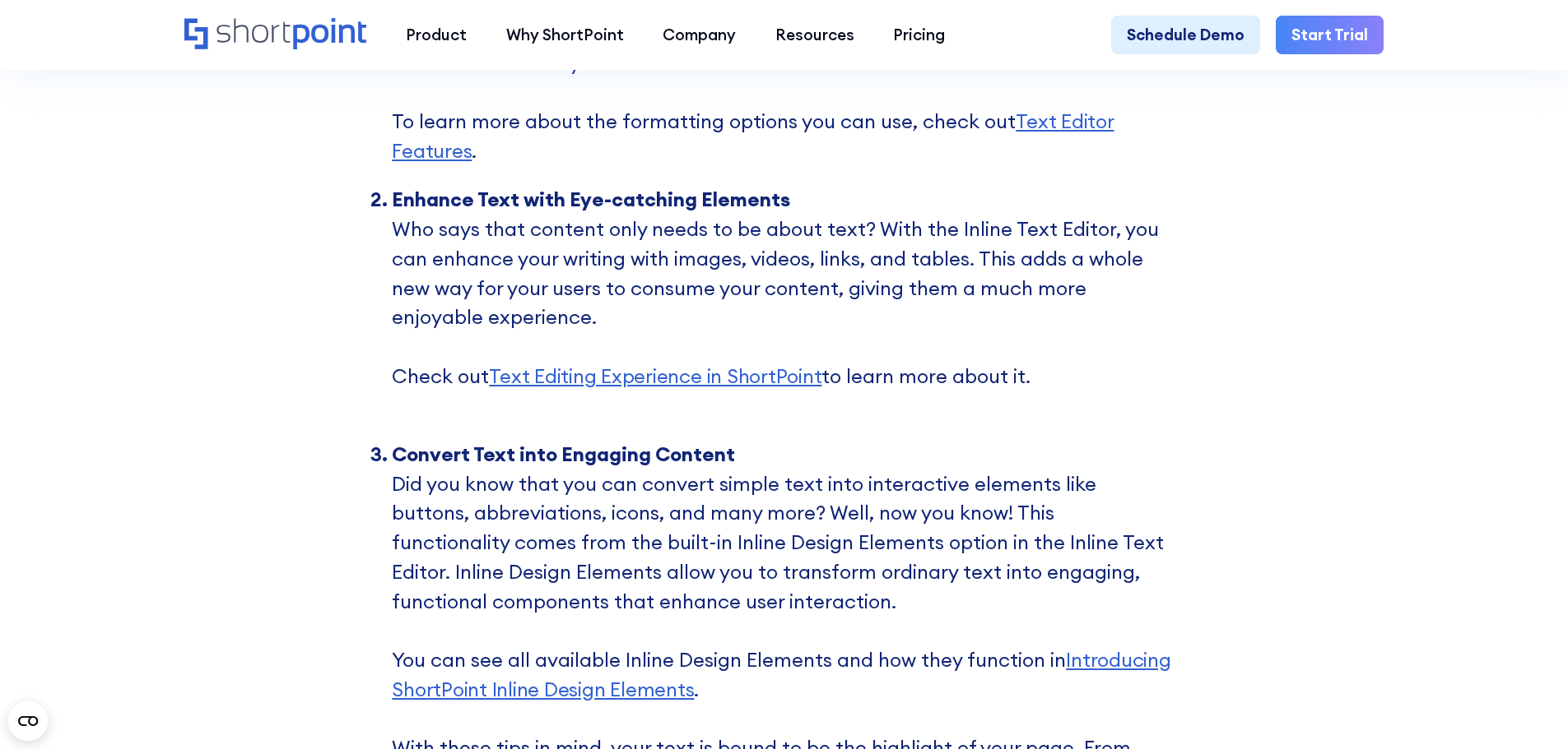
scroll to position [6715, 0]
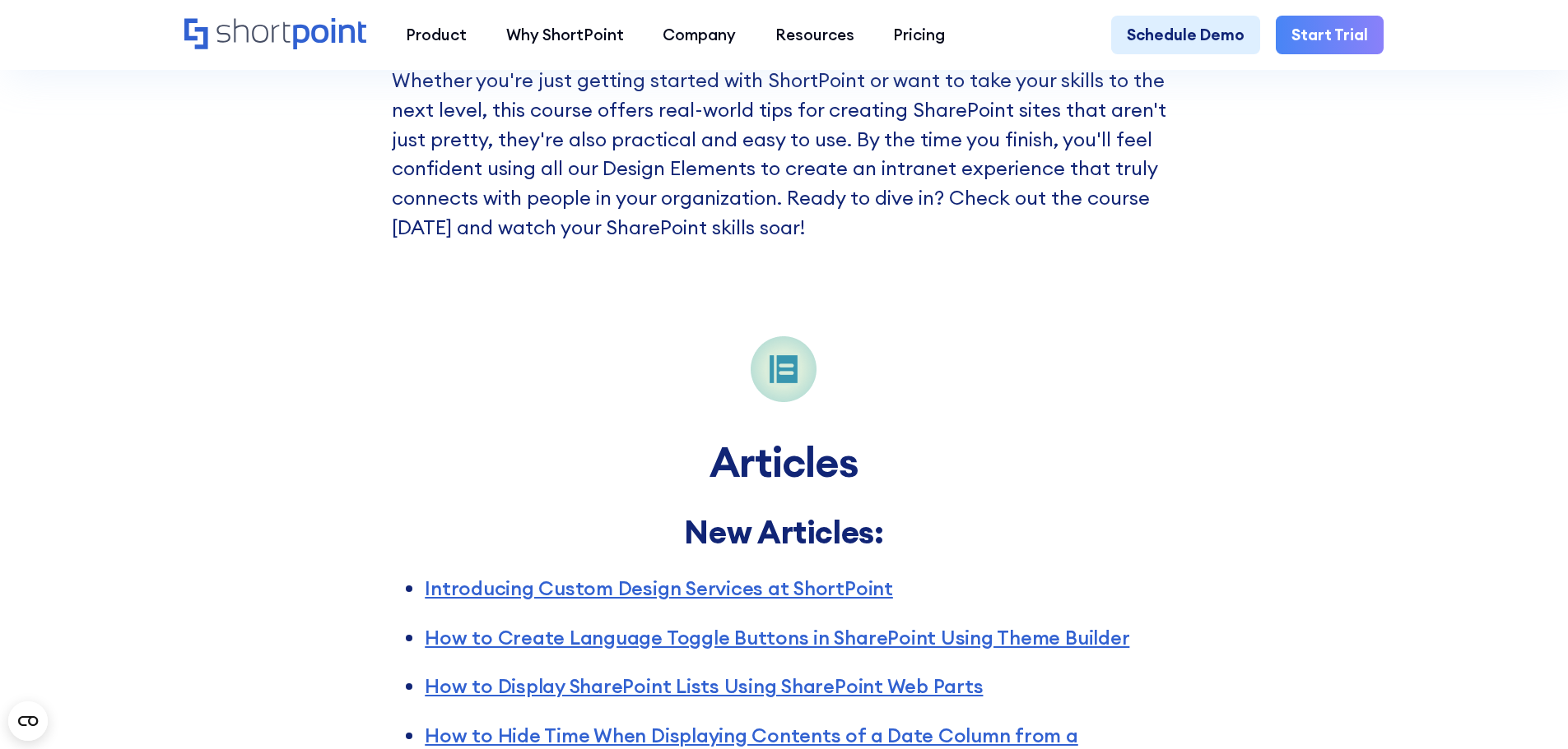
scroll to position [4278, 0]
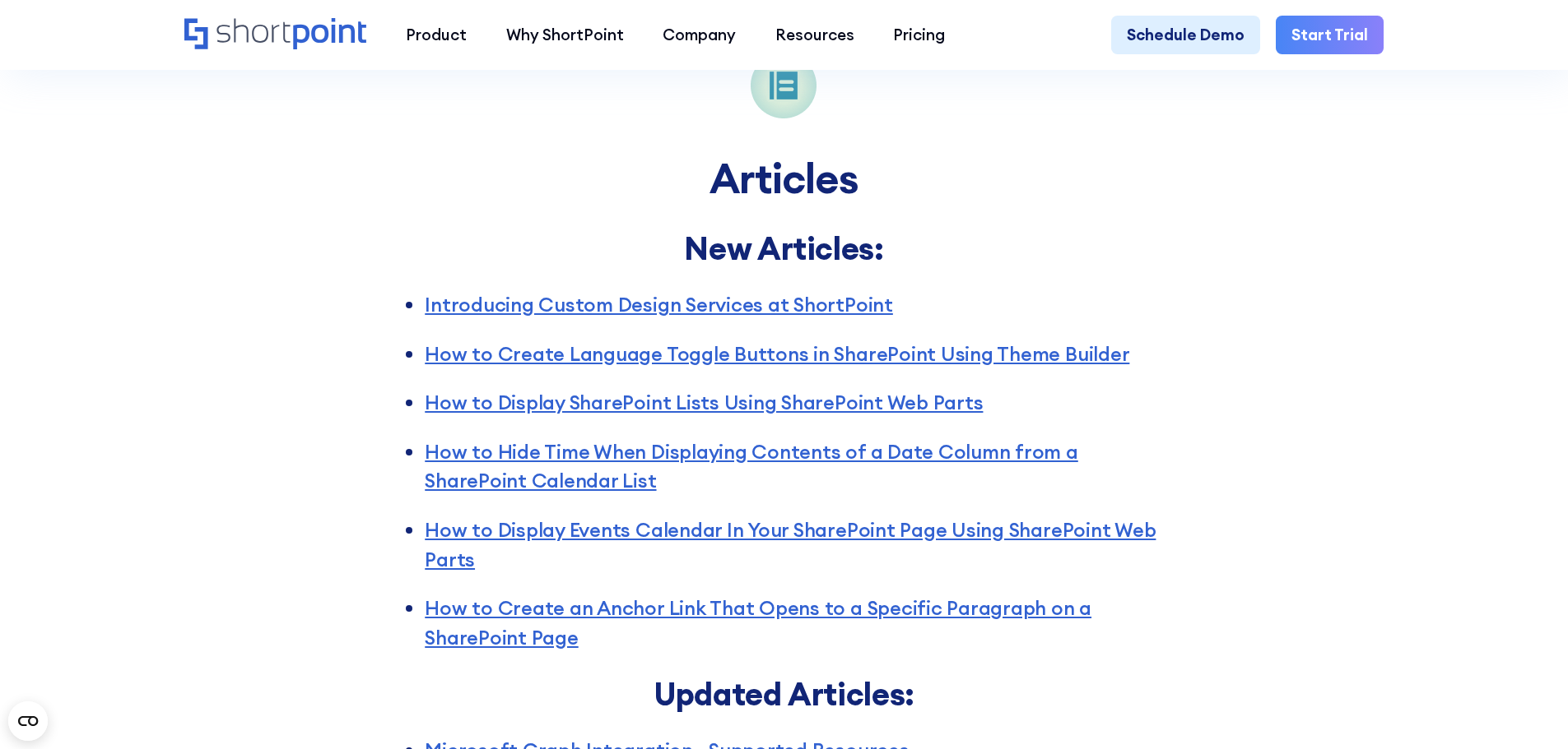
click at [1353, 323] on div "Articles New Articles: Introducing Custom Design Services at ShortPoint How to …" at bounding box center [784, 718] width 1568 height 1424
